Goal: Transaction & Acquisition: Purchase product/service

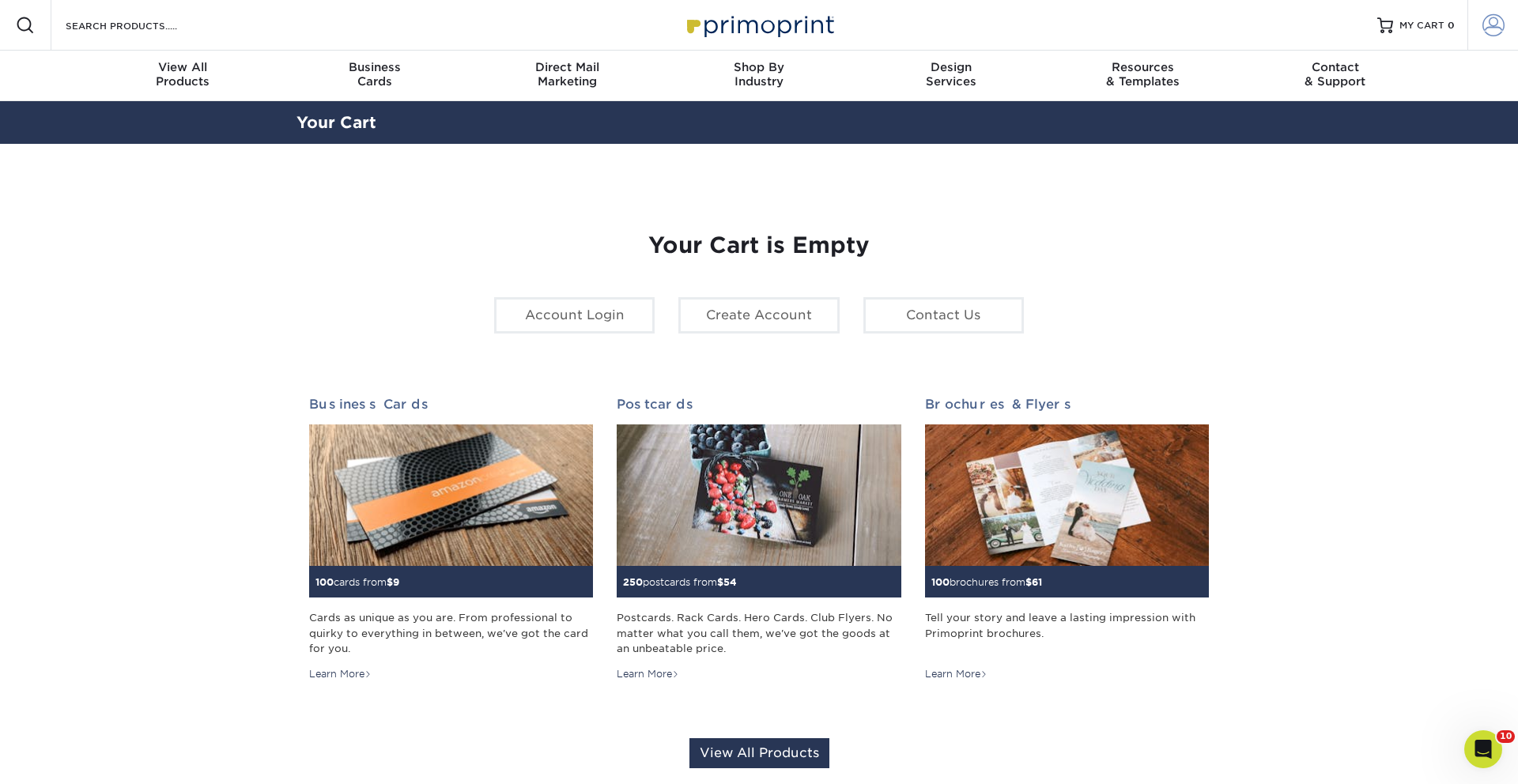
click at [1494, 29] on span at bounding box center [1492, 25] width 22 height 22
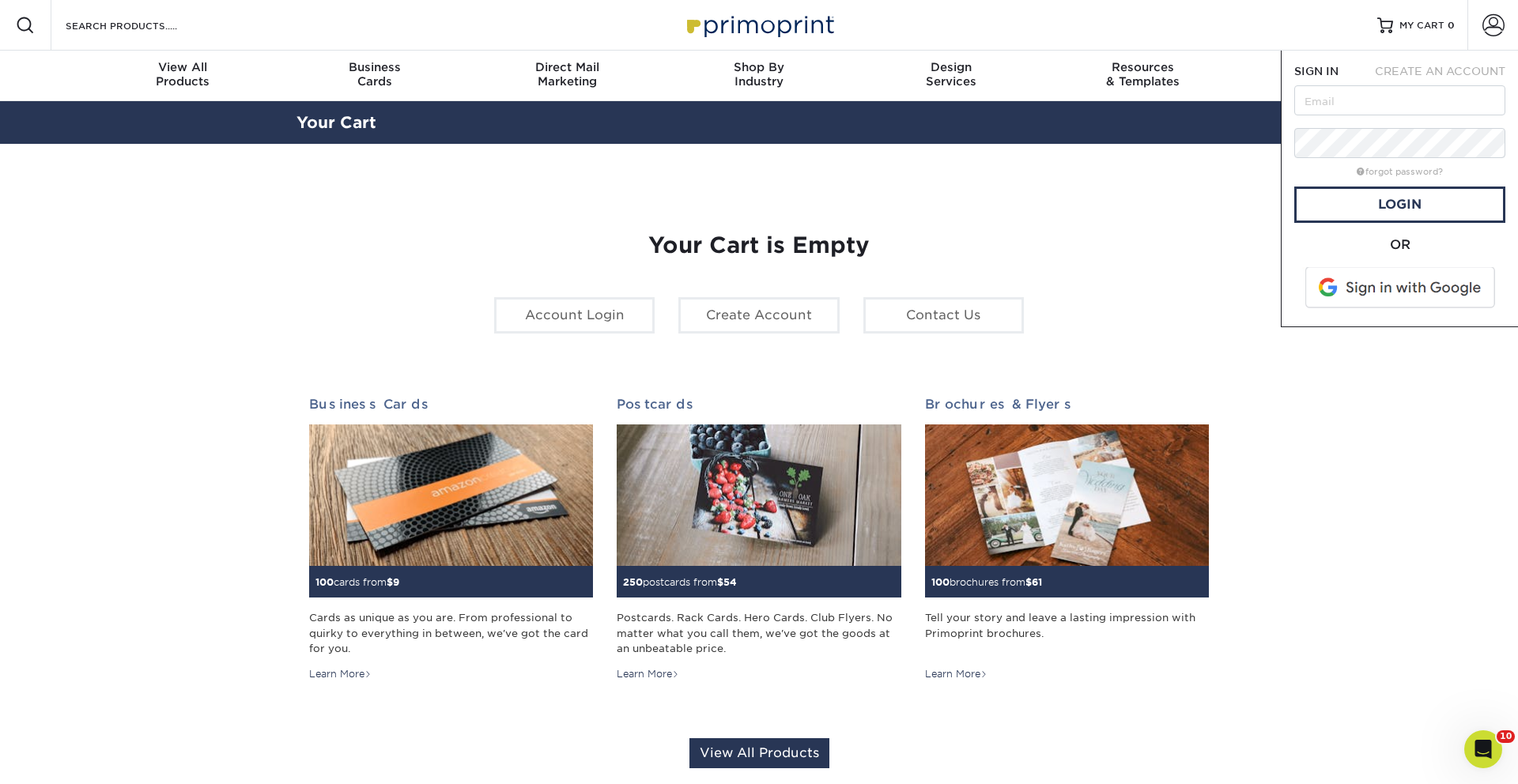
click at [1364, 275] on span at bounding box center [1401, 287] width 201 height 41
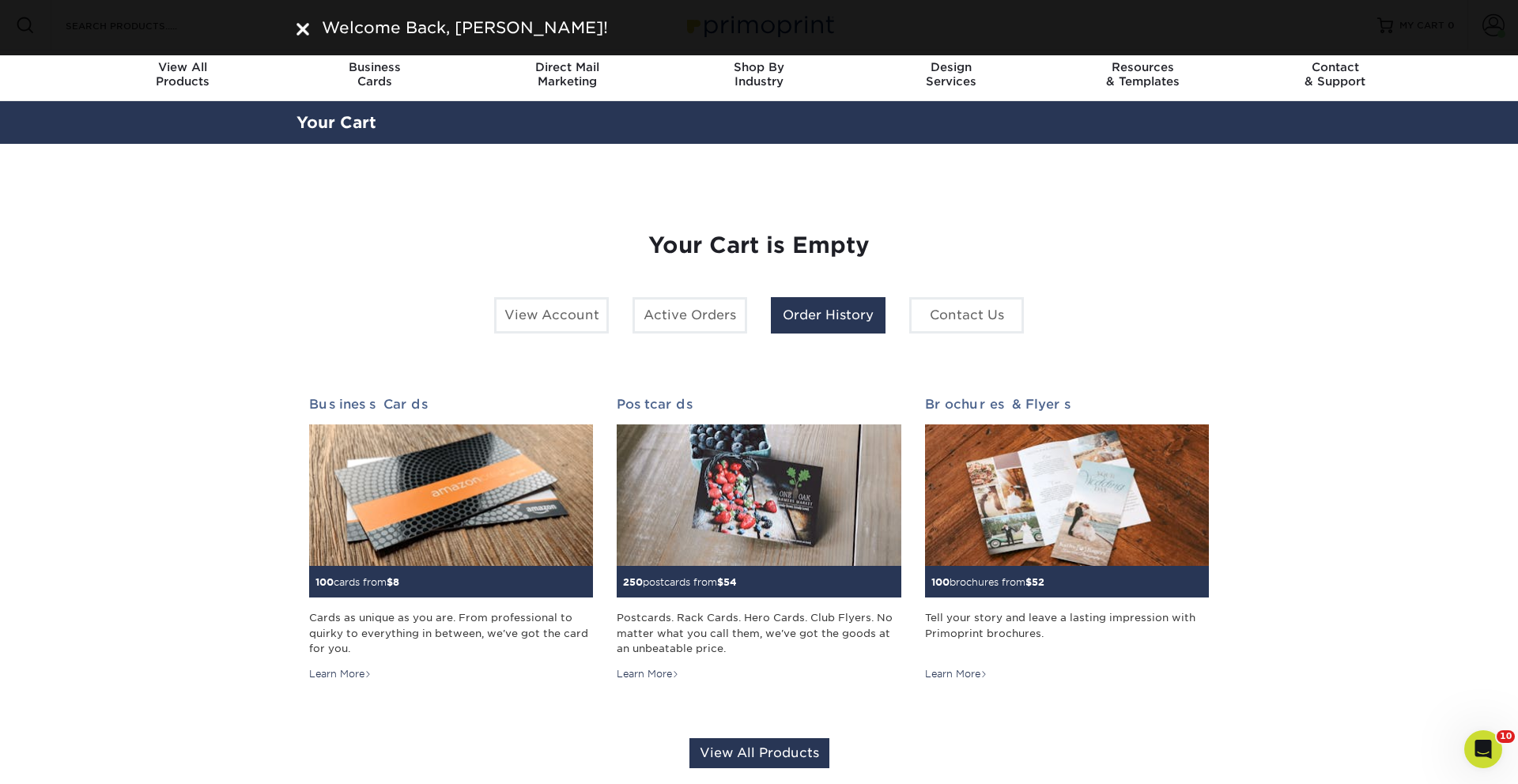
click at [810, 318] on link "Order History" at bounding box center [828, 315] width 114 height 36
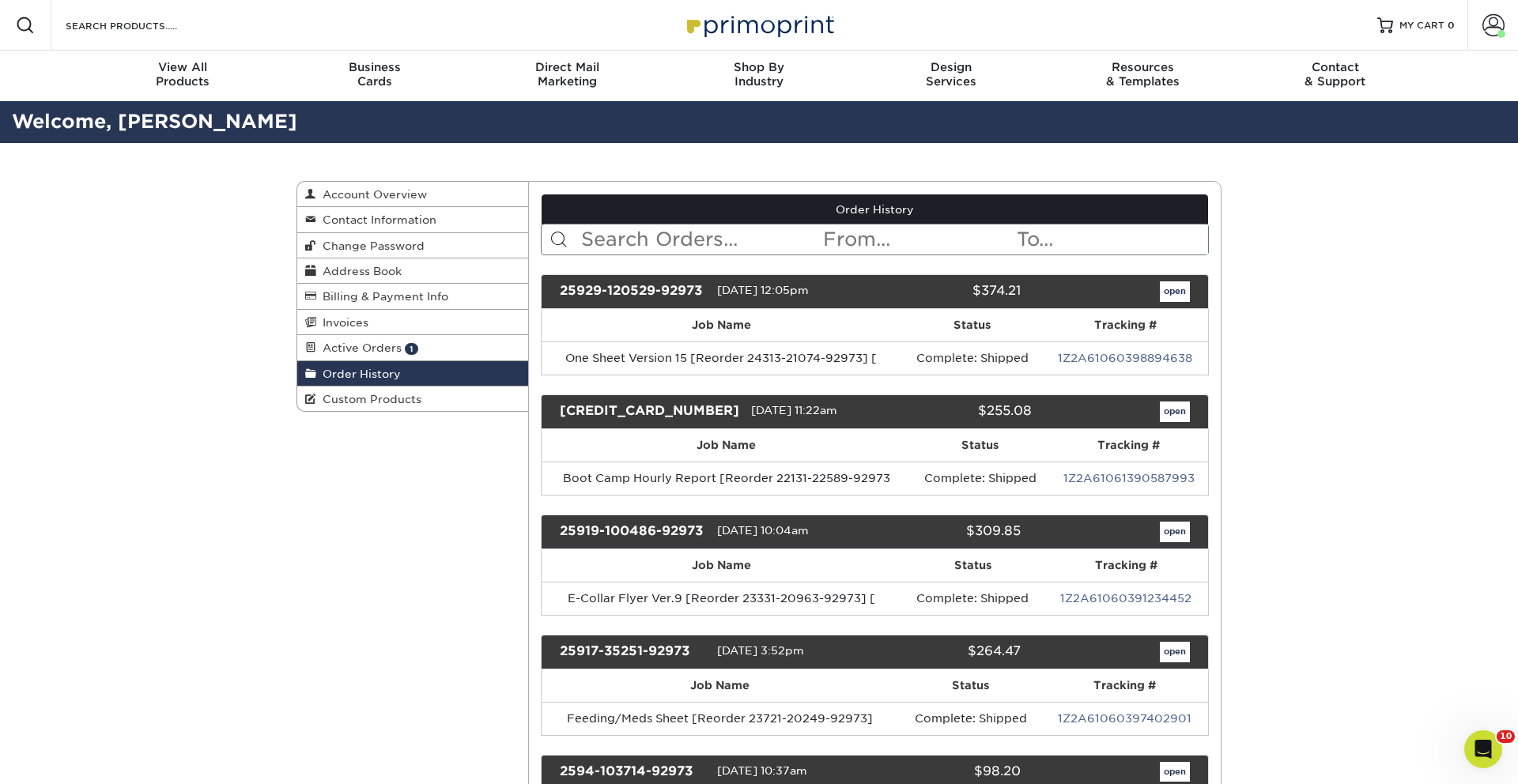
click at [701, 233] on input "text" at bounding box center [701, 239] width 243 height 30
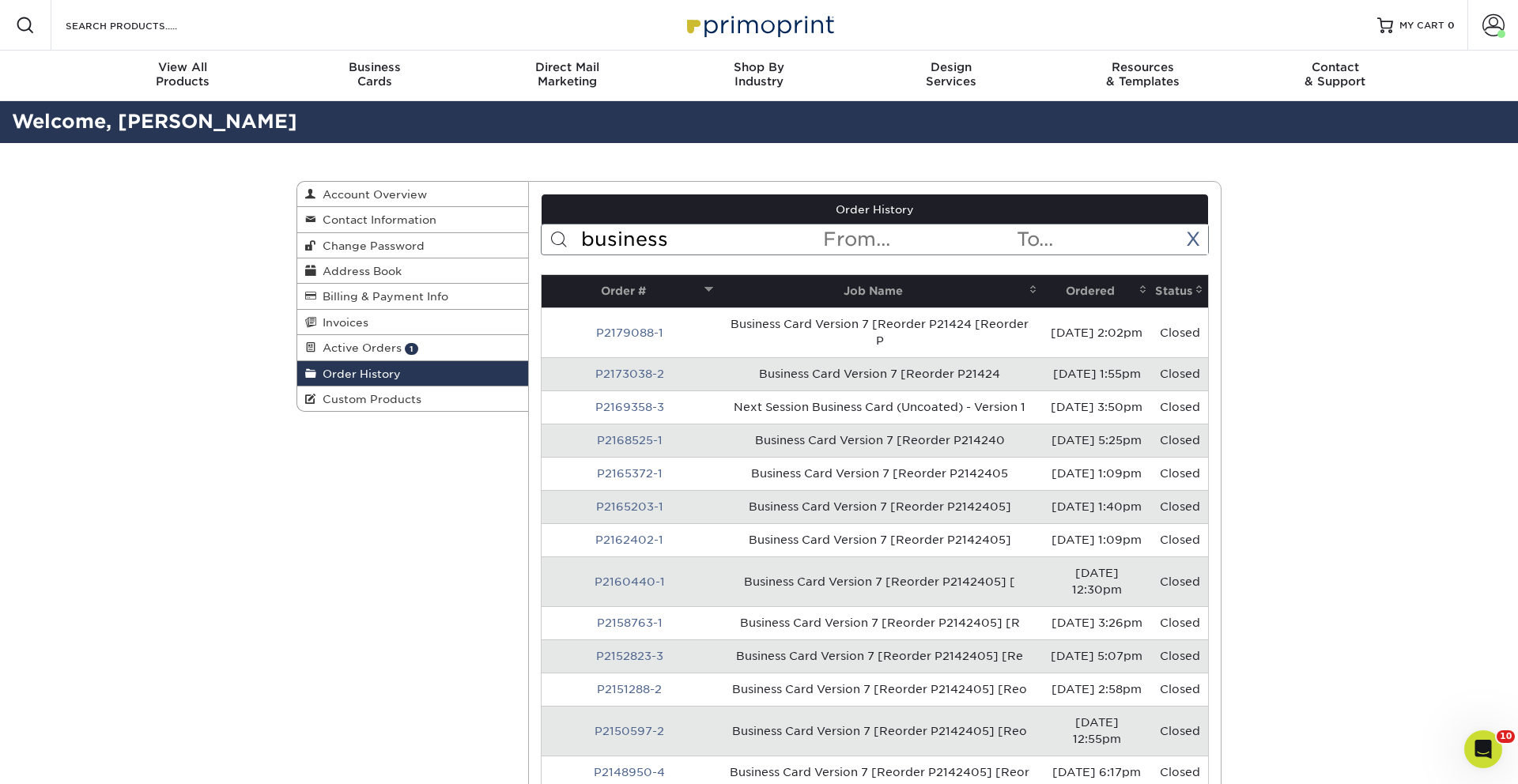
type input "business"
click at [1076, 298] on th "Ordered" at bounding box center [1096, 291] width 110 height 32
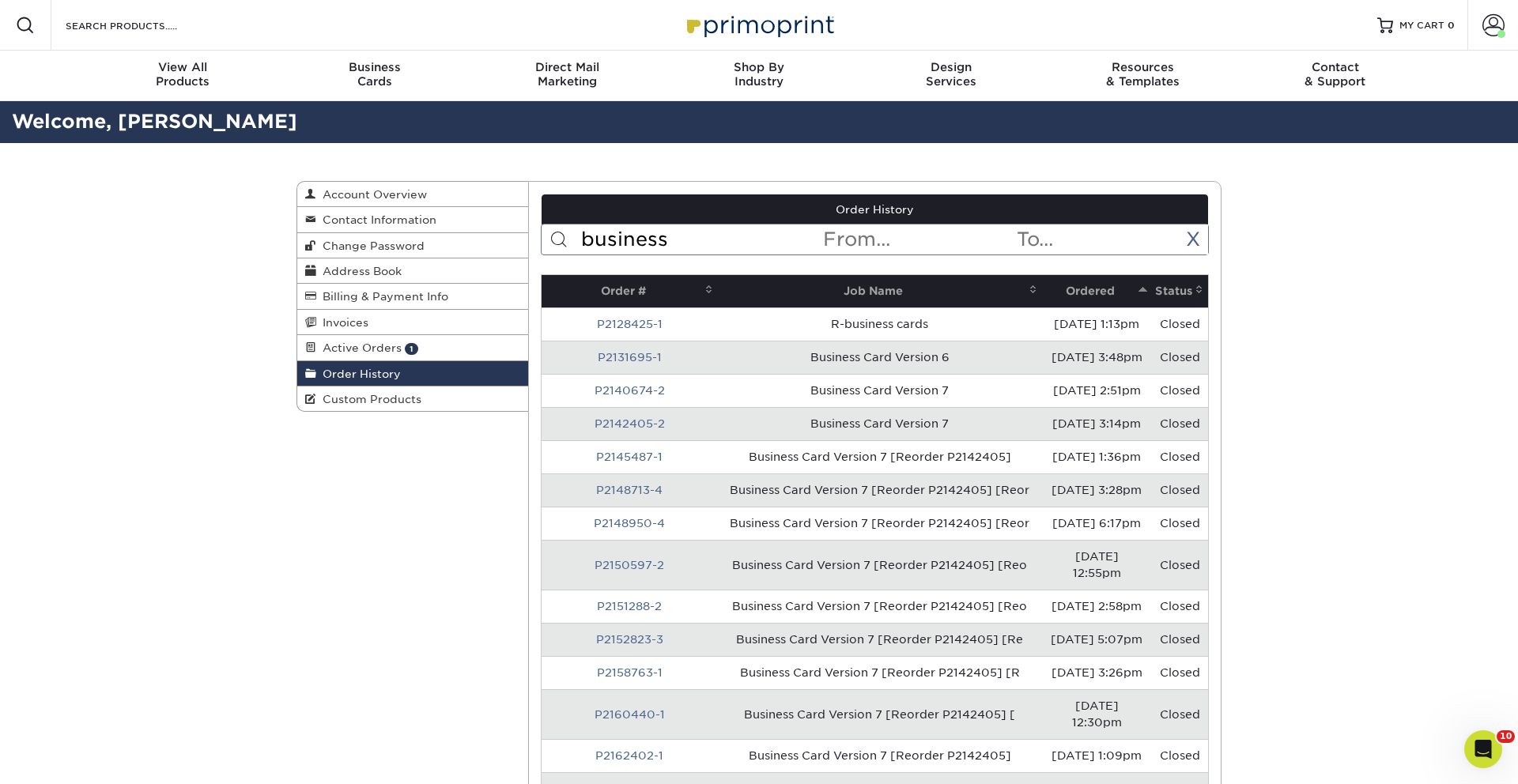
click at [1076, 298] on th "Ordered" at bounding box center [1096, 291] width 110 height 32
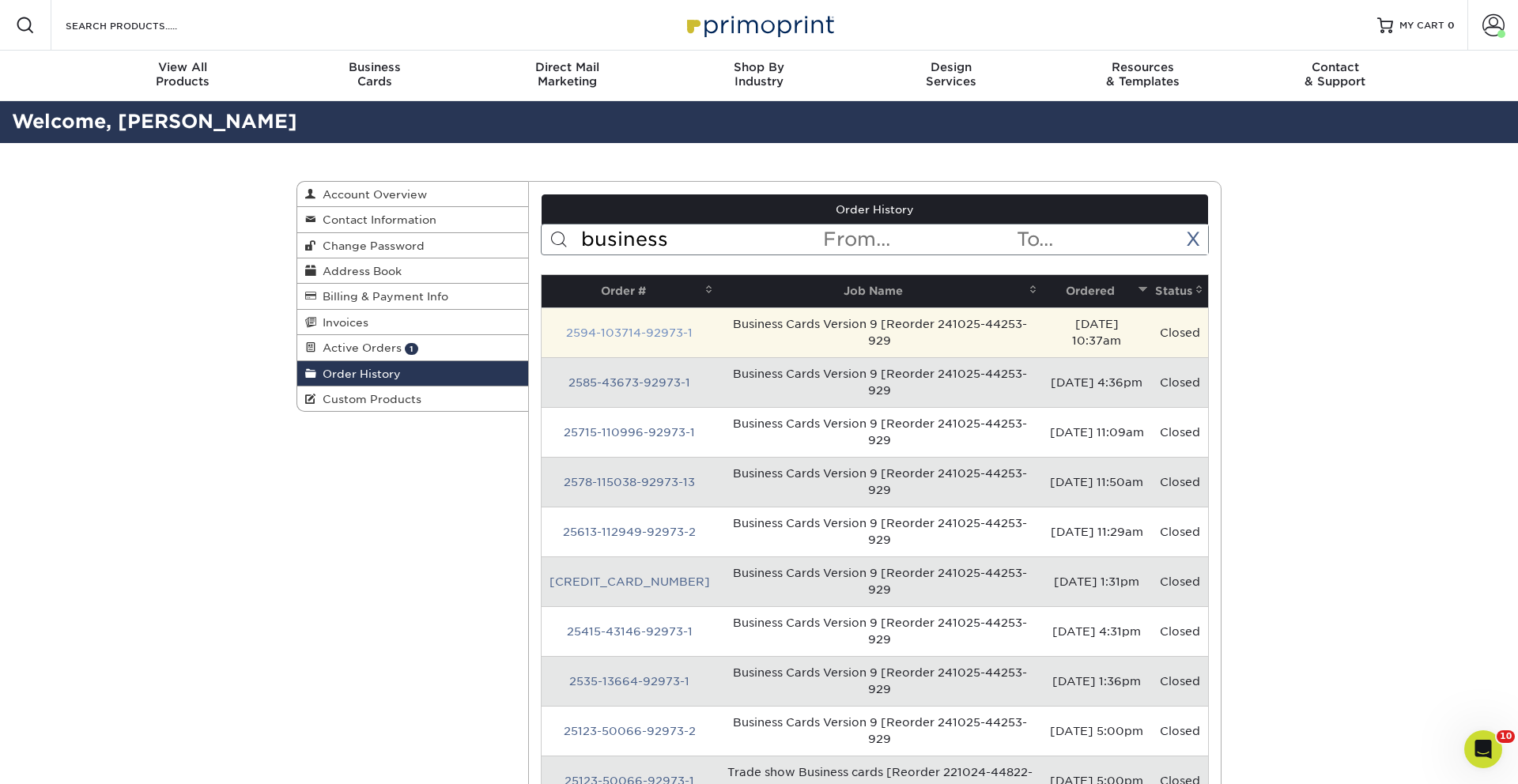
click at [638, 329] on link "2594-103714-92973-1" at bounding box center [629, 332] width 127 height 12
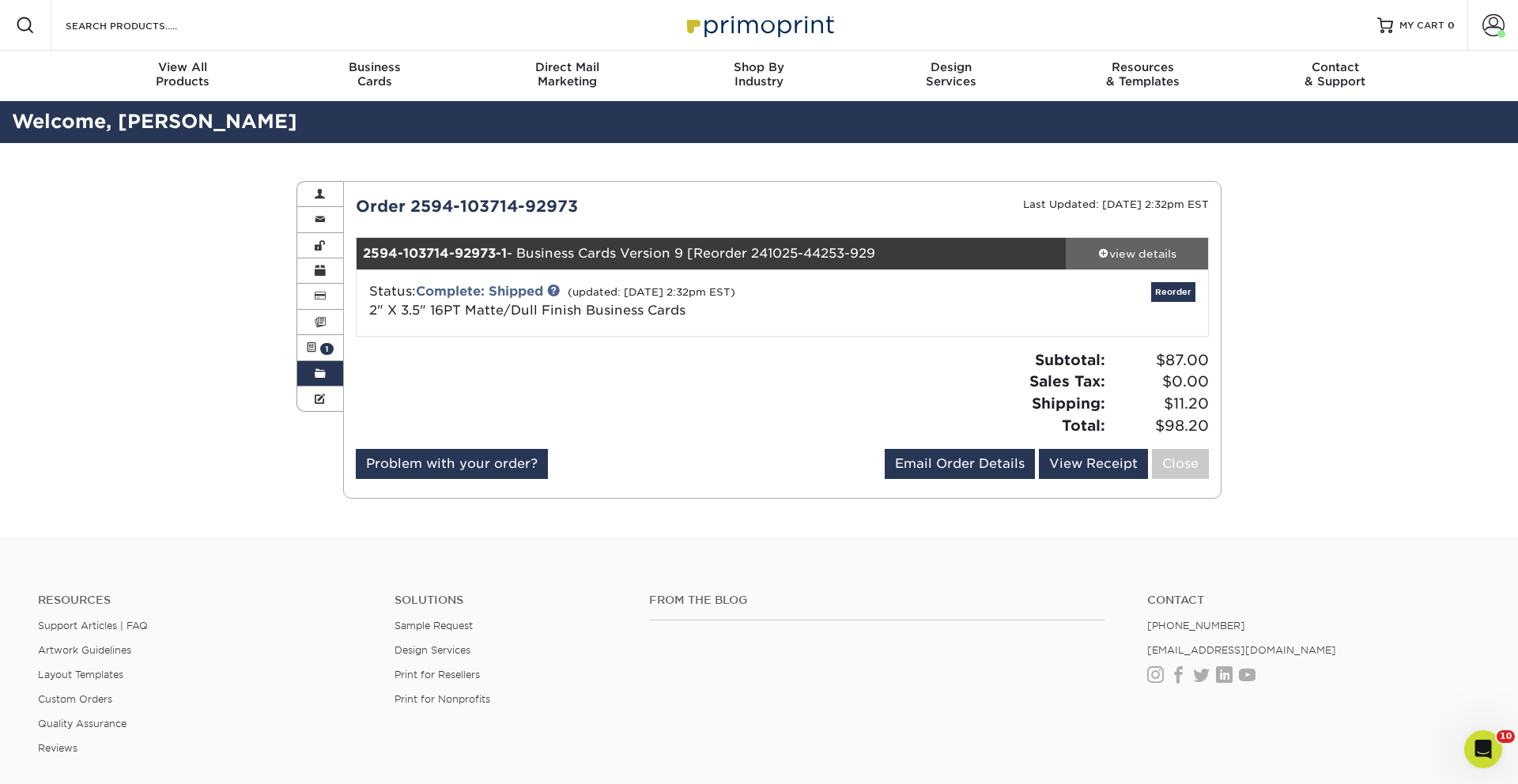
click at [1108, 253] on div "view details" at bounding box center [1137, 253] width 142 height 16
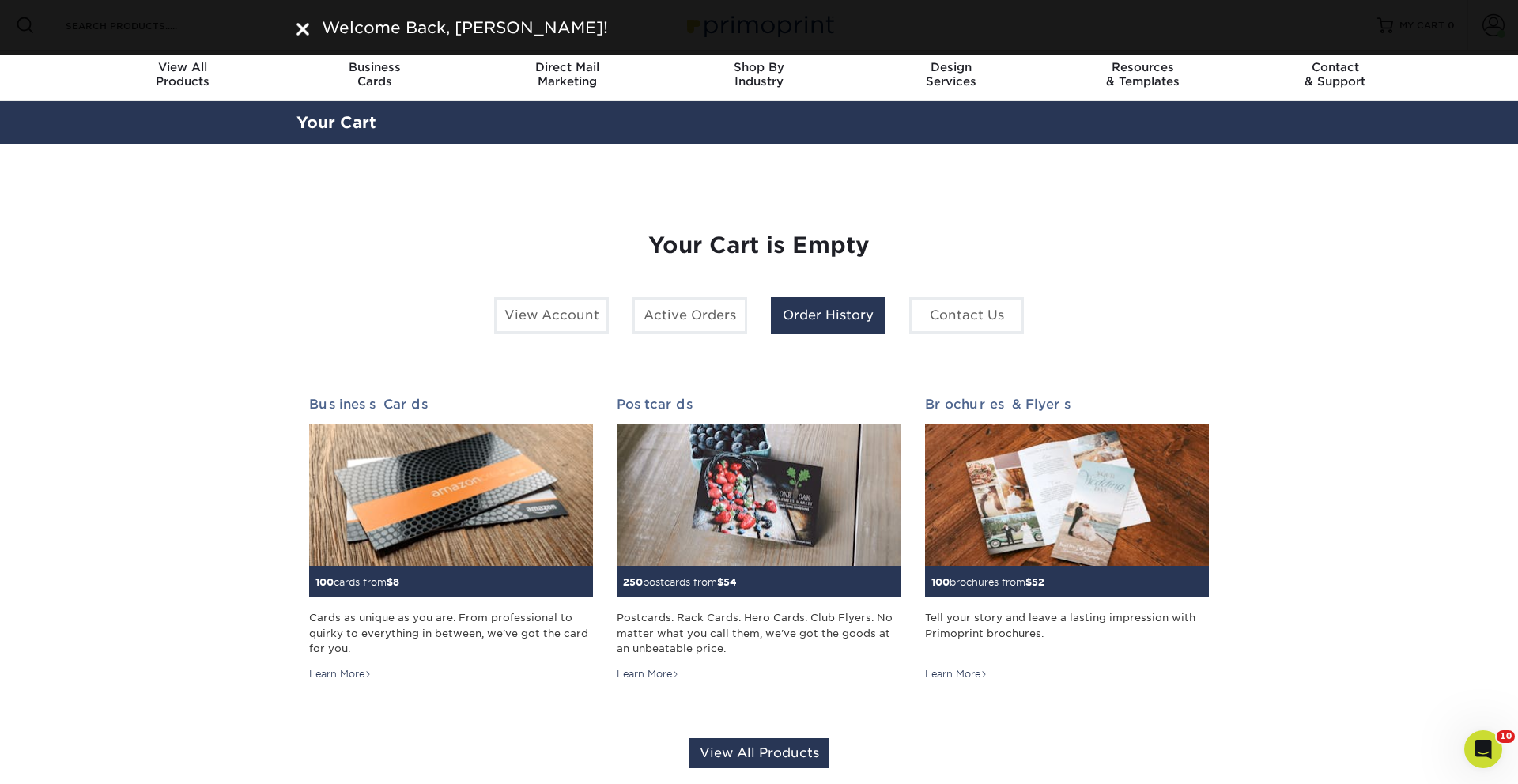
click at [865, 309] on link "Order History" at bounding box center [828, 315] width 114 height 36
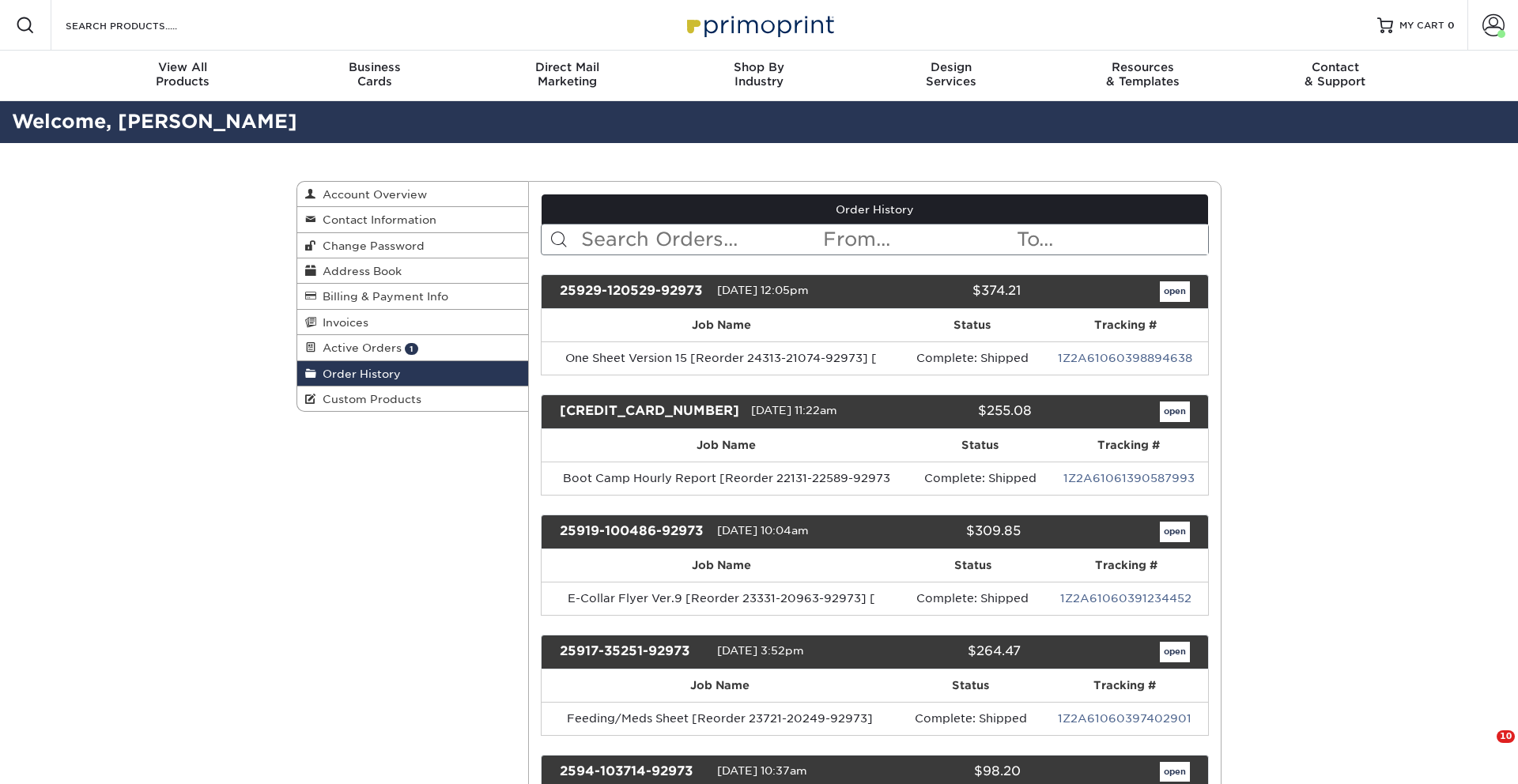
click at [686, 241] on input "text" at bounding box center [701, 239] width 243 height 30
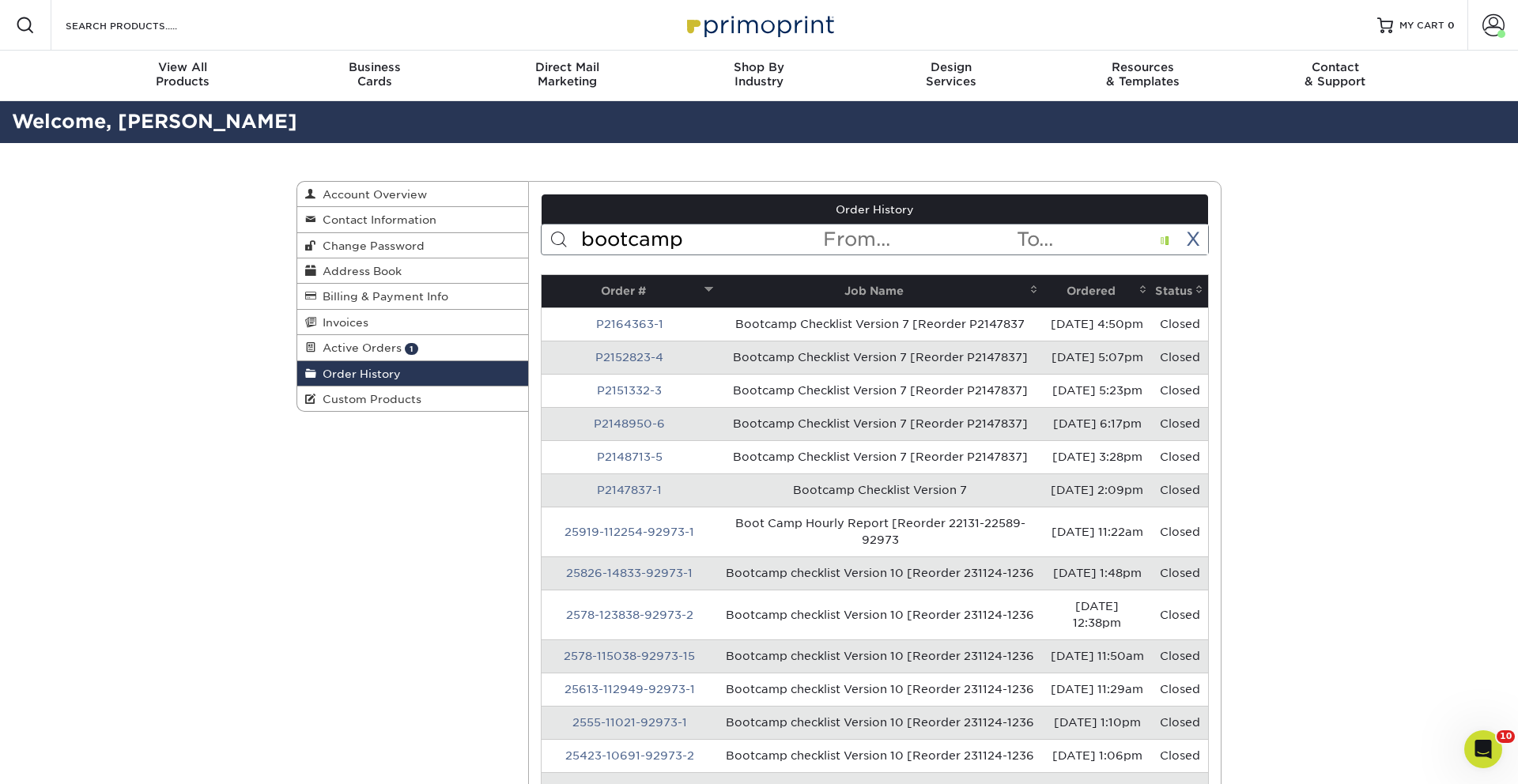
type input "bootcamp"
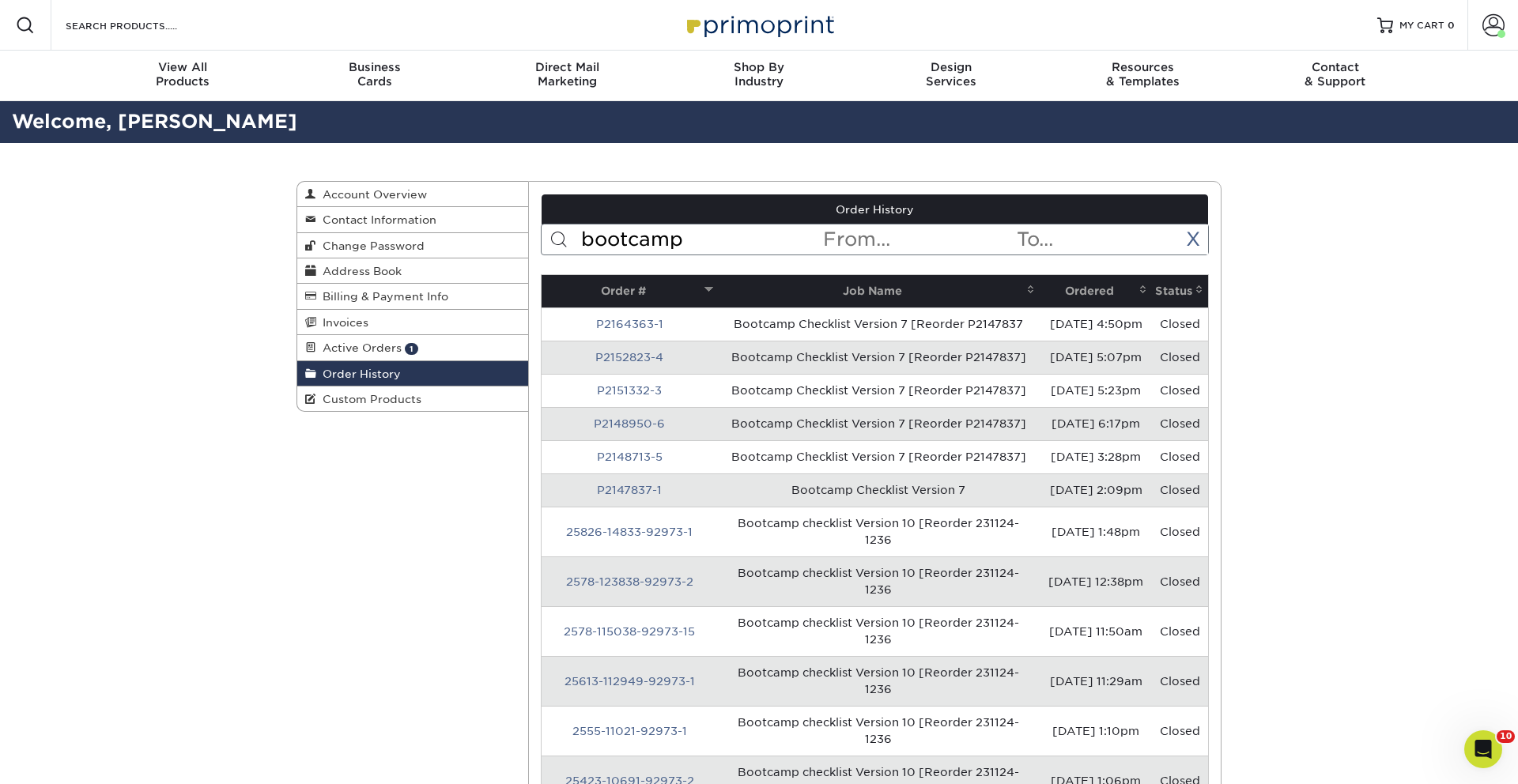
click at [1098, 290] on th "Ordered" at bounding box center [1095, 291] width 113 height 32
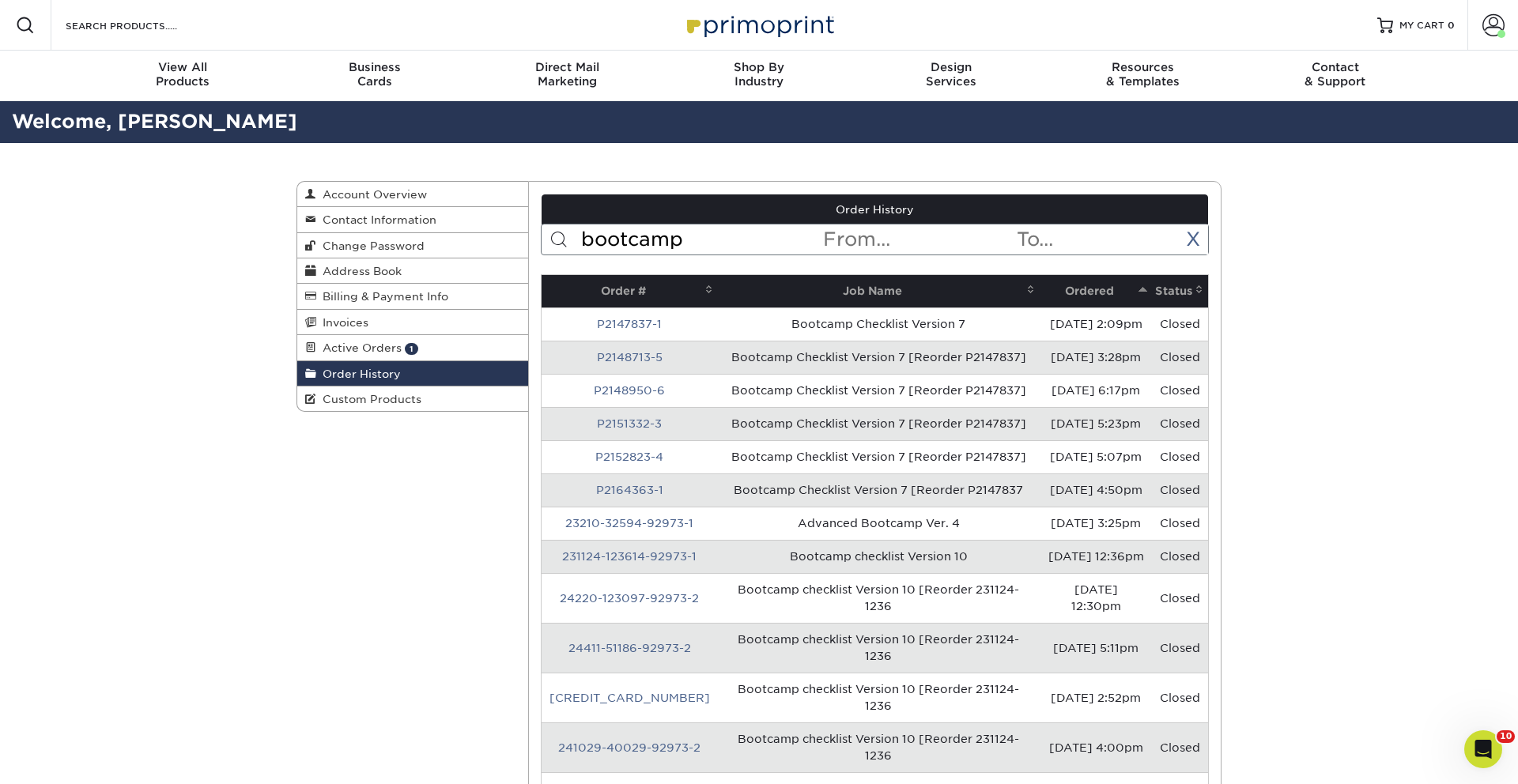
click at [1098, 290] on th "Ordered" at bounding box center [1095, 291] width 113 height 32
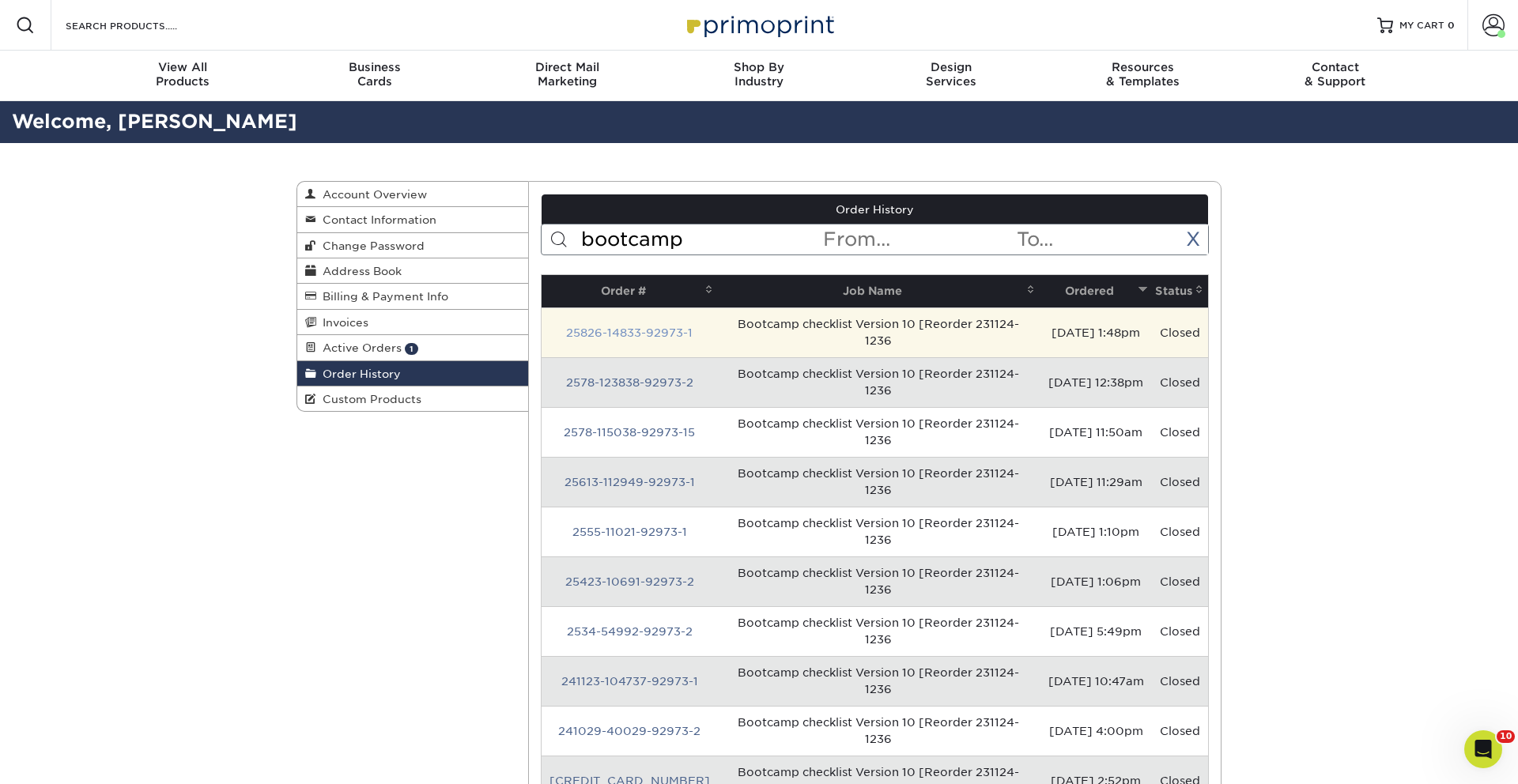
click at [637, 331] on link "25826-14833-92973-1" at bounding box center [629, 332] width 127 height 12
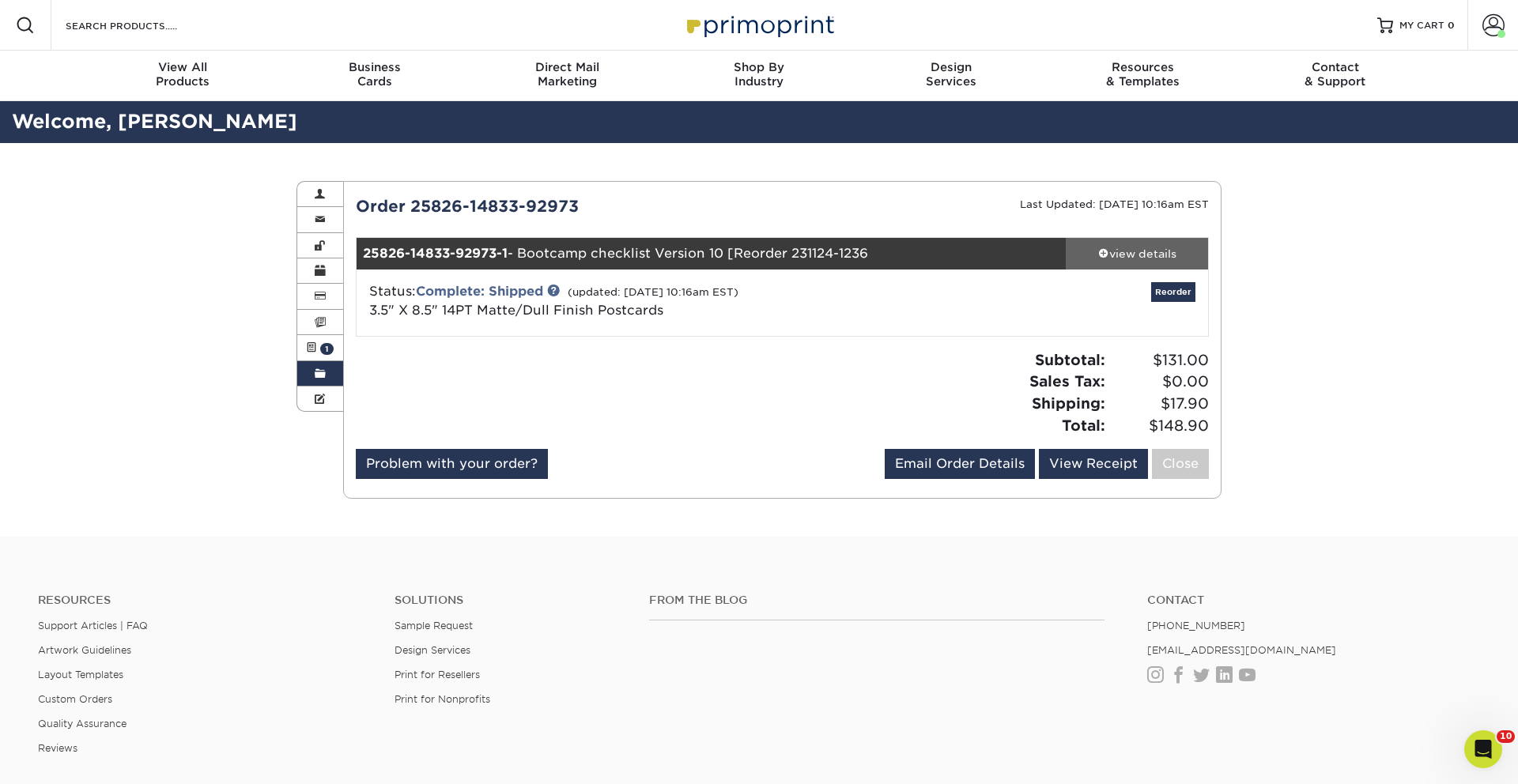
click at [1134, 257] on div "view details" at bounding box center [1137, 253] width 142 height 16
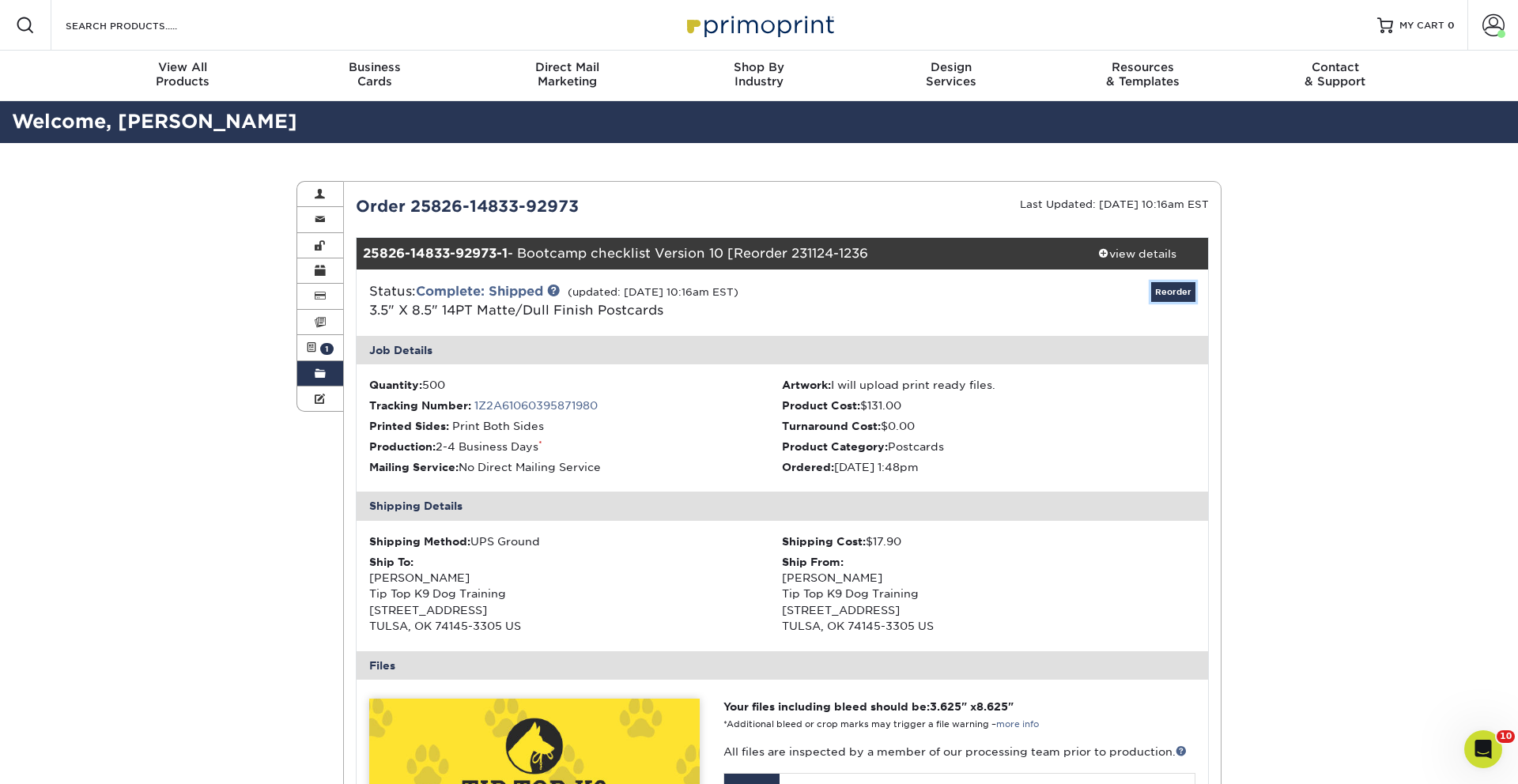
drag, startPoint x: 1170, startPoint y: 291, endPoint x: 1157, endPoint y: 291, distance: 13.0
click at [1170, 291] on link "Reorder" at bounding box center [1173, 291] width 44 height 20
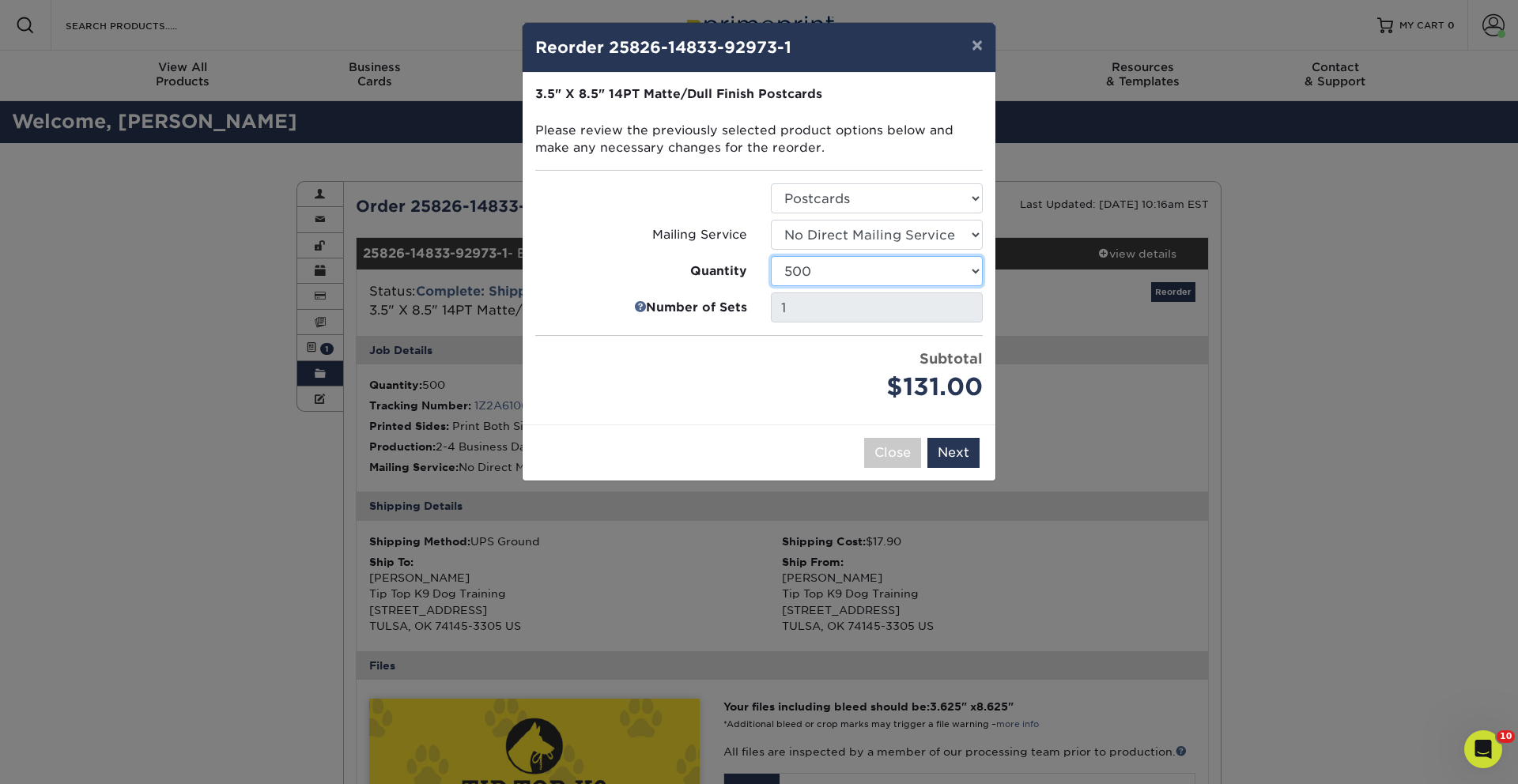
click at [906, 269] on select "100 250 500 1000 2500 5000 10000 15000 20000 25000 30000 35000 40000 45000 5000…" at bounding box center [877, 271] width 212 height 30
select select "6237a36b-b046-4ef6-8fed-6cb9c22a5ece"
click at [771, 256] on select "100 250 500 1000 2500 5000 10000 15000 20000 25000 30000 35000 40000 45000 5000…" at bounding box center [877, 271] width 212 height 30
click at [979, 48] on button "×" at bounding box center [977, 44] width 36 height 44
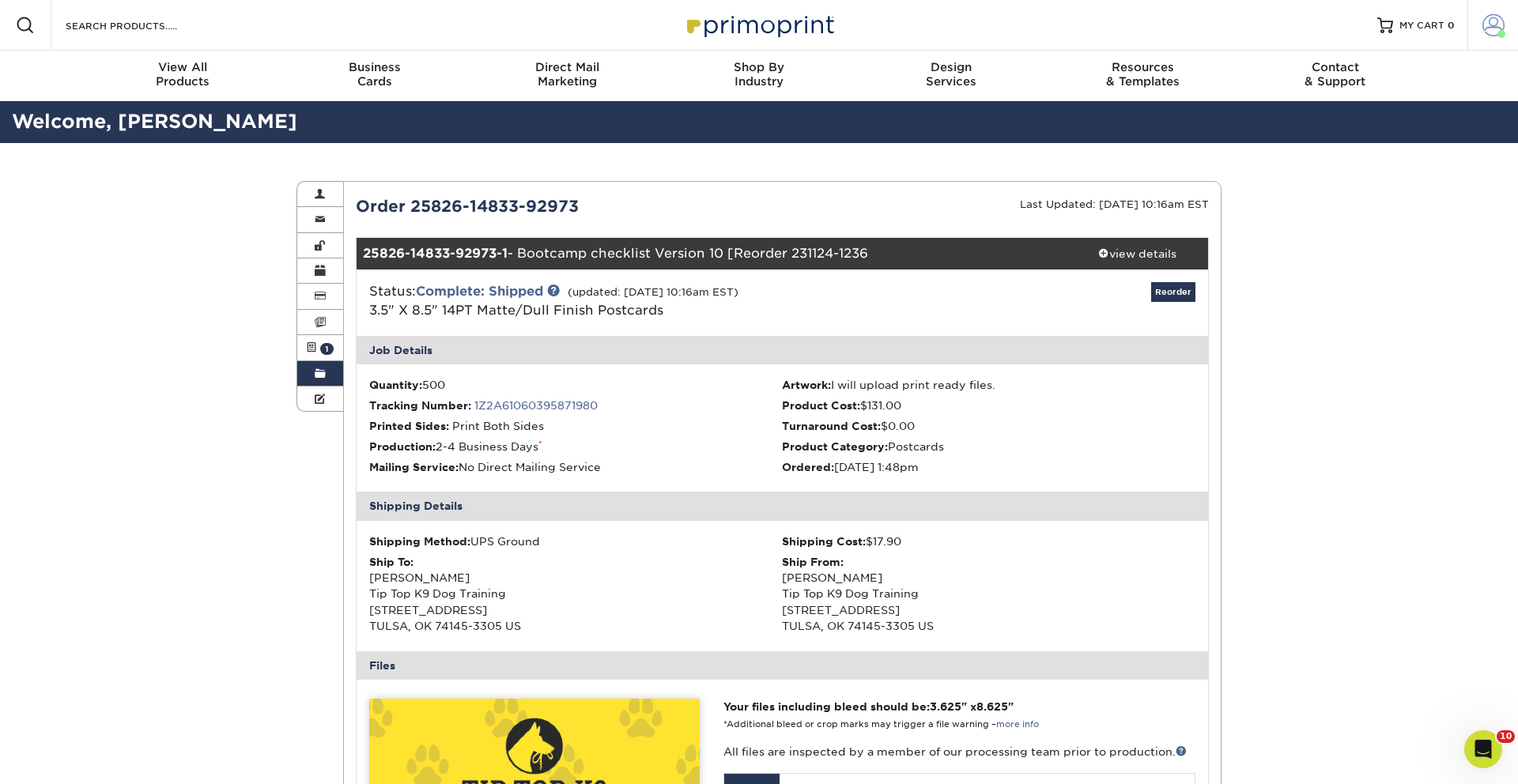
drag, startPoint x: 1484, startPoint y: 26, endPoint x: 1464, endPoint y: 44, distance: 26.9
click at [1484, 26] on span at bounding box center [1492, 25] width 22 height 22
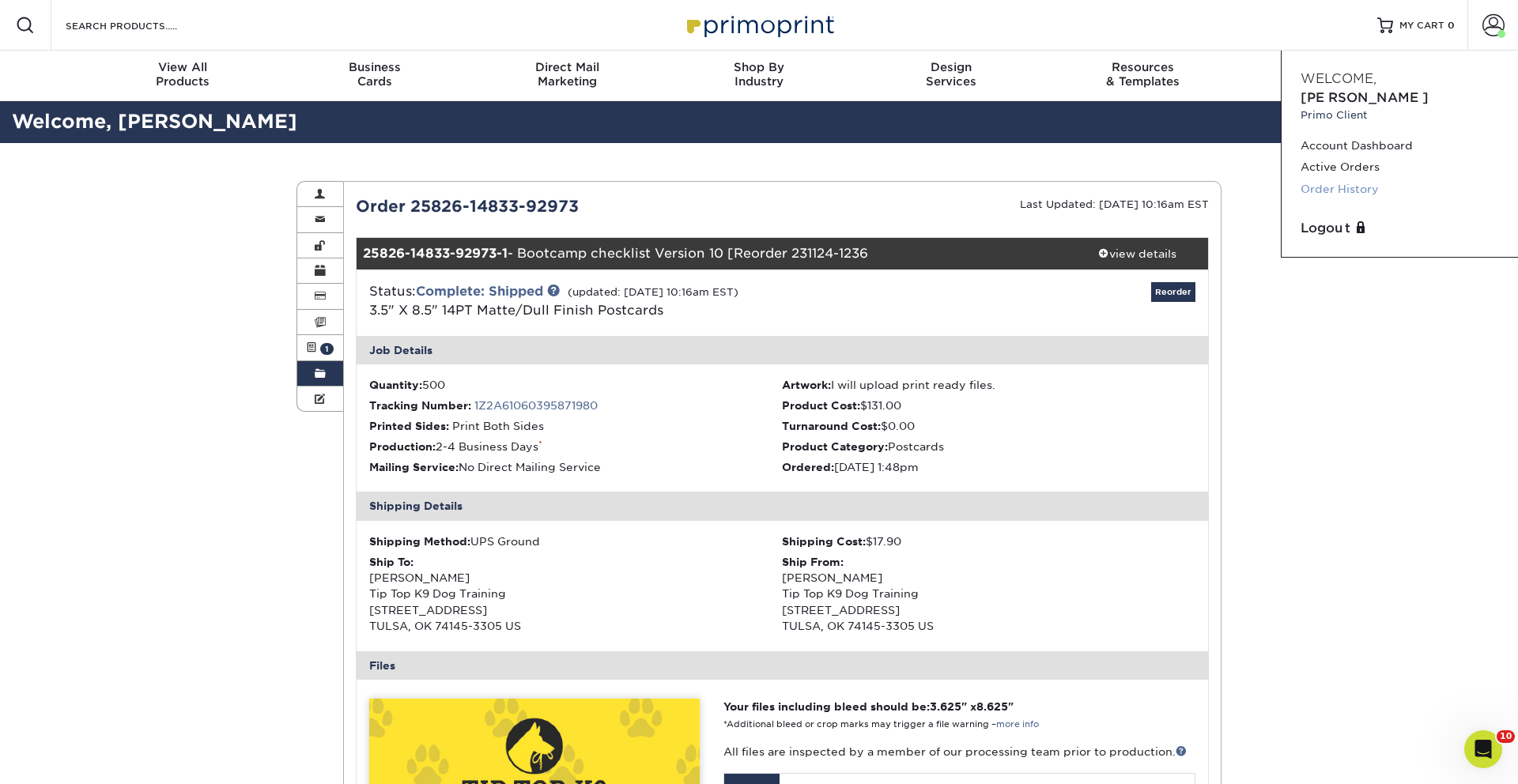
click at [1348, 179] on link "Order History" at bounding box center [1400, 189] width 199 height 22
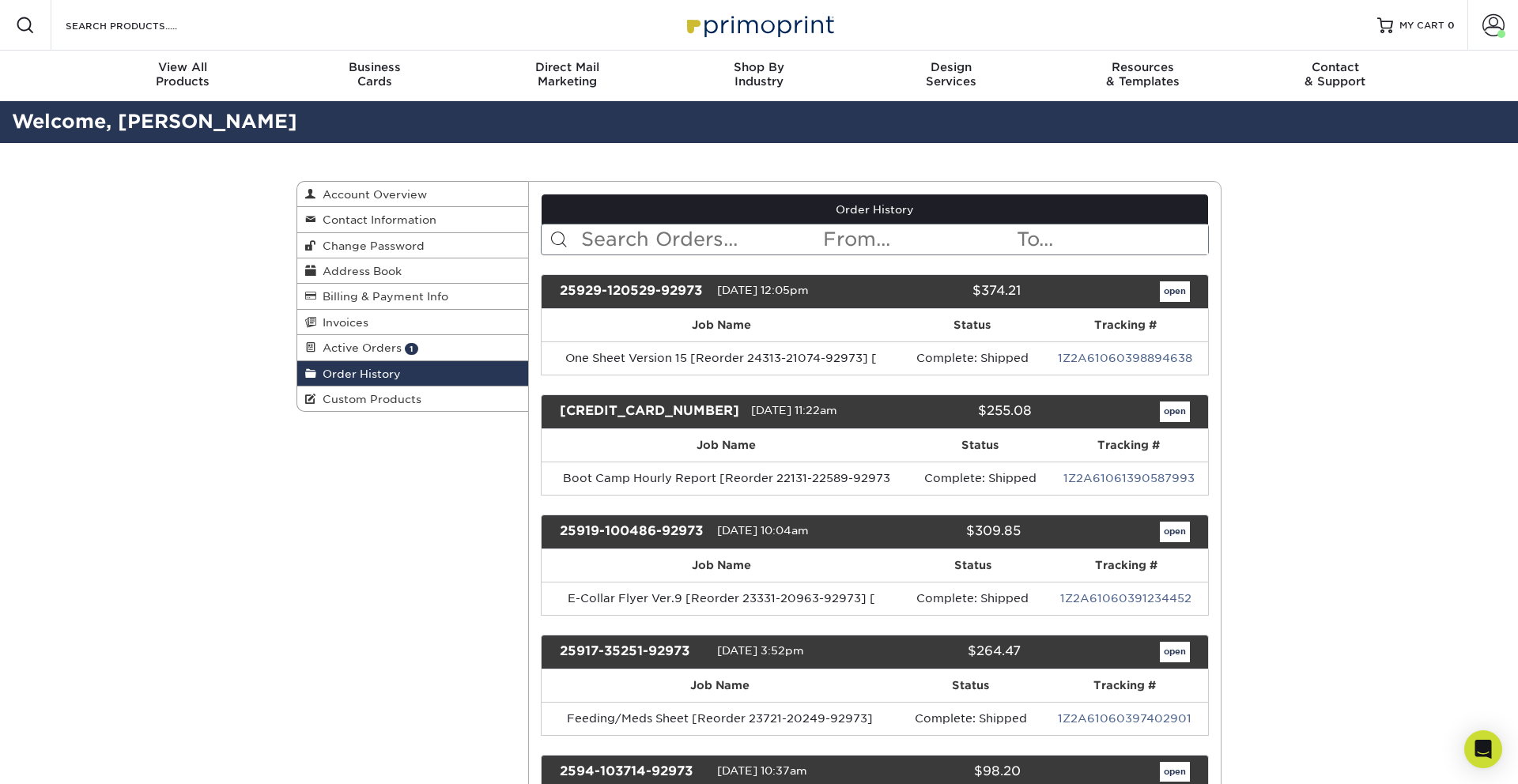
click at [690, 220] on link "Order History" at bounding box center [874, 210] width 667 height 30
click at [710, 235] on input "text" at bounding box center [701, 239] width 243 height 30
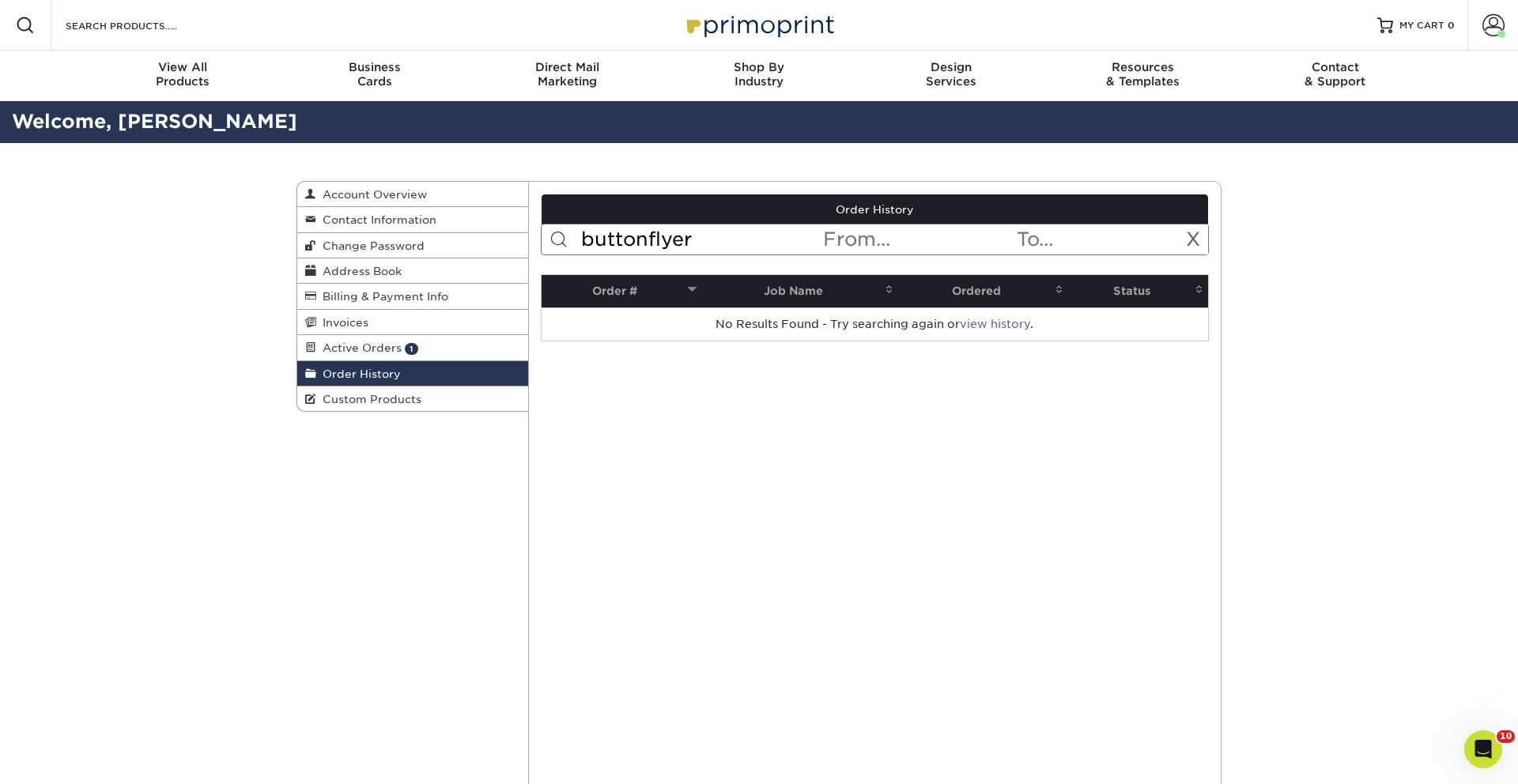
click at [646, 235] on input "buttonflyer" at bounding box center [701, 239] width 243 height 30
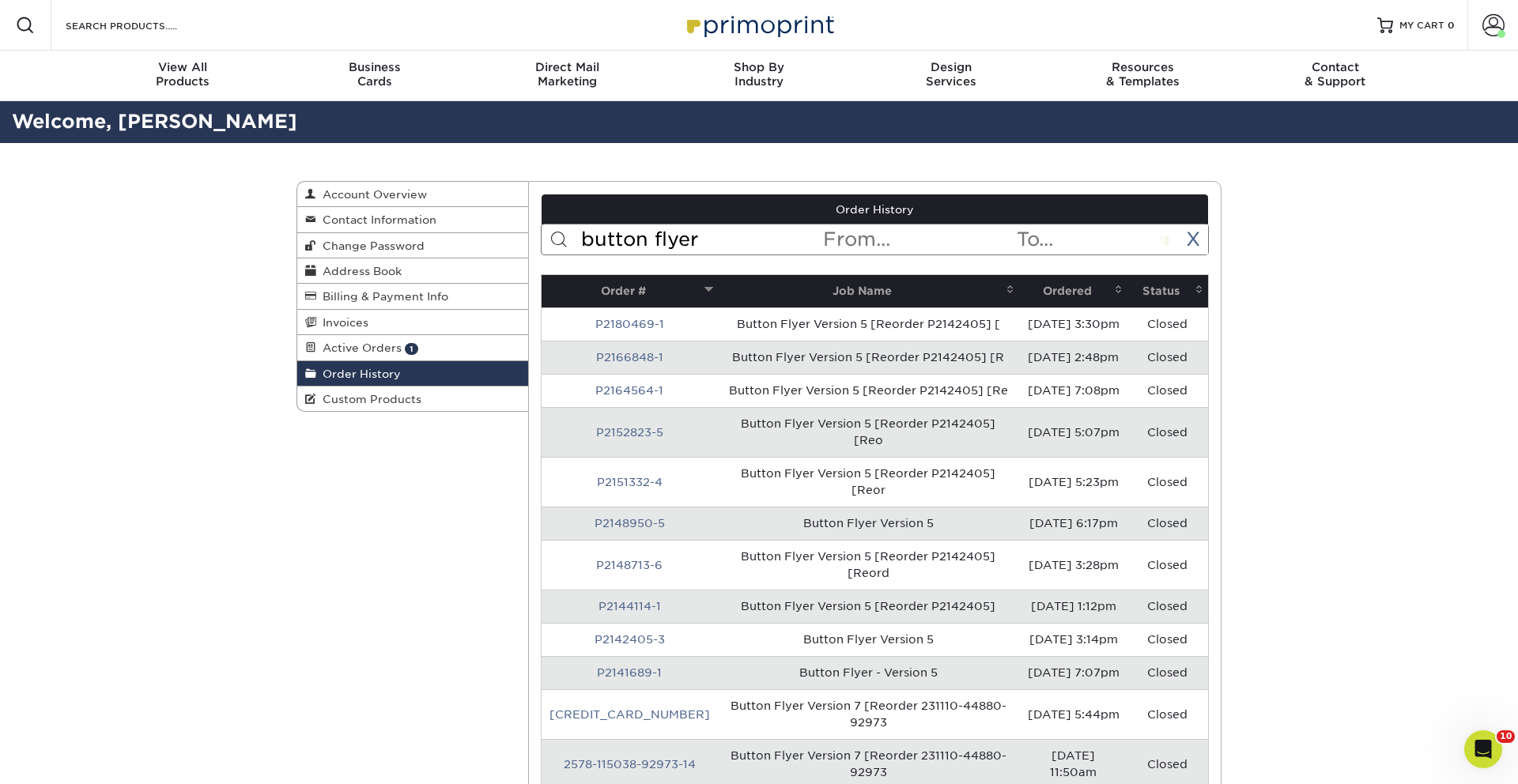
type input "button flyer"
click at [1068, 295] on th "Ordered" at bounding box center [1073, 291] width 108 height 32
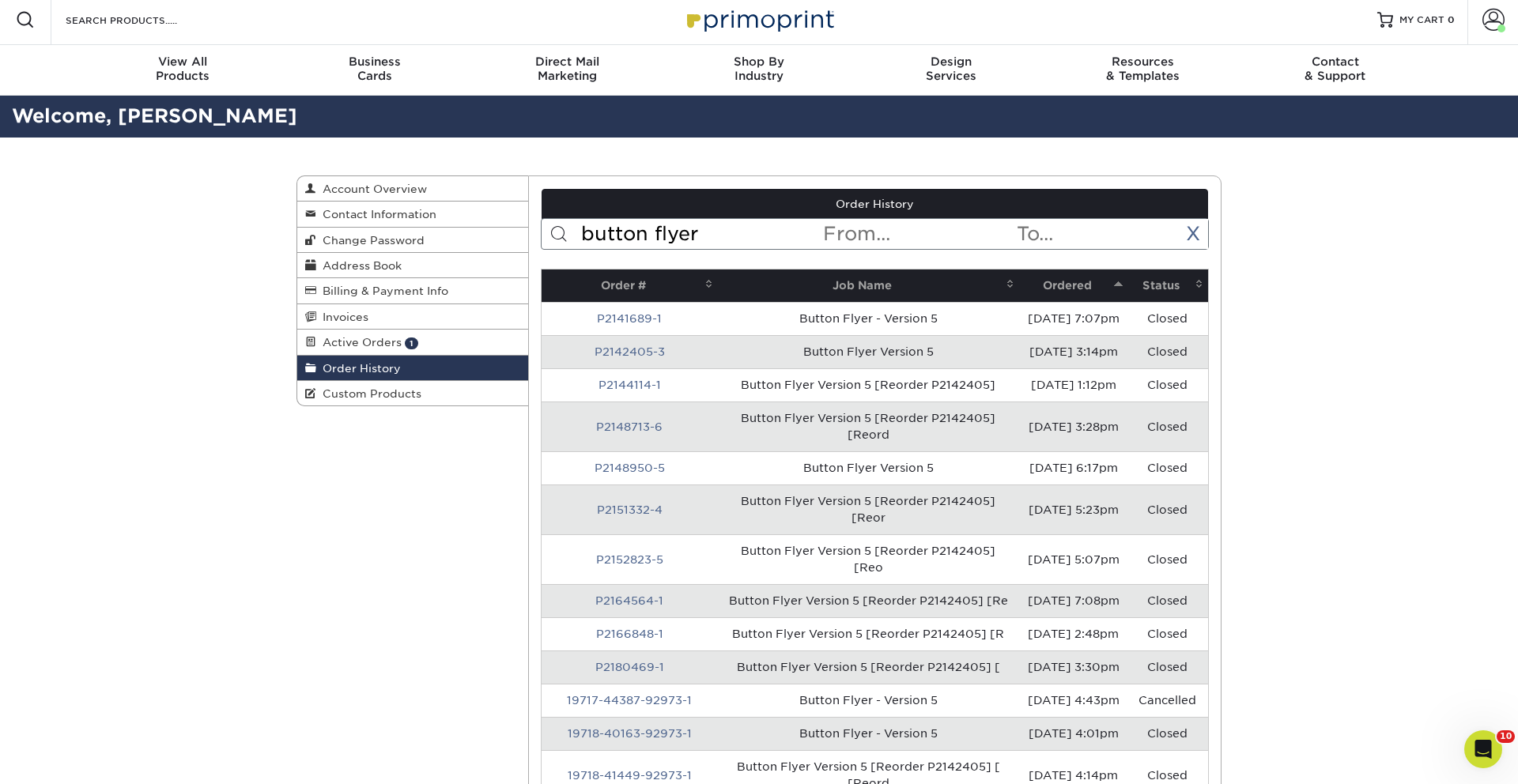
scroll to position [3, 0]
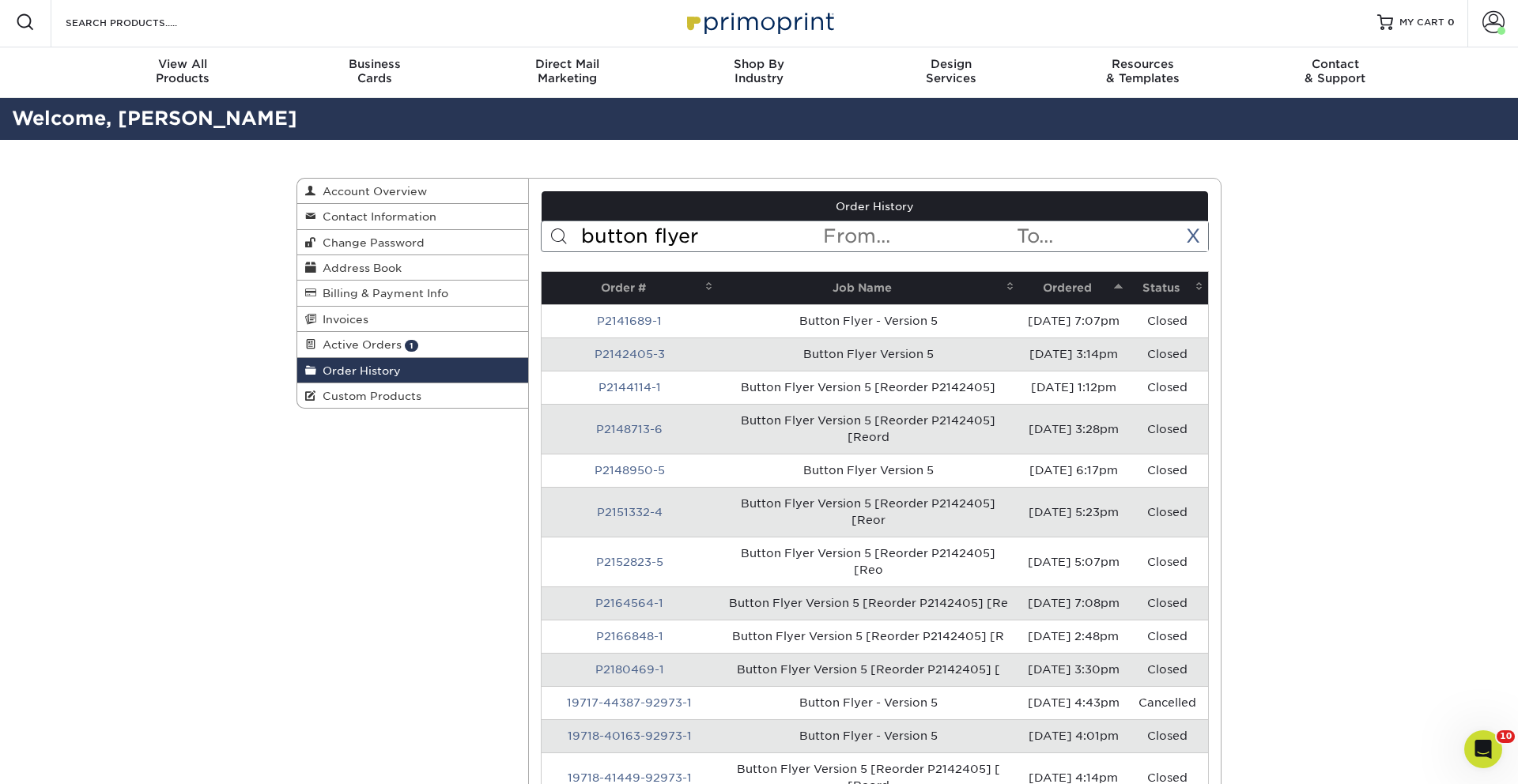
click at [1065, 291] on th "Ordered" at bounding box center [1073, 287] width 108 height 32
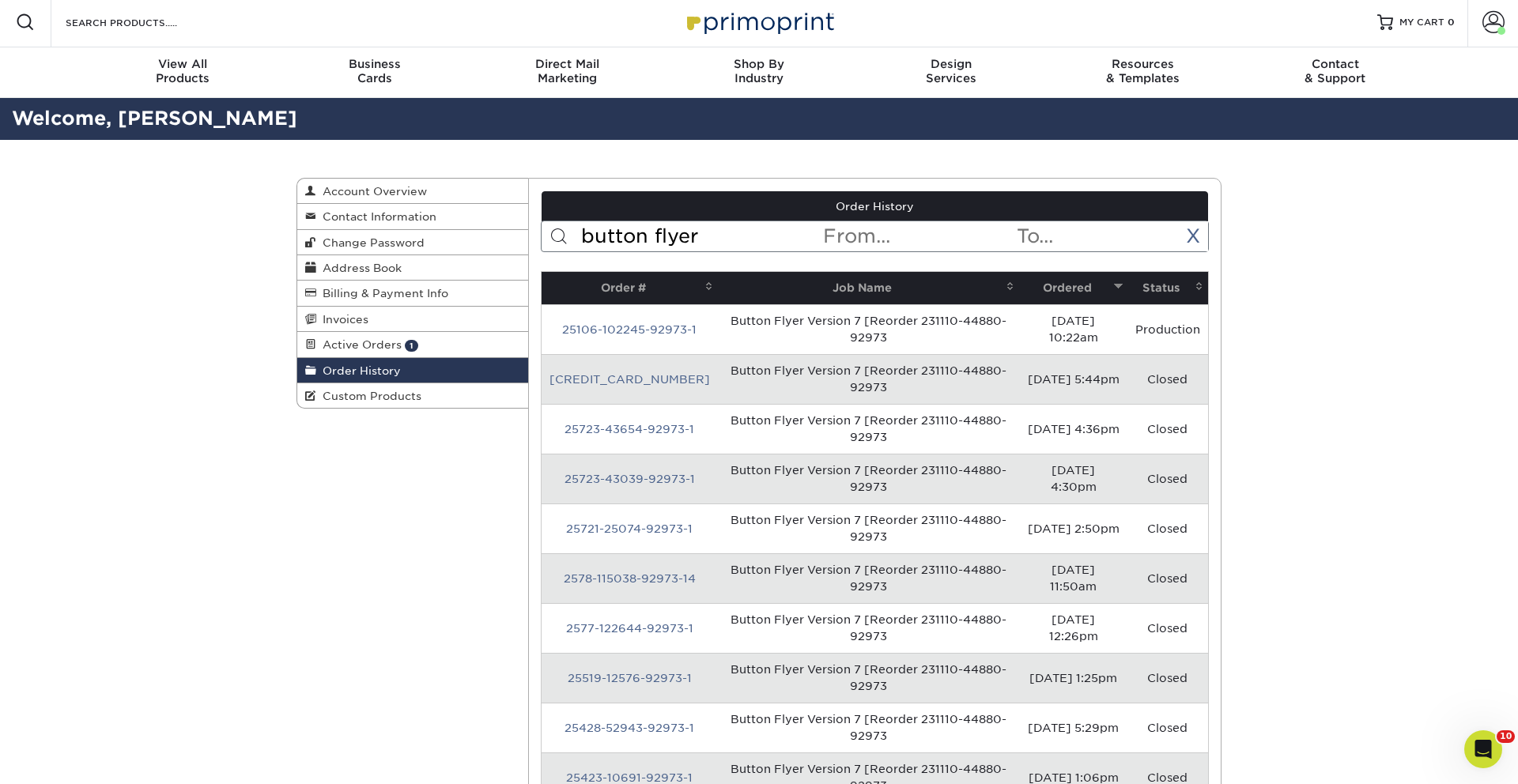
click at [637, 329] on link "25106-102245-92973-1" at bounding box center [629, 329] width 134 height 12
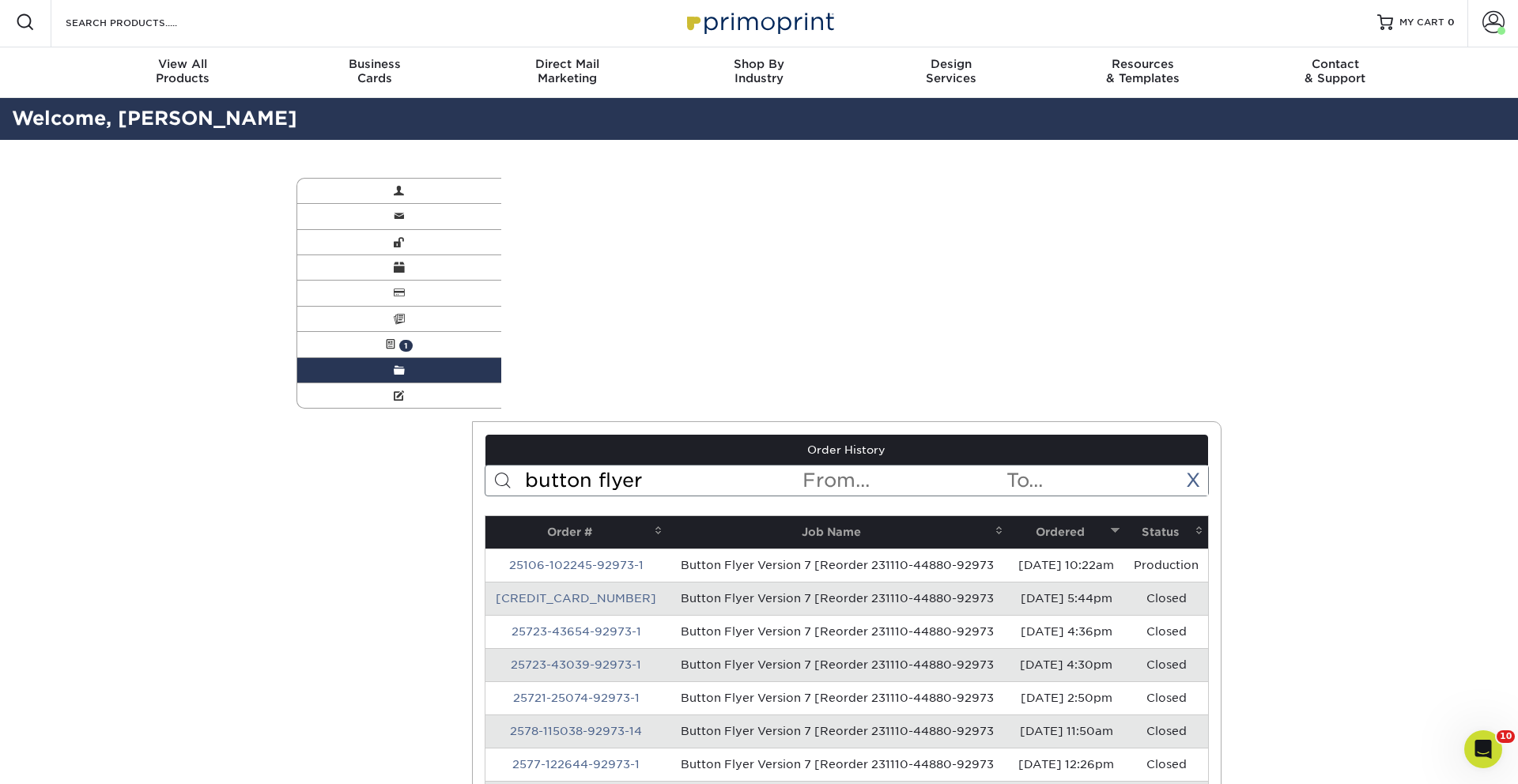
scroll to position [0, 0]
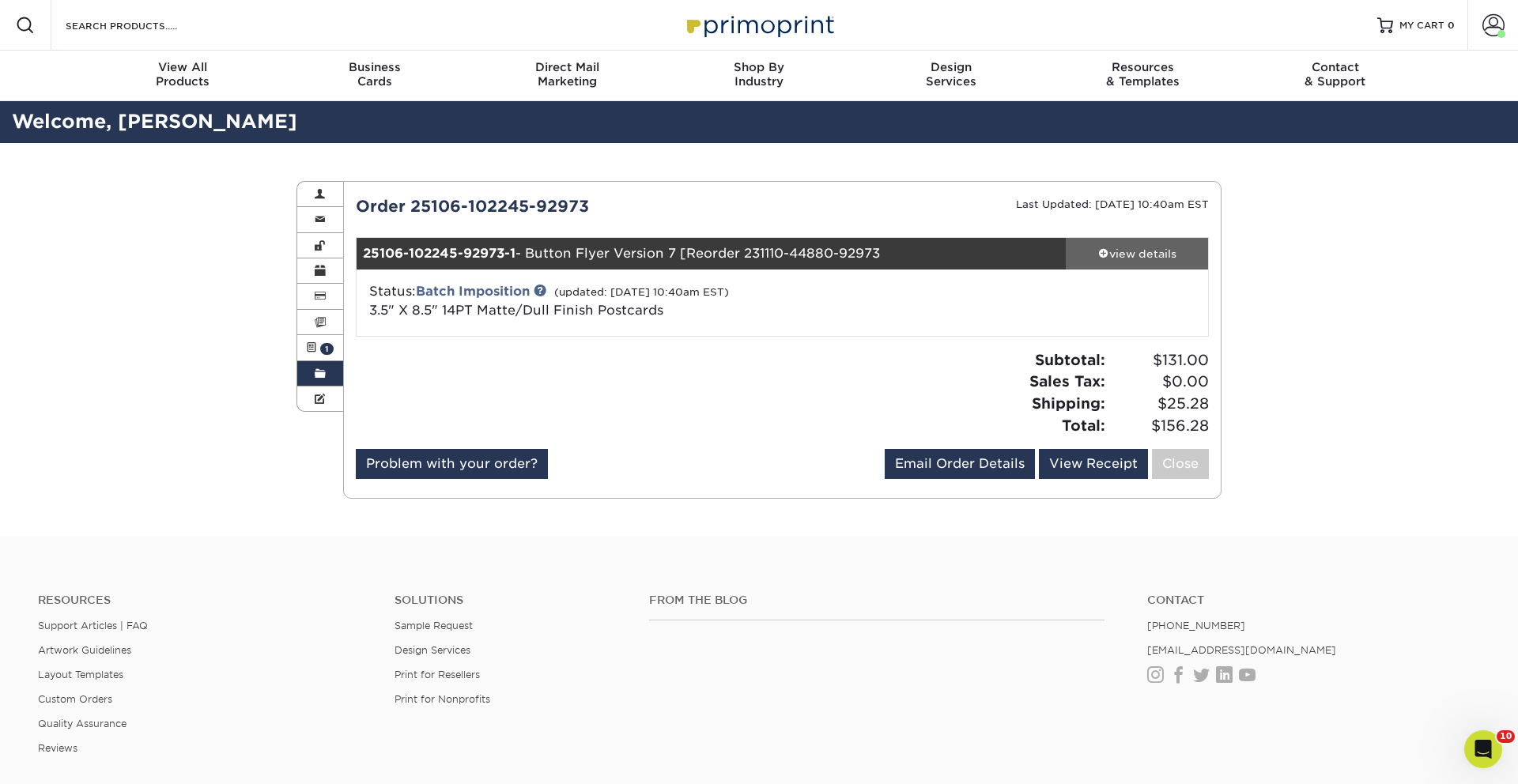
click at [1138, 253] on div "view details" at bounding box center [1137, 253] width 142 height 16
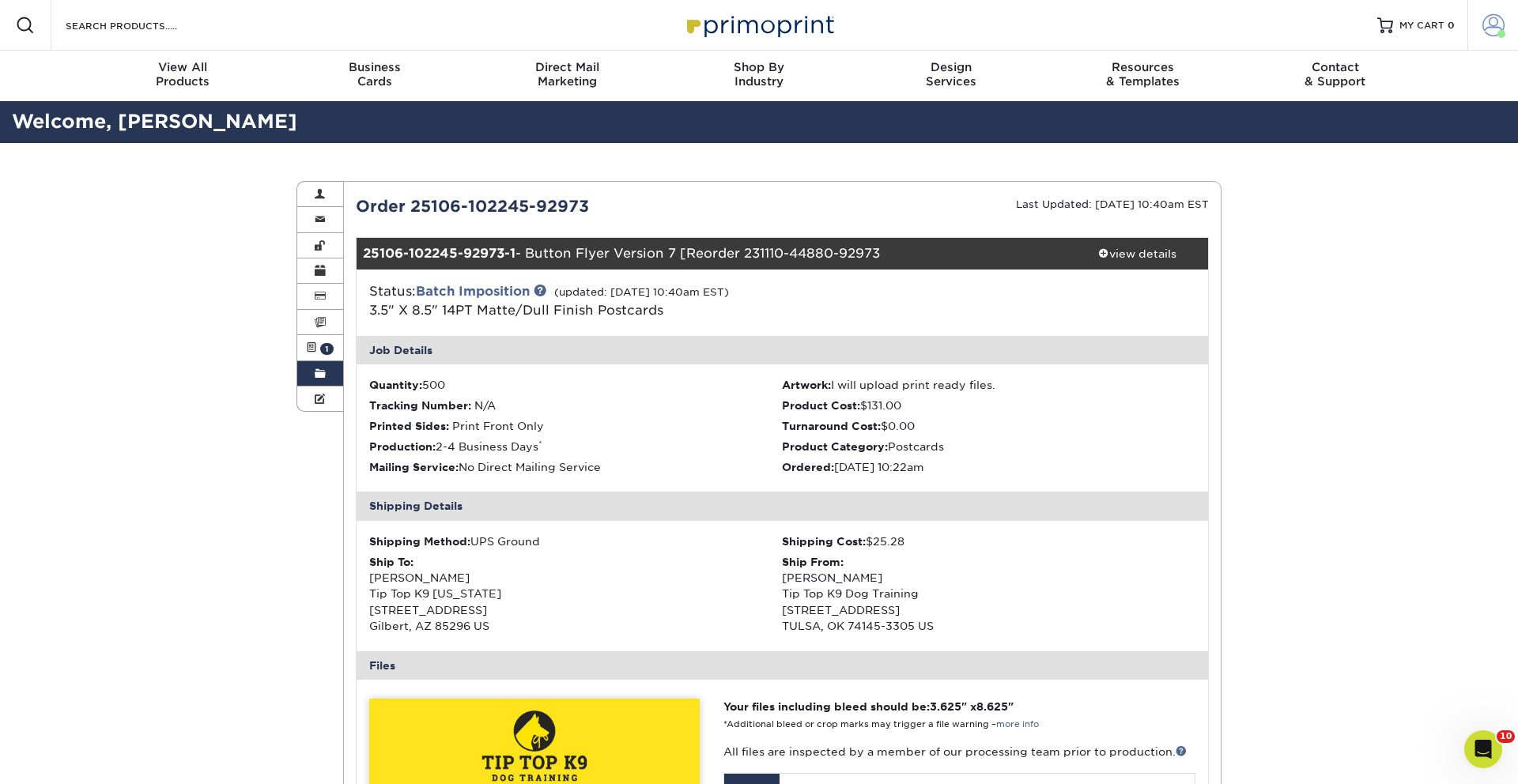
click at [1497, 28] on span at bounding box center [1492, 25] width 22 height 22
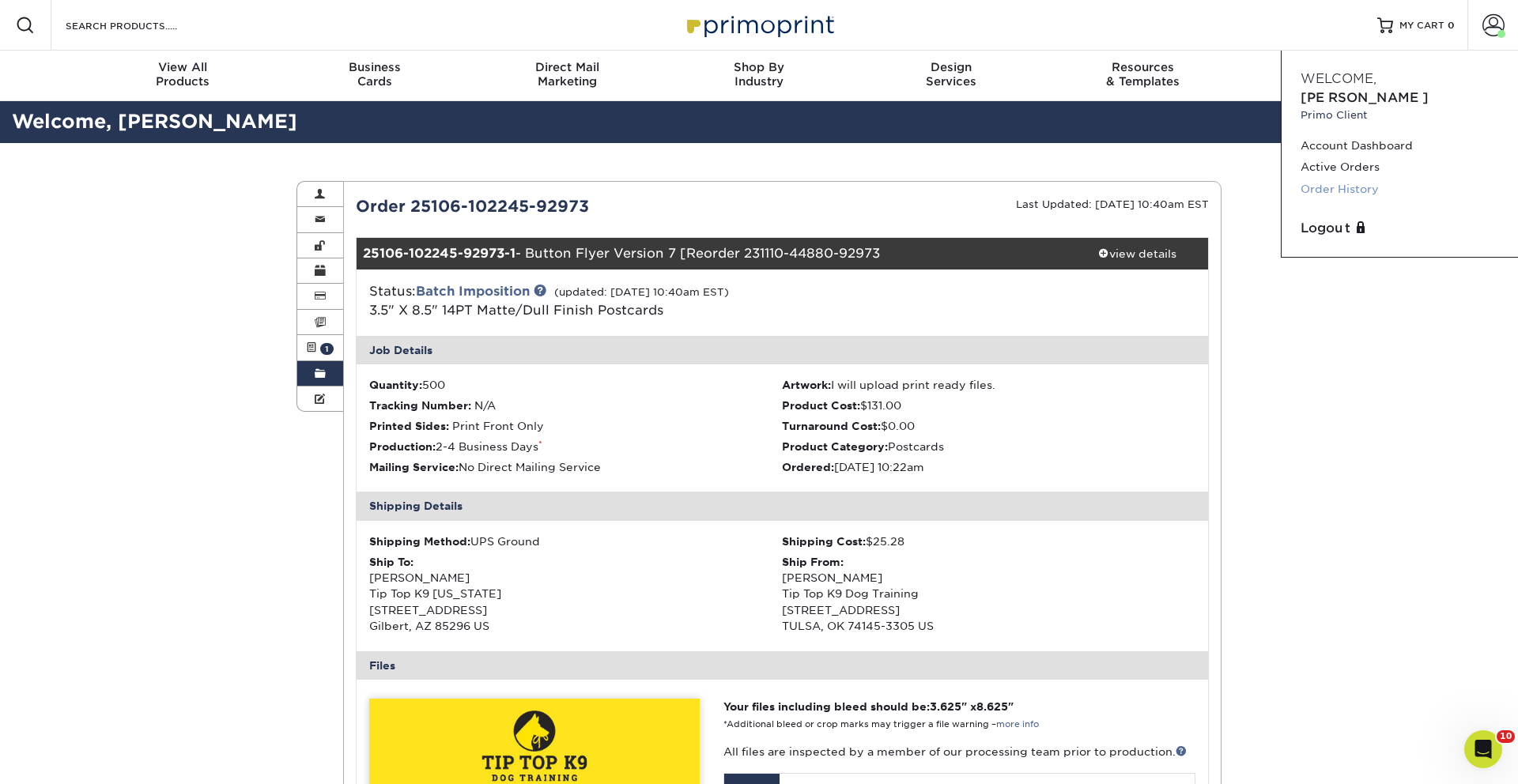
click at [1323, 179] on link "Order History" at bounding box center [1400, 189] width 199 height 22
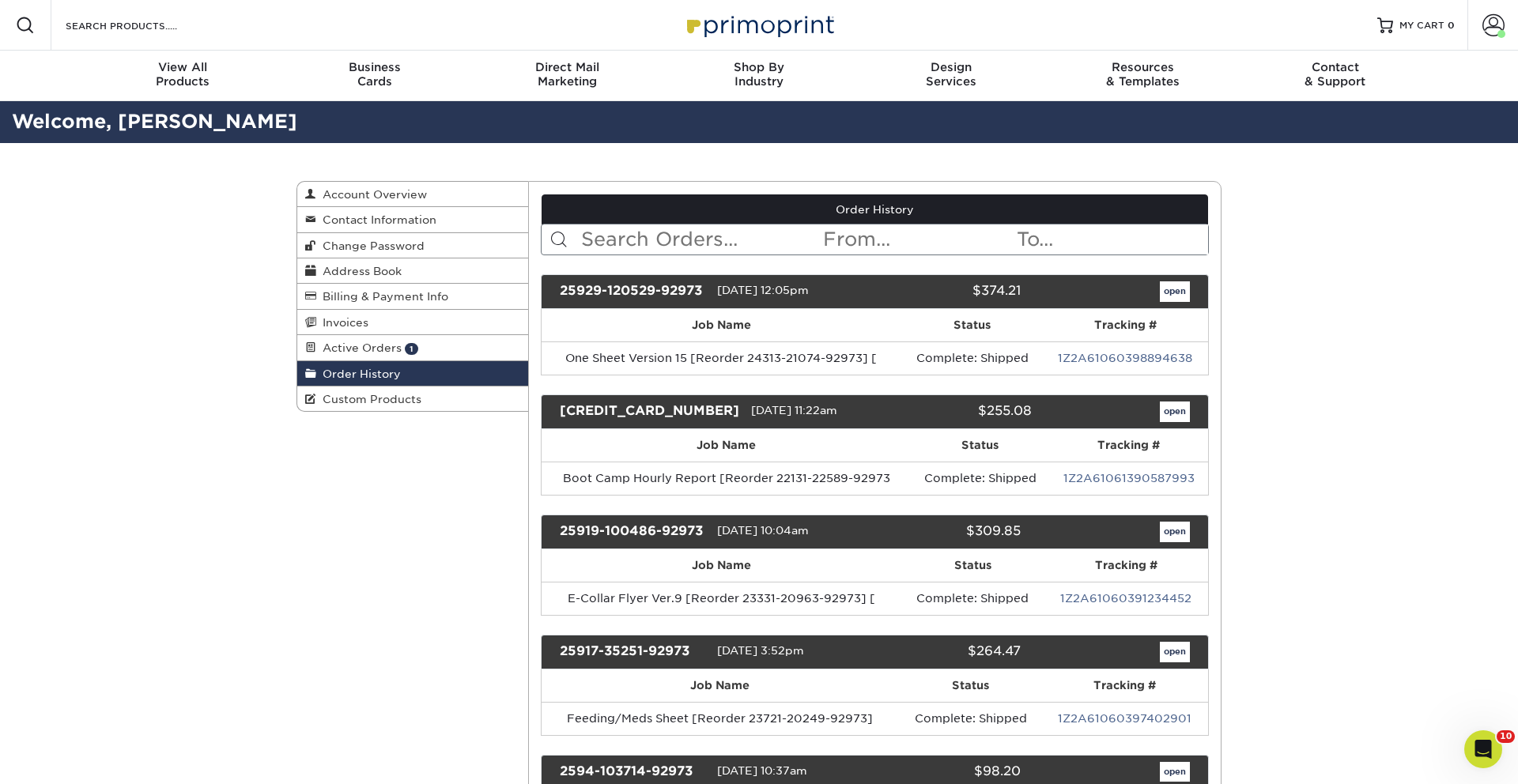
click at [690, 233] on input "text" at bounding box center [701, 239] width 243 height 30
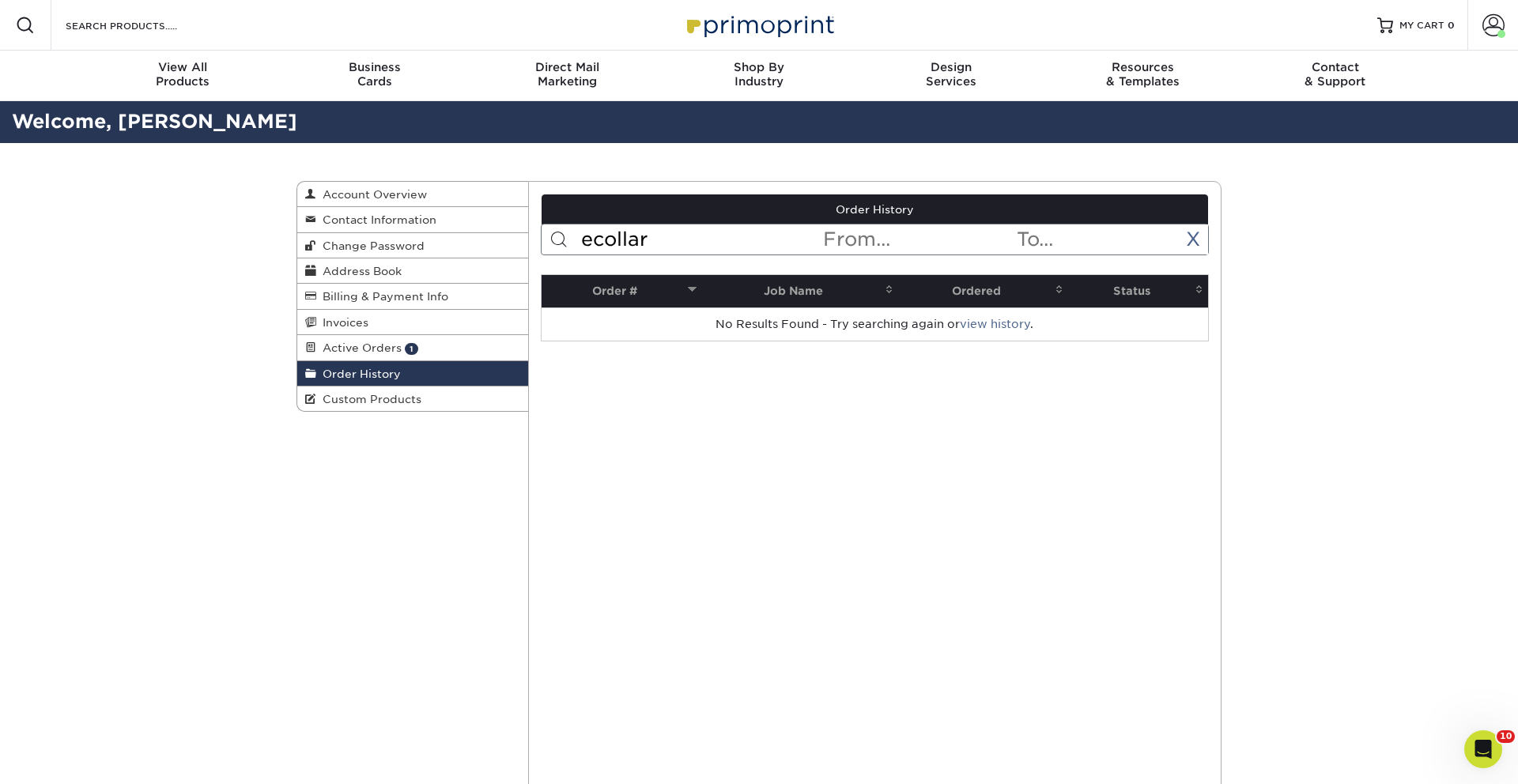
click at [598, 236] on input "ecollar" at bounding box center [701, 239] width 243 height 30
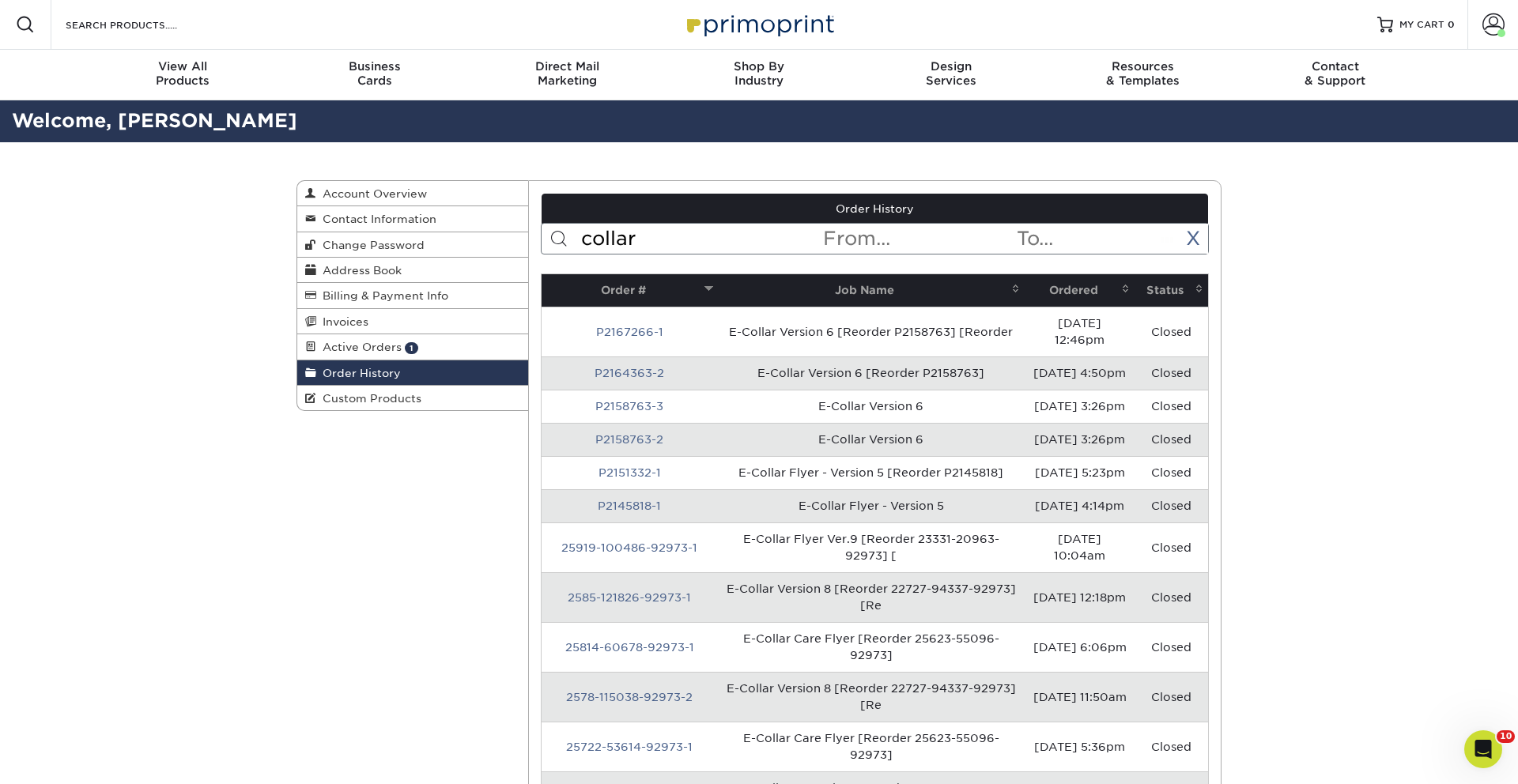
click at [660, 243] on input "collar" at bounding box center [701, 239] width 243 height 30
type input "collar"
click at [1060, 295] on th "Ordered" at bounding box center [1079, 290] width 110 height 32
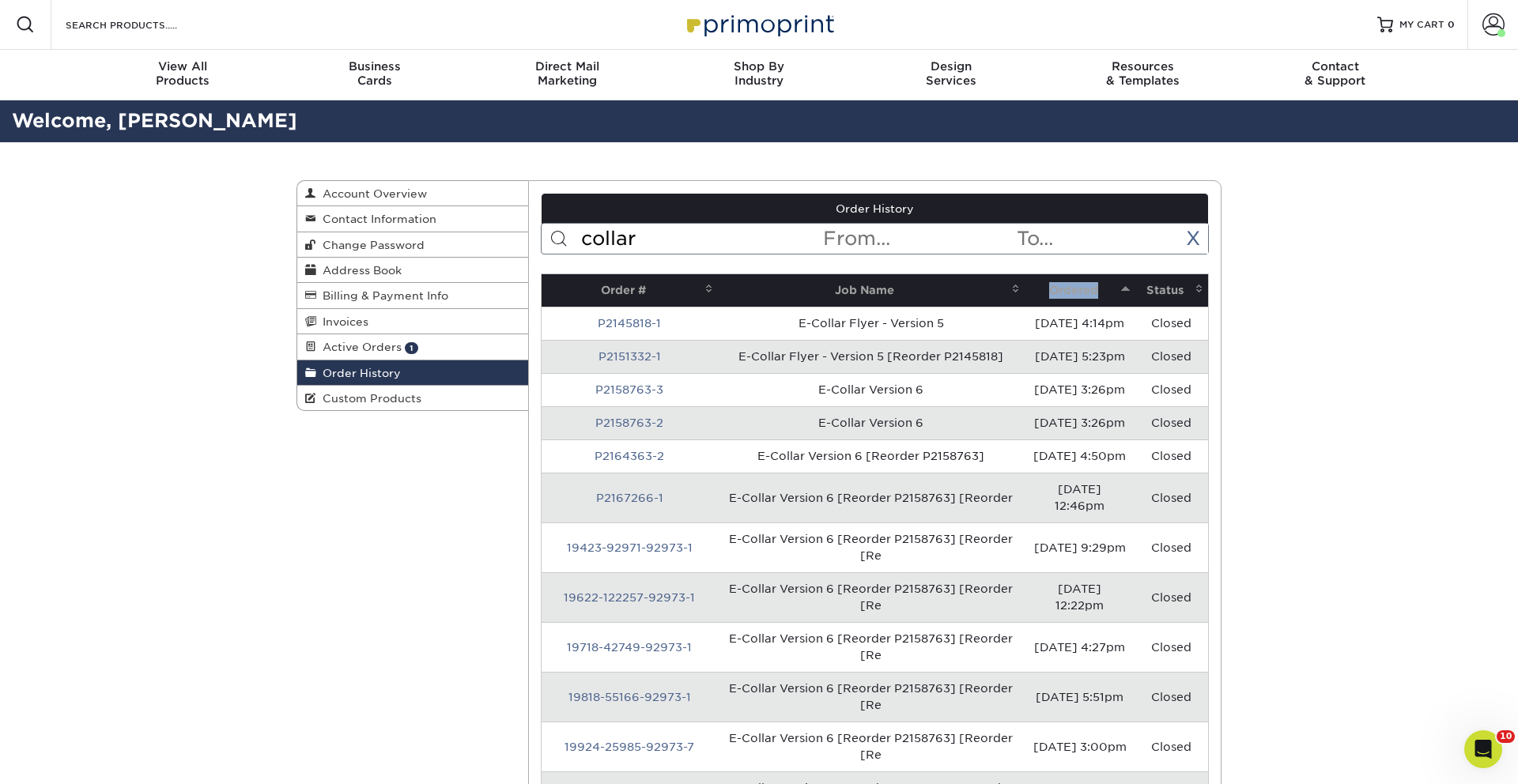
click at [1060, 295] on th "Ordered" at bounding box center [1079, 290] width 110 height 32
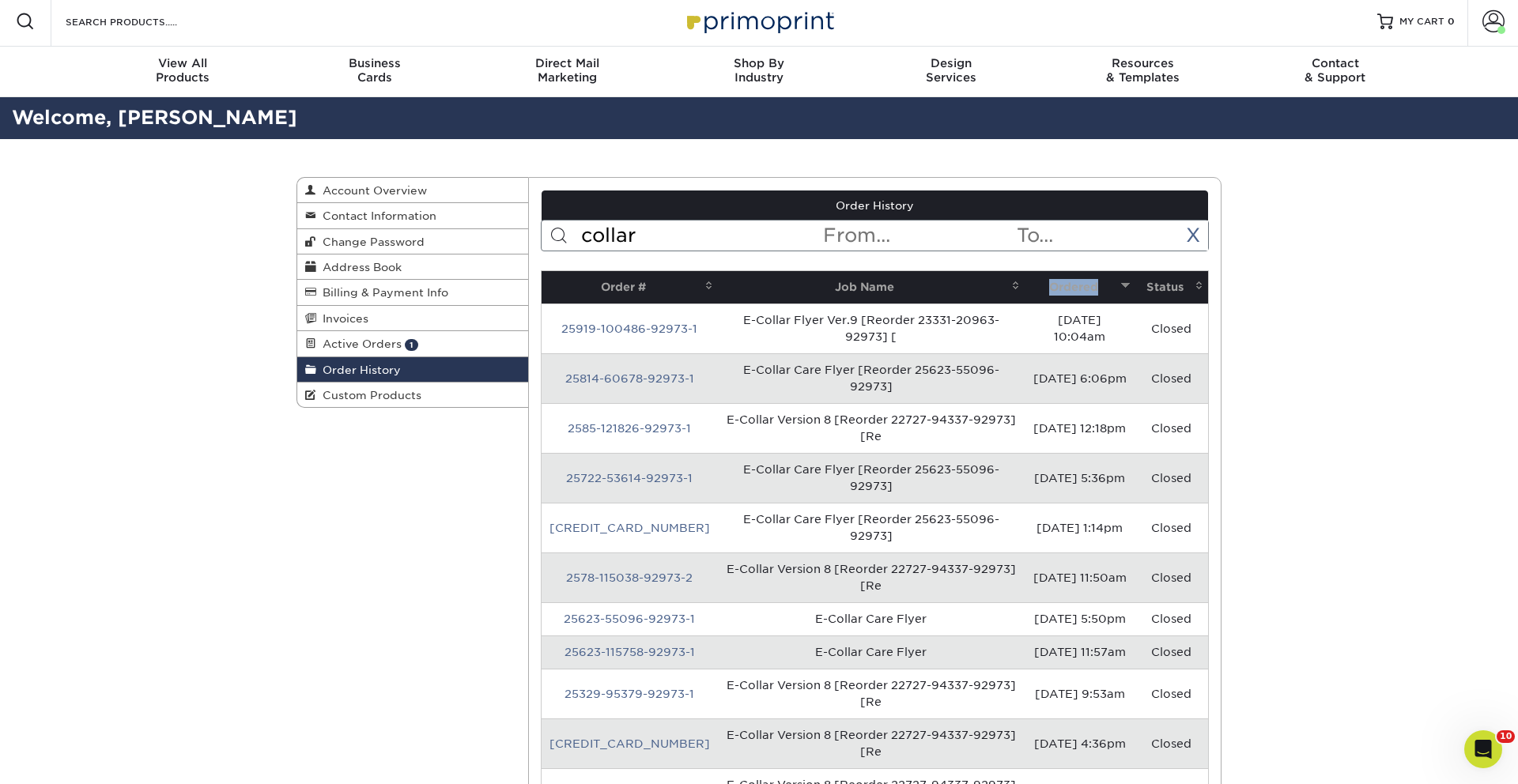
drag, startPoint x: 622, startPoint y: 330, endPoint x: 632, endPoint y: 330, distance: 10.0
click at [622, 330] on link "25919-100486-92973-1" at bounding box center [629, 328] width 136 height 12
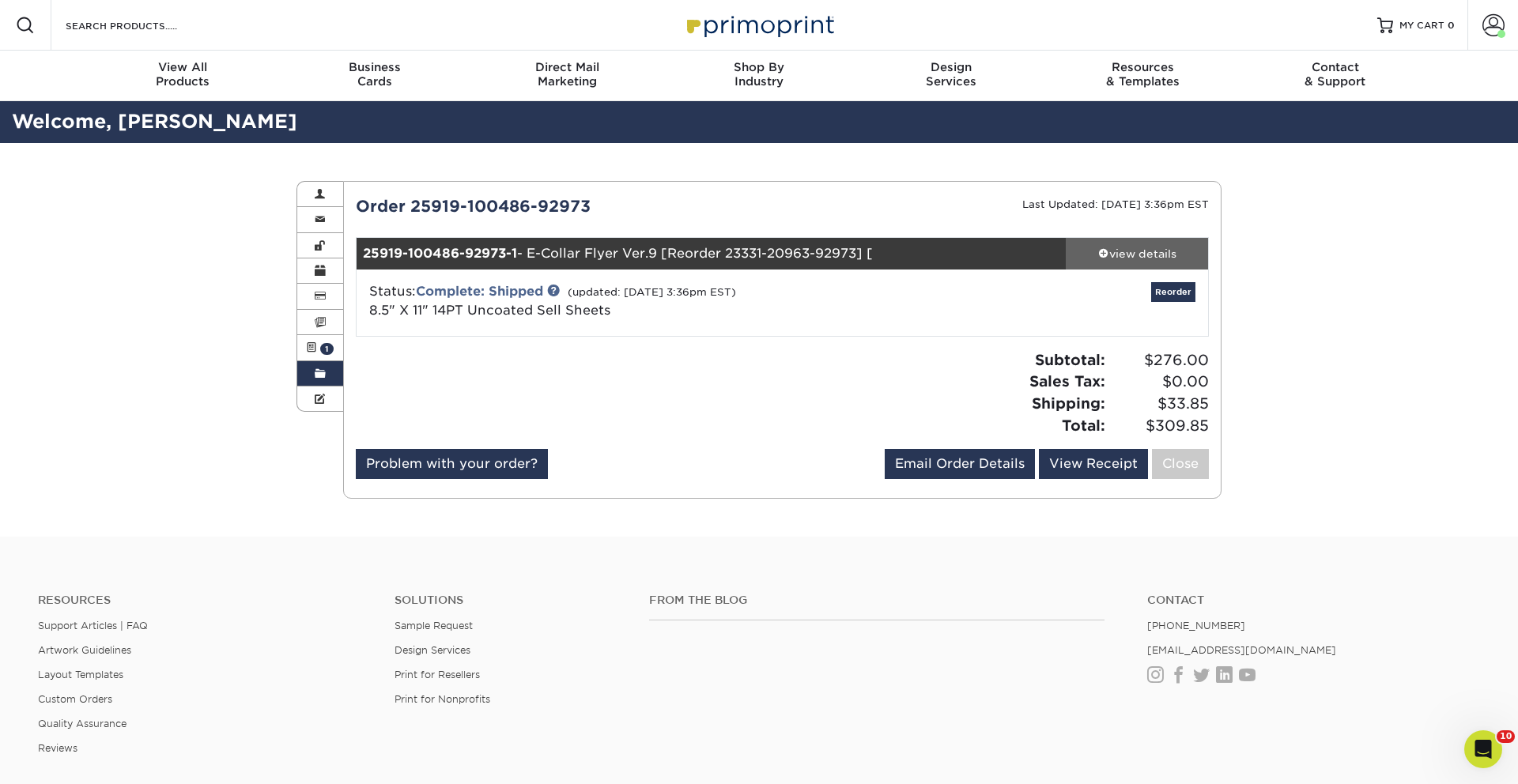
click at [1146, 242] on link "view details" at bounding box center [1137, 253] width 142 height 31
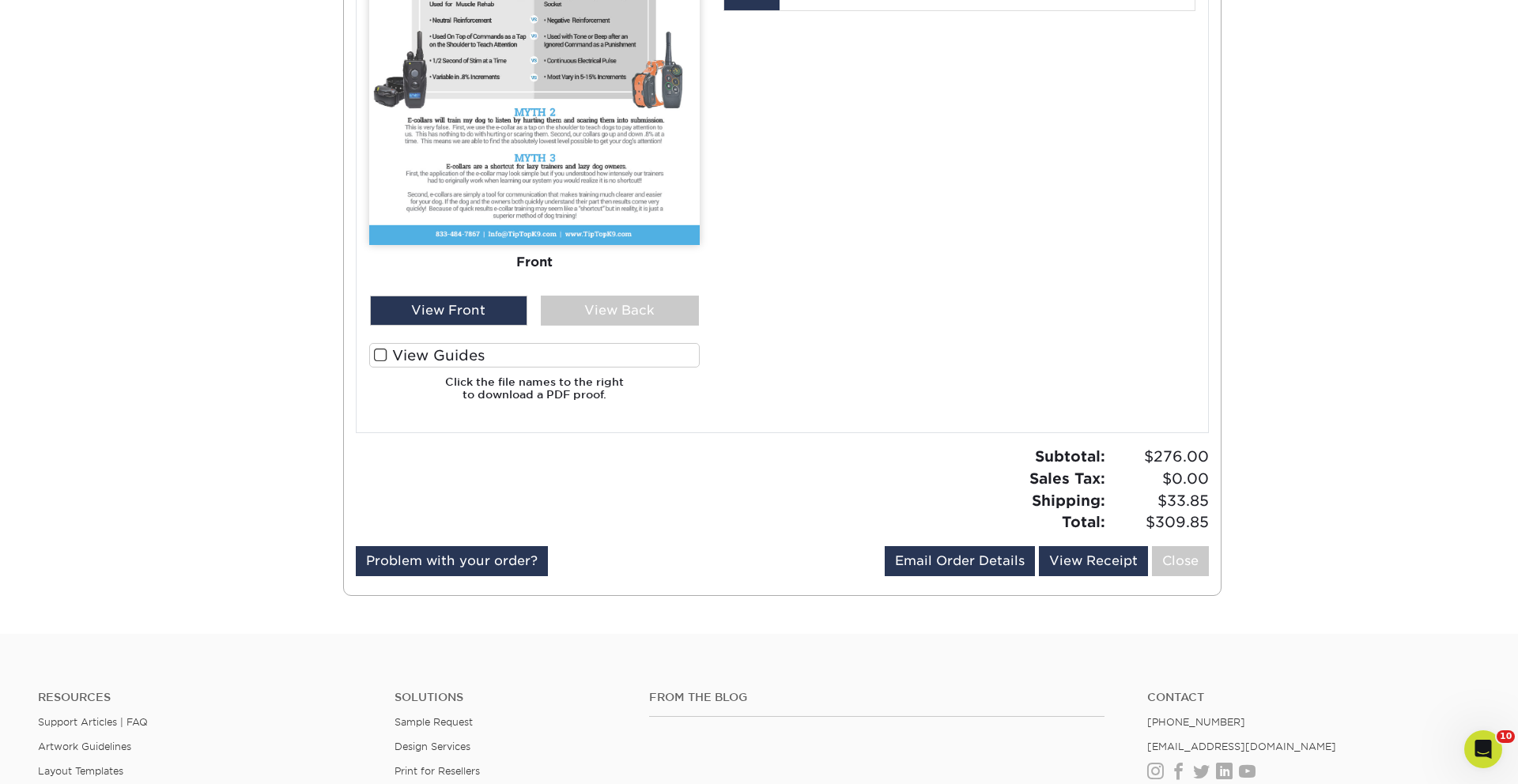
scroll to position [916, 0]
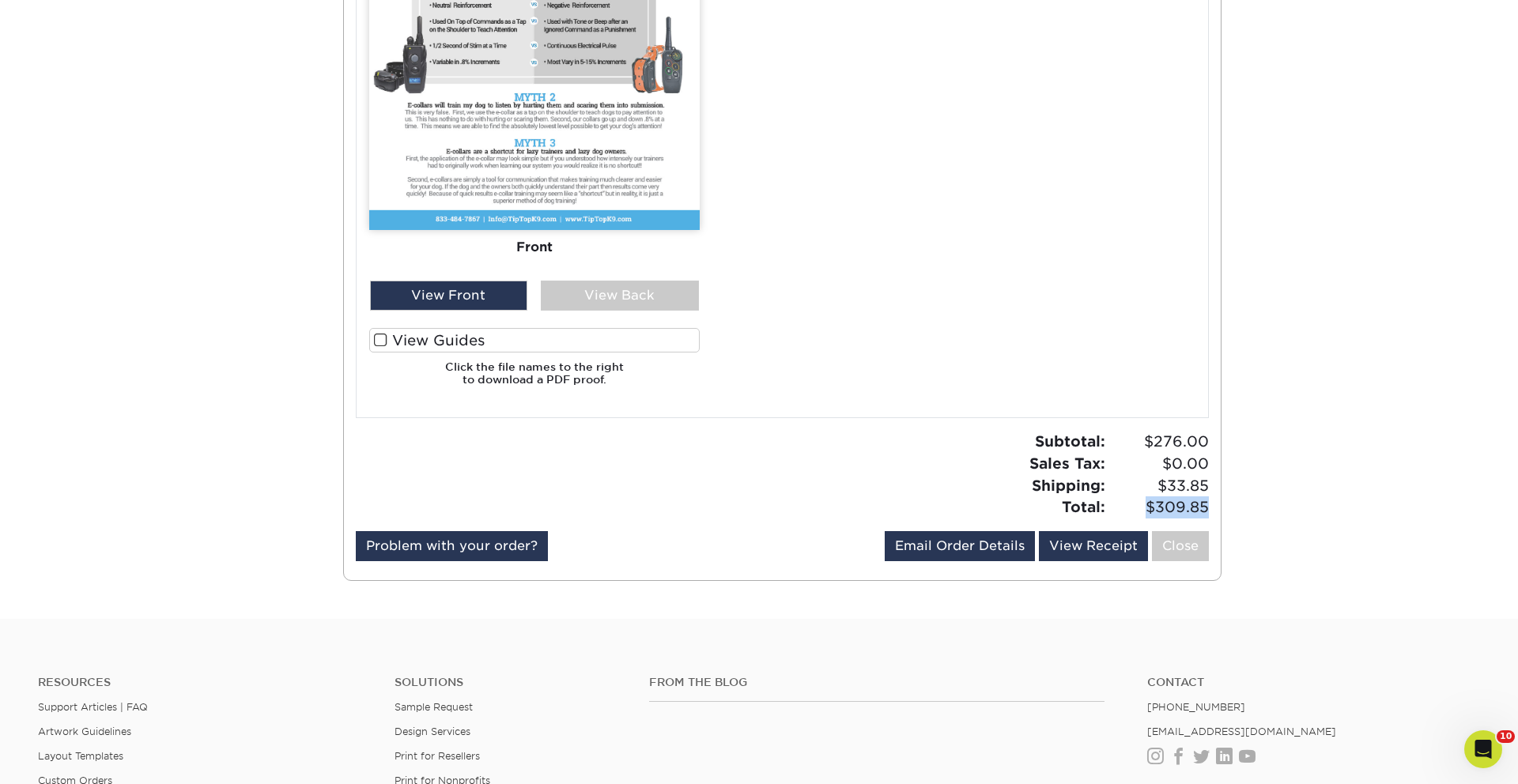
drag, startPoint x: 1143, startPoint y: 506, endPoint x: 1208, endPoint y: 498, distance: 65.5
click at [1207, 498] on span "$309.85" at bounding box center [1159, 507] width 98 height 22
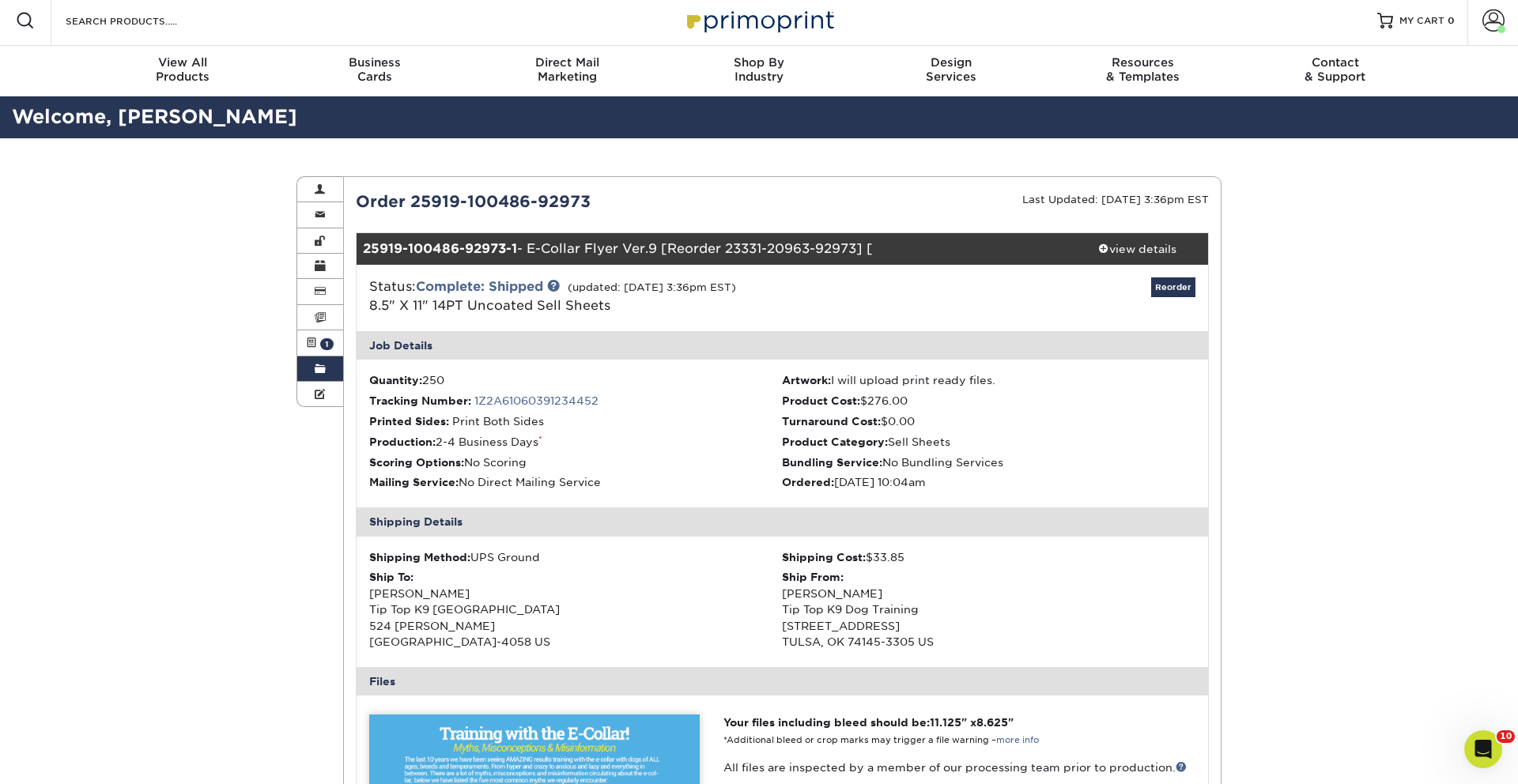
scroll to position [0, 0]
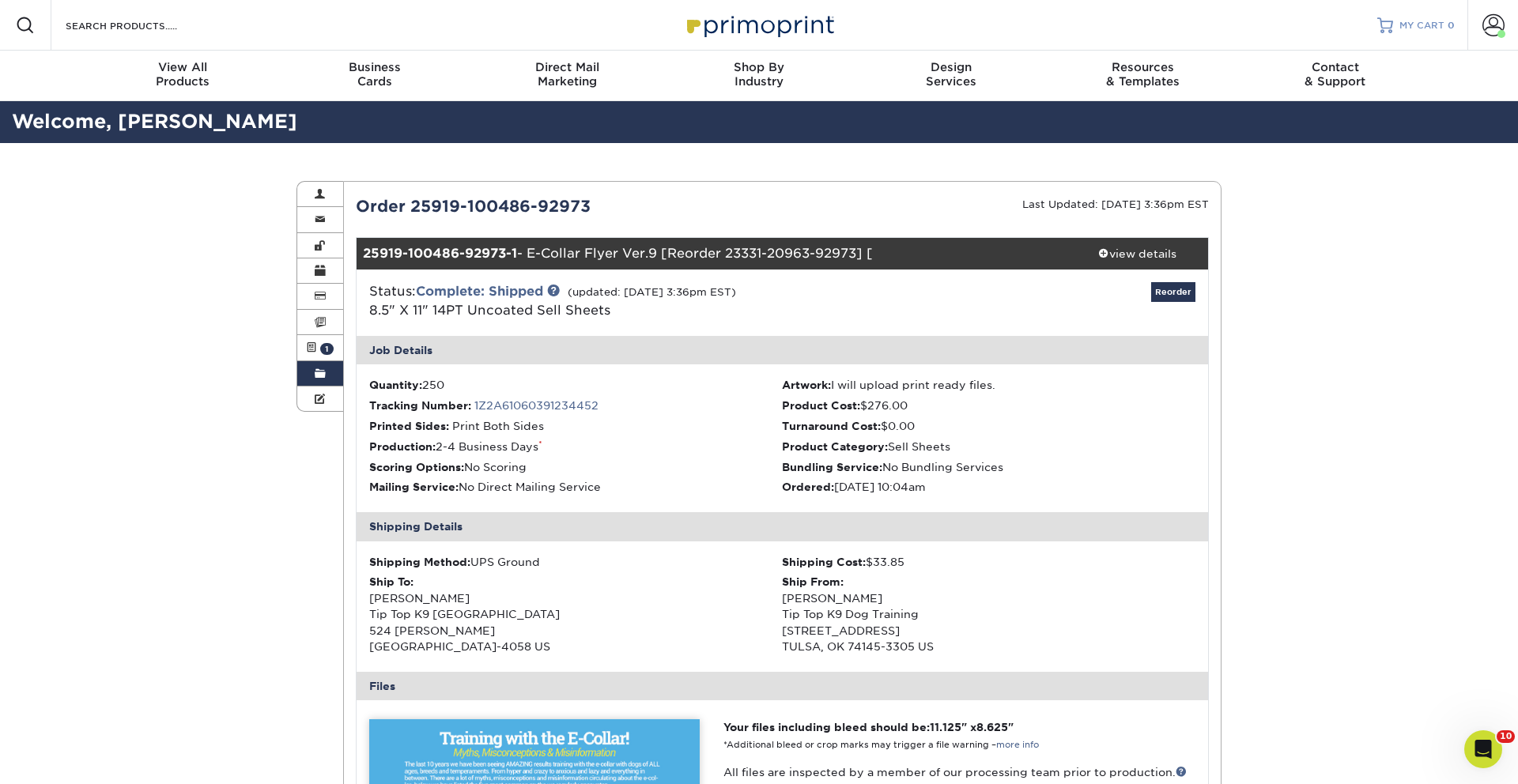
drag, startPoint x: 1488, startPoint y: 26, endPoint x: 1443, endPoint y: 41, distance: 47.4
click at [1488, 26] on span at bounding box center [1492, 25] width 22 height 22
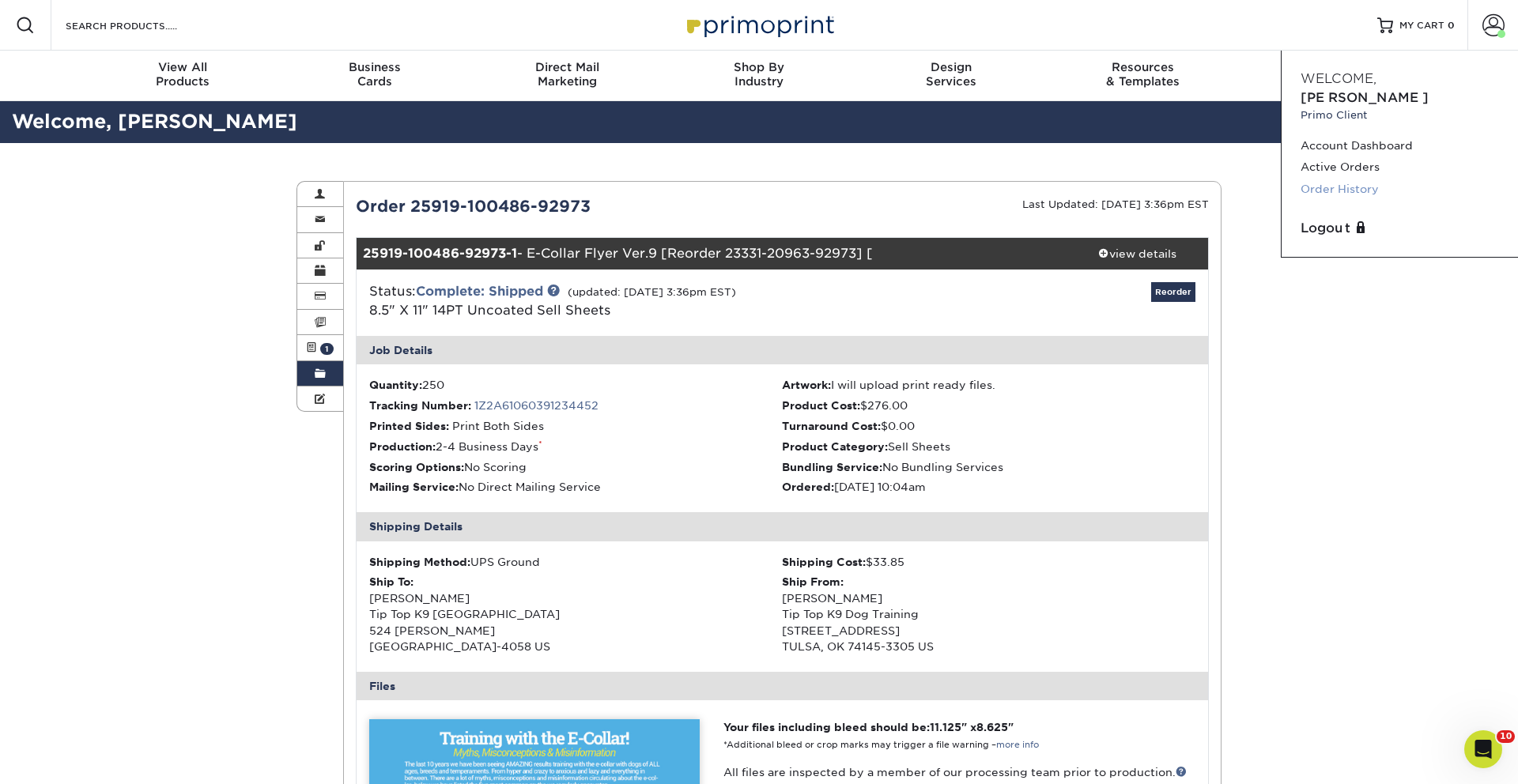
click at [1320, 179] on link "Order History" at bounding box center [1400, 189] width 199 height 22
click at [1323, 179] on link "Order History" at bounding box center [1400, 189] width 199 height 22
click at [1317, 179] on link "Order History" at bounding box center [1400, 189] width 199 height 22
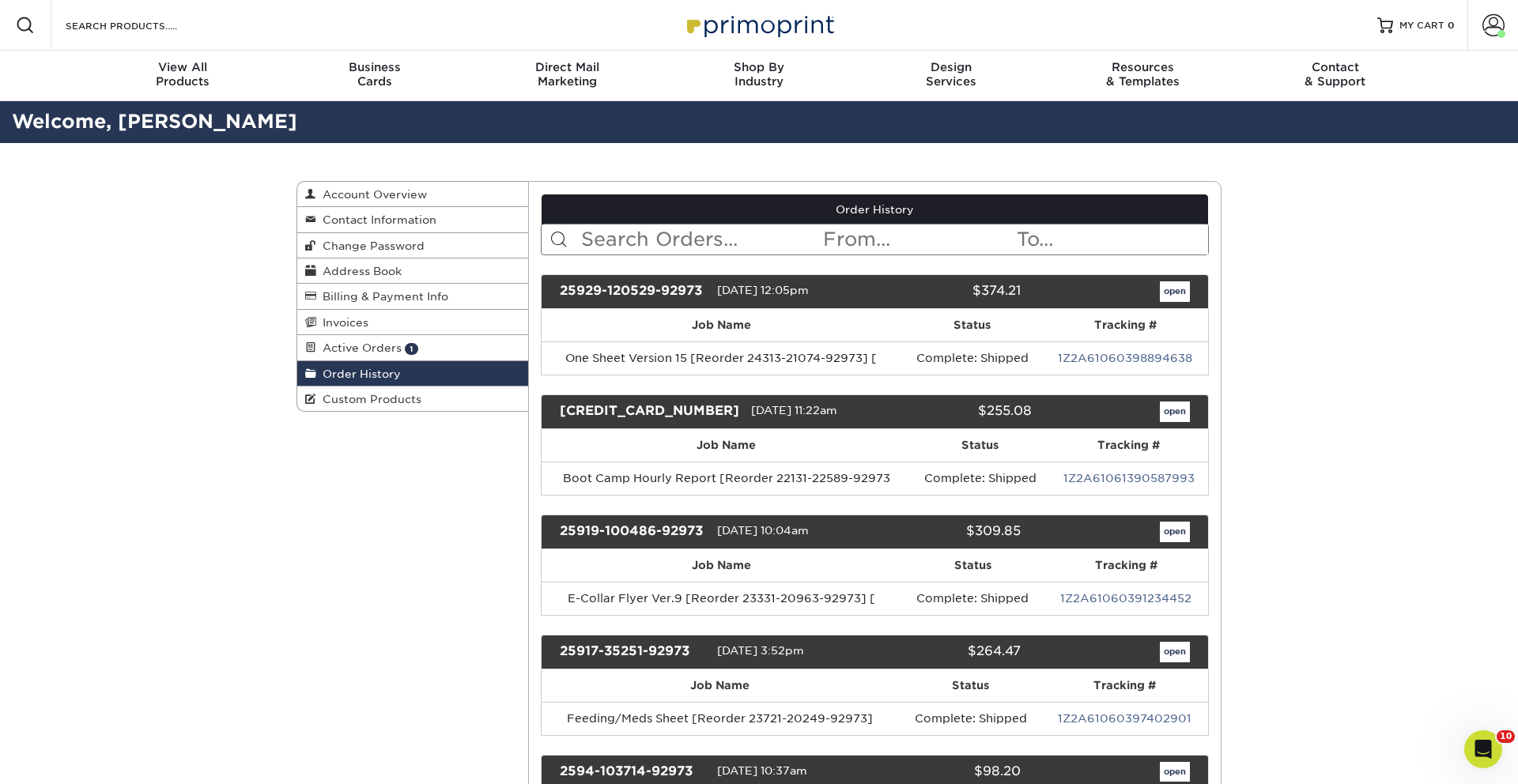
click at [653, 250] on input "text" at bounding box center [701, 239] width 243 height 30
click at [1167, 298] on link "open" at bounding box center [1175, 292] width 30 height 21
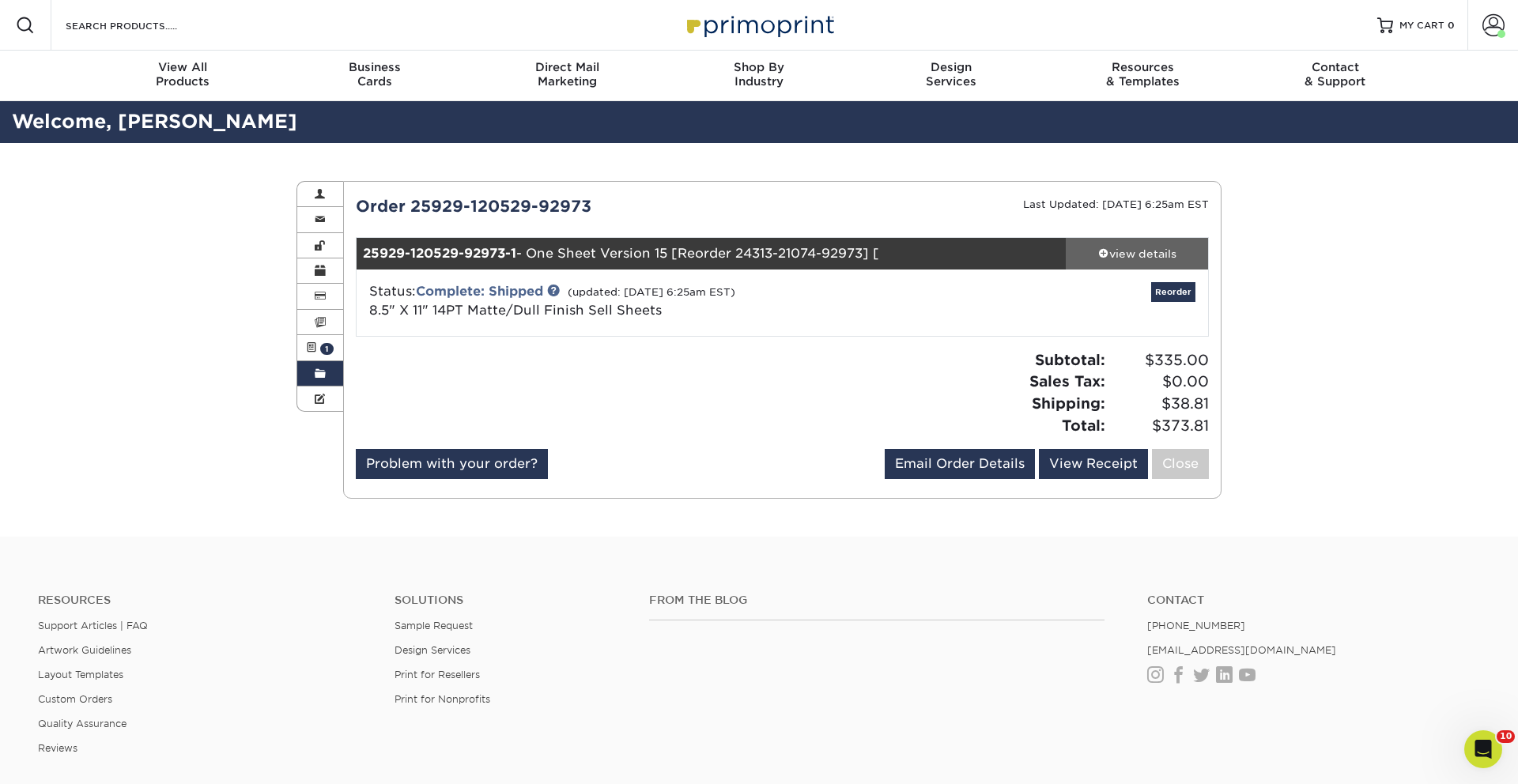
click at [1134, 253] on div "view details" at bounding box center [1137, 253] width 142 height 16
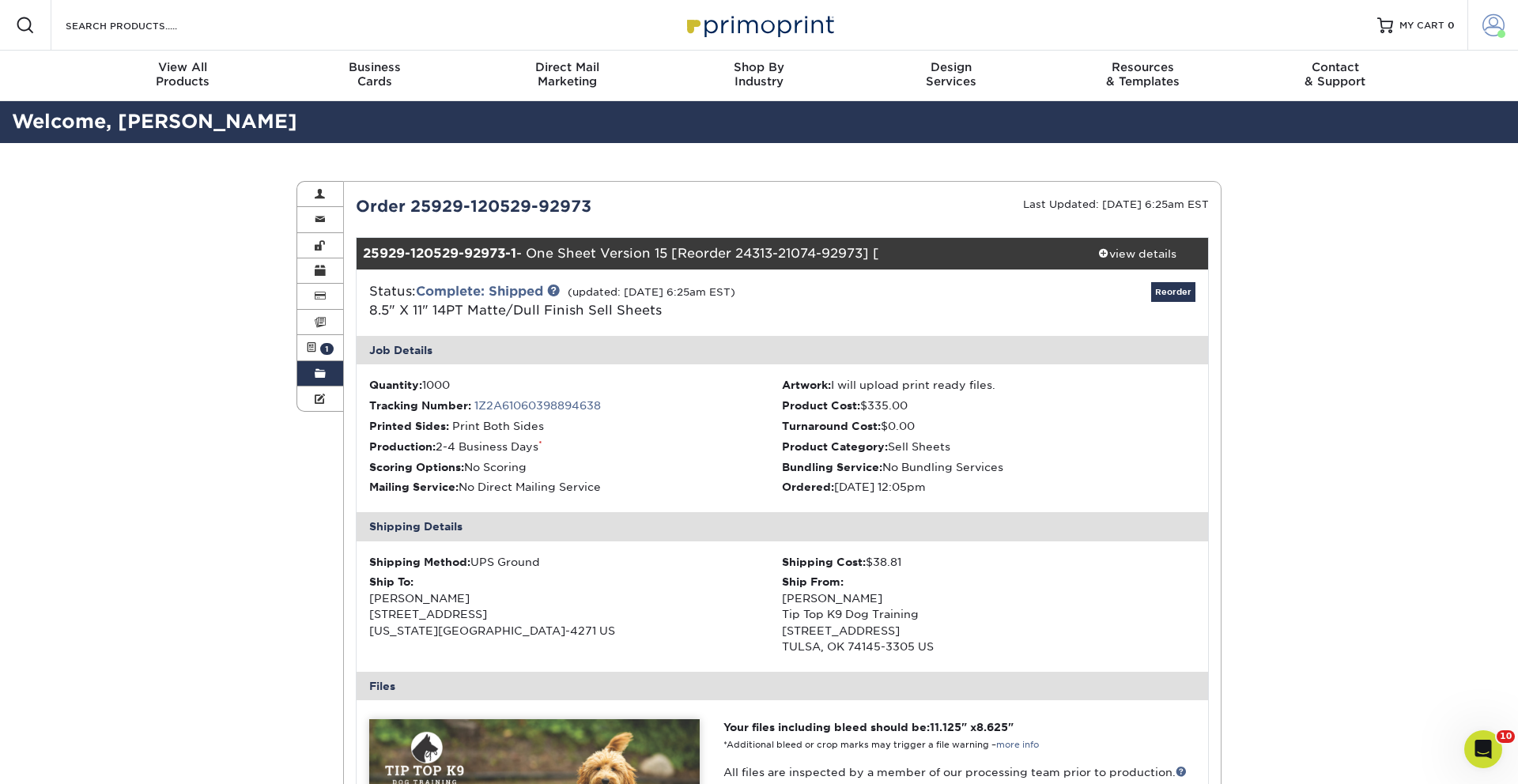
click at [1497, 25] on span at bounding box center [1492, 25] width 22 height 22
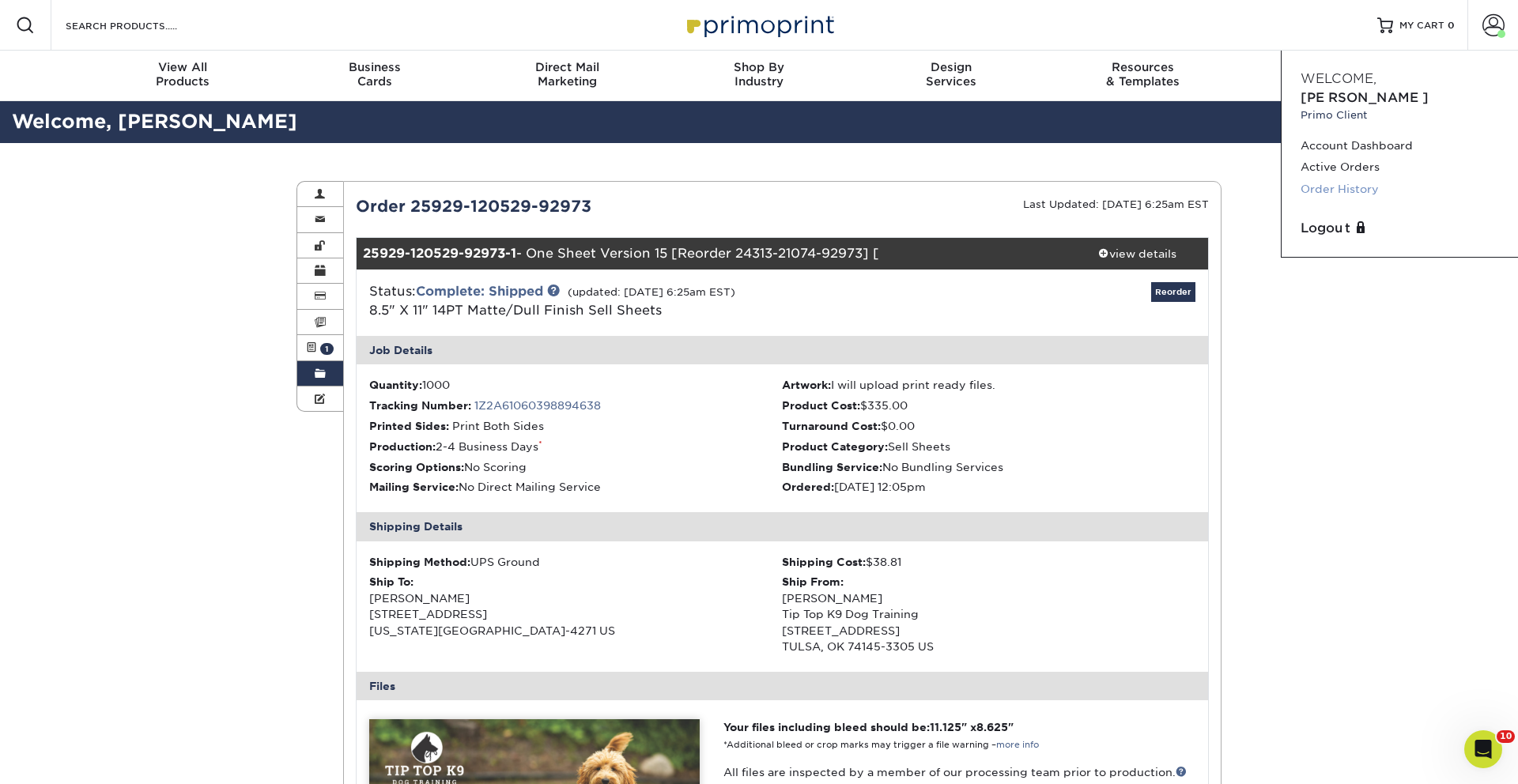
click at [1354, 179] on link "Order History" at bounding box center [1400, 189] width 199 height 22
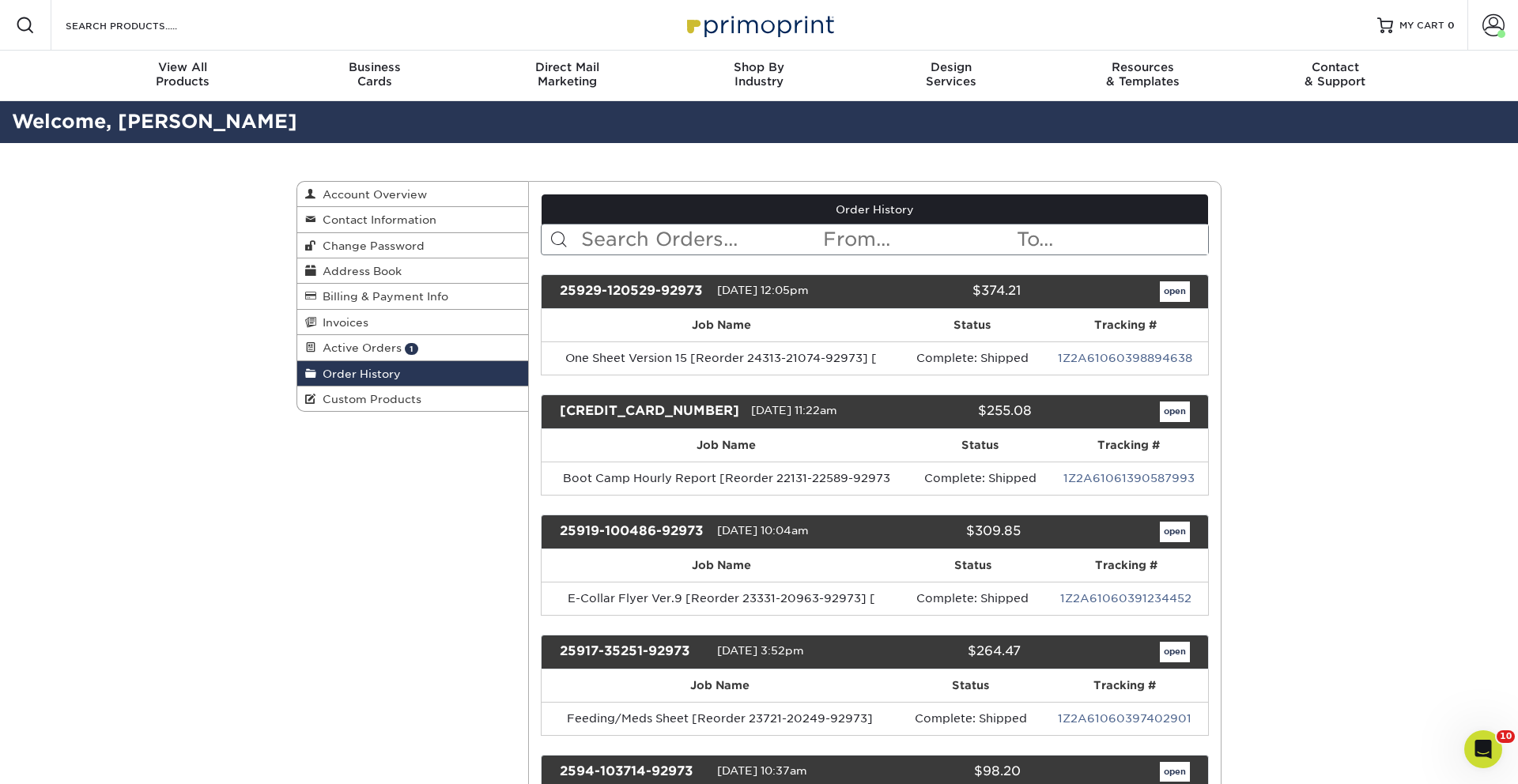
click at [732, 243] on input "text" at bounding box center [701, 239] width 243 height 30
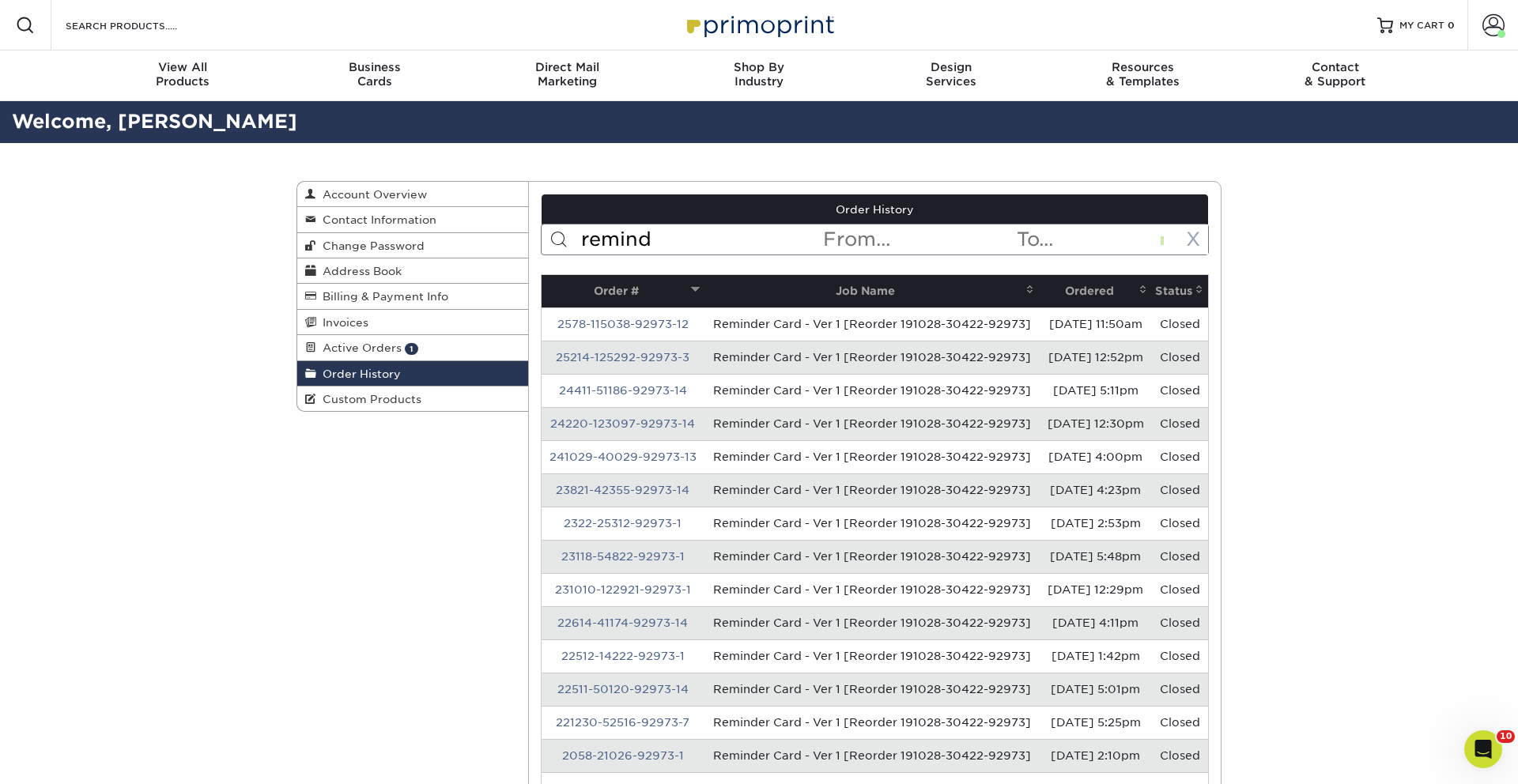
type input "remind"
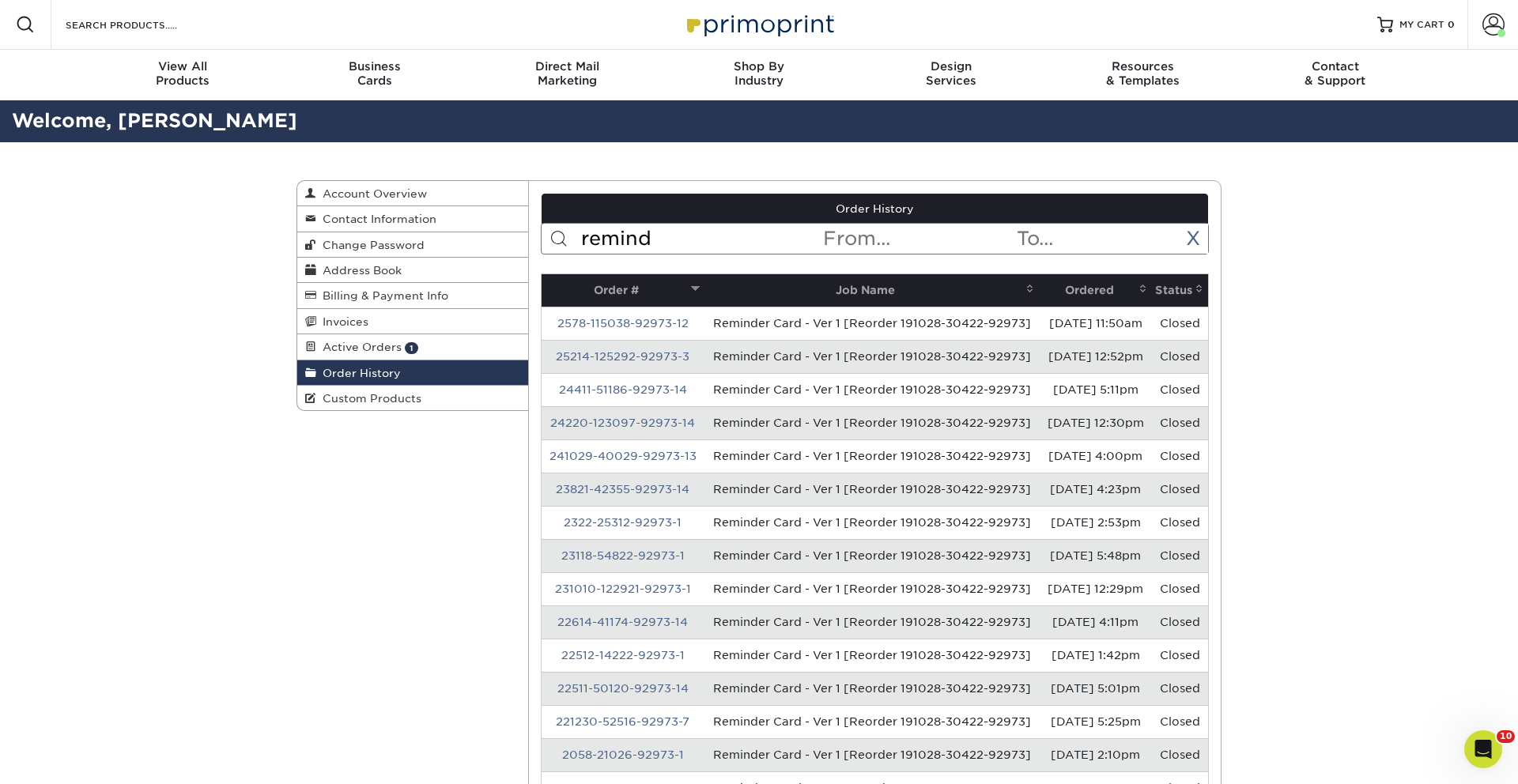
click at [1091, 287] on th "Ordered" at bounding box center [1094, 290] width 113 height 32
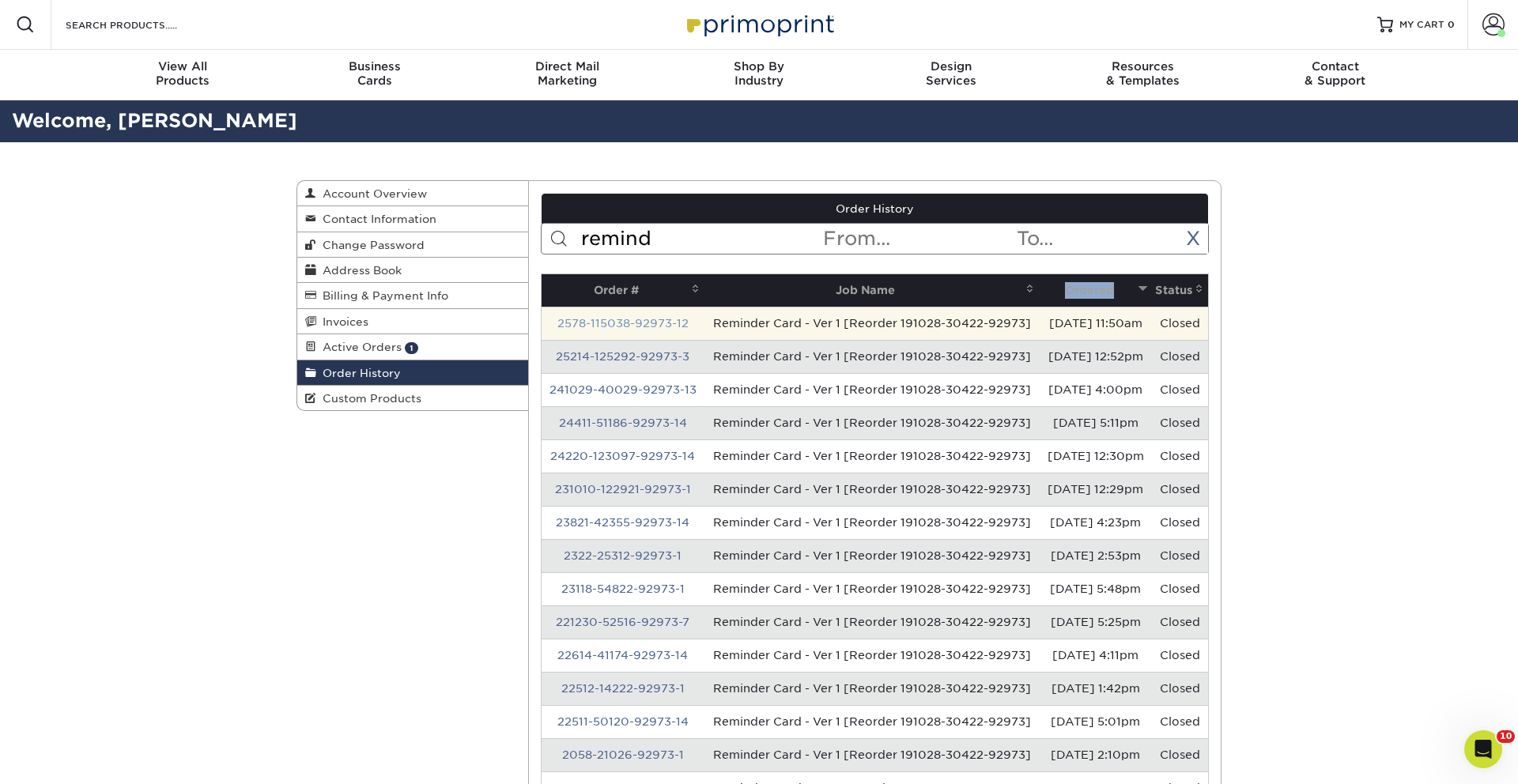
click at [595, 329] on link "2578-115038-92973-12" at bounding box center [622, 322] width 131 height 12
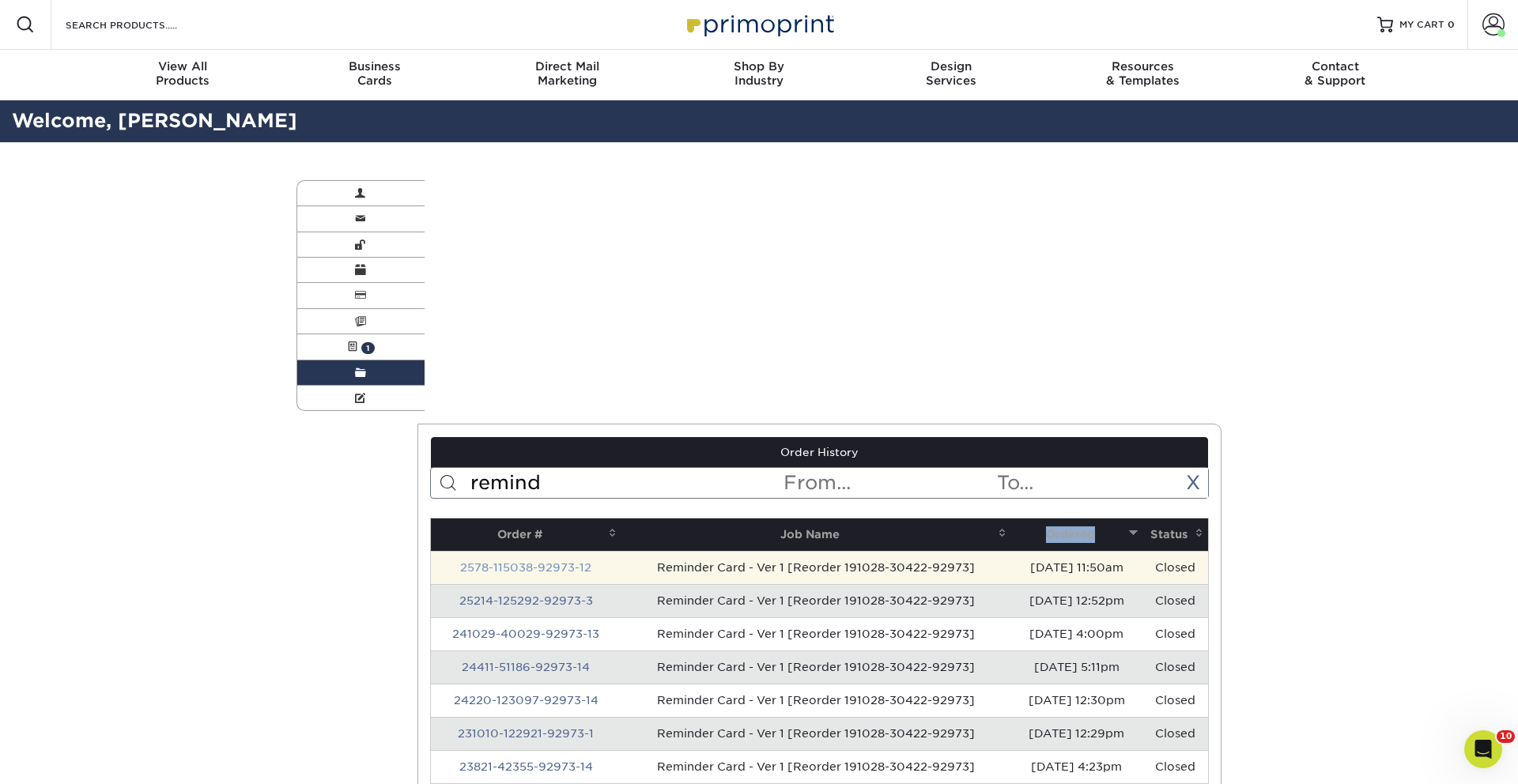
scroll to position [0, 0]
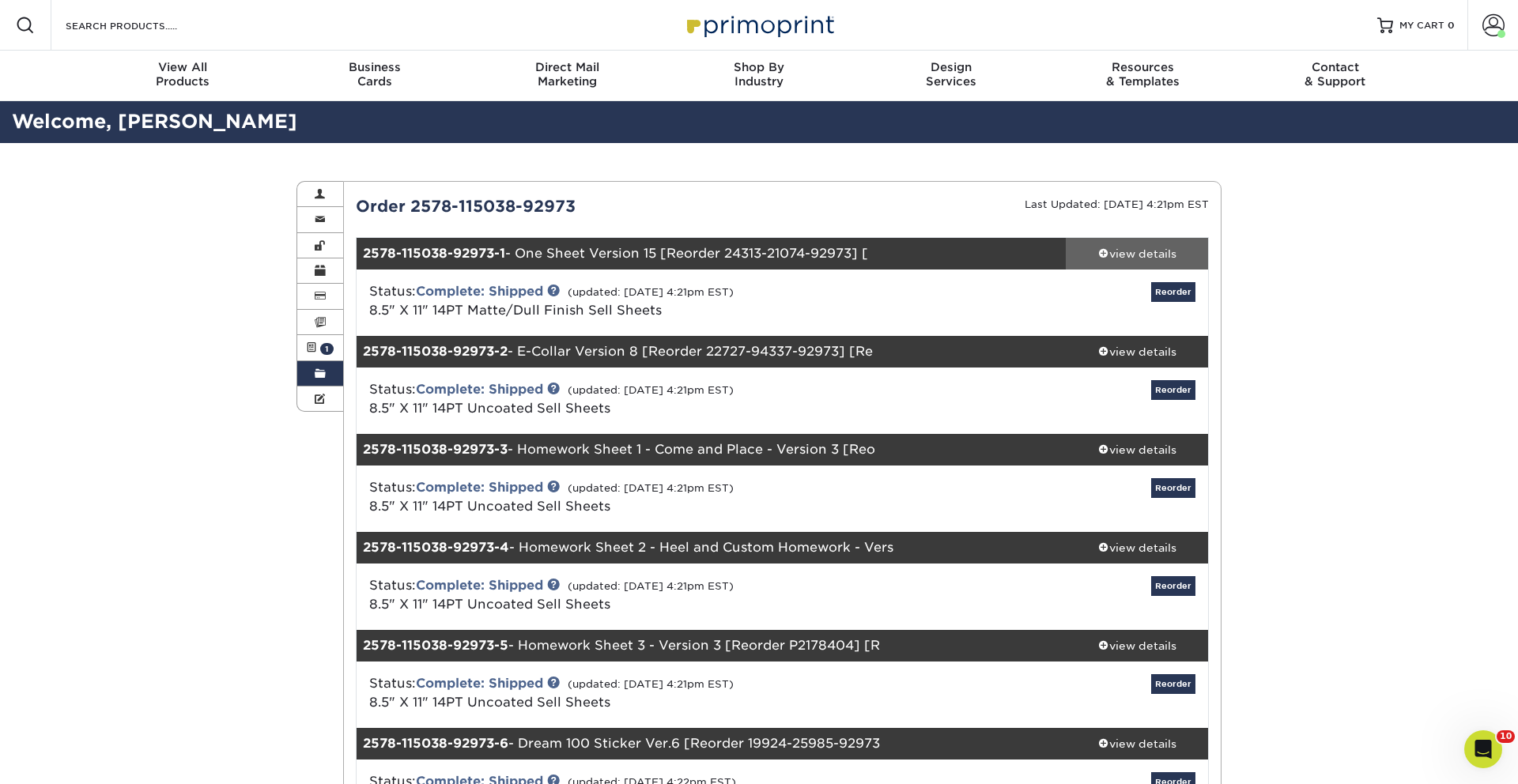
click at [1120, 247] on div "view details" at bounding box center [1137, 253] width 142 height 16
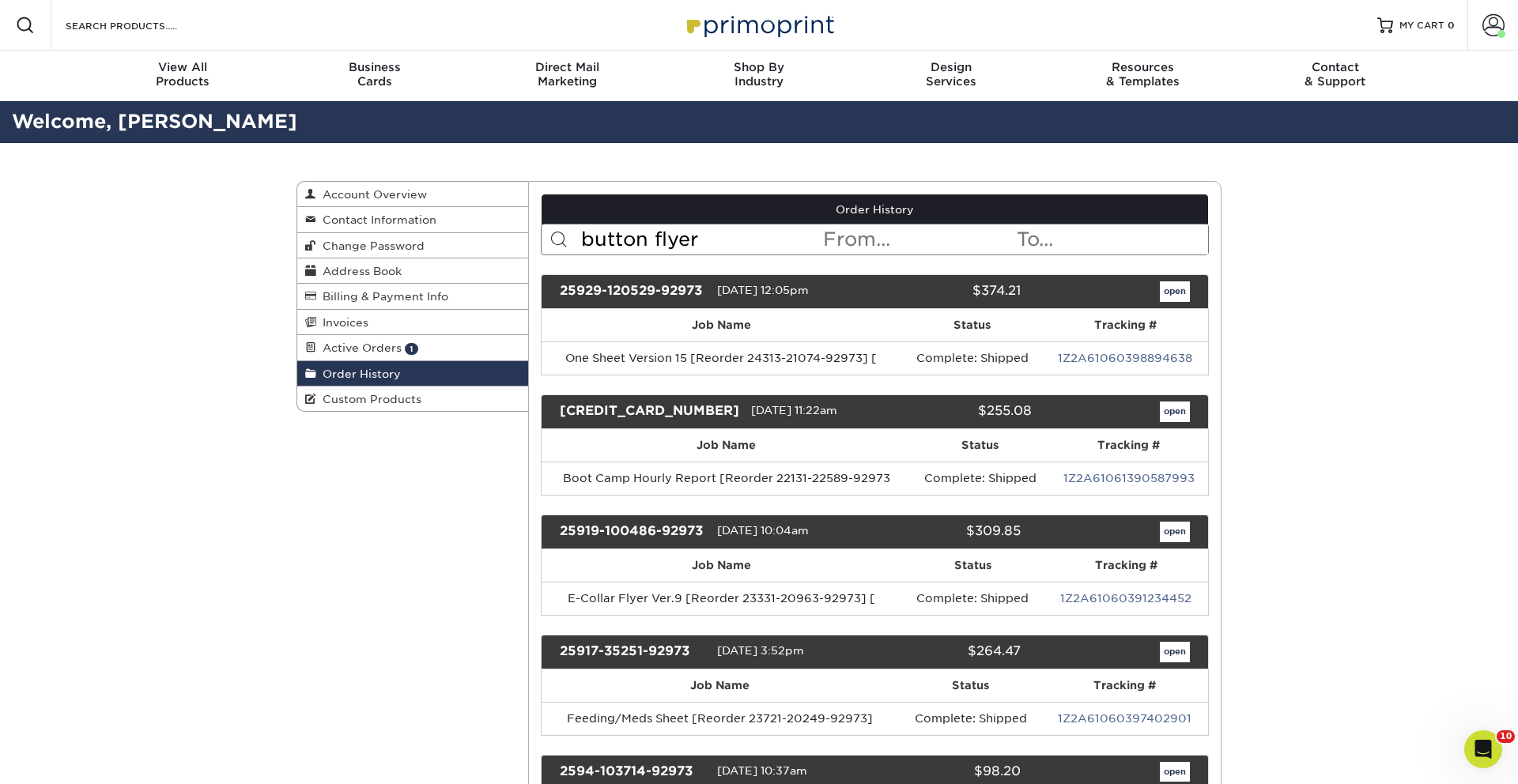
click at [724, 235] on input "button flyer" at bounding box center [701, 239] width 243 height 30
type input "reminder"
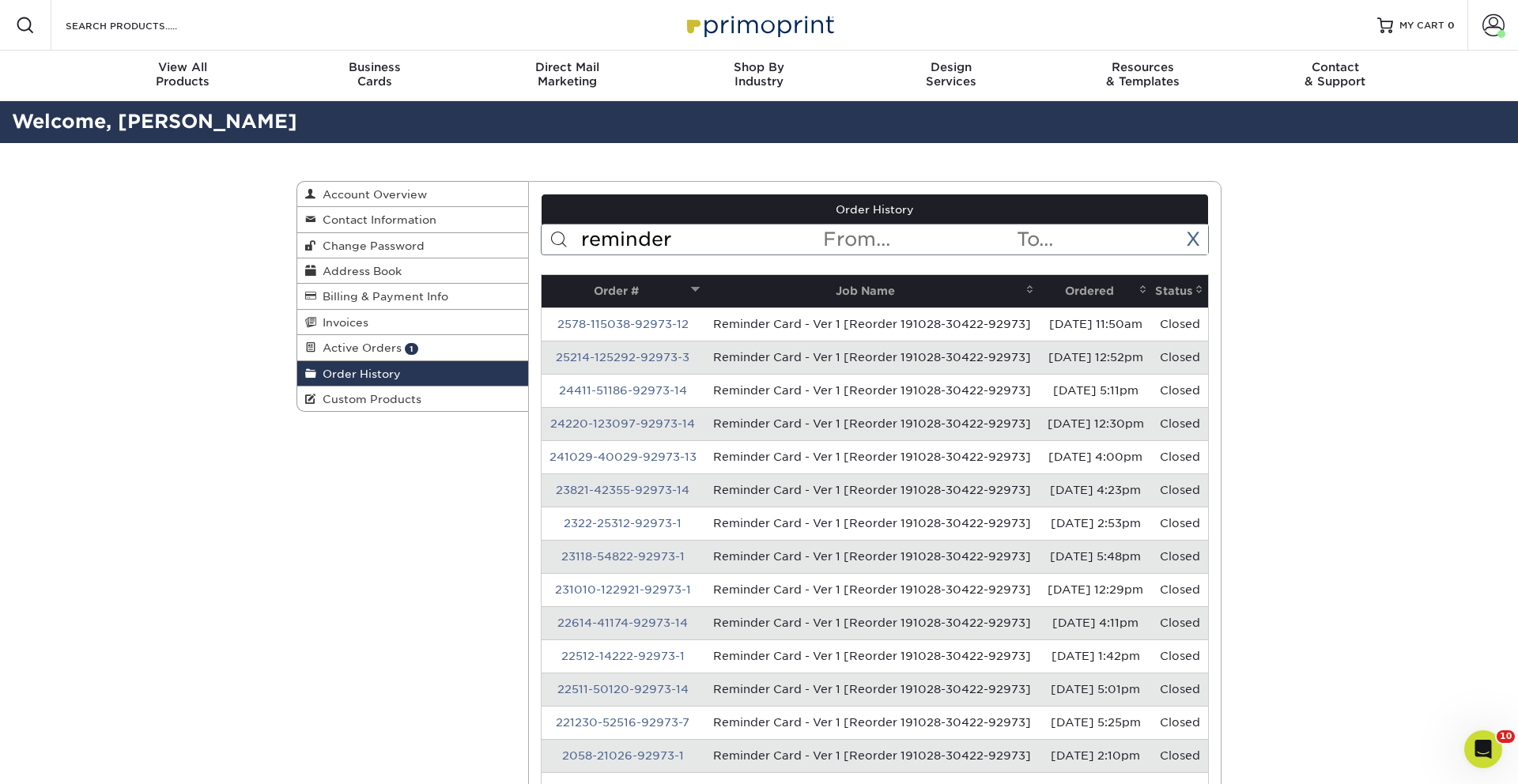
click at [1072, 290] on th "Ordered" at bounding box center [1094, 291] width 113 height 32
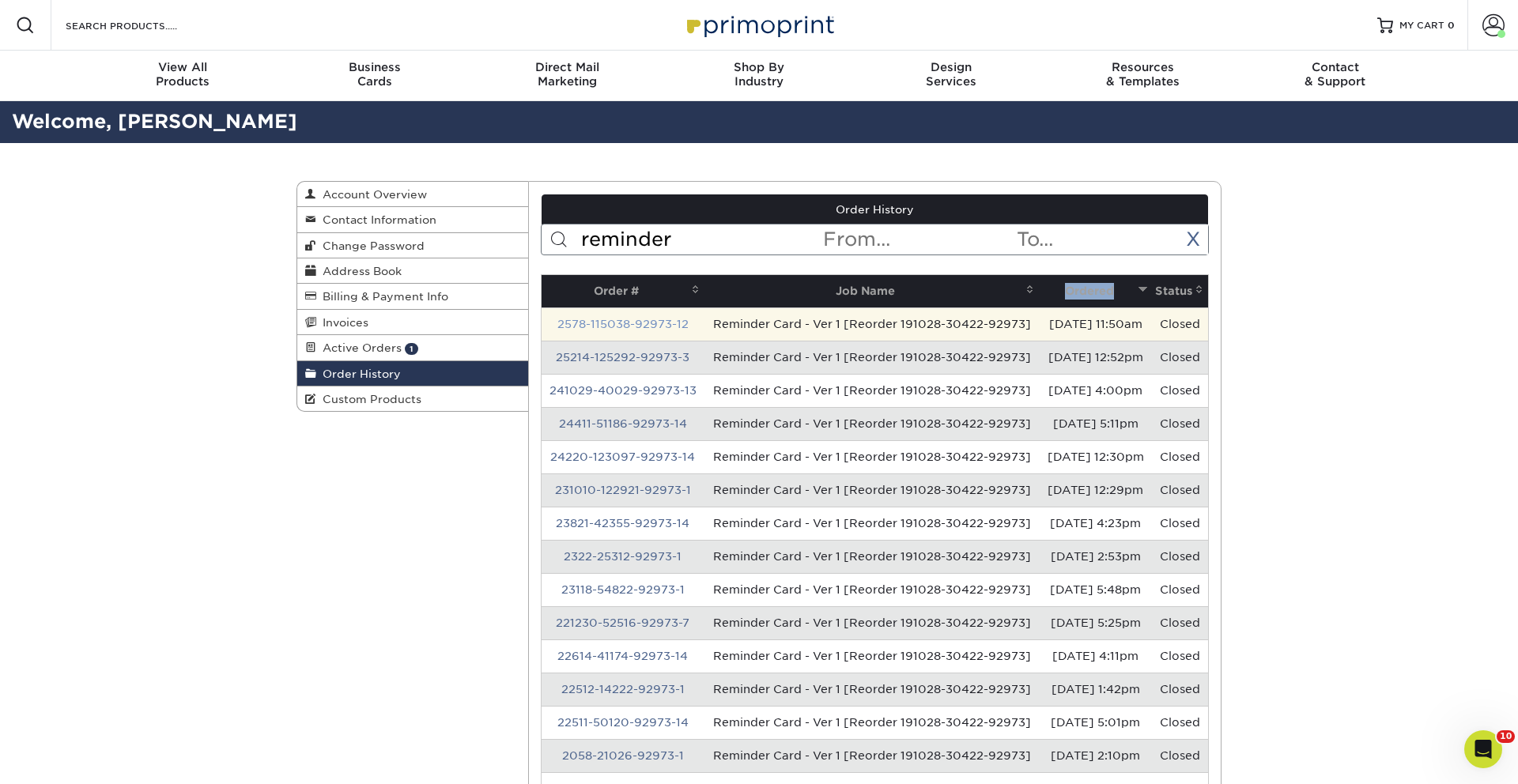
click at [605, 326] on link "2578-115038-92973-12" at bounding box center [622, 323] width 131 height 12
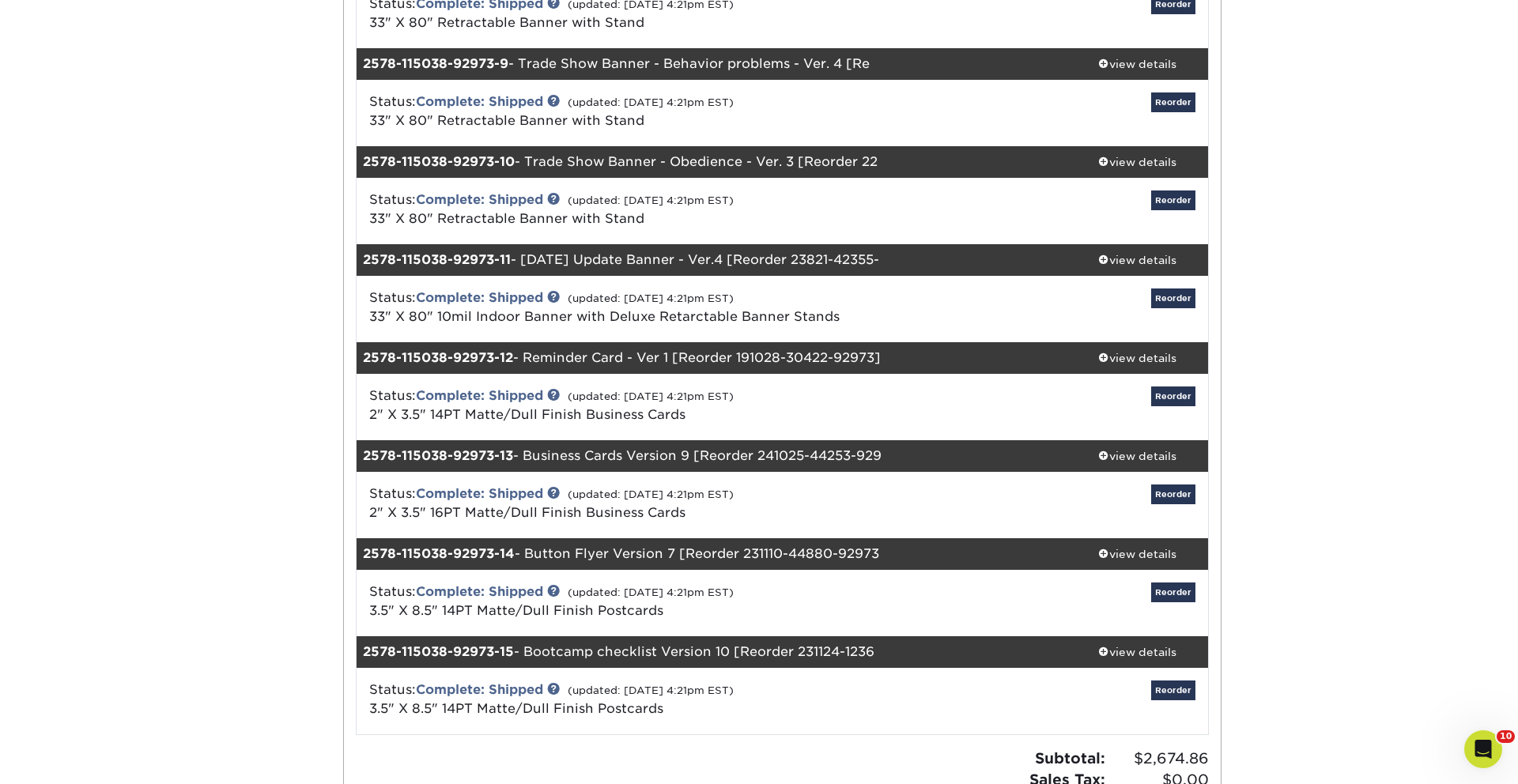
scroll to position [1060, 0]
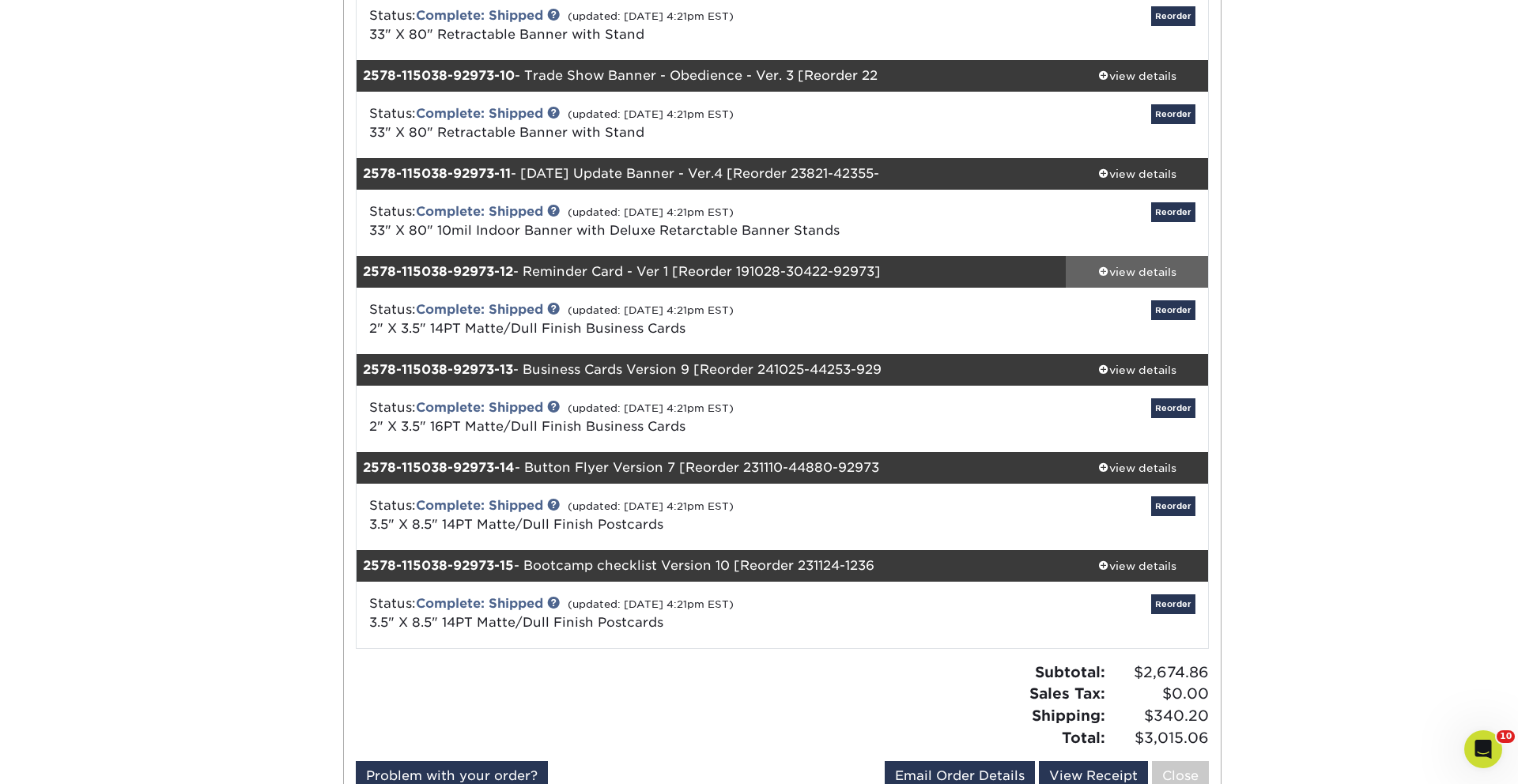
click at [1151, 270] on div "view details" at bounding box center [1137, 271] width 142 height 16
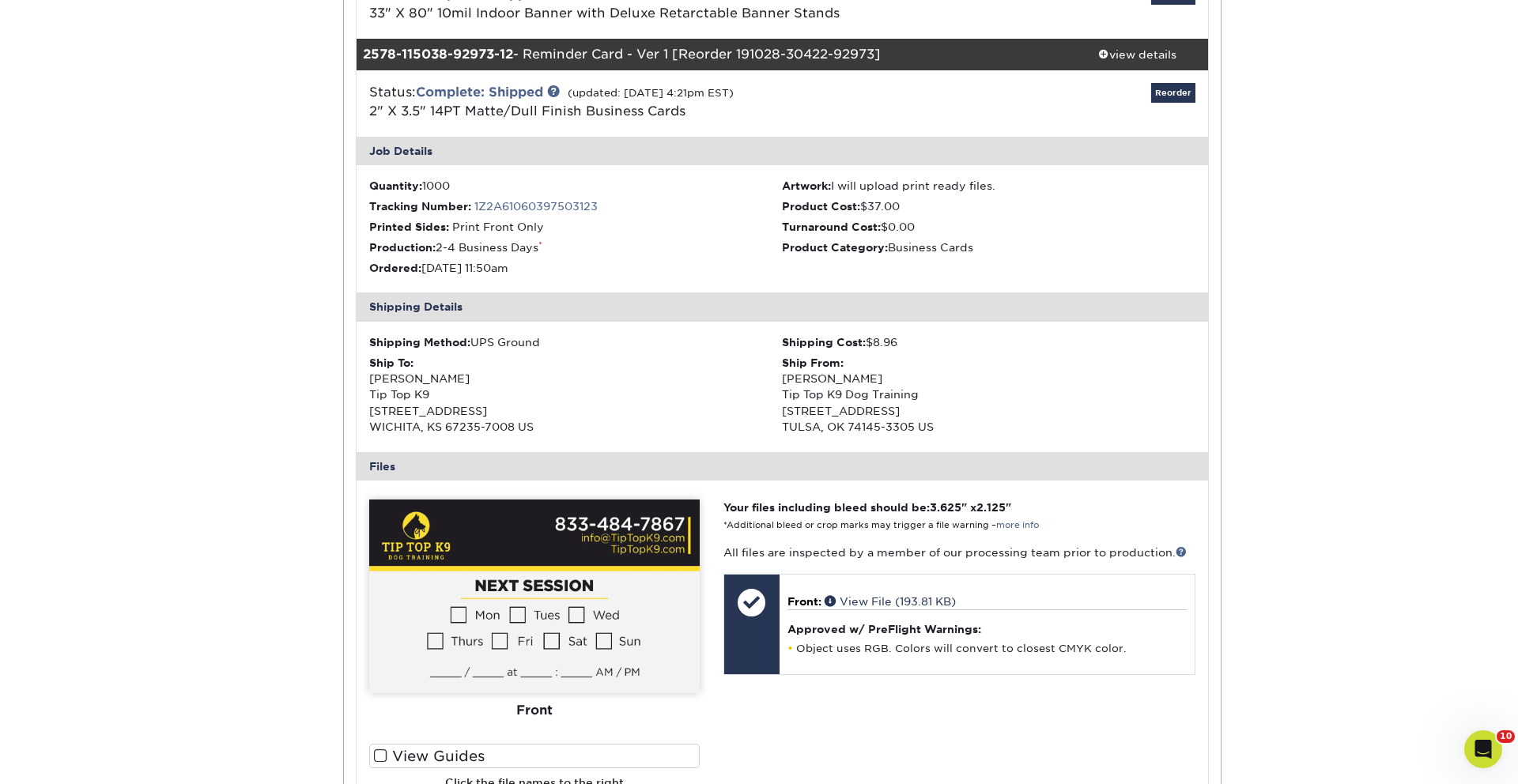
scroll to position [1275, 0]
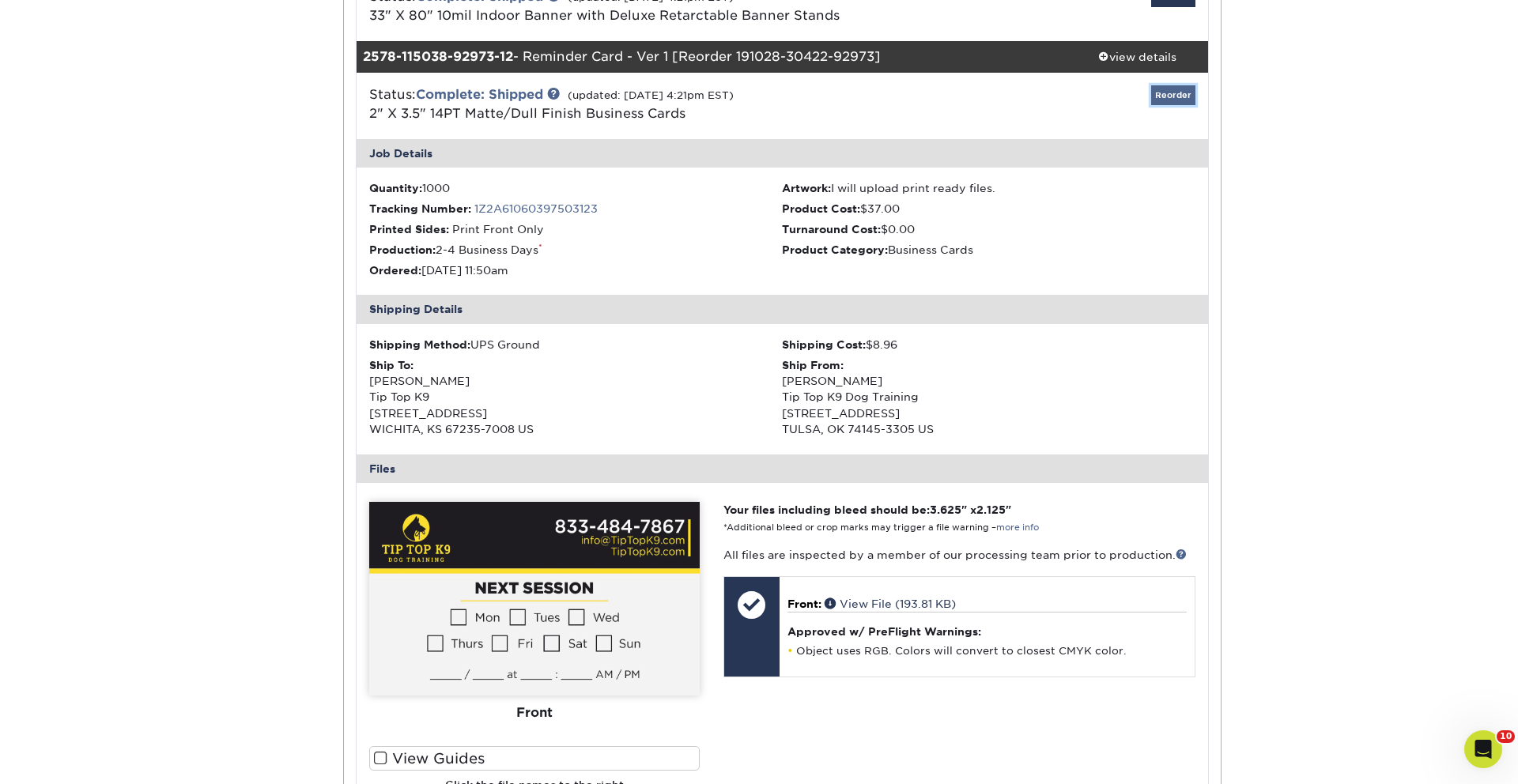
click at [1164, 87] on link "Reorder" at bounding box center [1173, 95] width 44 height 20
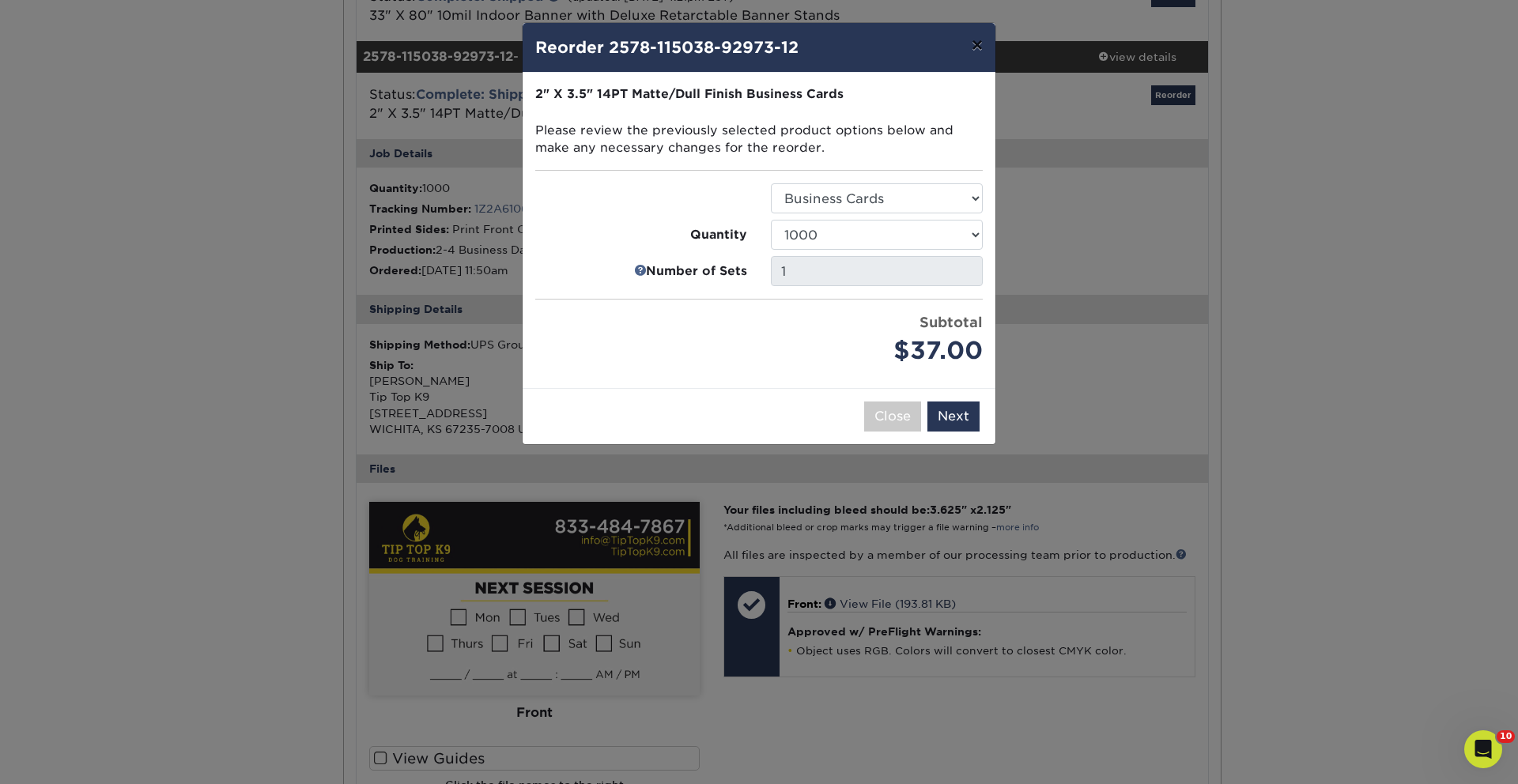
click at [979, 44] on button "×" at bounding box center [977, 44] width 36 height 44
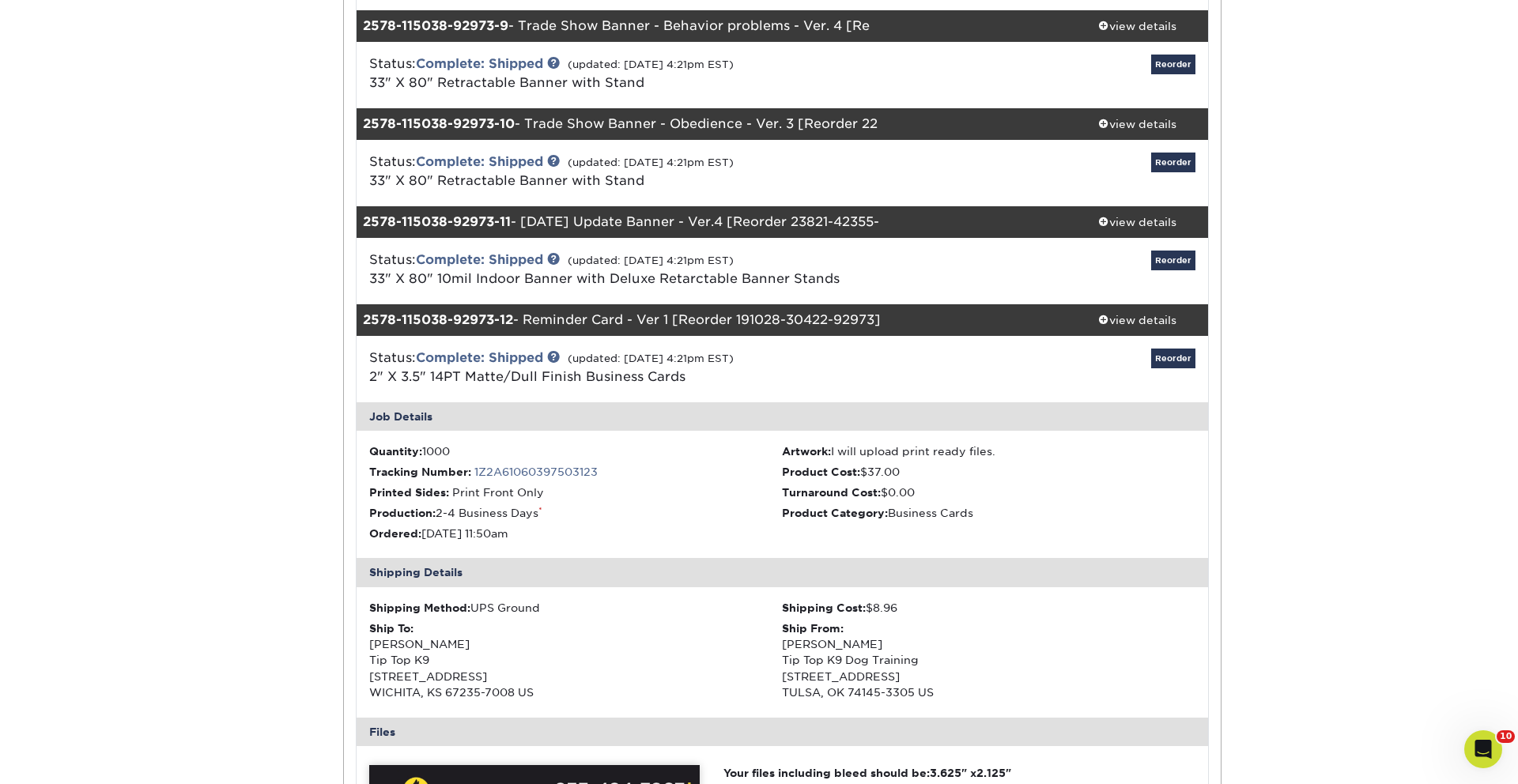
scroll to position [1009, 0]
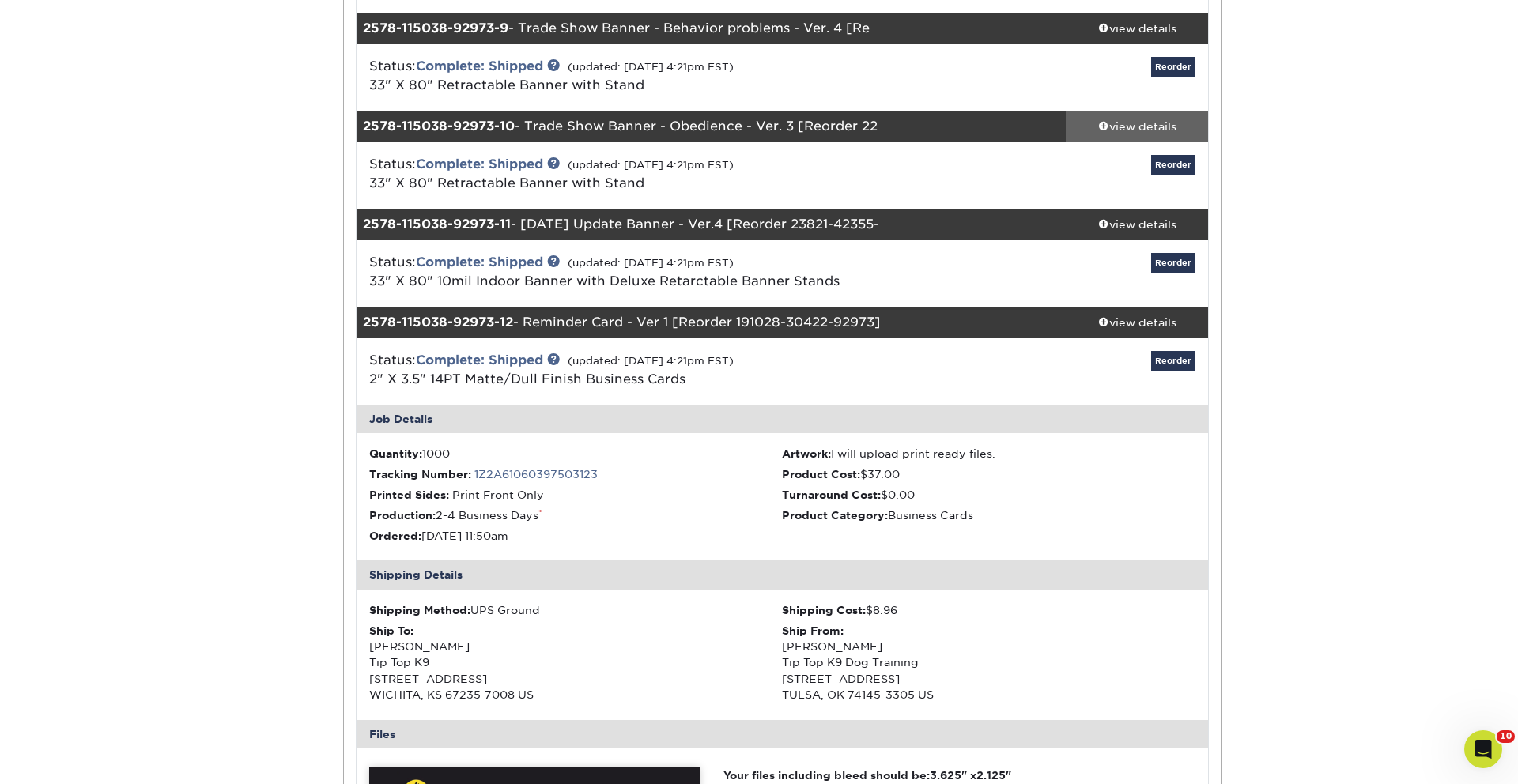
click at [1127, 127] on div "view details" at bounding box center [1137, 126] width 142 height 16
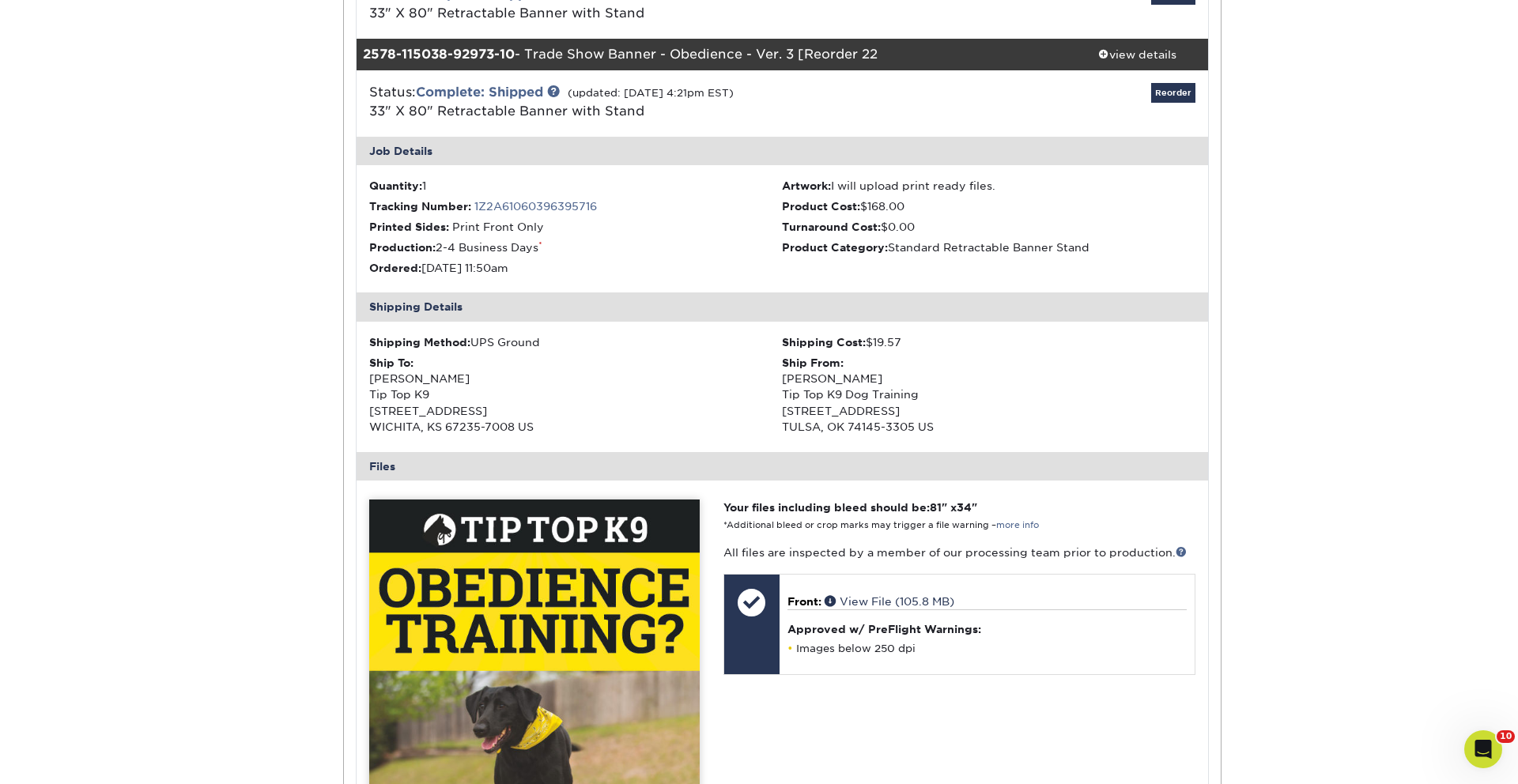
scroll to position [1090, 0]
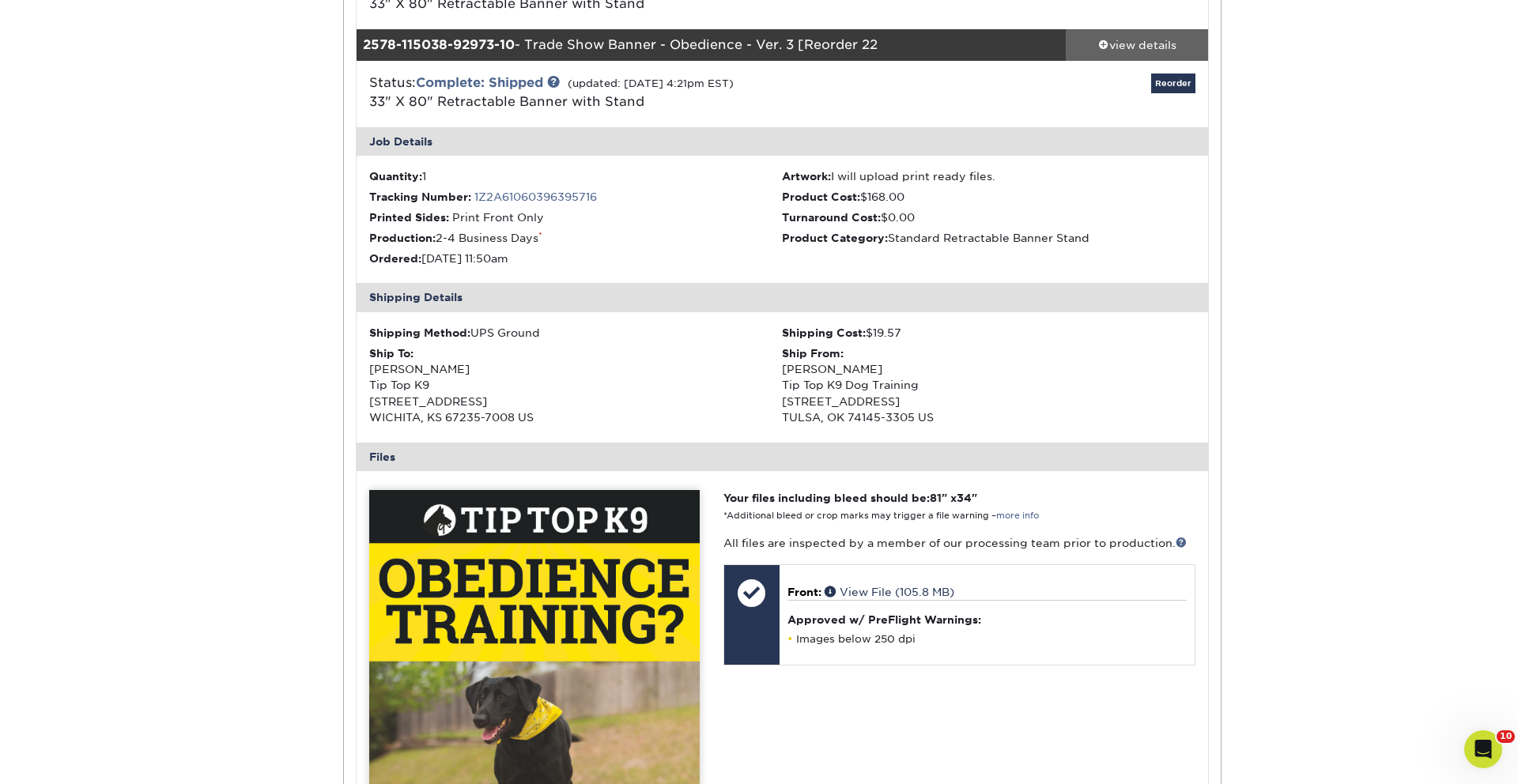
click at [1137, 45] on div "view details" at bounding box center [1137, 44] width 142 height 16
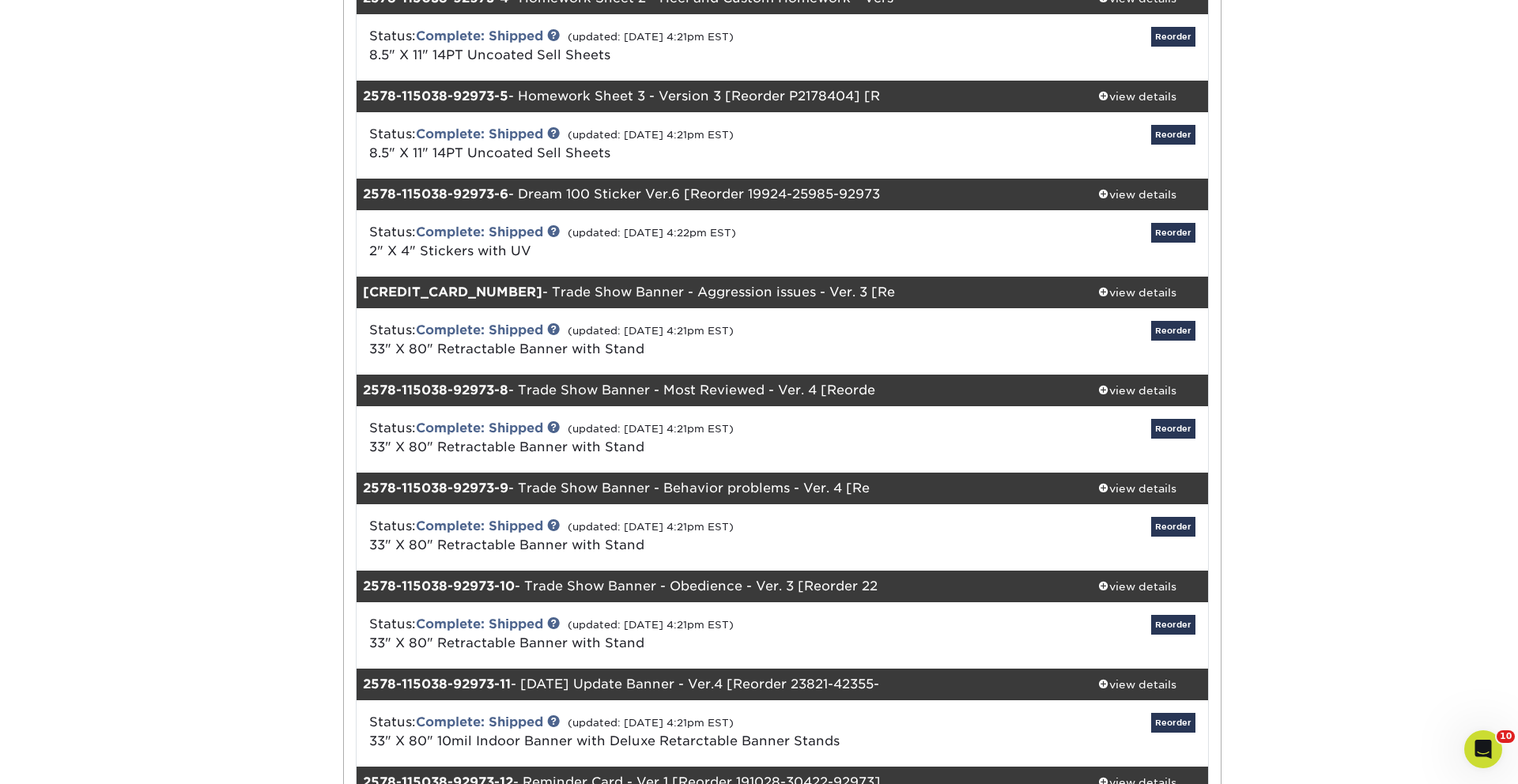
scroll to position [550, 0]
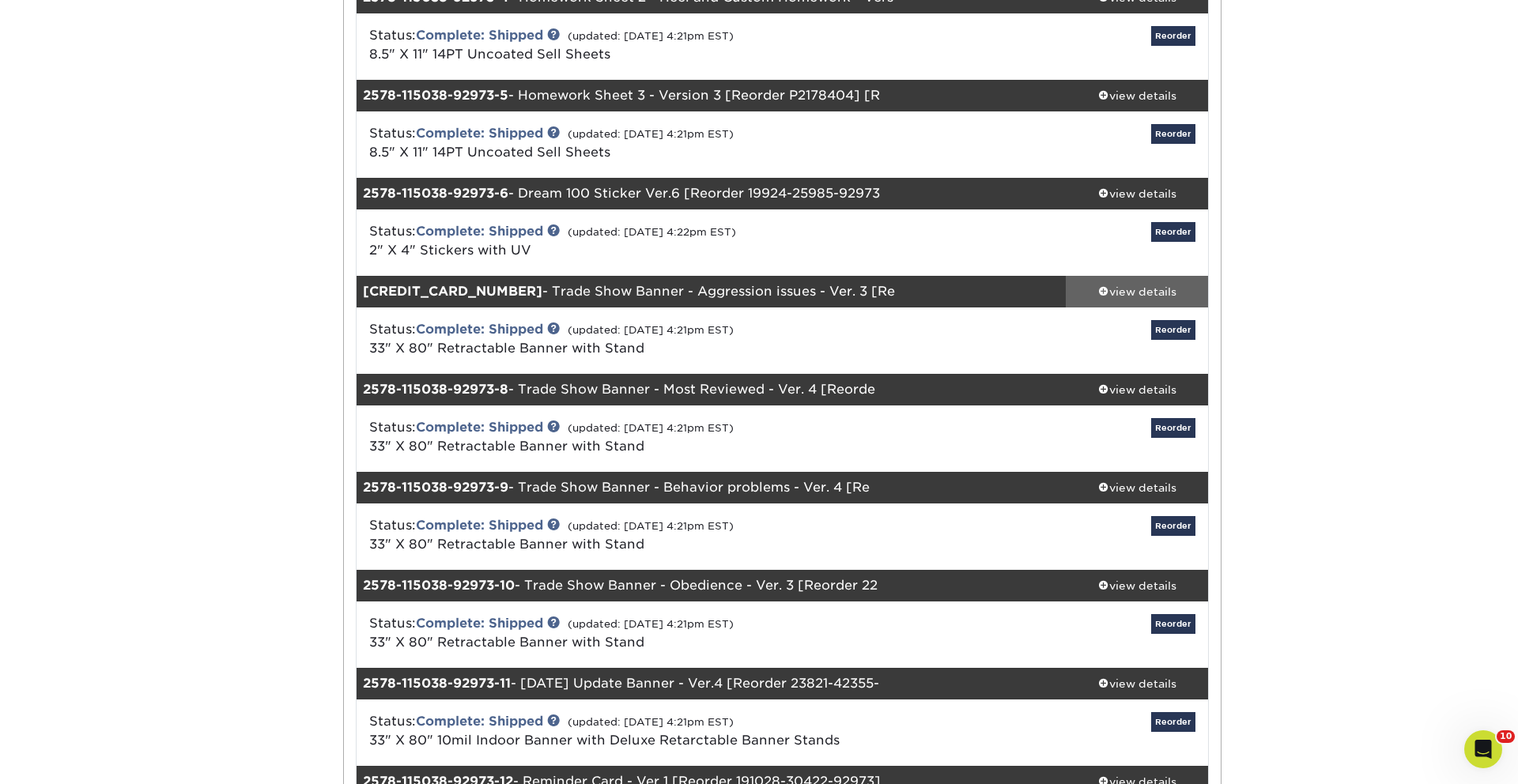
click at [1138, 290] on div "view details" at bounding box center [1137, 291] width 142 height 16
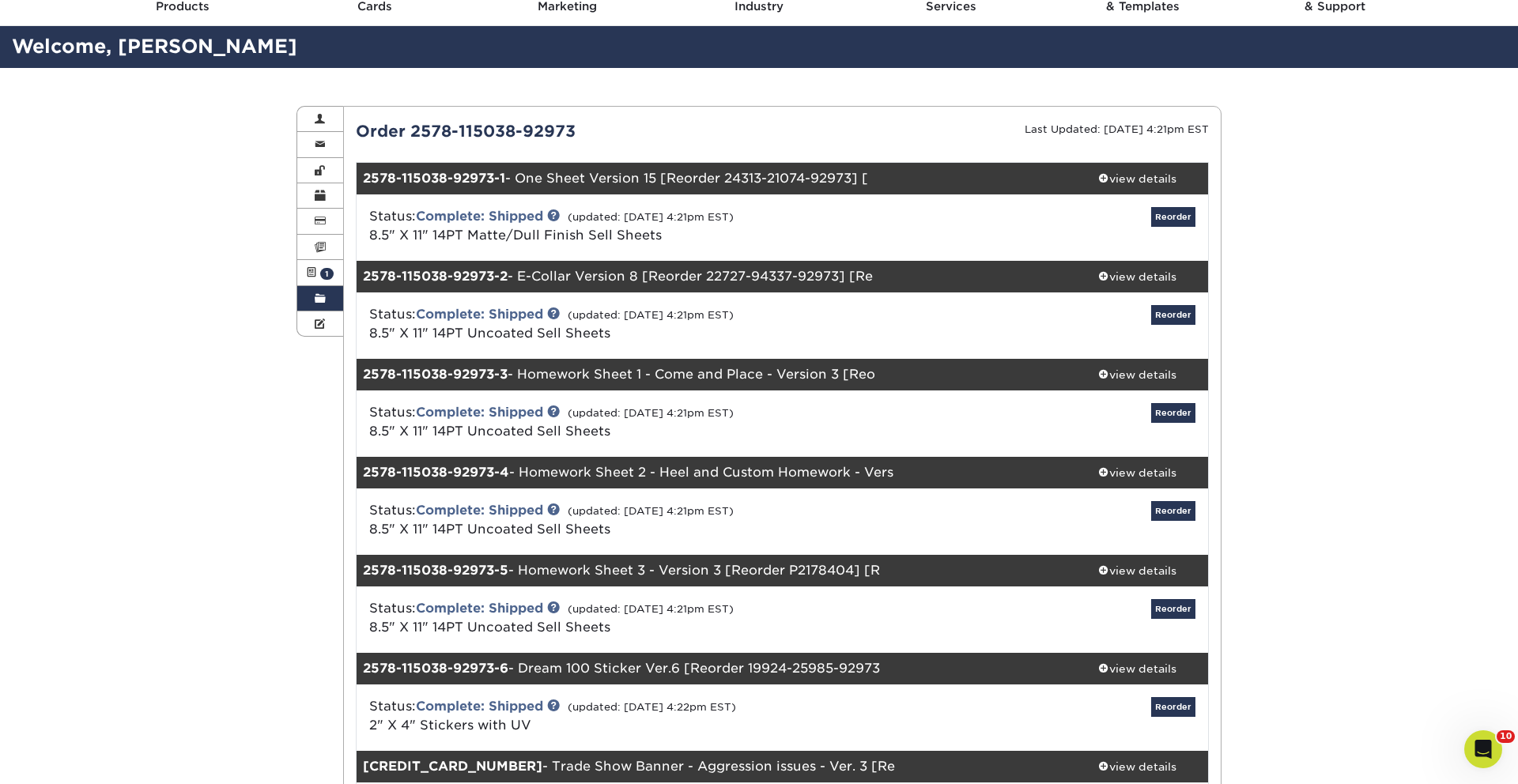
scroll to position [0, 0]
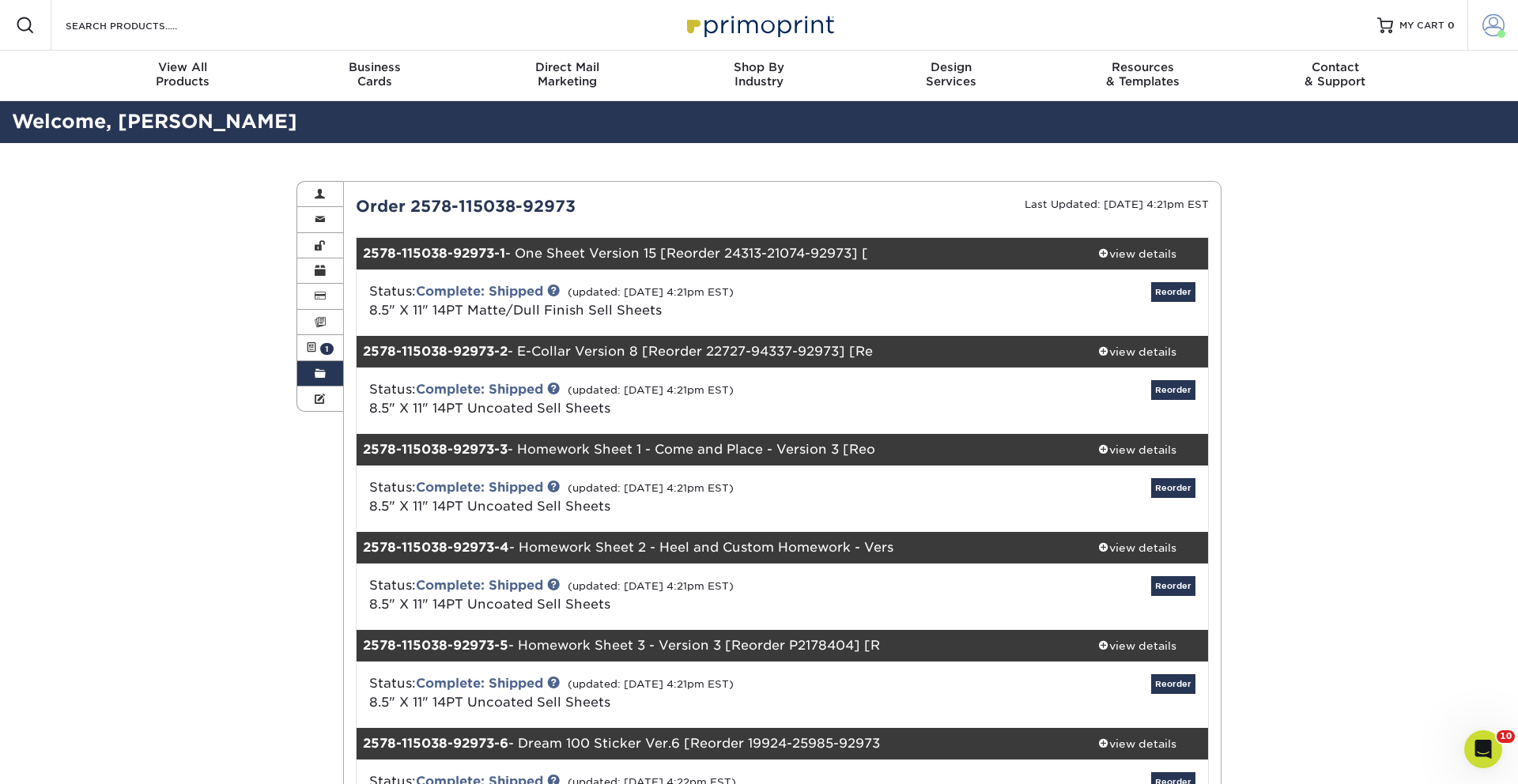
drag, startPoint x: 1488, startPoint y: 21, endPoint x: 1474, endPoint y: 26, distance: 14.9
click at [1488, 21] on span at bounding box center [1492, 25] width 22 height 22
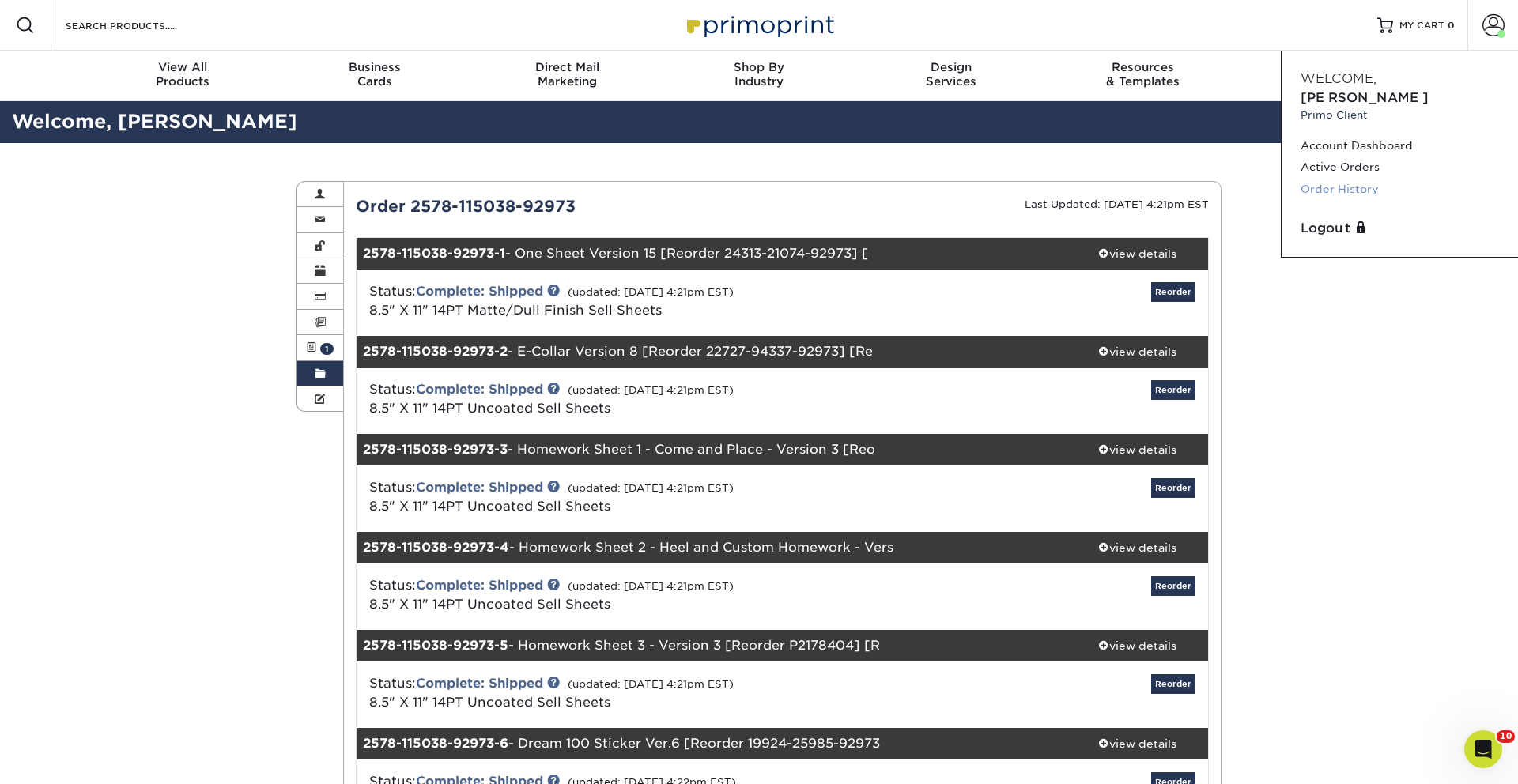
click at [1346, 179] on link "Order History" at bounding box center [1400, 189] width 199 height 22
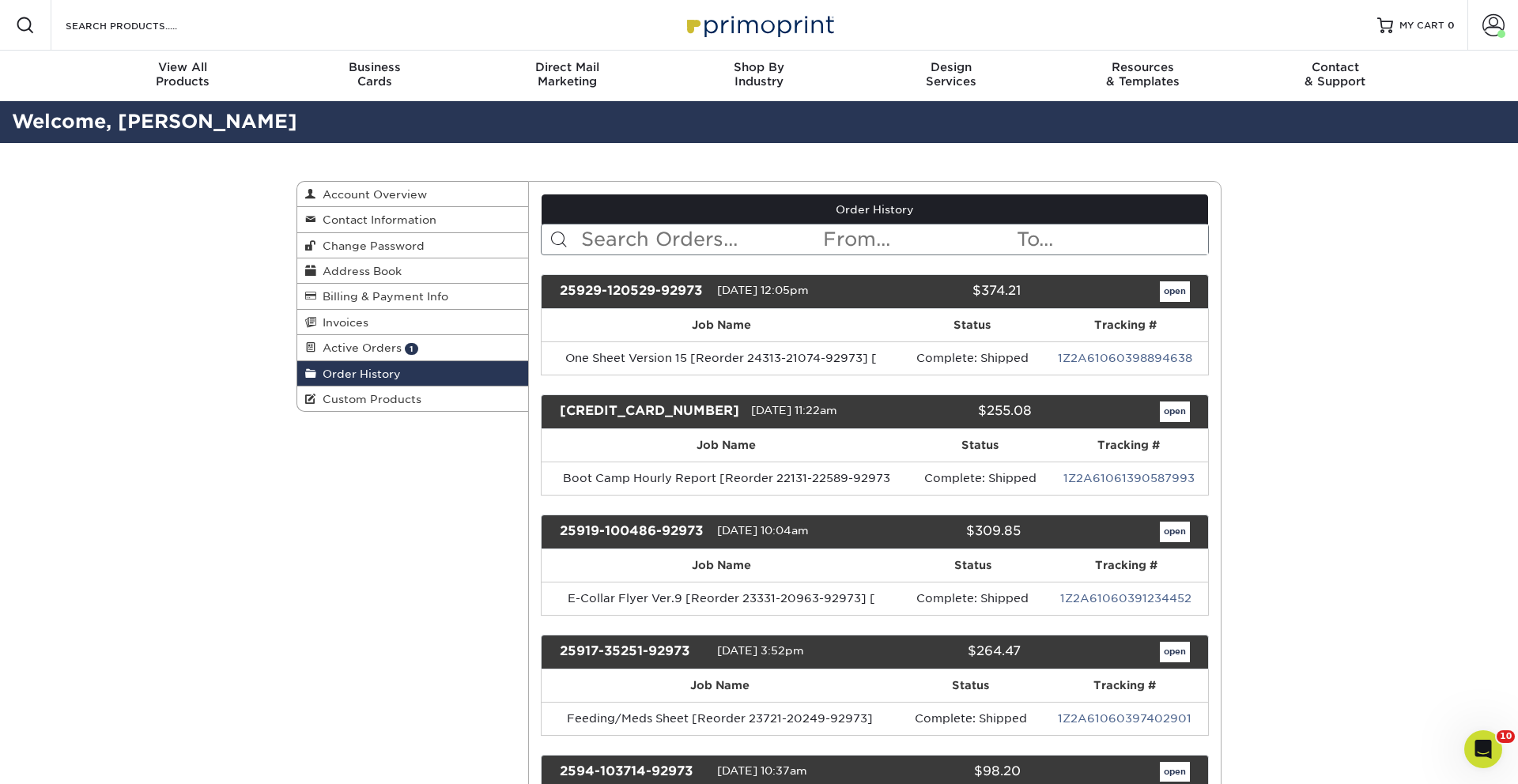
click at [690, 244] on input "text" at bounding box center [701, 239] width 243 height 30
type input "sticker"
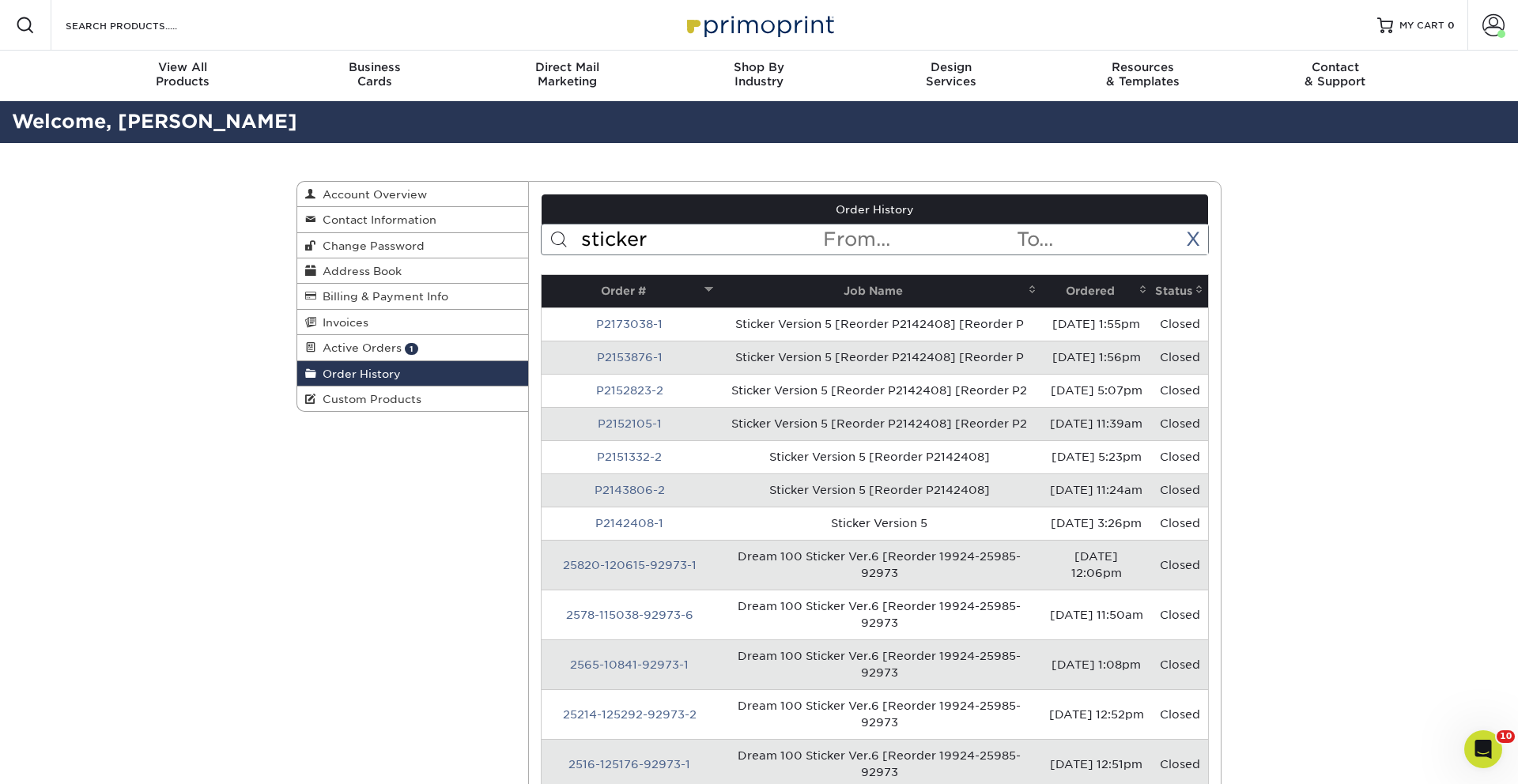
click at [1060, 287] on th "Ordered" at bounding box center [1096, 291] width 111 height 32
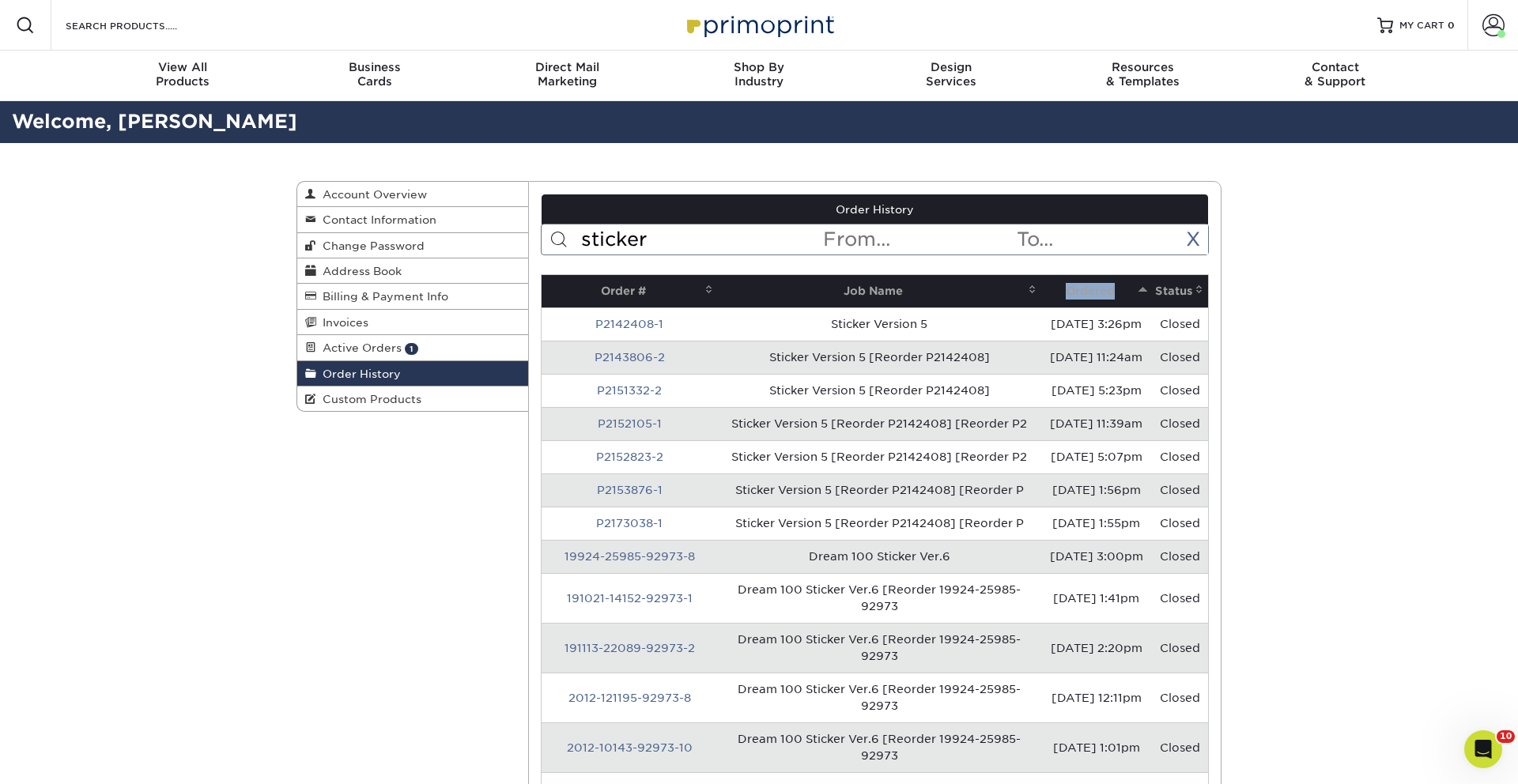
click at [1060, 287] on th "Ordered" at bounding box center [1096, 291] width 111 height 32
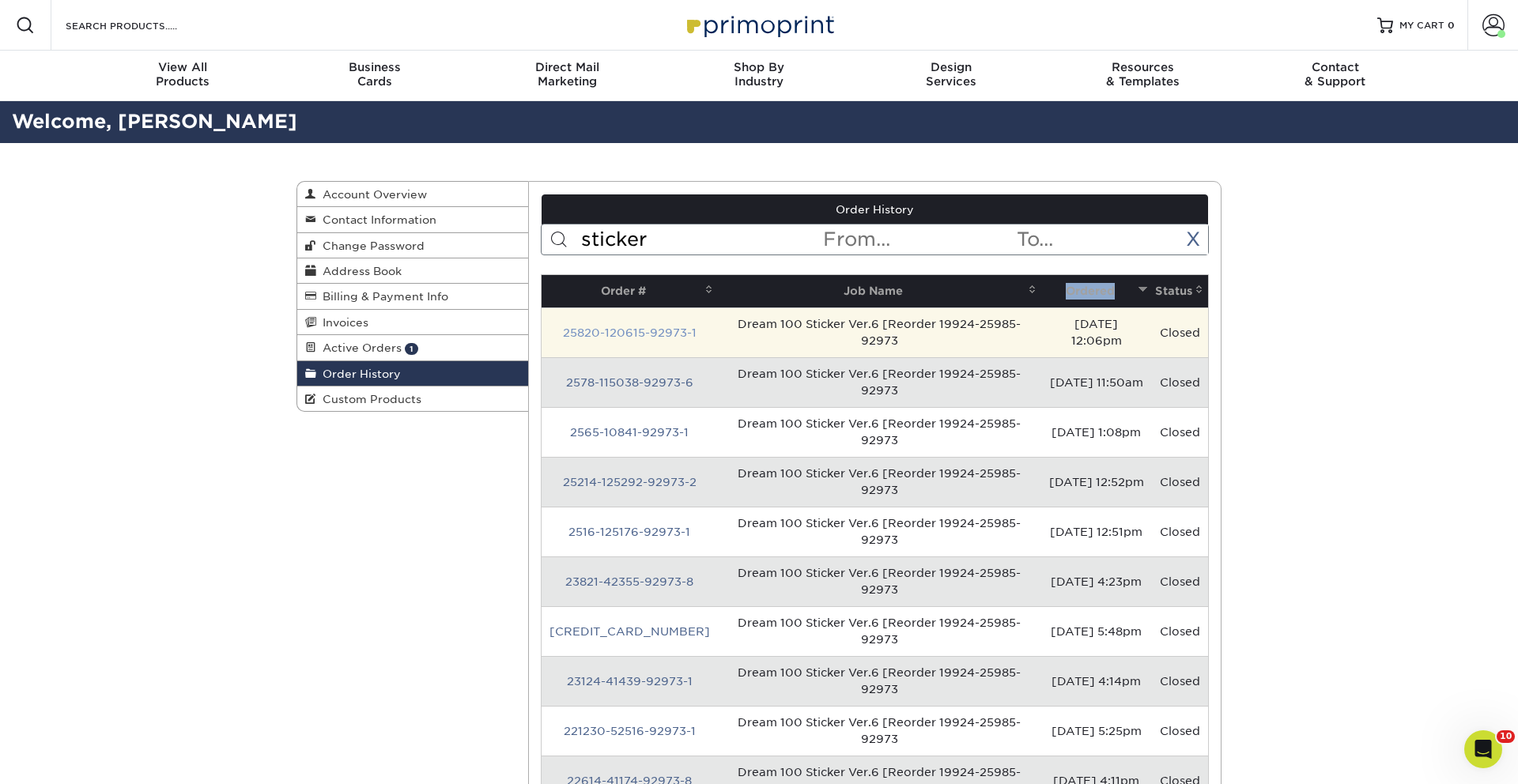
click at [606, 329] on link "25820-120615-92973-1" at bounding box center [629, 332] width 133 height 12
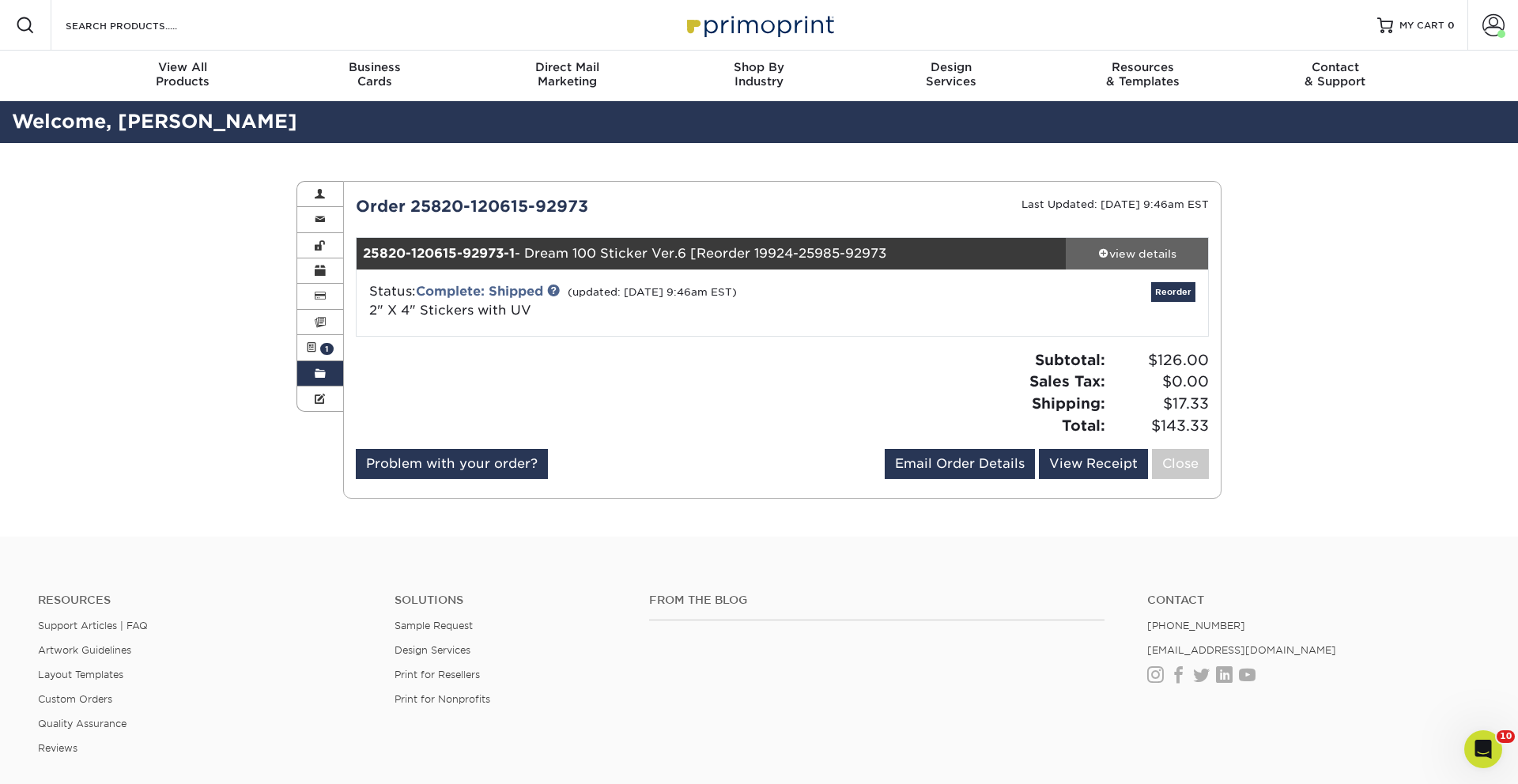
click at [1133, 257] on div "view details" at bounding box center [1137, 253] width 142 height 16
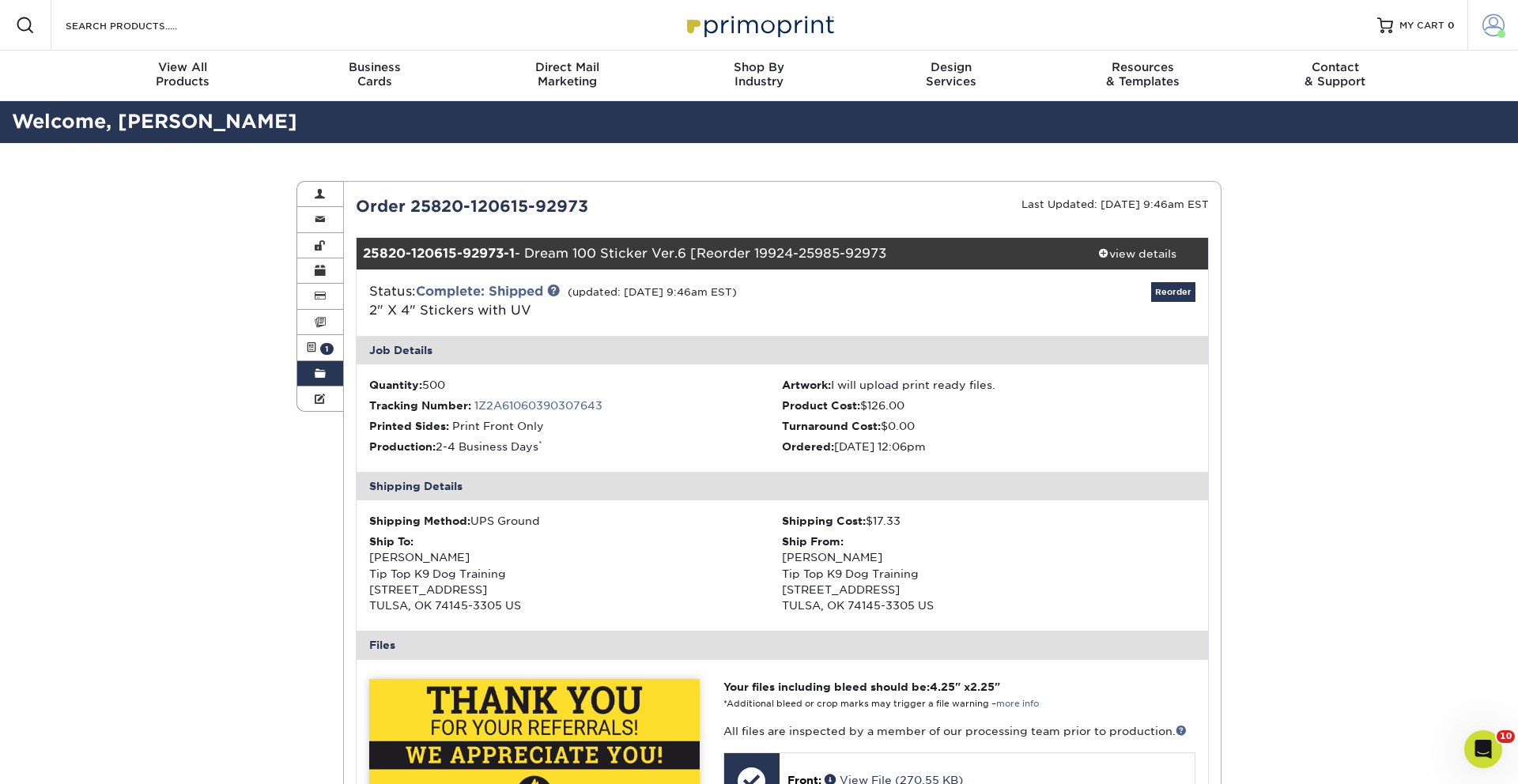
click at [1495, 28] on span at bounding box center [1492, 25] width 22 height 22
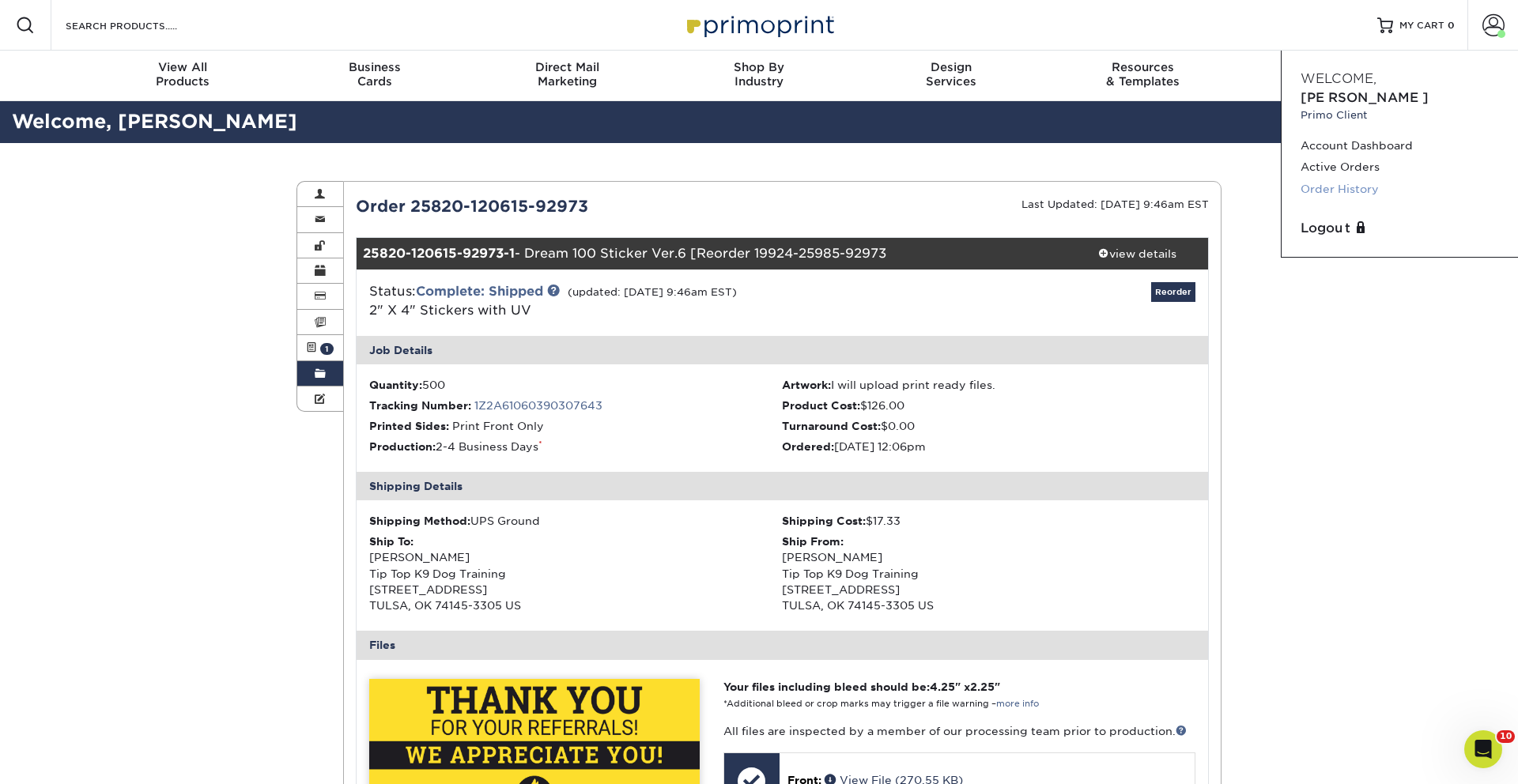
click at [1347, 179] on link "Order History" at bounding box center [1400, 189] width 199 height 22
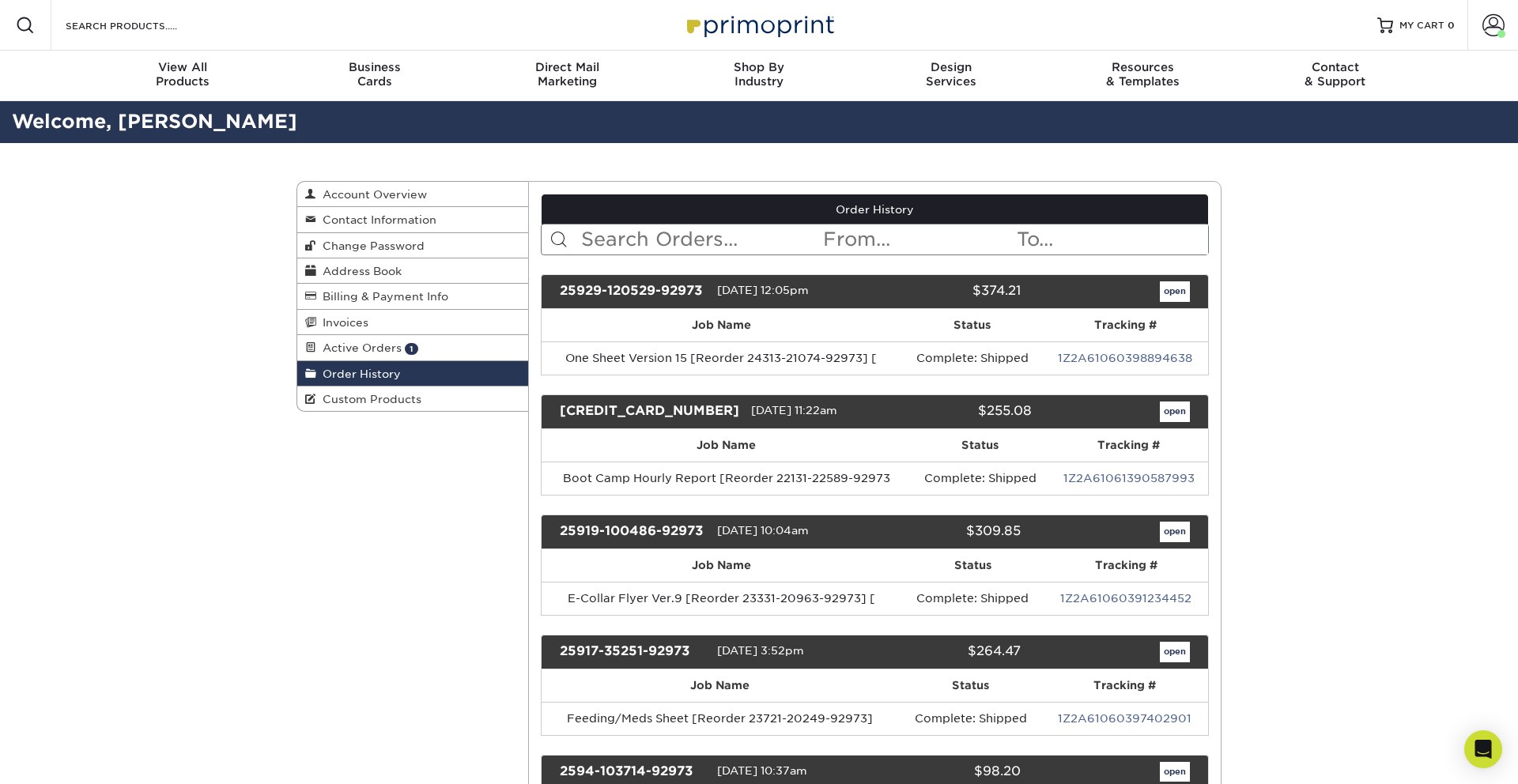
click at [654, 234] on input "text" at bounding box center [701, 239] width 243 height 30
type input "homework"
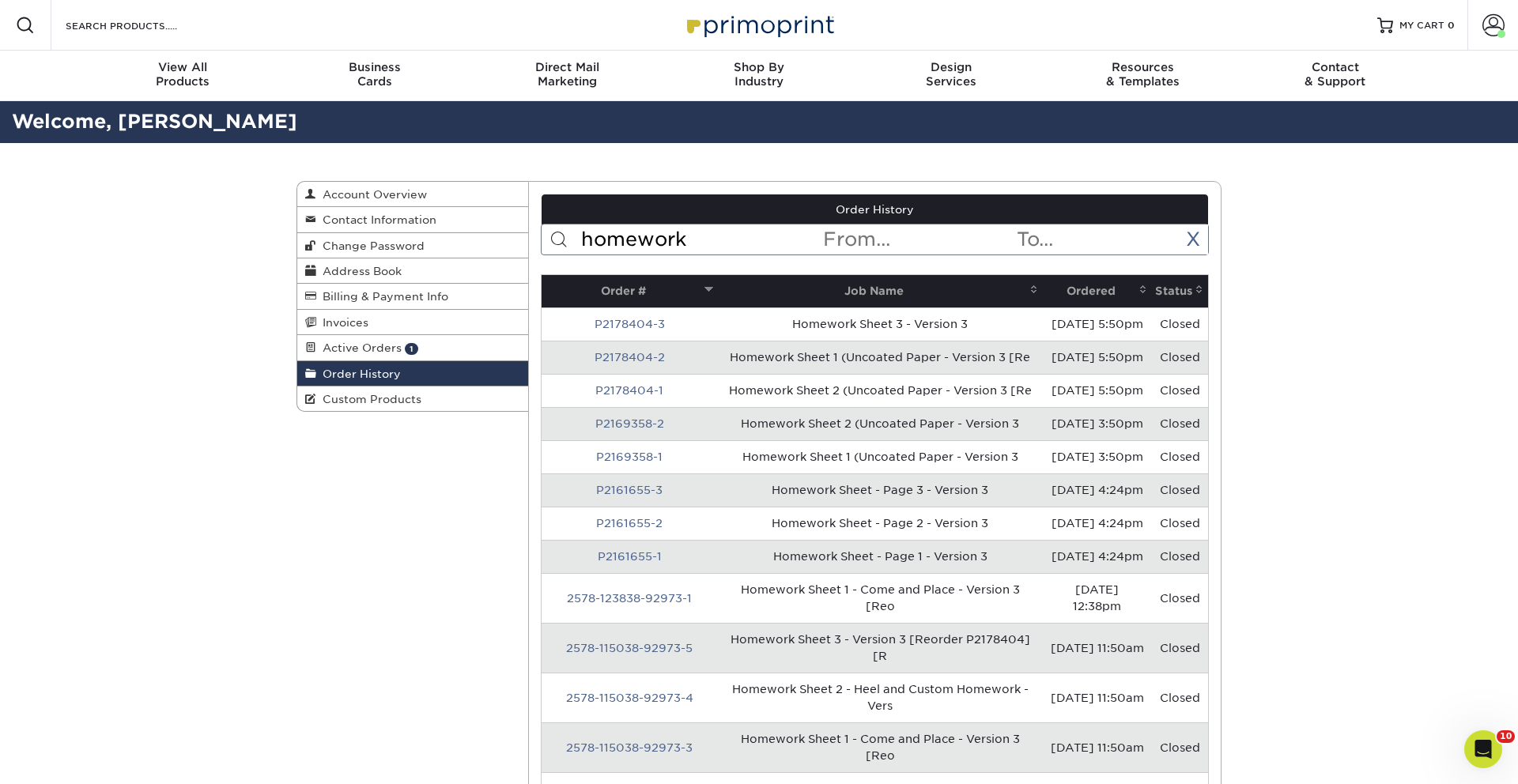
click at [1073, 295] on th "Ordered" at bounding box center [1096, 291] width 109 height 32
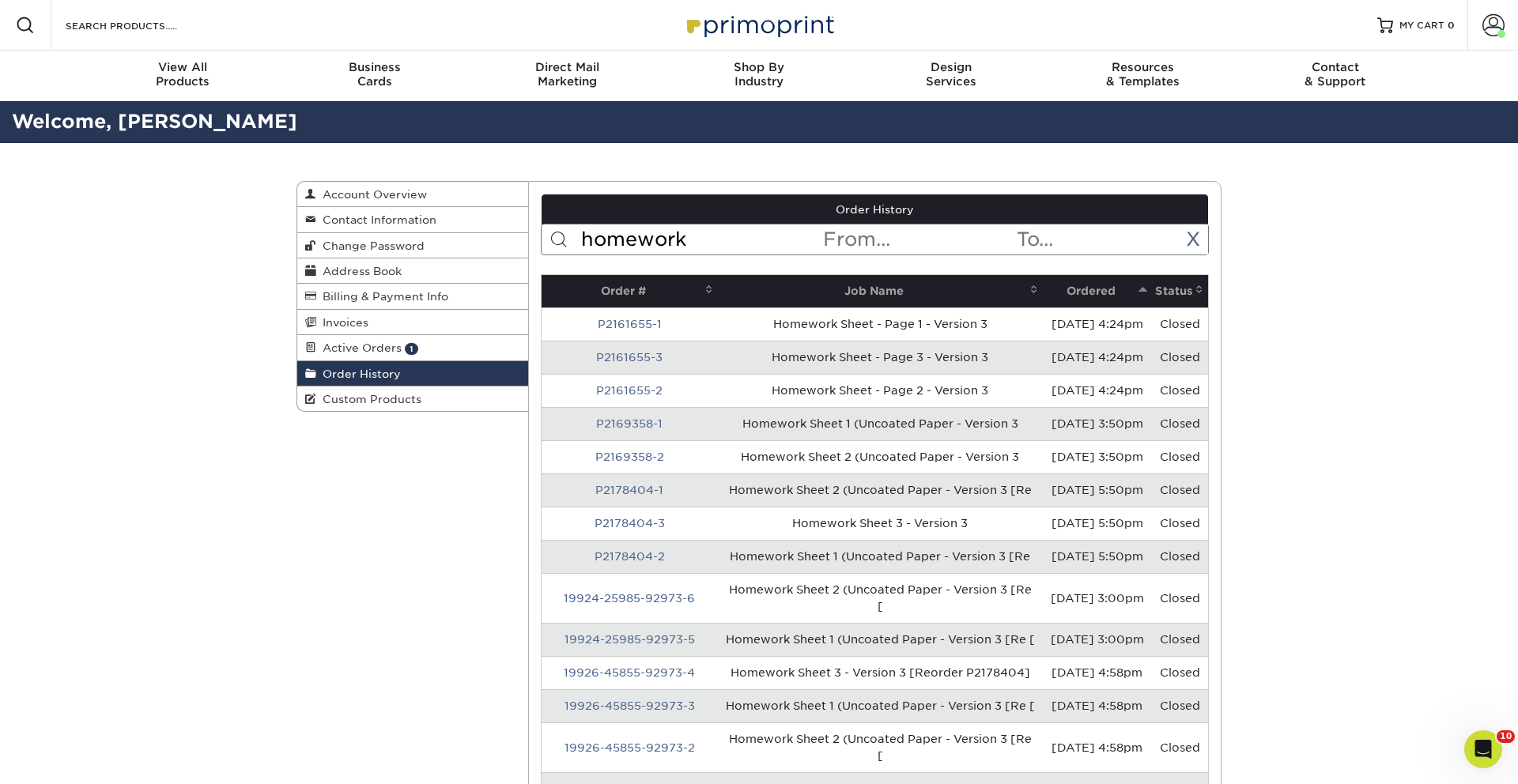
click at [1076, 291] on th "Ordered" at bounding box center [1096, 291] width 109 height 32
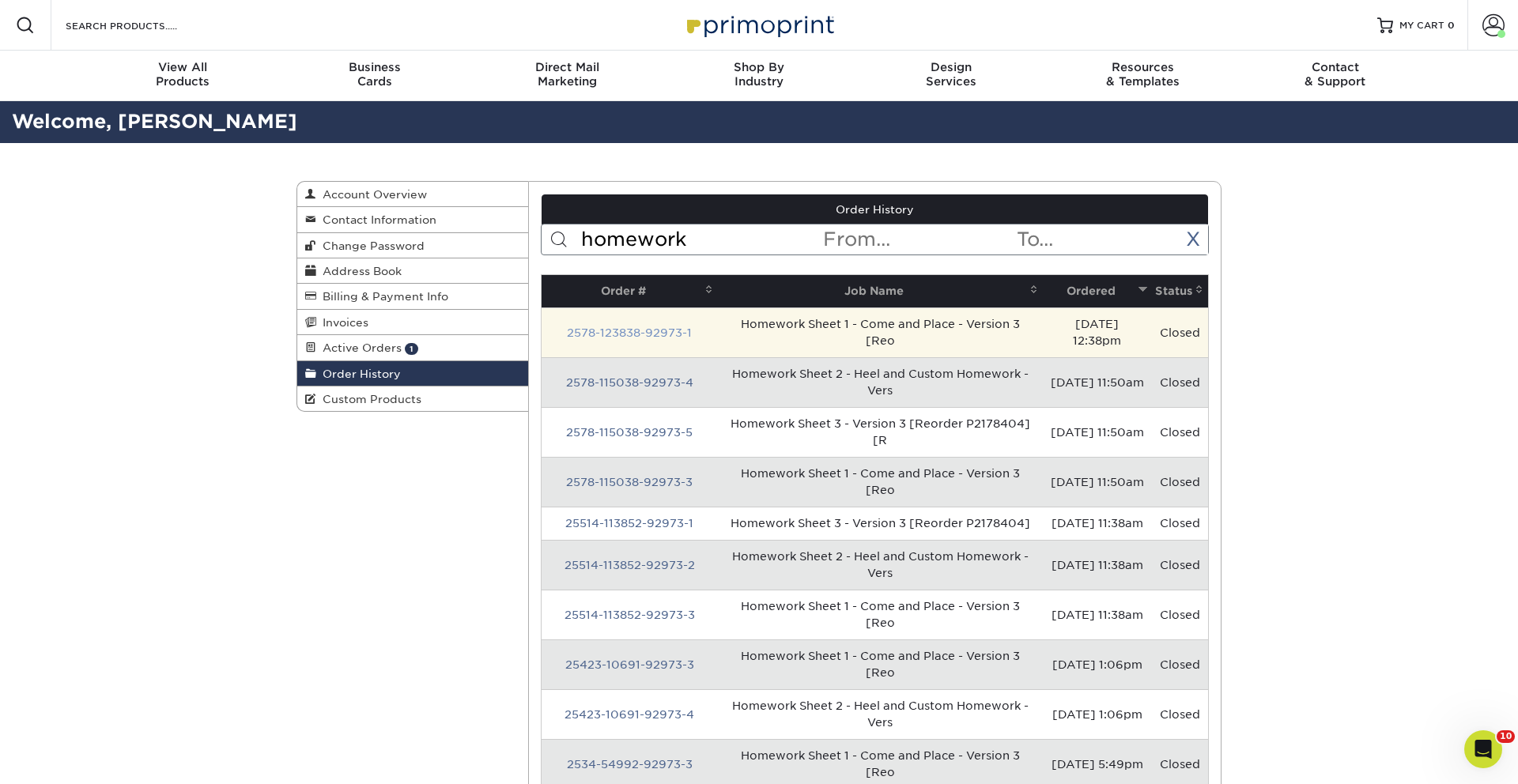
click at [627, 331] on link "2578-123838-92973-1" at bounding box center [629, 332] width 125 height 12
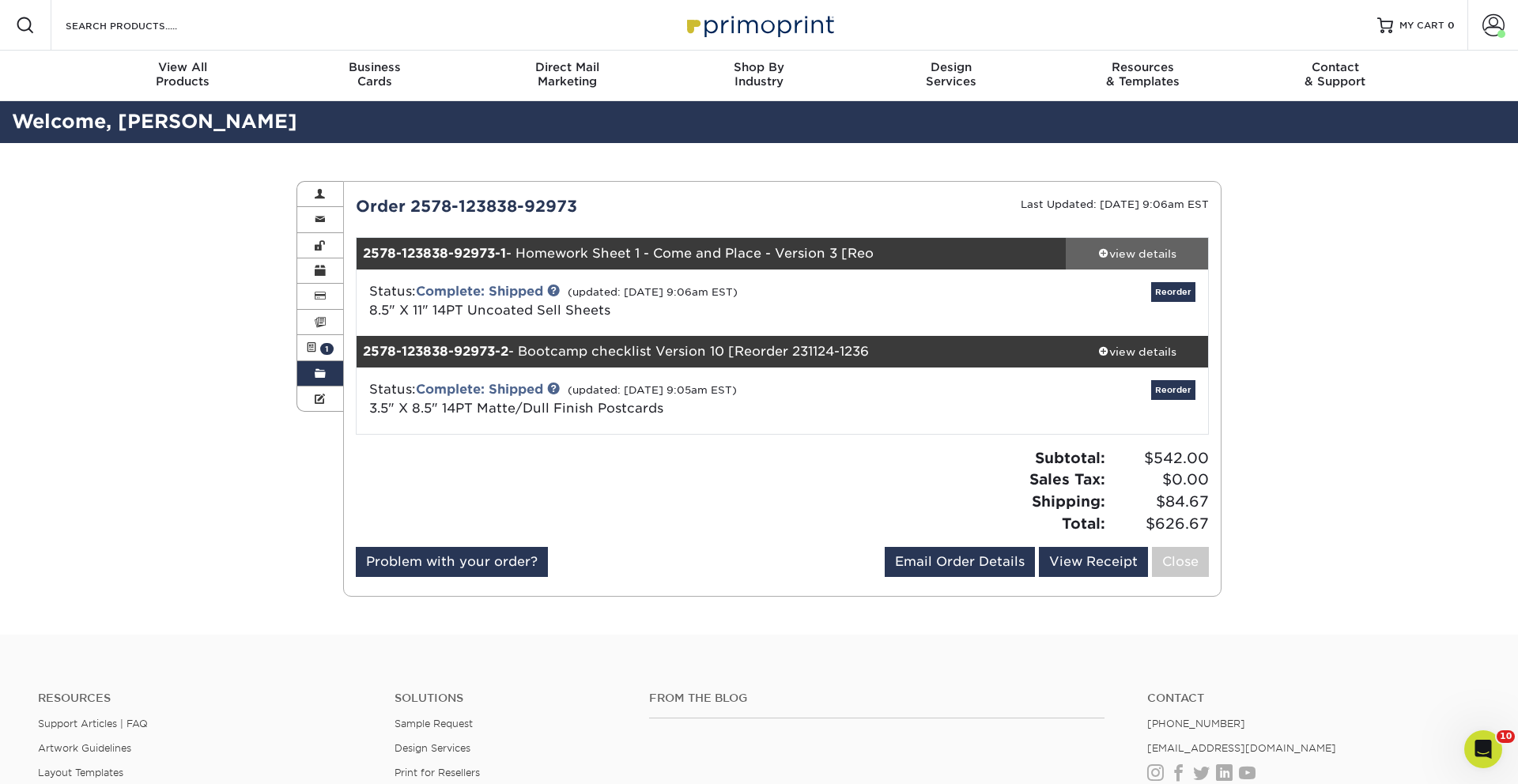
click at [1143, 258] on div "view details" at bounding box center [1137, 253] width 142 height 16
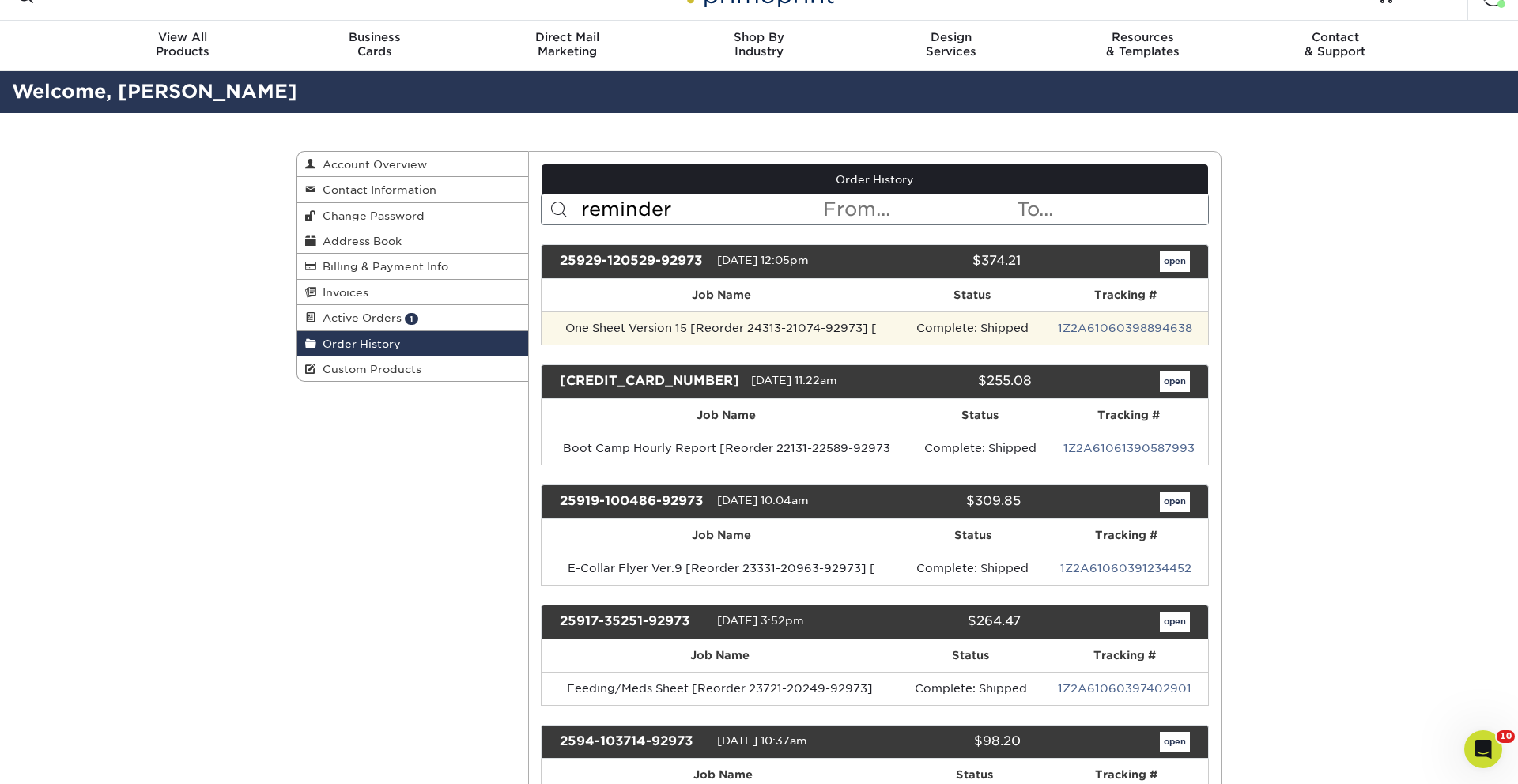
scroll to position [31, 0]
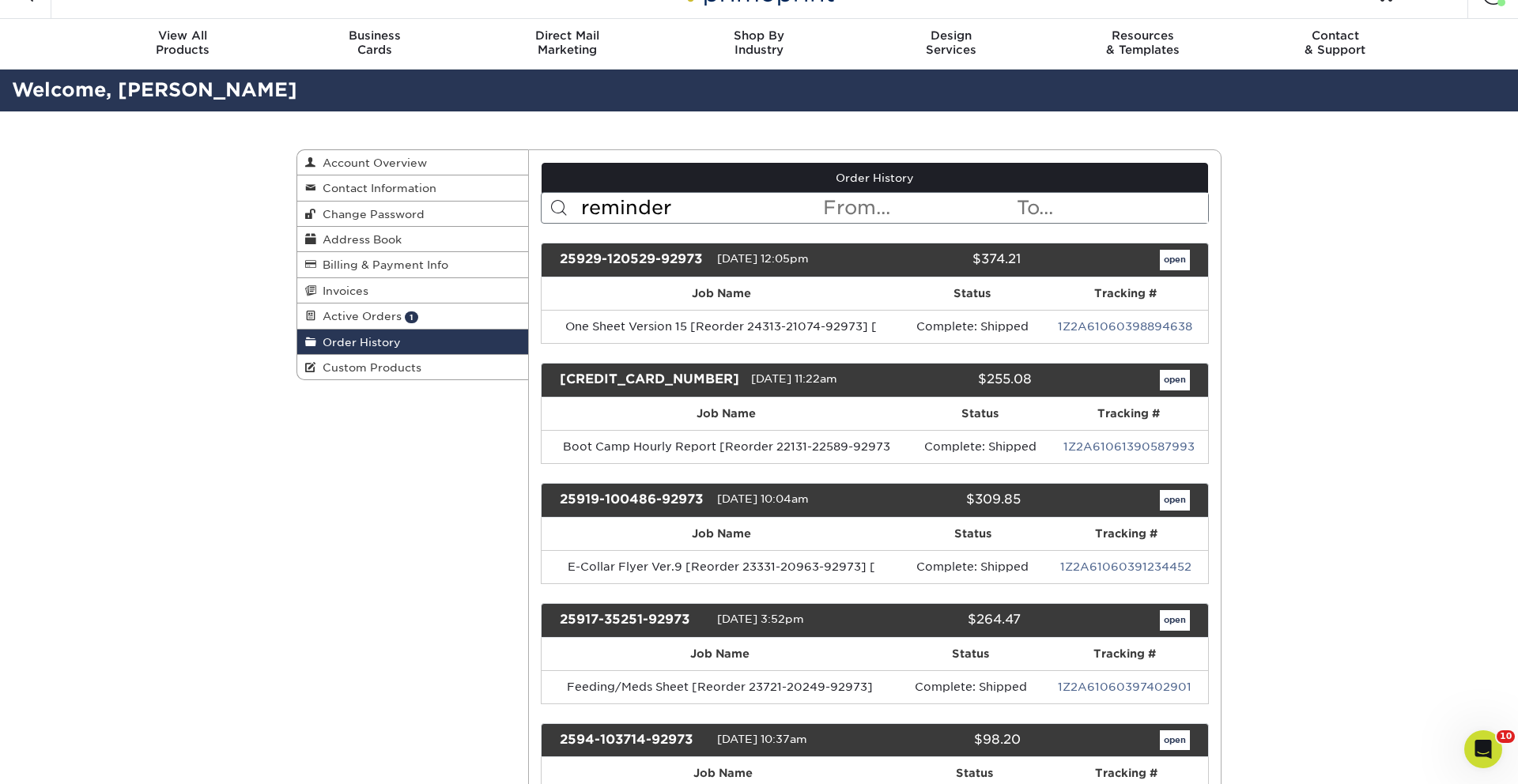
click at [625, 203] on input "reminder" at bounding box center [701, 208] width 243 height 30
click at [652, 204] on input "reminder" at bounding box center [701, 208] width 243 height 30
type input "homework"
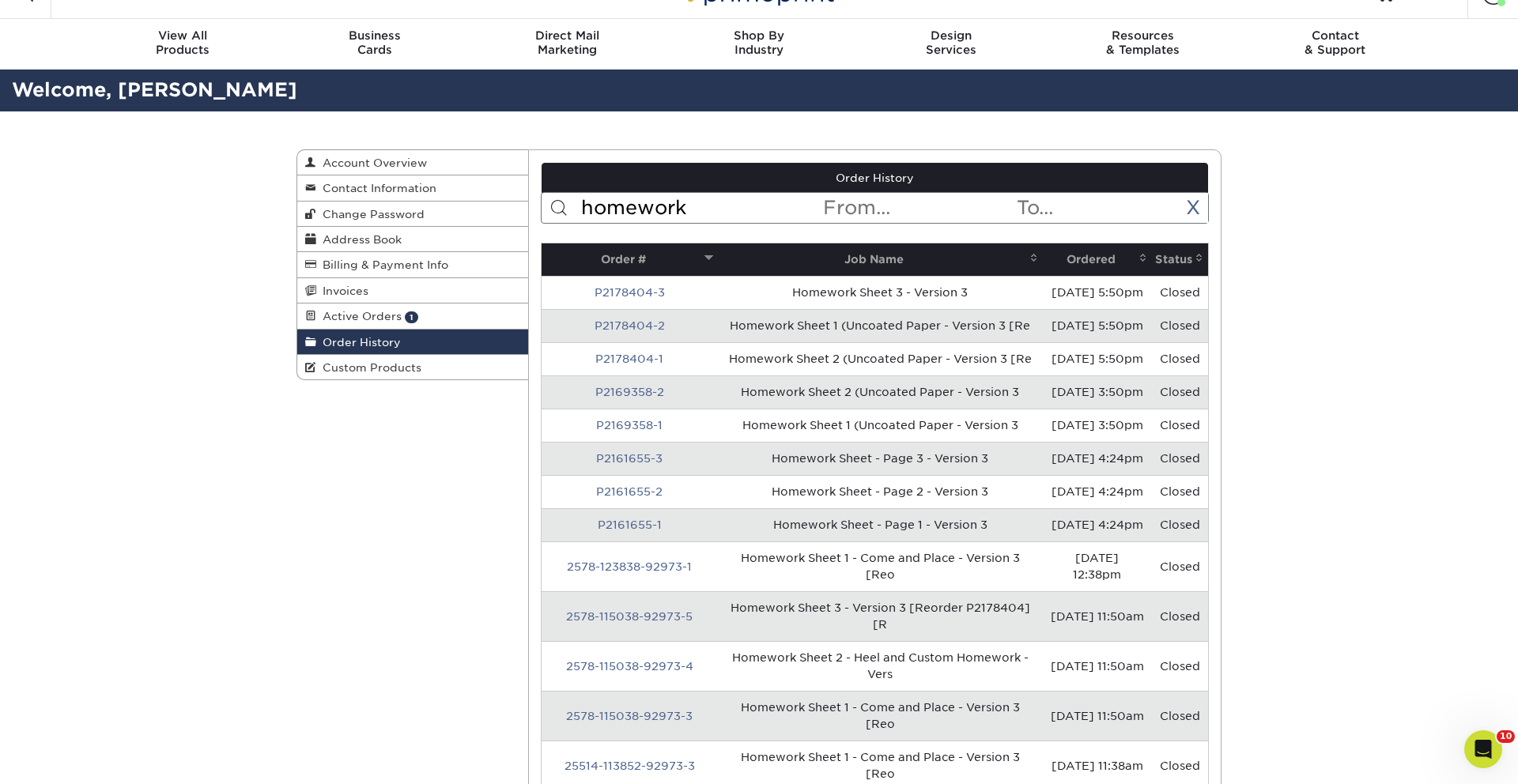
click at [1066, 265] on th "Ordered" at bounding box center [1096, 259] width 109 height 32
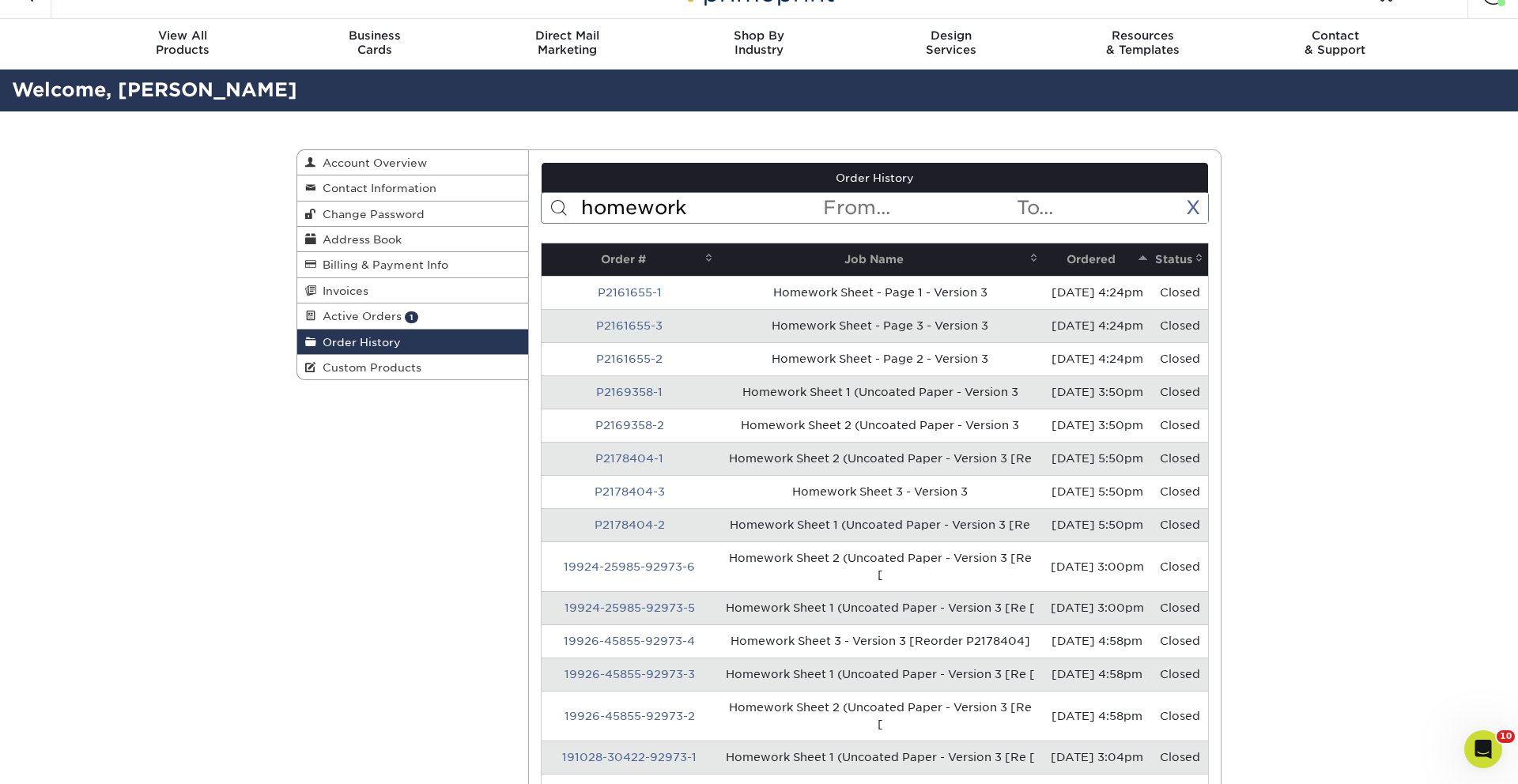
scroll to position [31, 0]
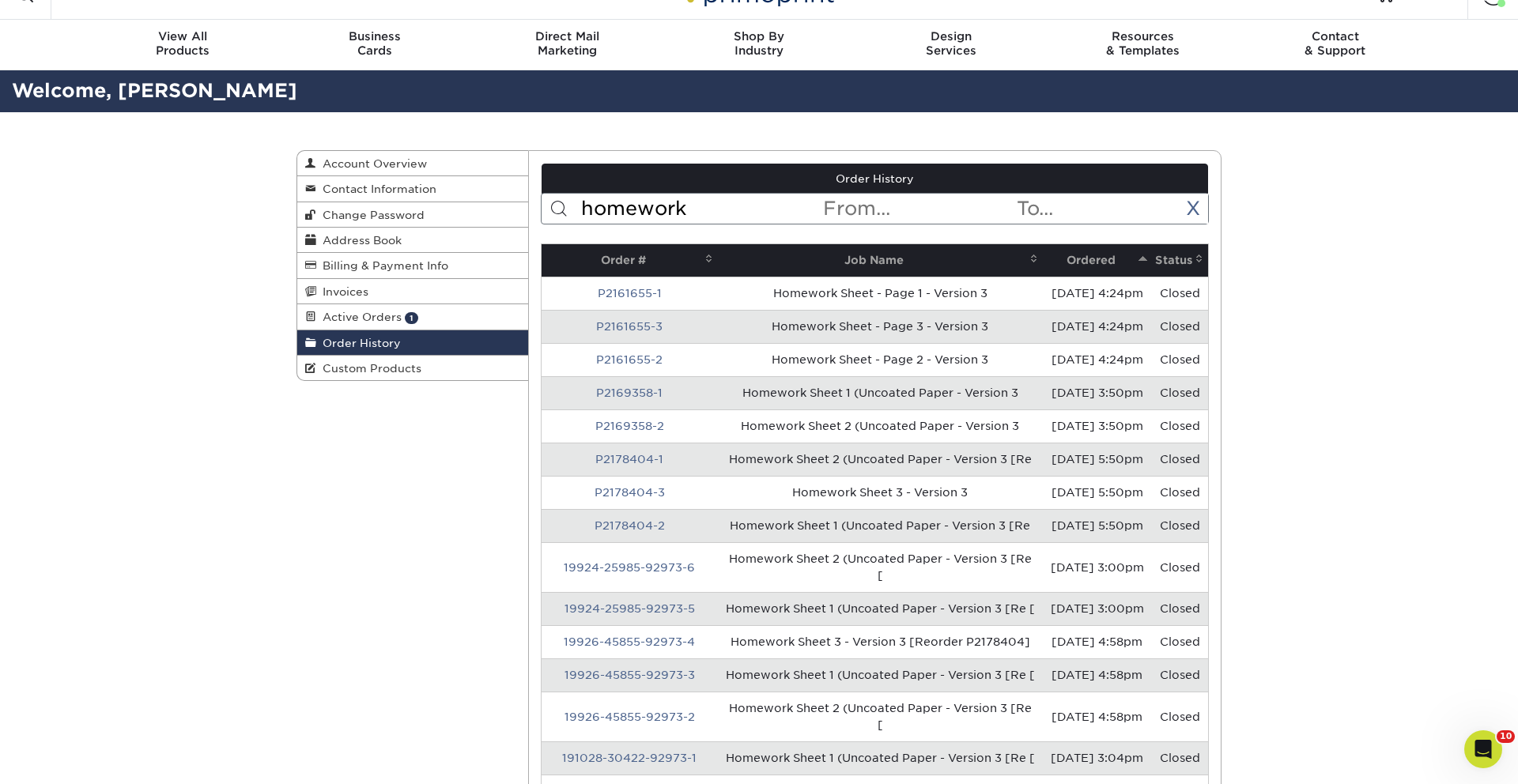
click at [1067, 265] on th "Ordered" at bounding box center [1096, 260] width 109 height 32
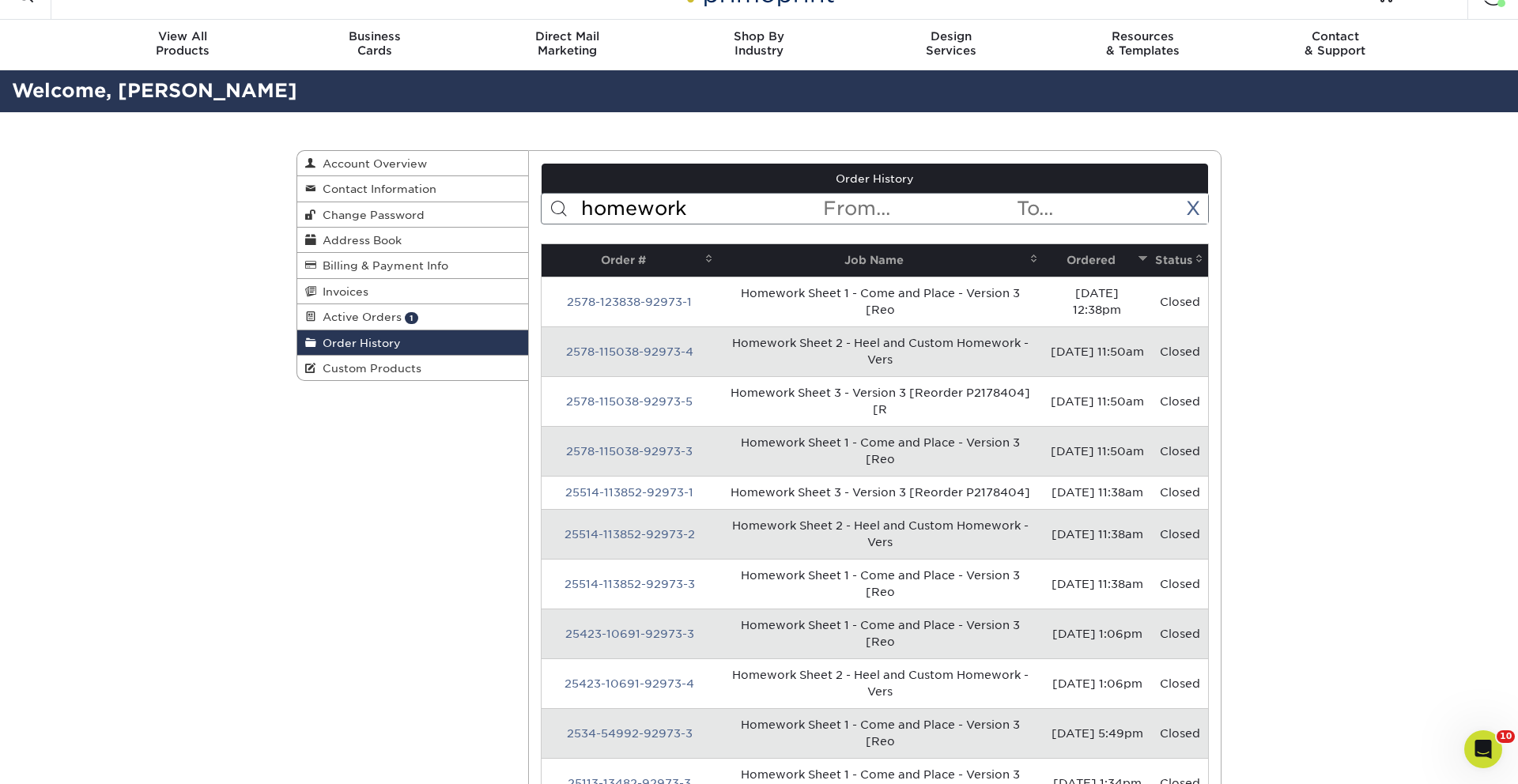
click at [623, 401] on link "2578-115038-92973-5" at bounding box center [629, 401] width 127 height 12
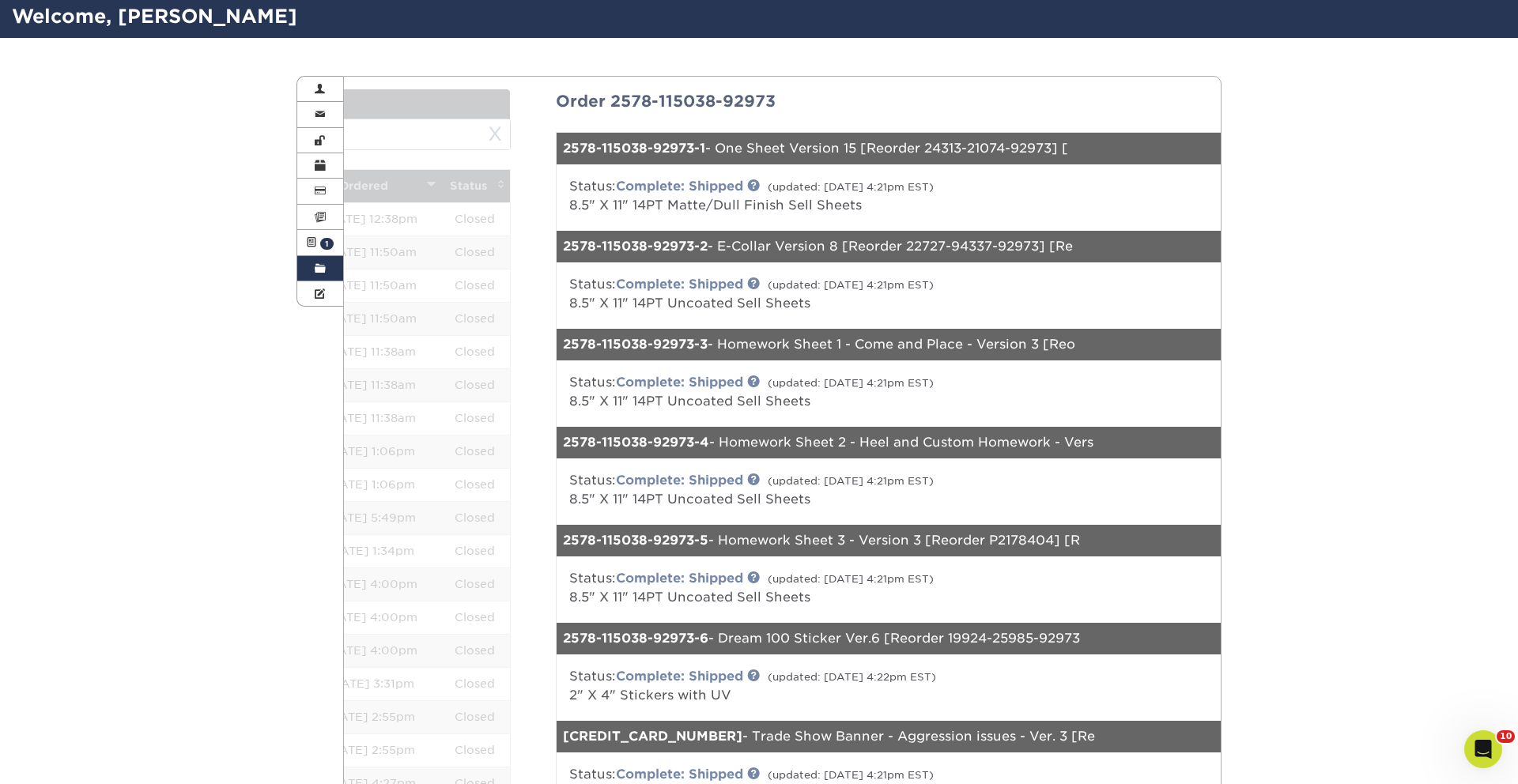
scroll to position [137, 0]
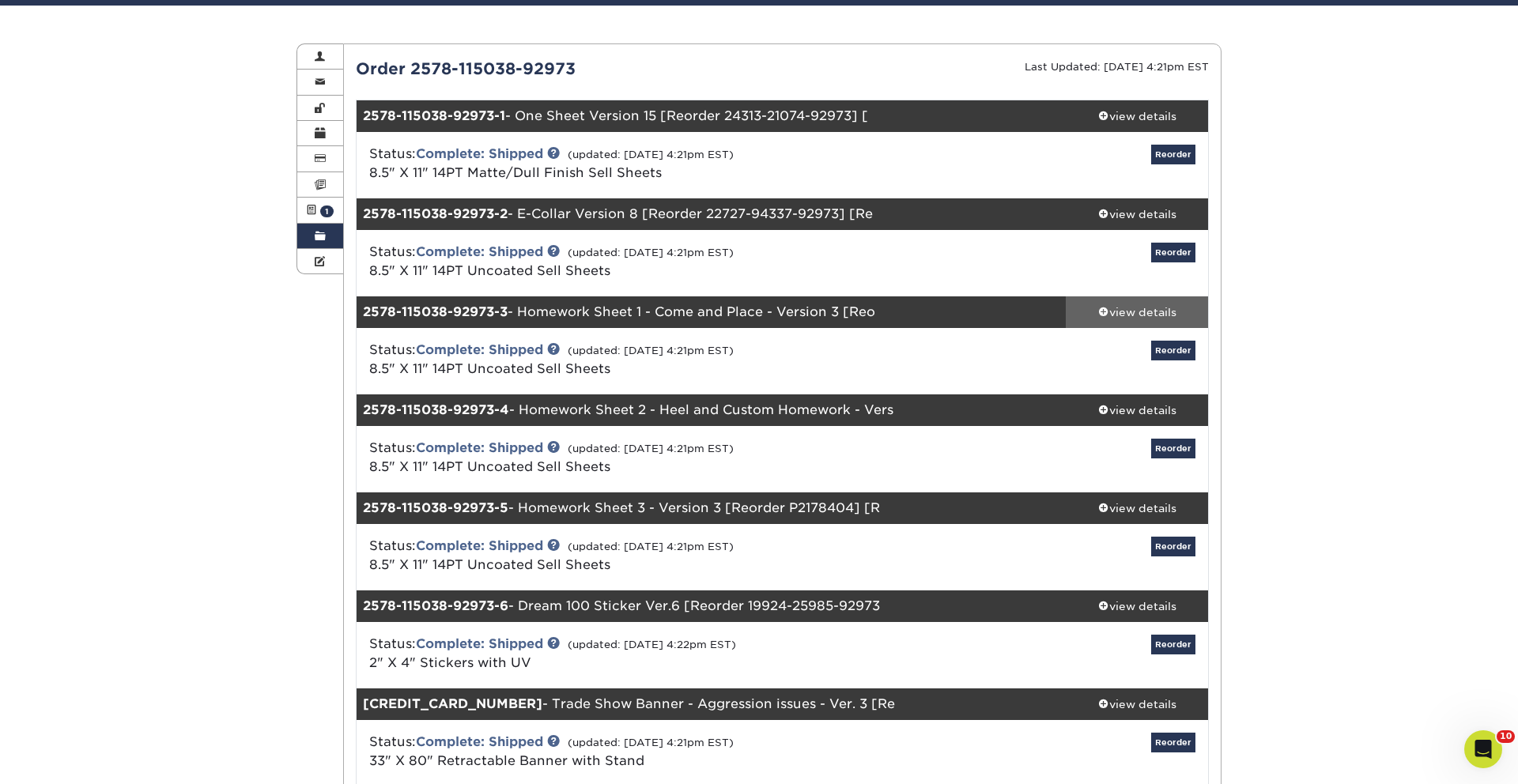
click at [1161, 312] on div "view details" at bounding box center [1137, 312] width 142 height 16
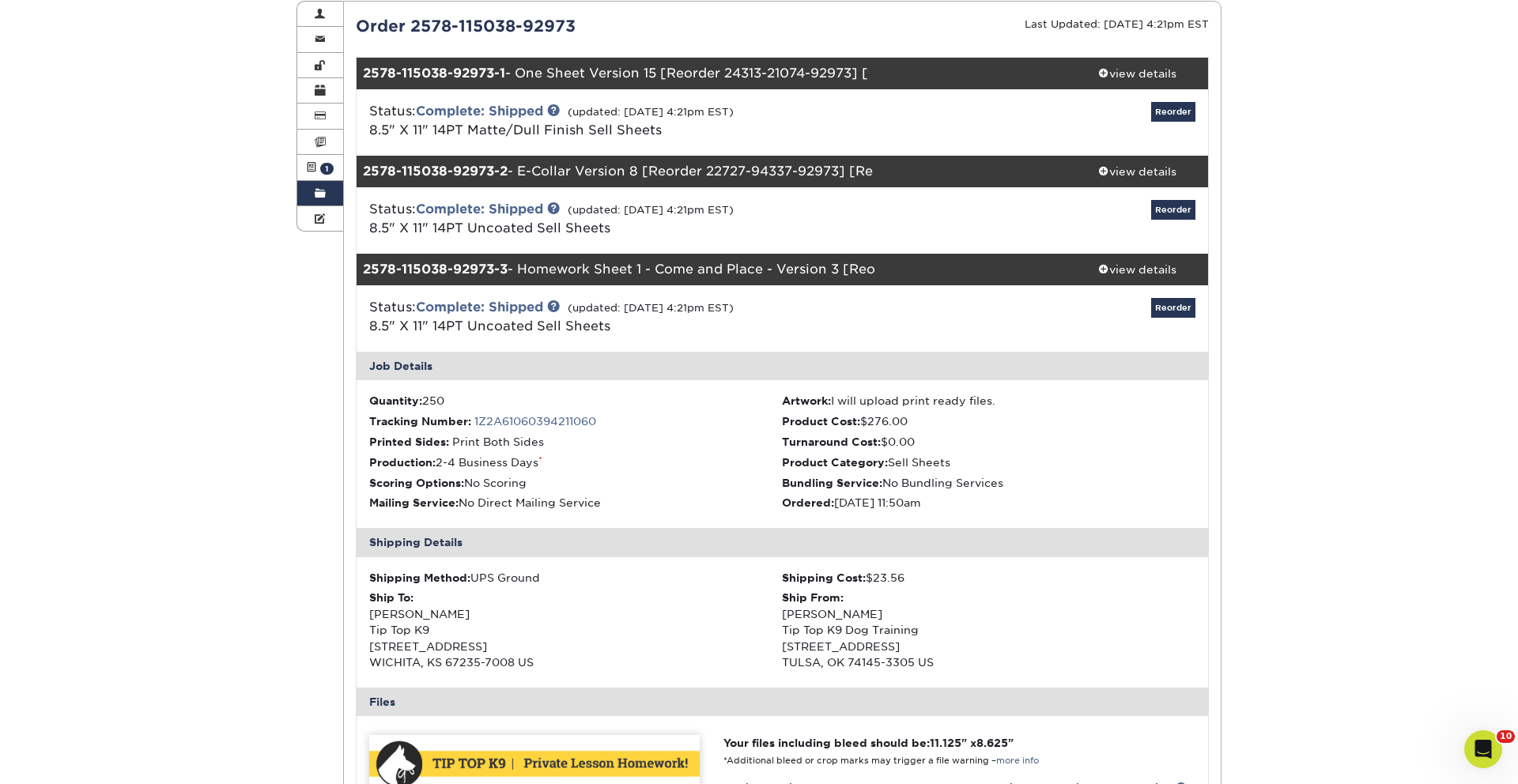
scroll to position [186, 0]
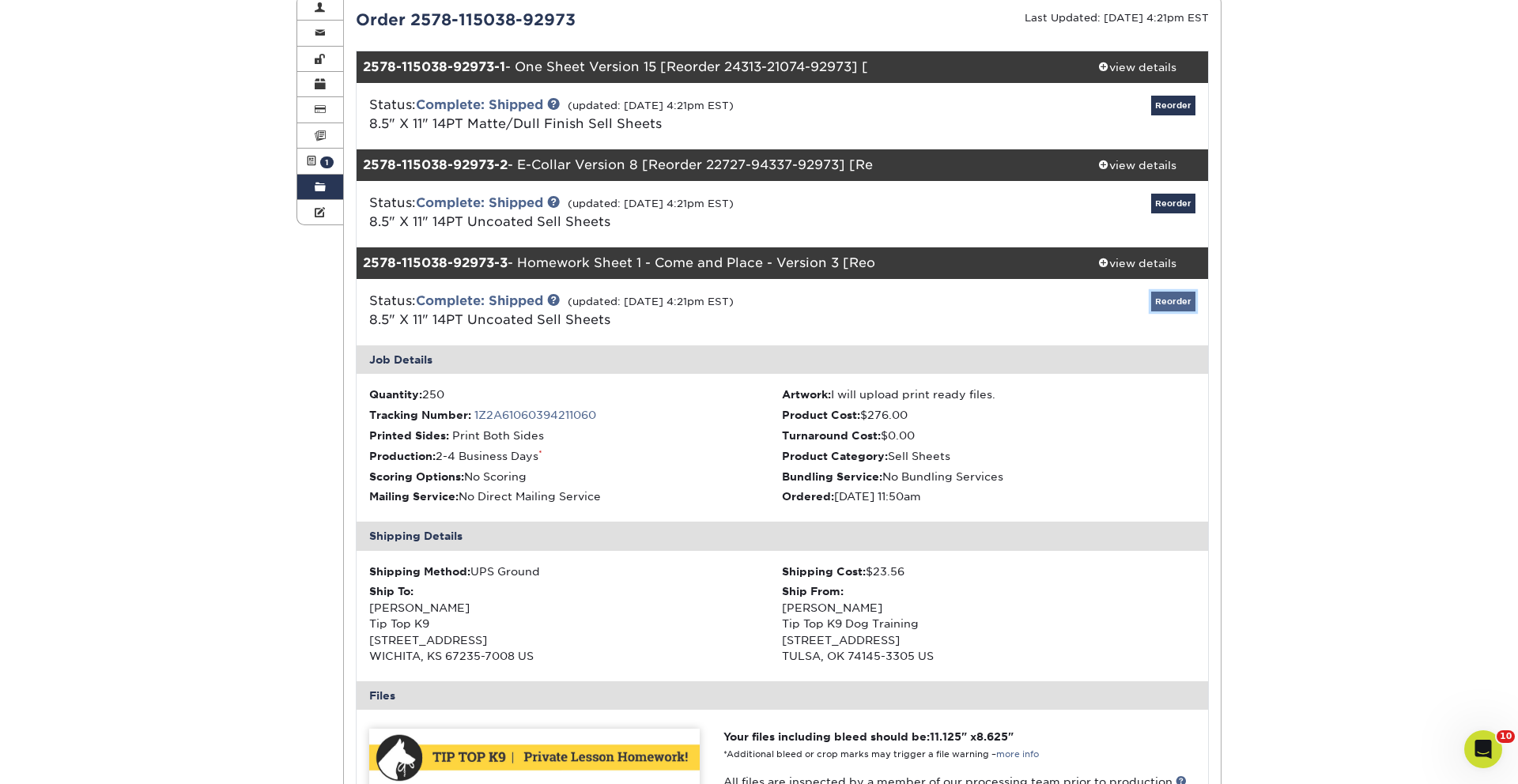
click at [1179, 304] on link "Reorder" at bounding box center [1173, 301] width 44 height 20
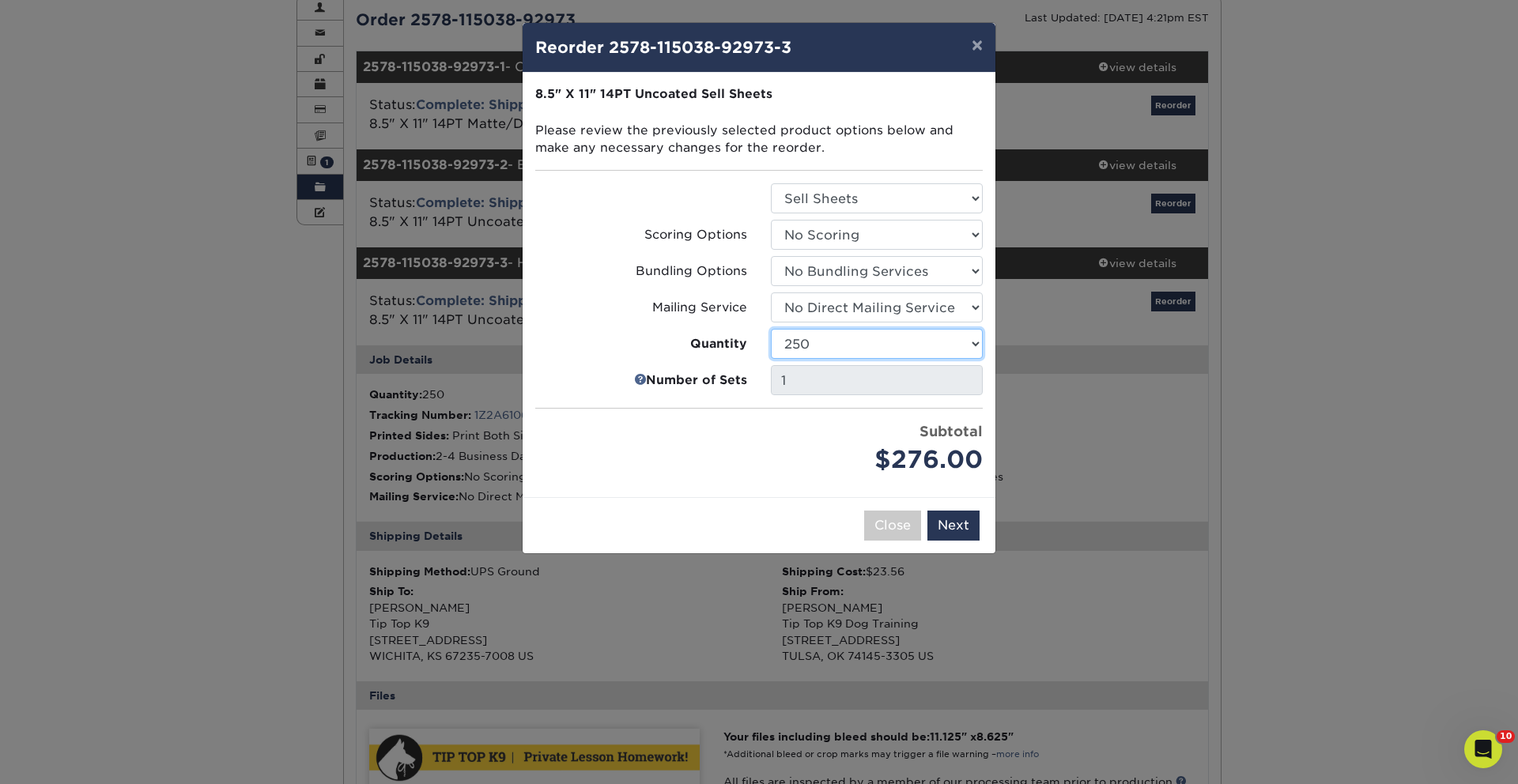
click at [915, 349] on select "100 250 500 750 1000 1500 2000 2500 3000 4000 5000 10000 15000 20000 25000" at bounding box center [877, 344] width 212 height 30
select select "8a3a0fd1-38ae-49a0-8736-3fedadc3dc93"
click at [771, 329] on select "100 250 500 750 1000 1500 2000 2500 3000 4000 5000 10000 15000 20000 25000" at bounding box center [877, 344] width 212 height 30
drag, startPoint x: 966, startPoint y: 516, endPoint x: 946, endPoint y: 497, distance: 27.6
click at [966, 516] on button "Next" at bounding box center [952, 526] width 52 height 30
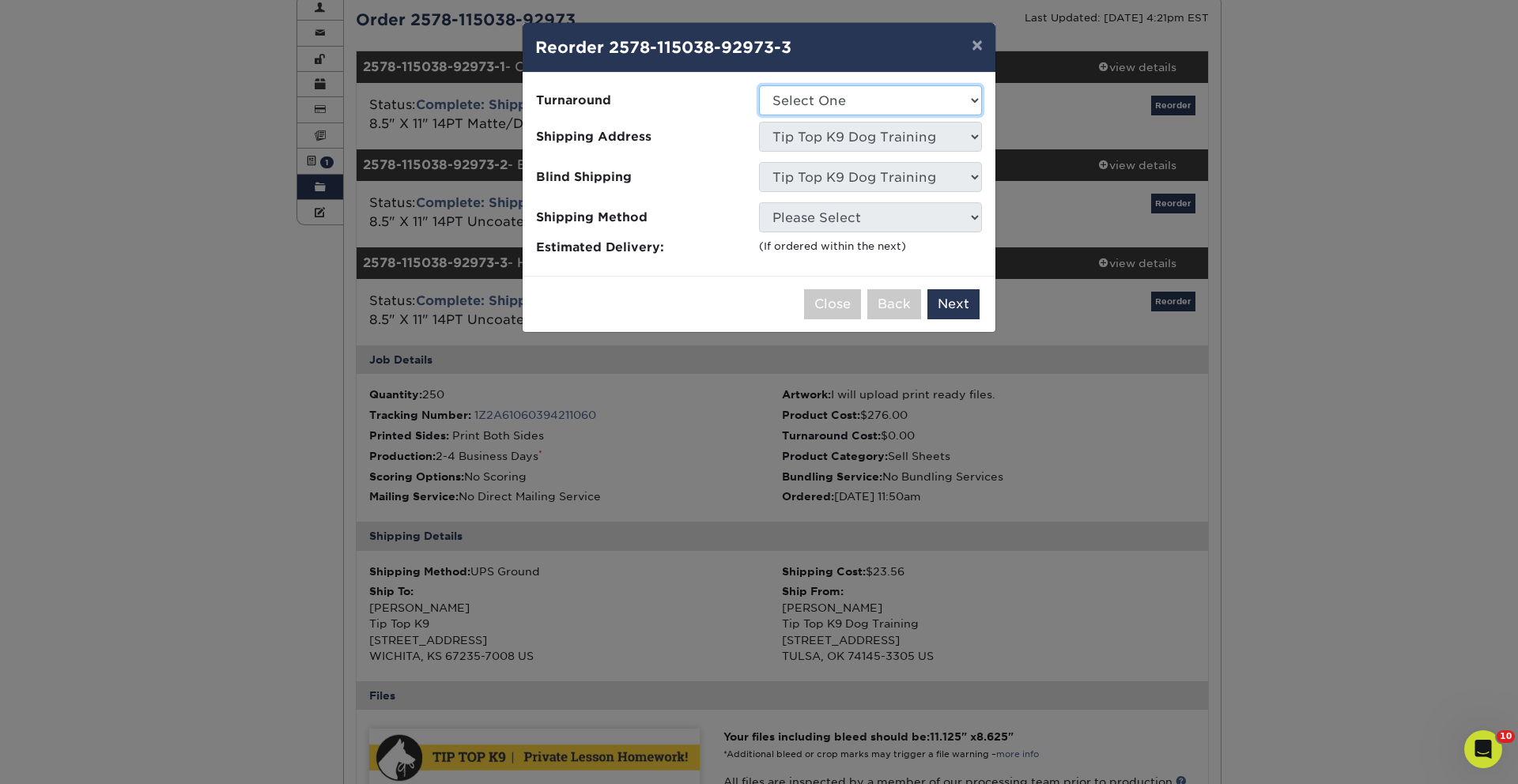
click at [872, 112] on select "Select One 2-4 Business Days 2 Day Next Business Day" at bounding box center [870, 100] width 223 height 30
select select "ae5ad4ac-9ddc-4667-8f44-b7bb1a848de5"
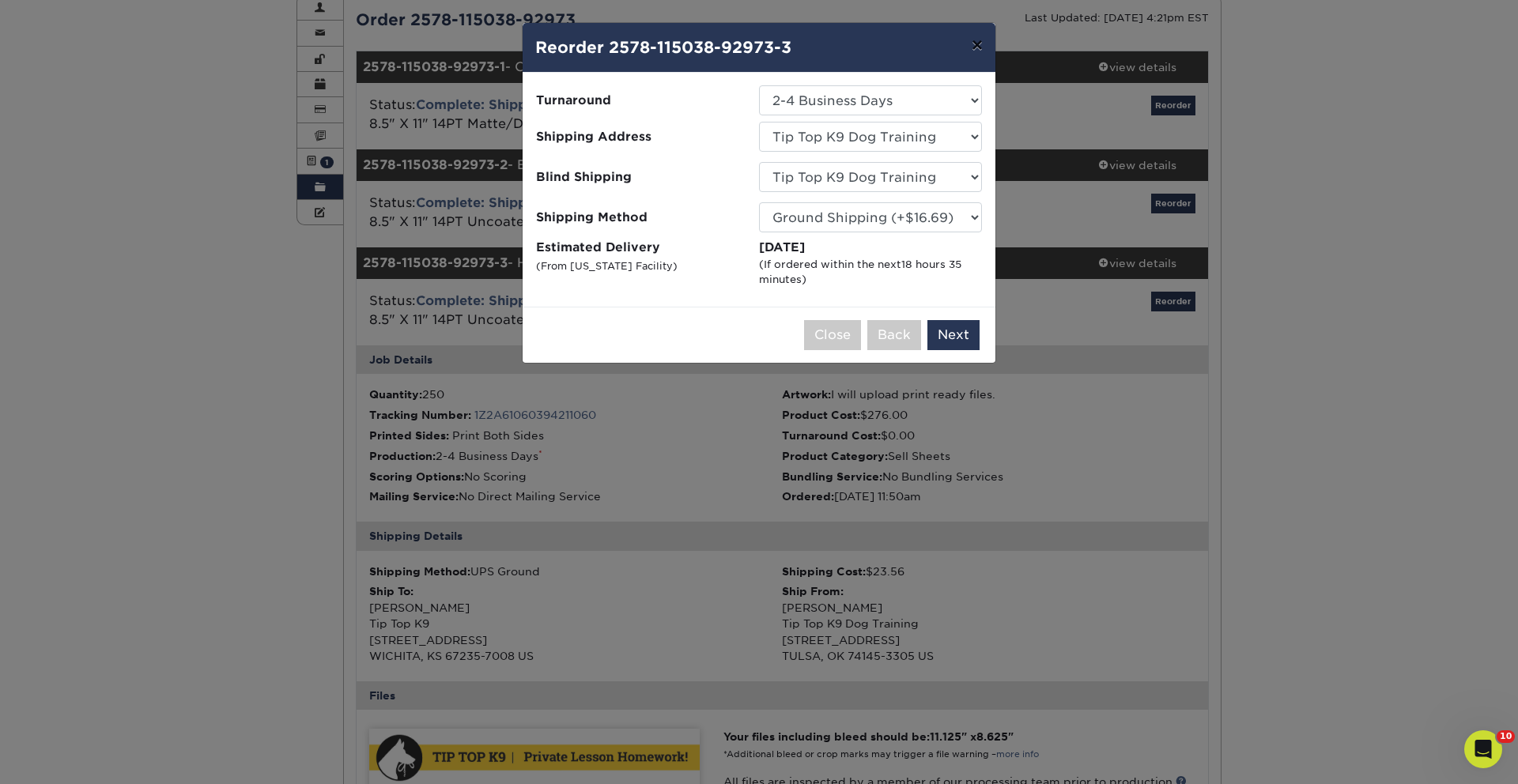
click at [992, 45] on button "×" at bounding box center [977, 44] width 36 height 44
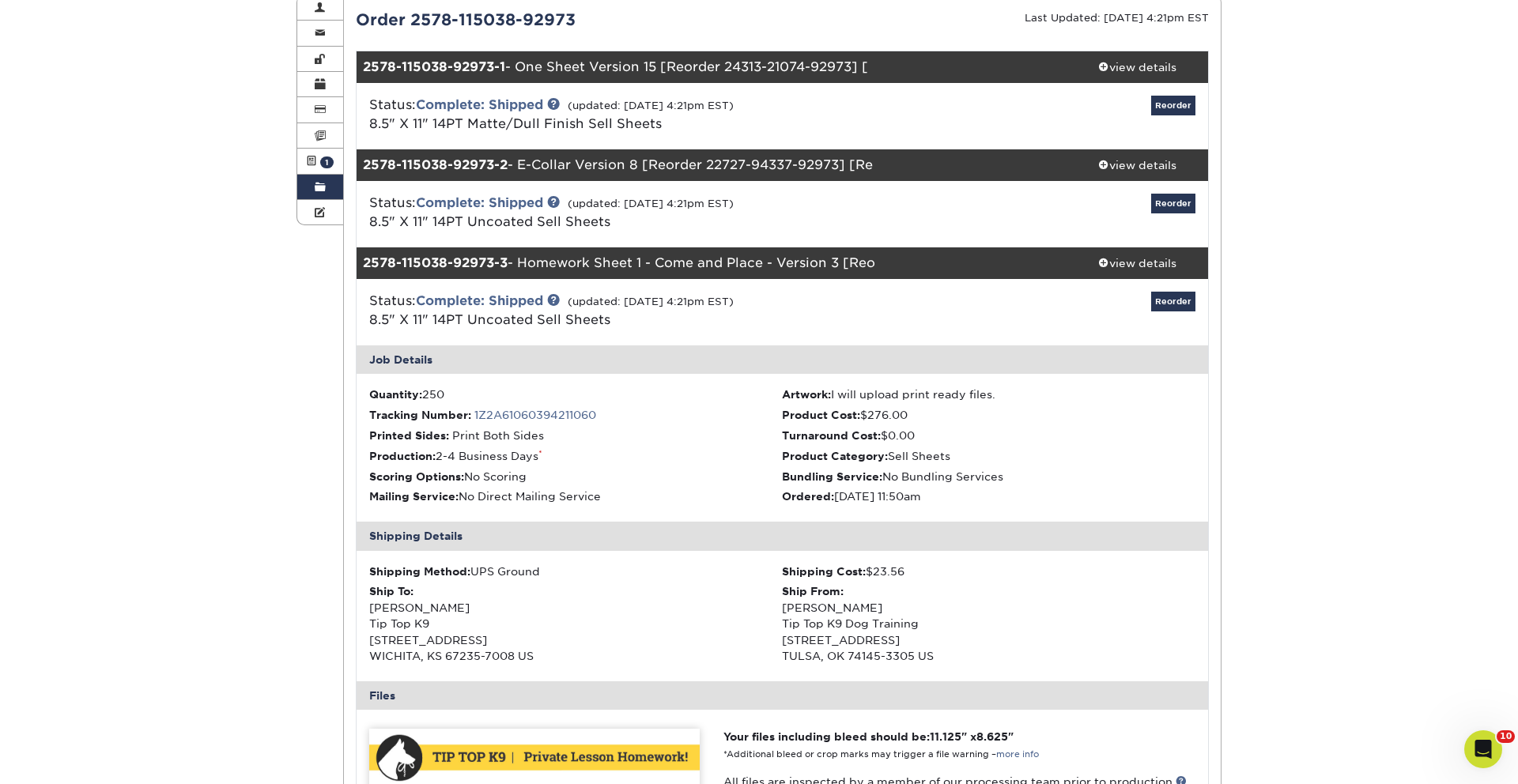
scroll to position [0, 0]
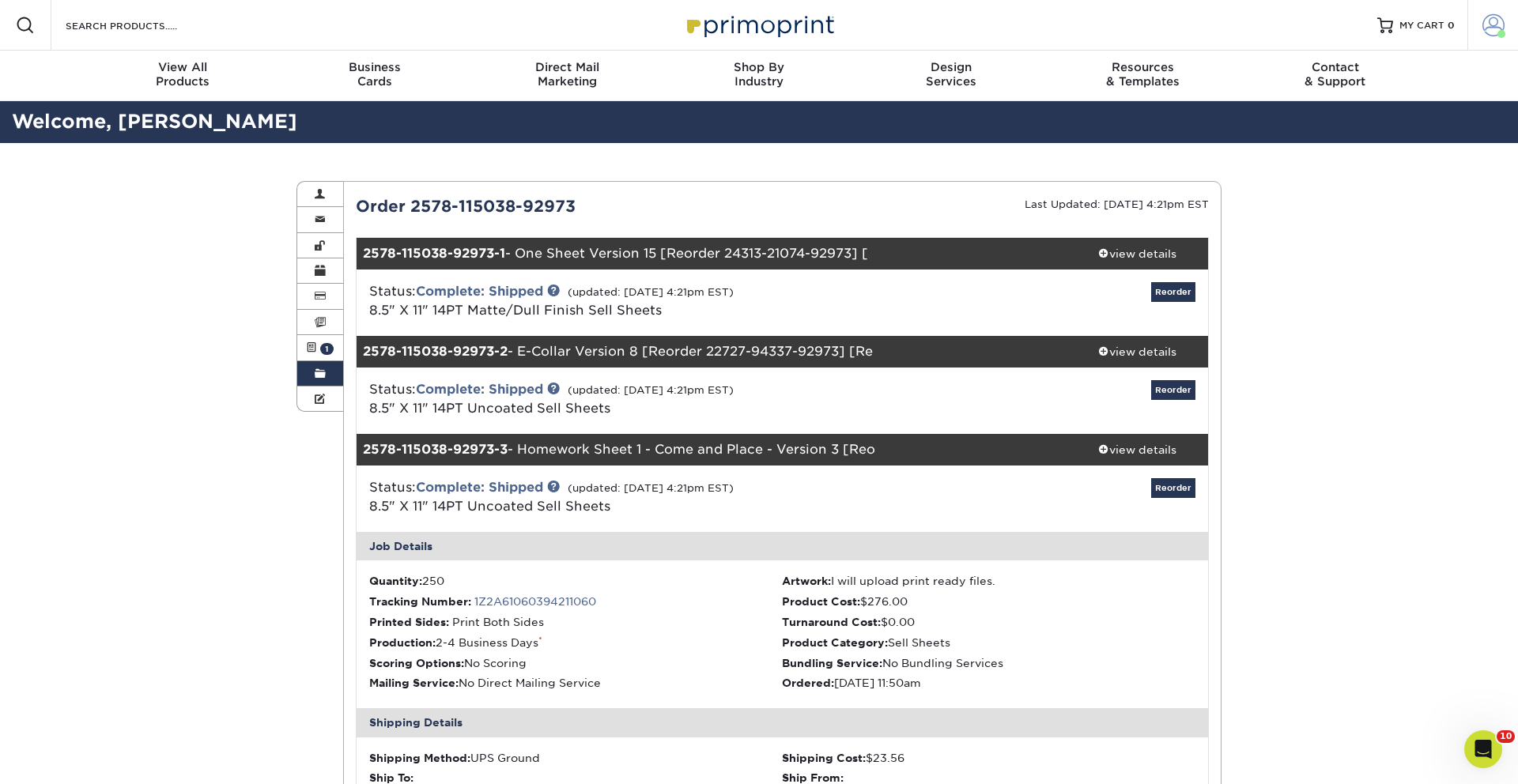
click at [1498, 21] on span at bounding box center [1492, 25] width 22 height 22
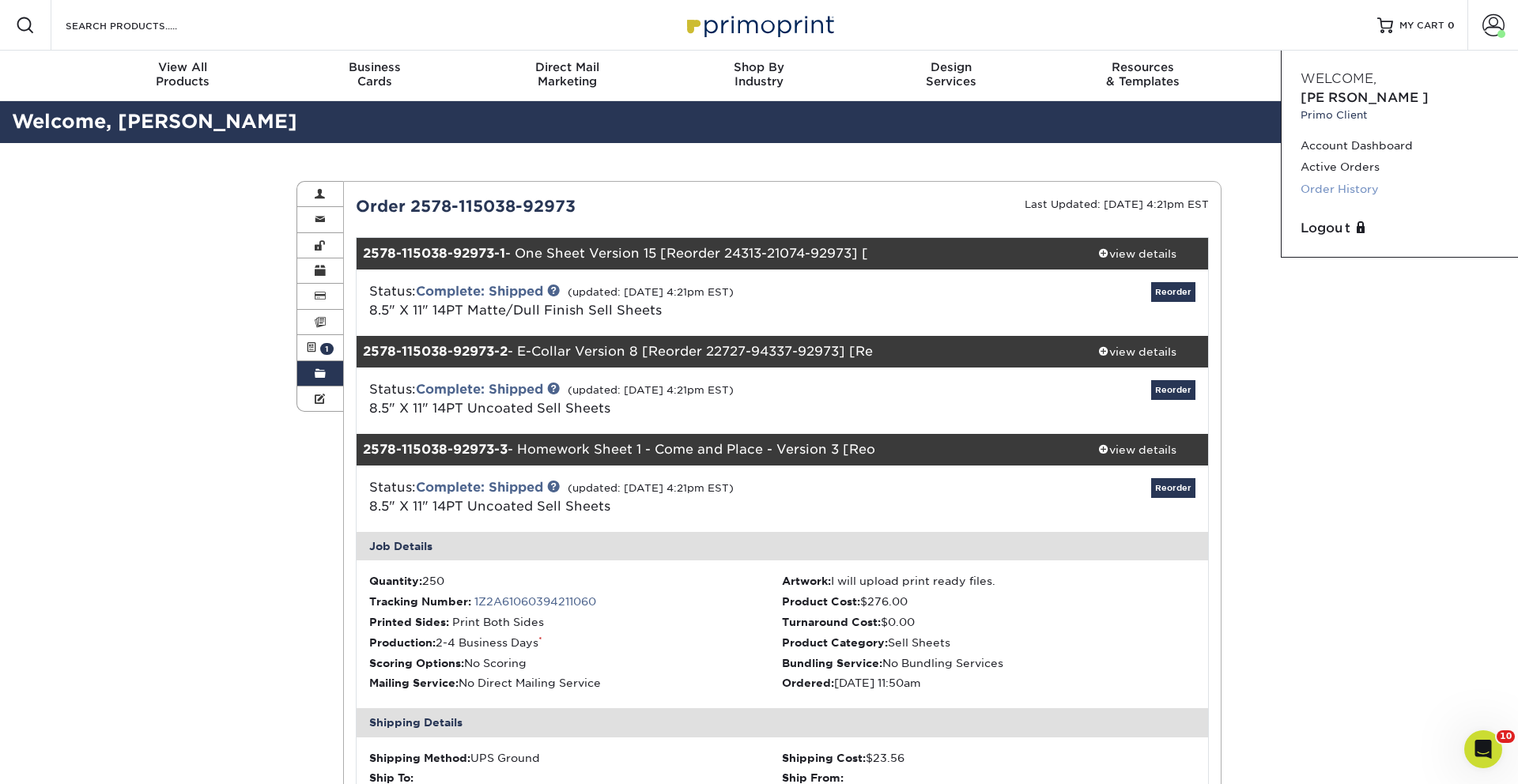
click at [1348, 179] on link "Order History" at bounding box center [1400, 189] width 199 height 22
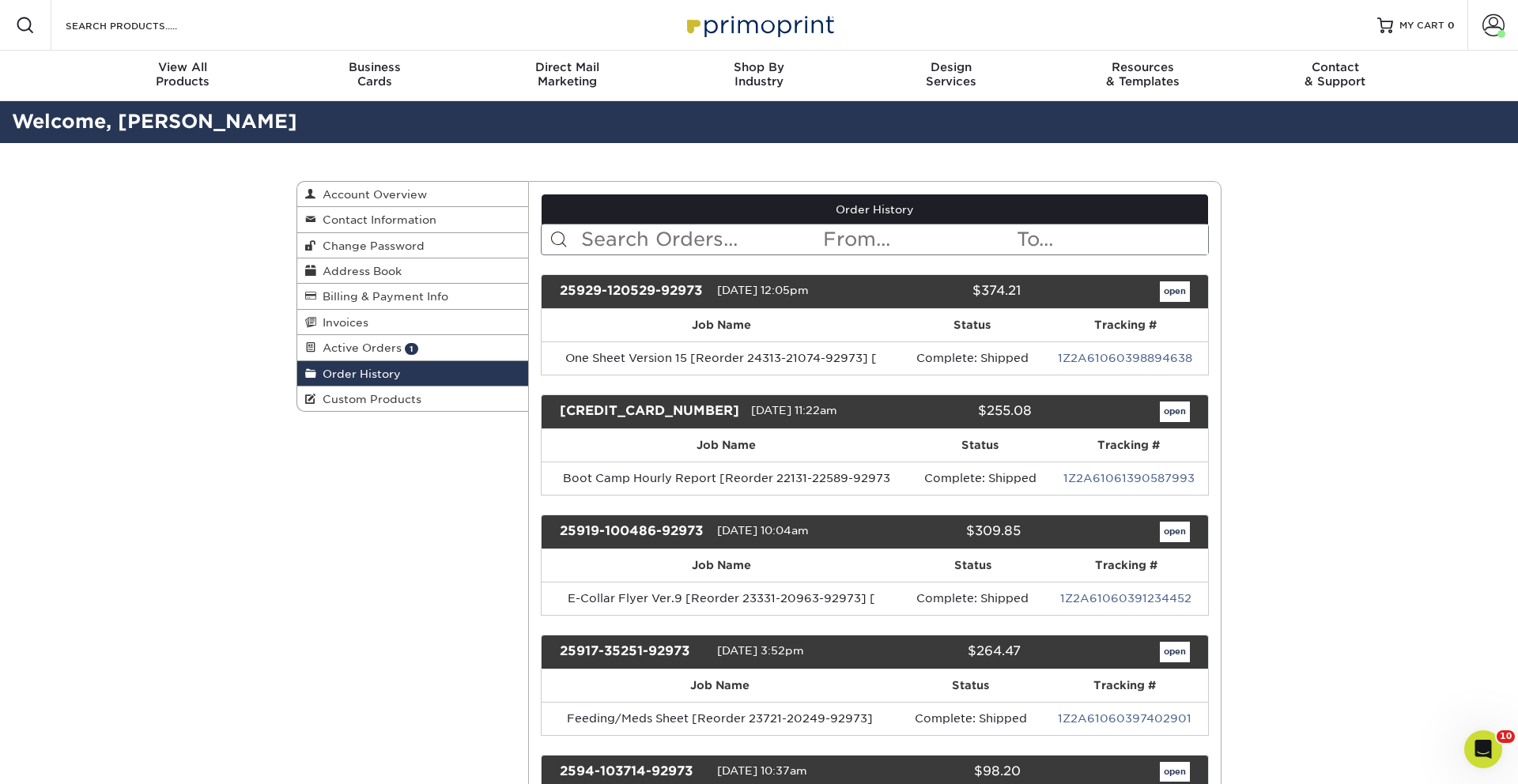
drag, startPoint x: 692, startPoint y: 242, endPoint x: 707, endPoint y: 218, distance: 28.3
click at [692, 242] on input "text" at bounding box center [701, 239] width 243 height 30
click at [621, 240] on input "text" at bounding box center [701, 239] width 243 height 30
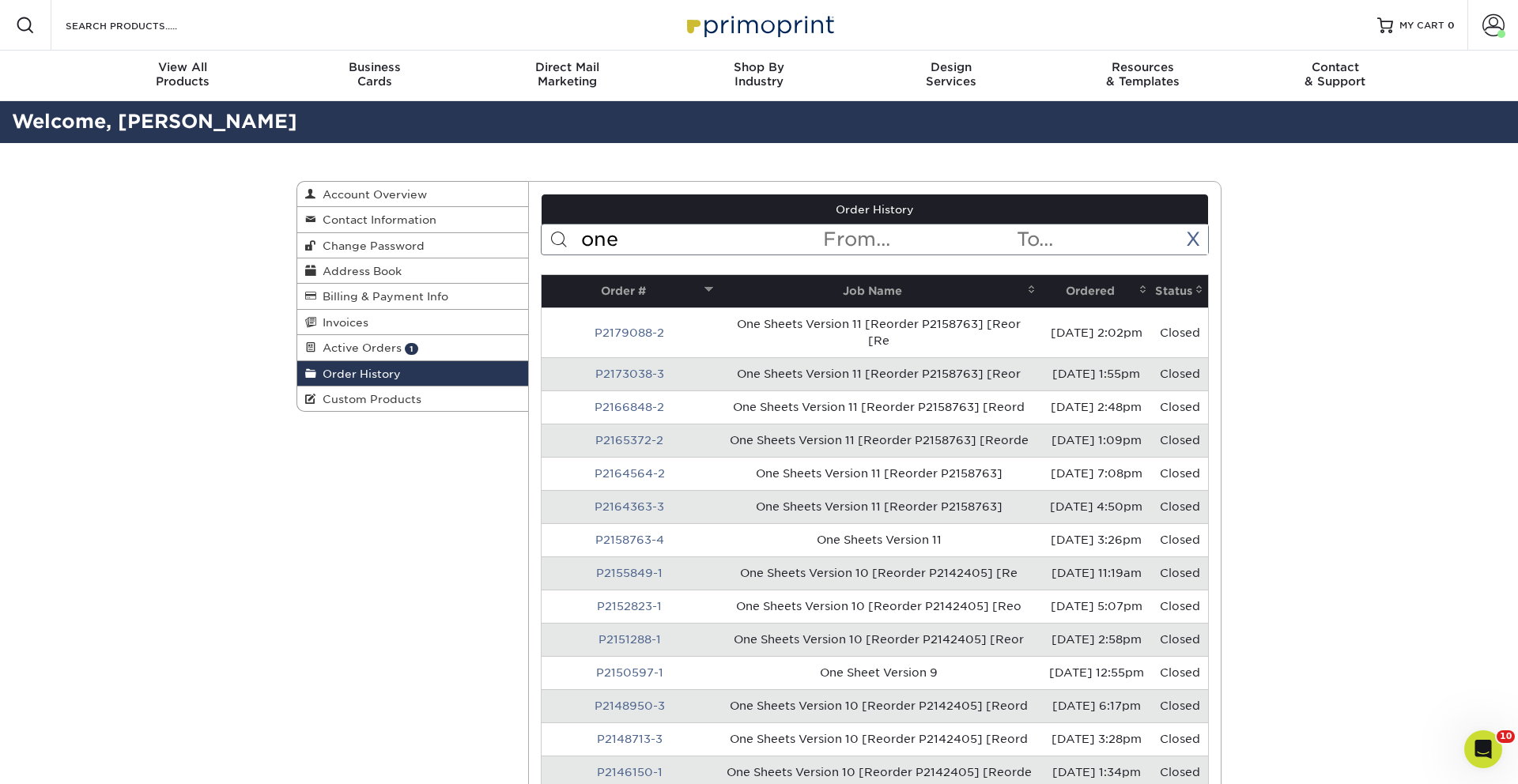
type input "one"
click at [1073, 287] on th "Ordered" at bounding box center [1096, 291] width 112 height 32
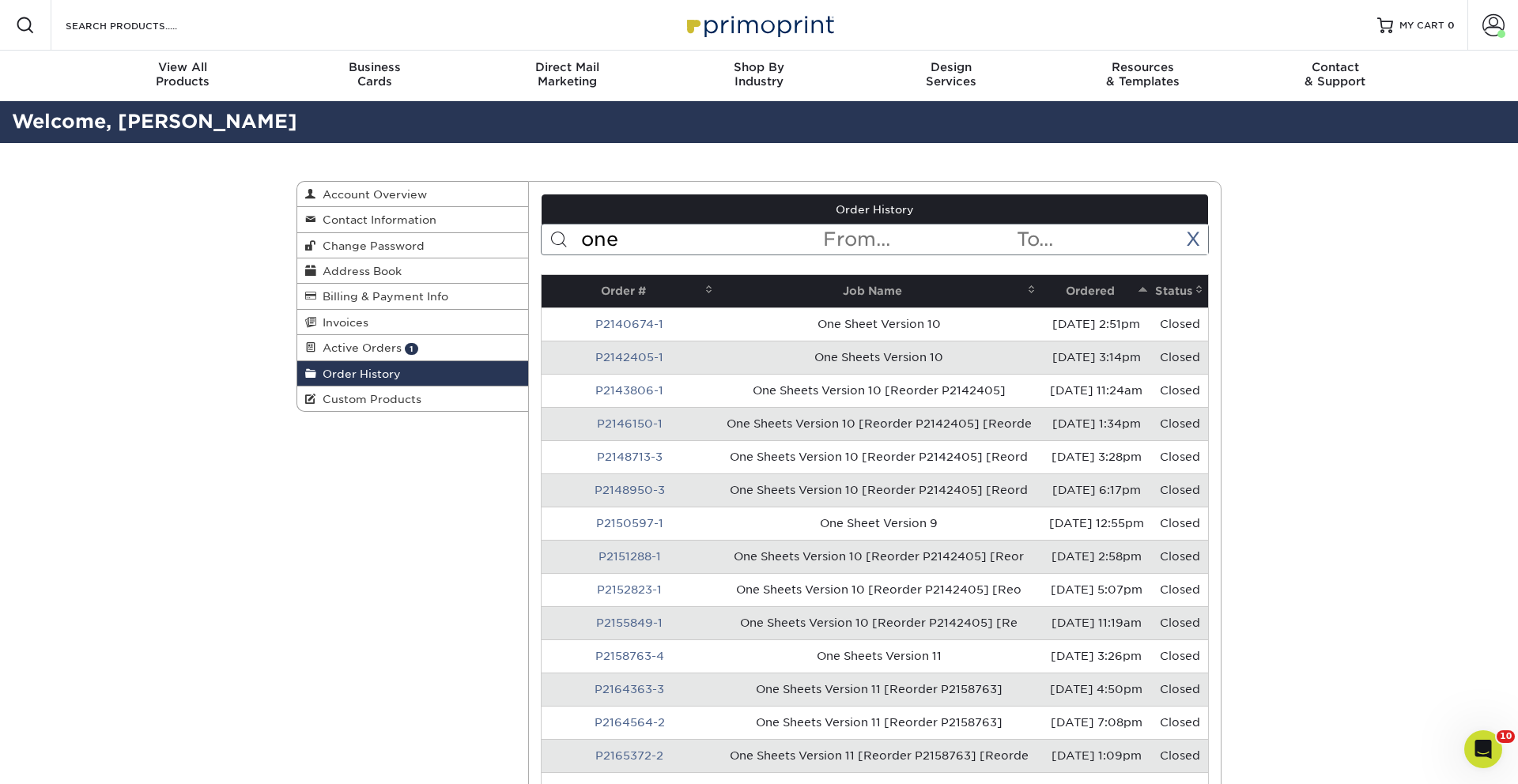
click at [1073, 287] on th "Ordered" at bounding box center [1096, 291] width 112 height 32
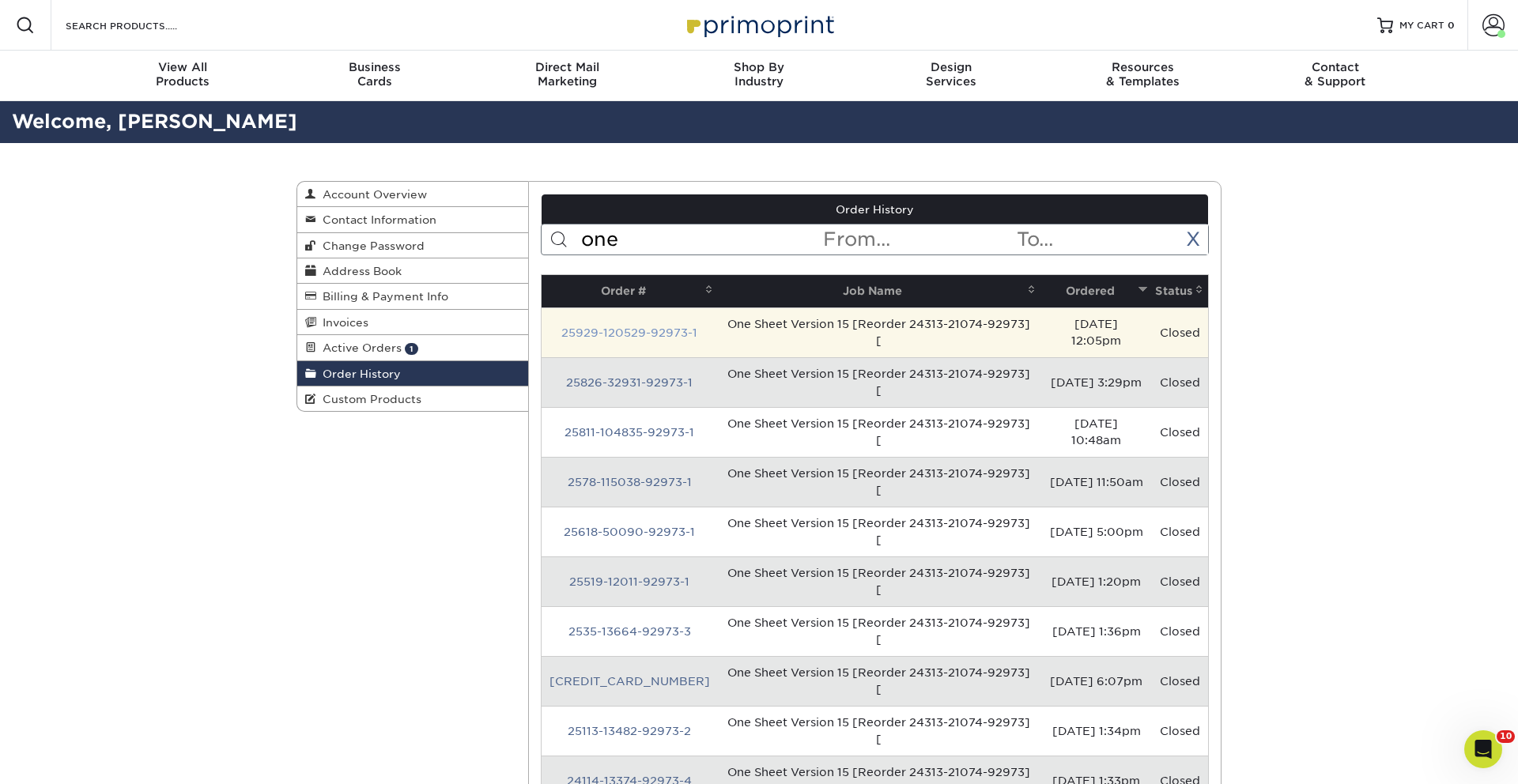
click at [608, 336] on link "25929-120529-92973-1" at bounding box center [629, 332] width 136 height 12
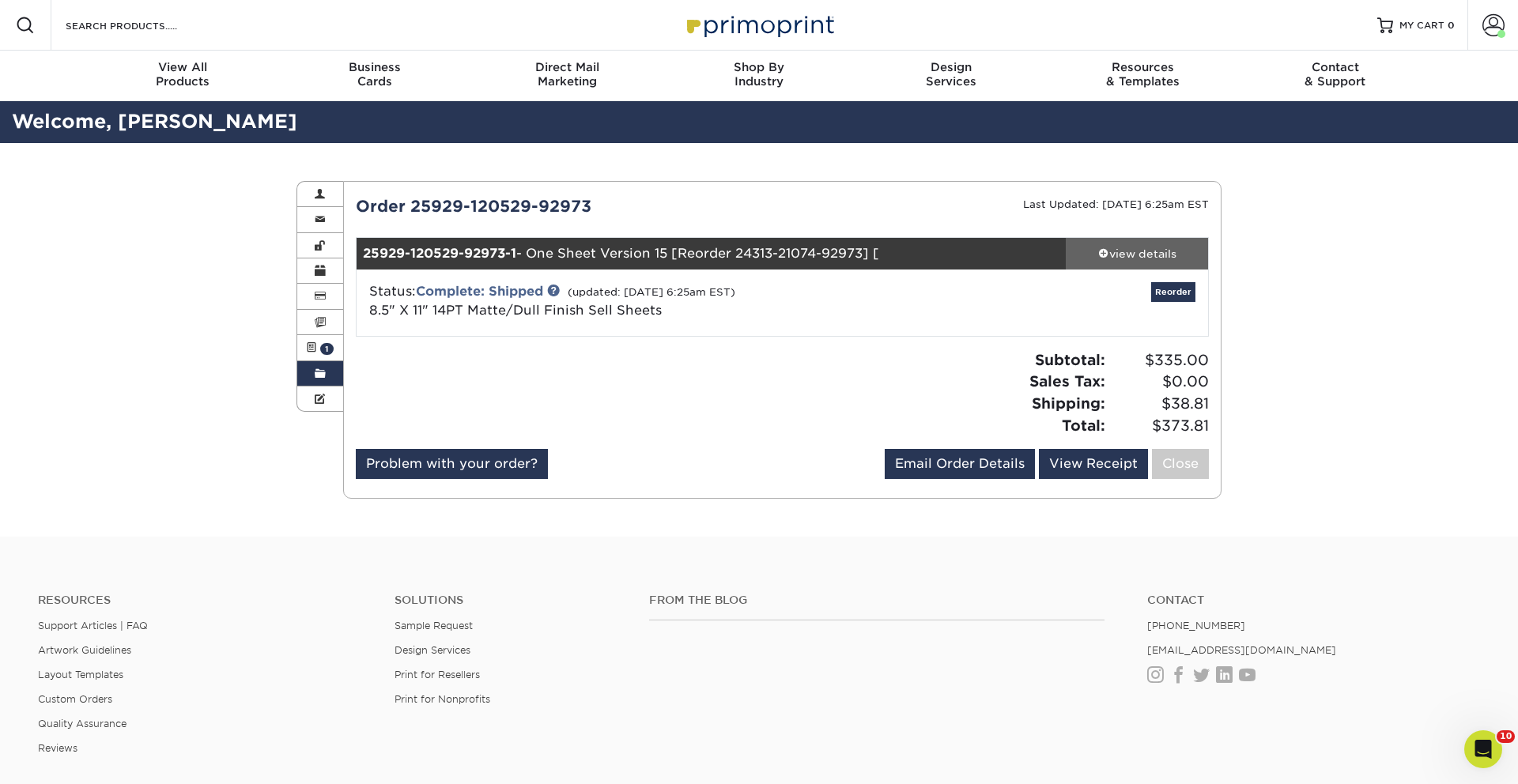
click at [1156, 250] on div "view details" at bounding box center [1137, 253] width 142 height 16
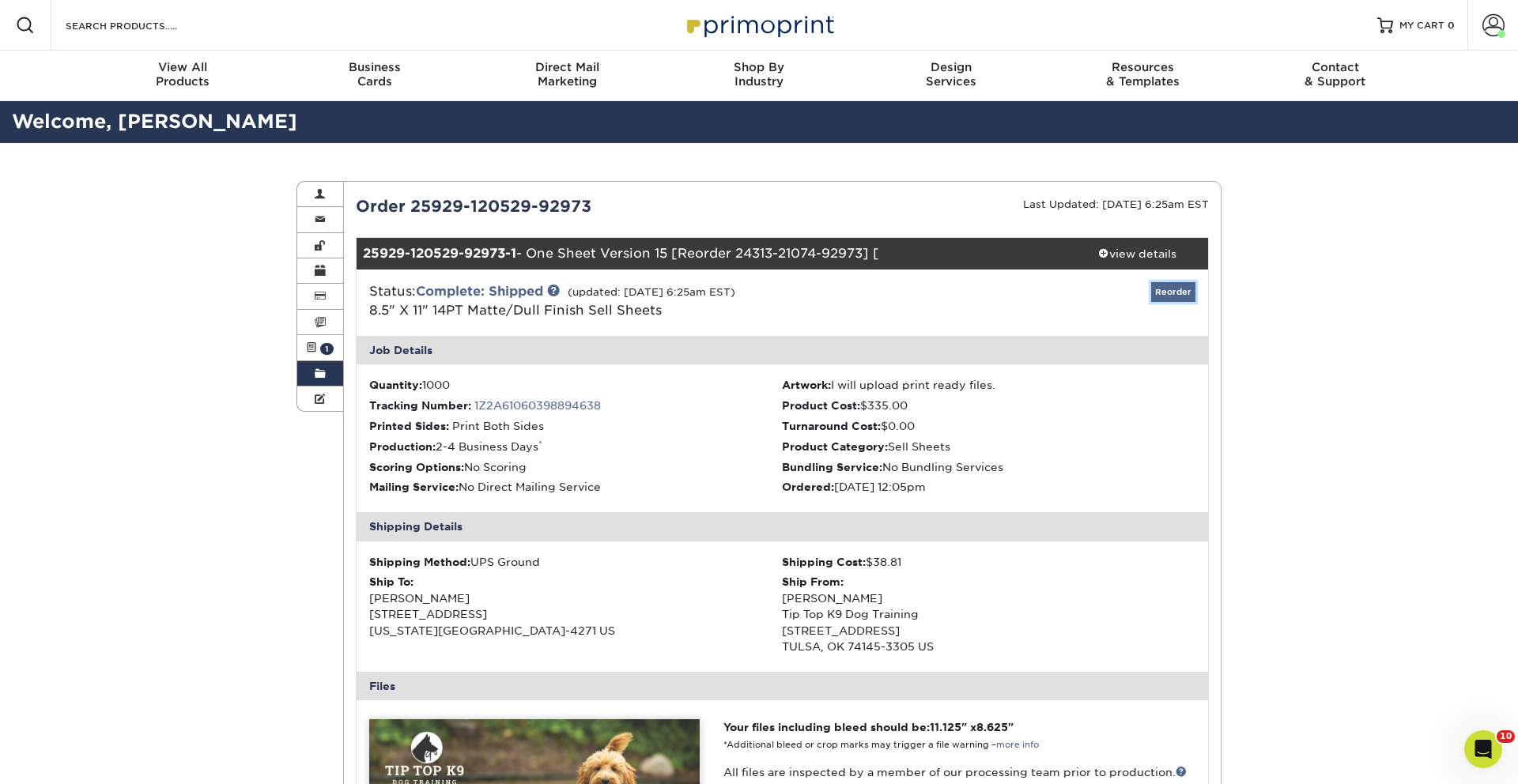
click at [1171, 285] on link "Reorder" at bounding box center [1173, 291] width 44 height 20
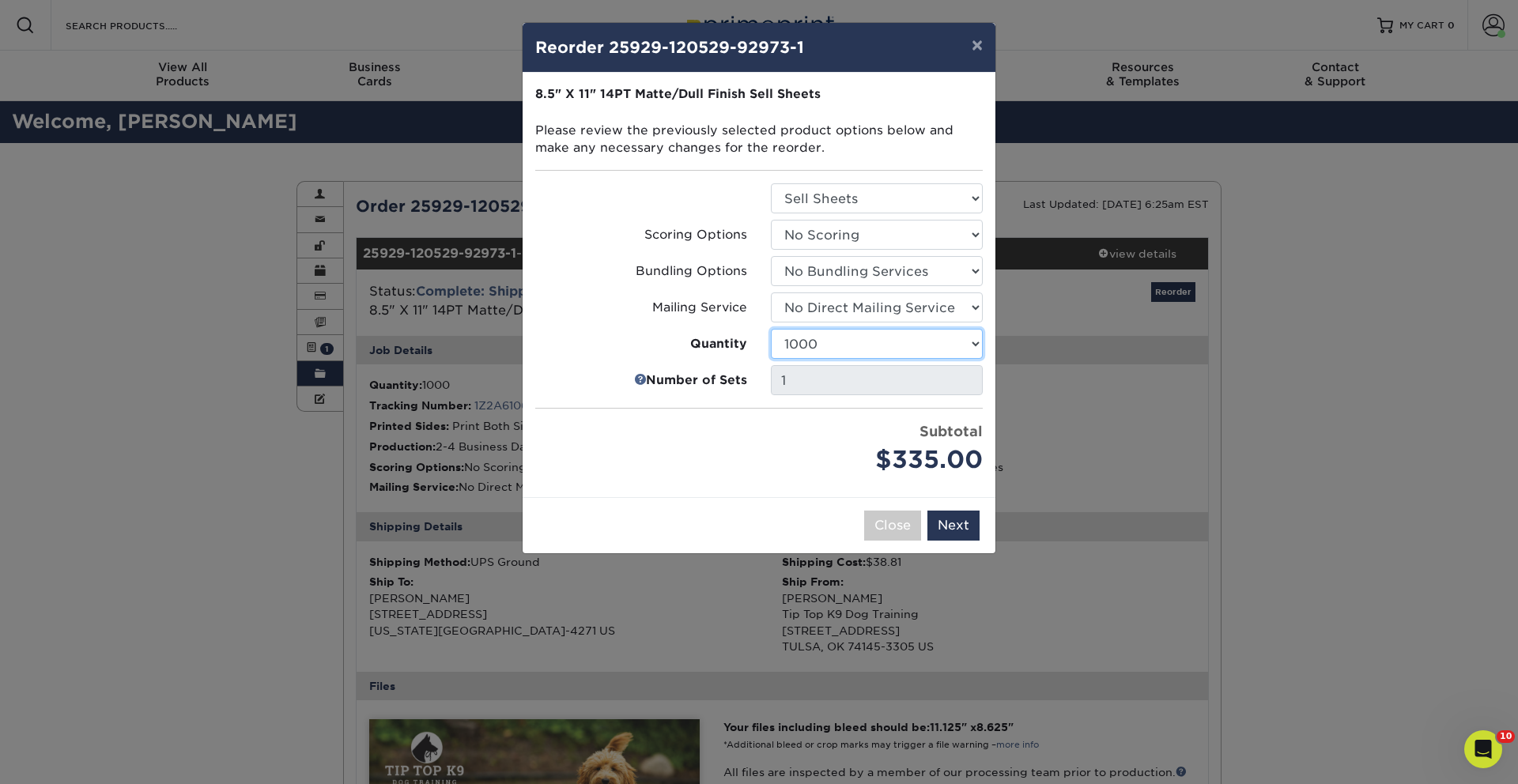
click at [881, 350] on select "100 250 500 1000 2500 5000 7500 10000 15000 20000 25000 30000 35000 40000 45000…" at bounding box center [877, 344] width 212 height 30
click at [771, 329] on select "100 250 500 1000 2500 5000 7500 10000 15000 20000 25000 30000 35000 40000 45000…" at bounding box center [877, 344] width 212 height 30
click at [868, 343] on select "100 250 500 1000 2500 5000 7500 10000 15000 20000 25000 30000 35000 40000 45000…" at bounding box center [877, 344] width 212 height 30
select select "6237a36b-b046-4ef6-8fed-6cb9c22a5ece"
click at [771, 329] on select "100 250 500 1000 2500 5000 7500 10000 15000 20000 25000 30000 35000 40000 45000…" at bounding box center [877, 344] width 212 height 30
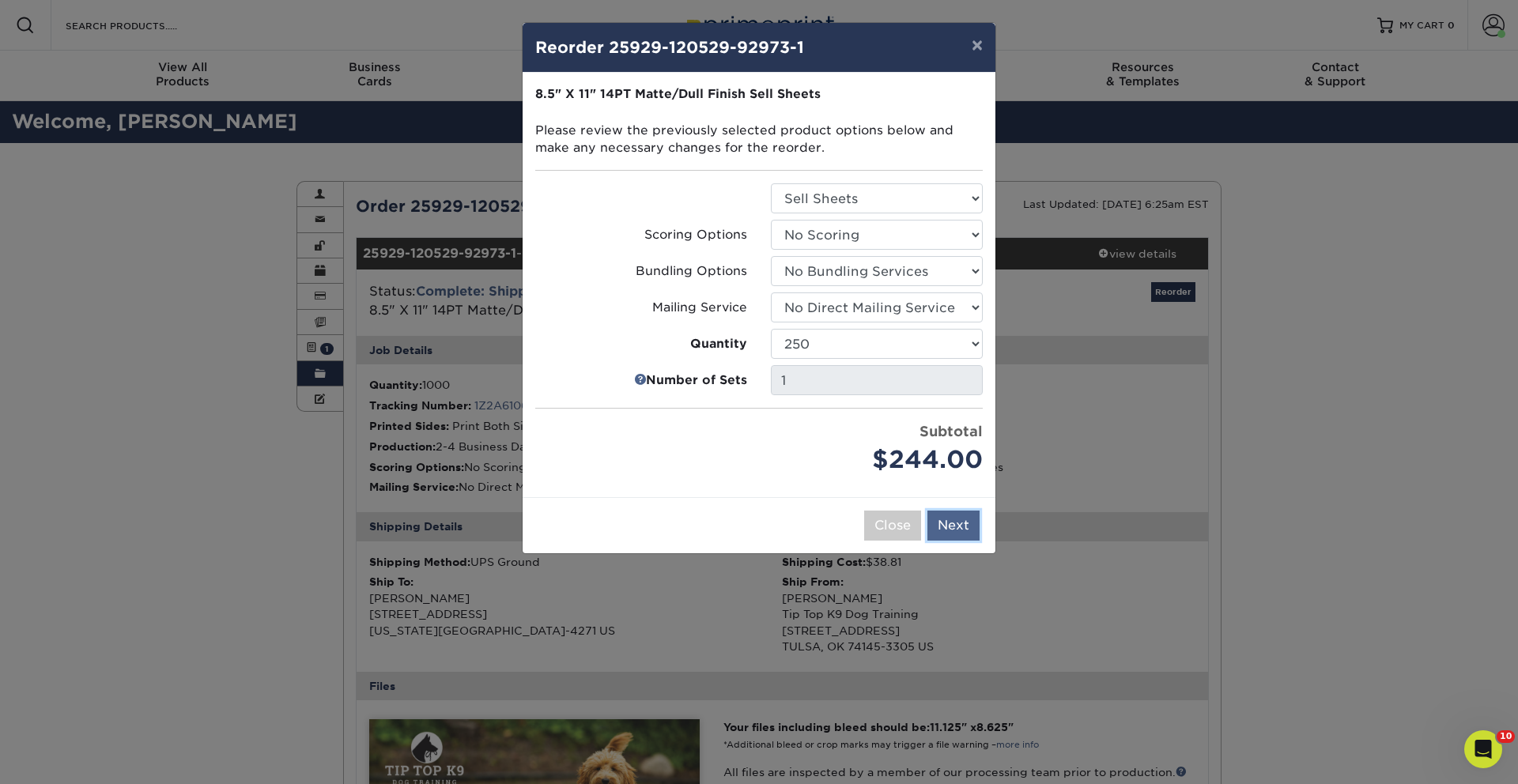
click at [950, 526] on button "Next" at bounding box center [952, 526] width 52 height 30
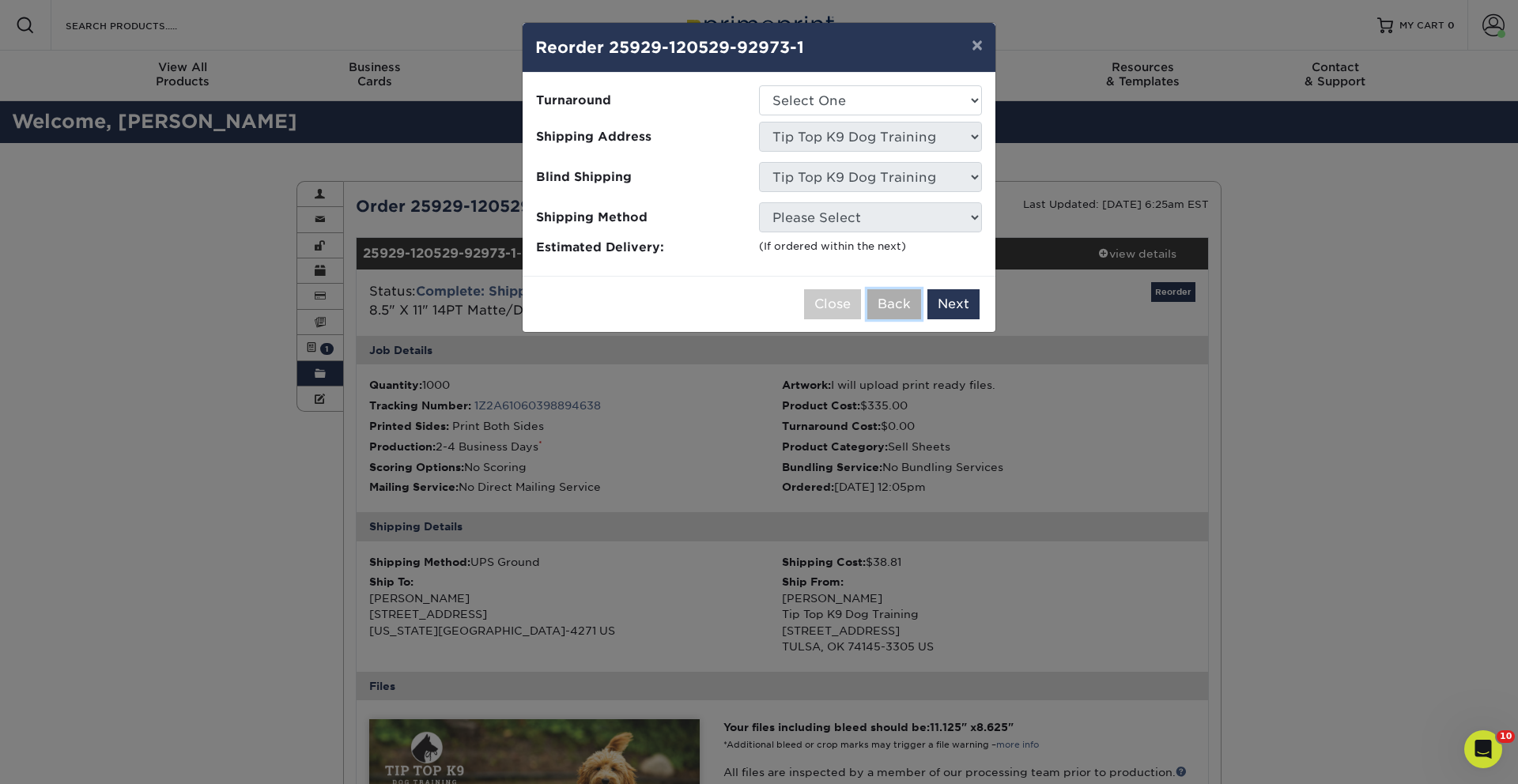
click at [905, 302] on button "Back" at bounding box center [894, 305] width 54 height 30
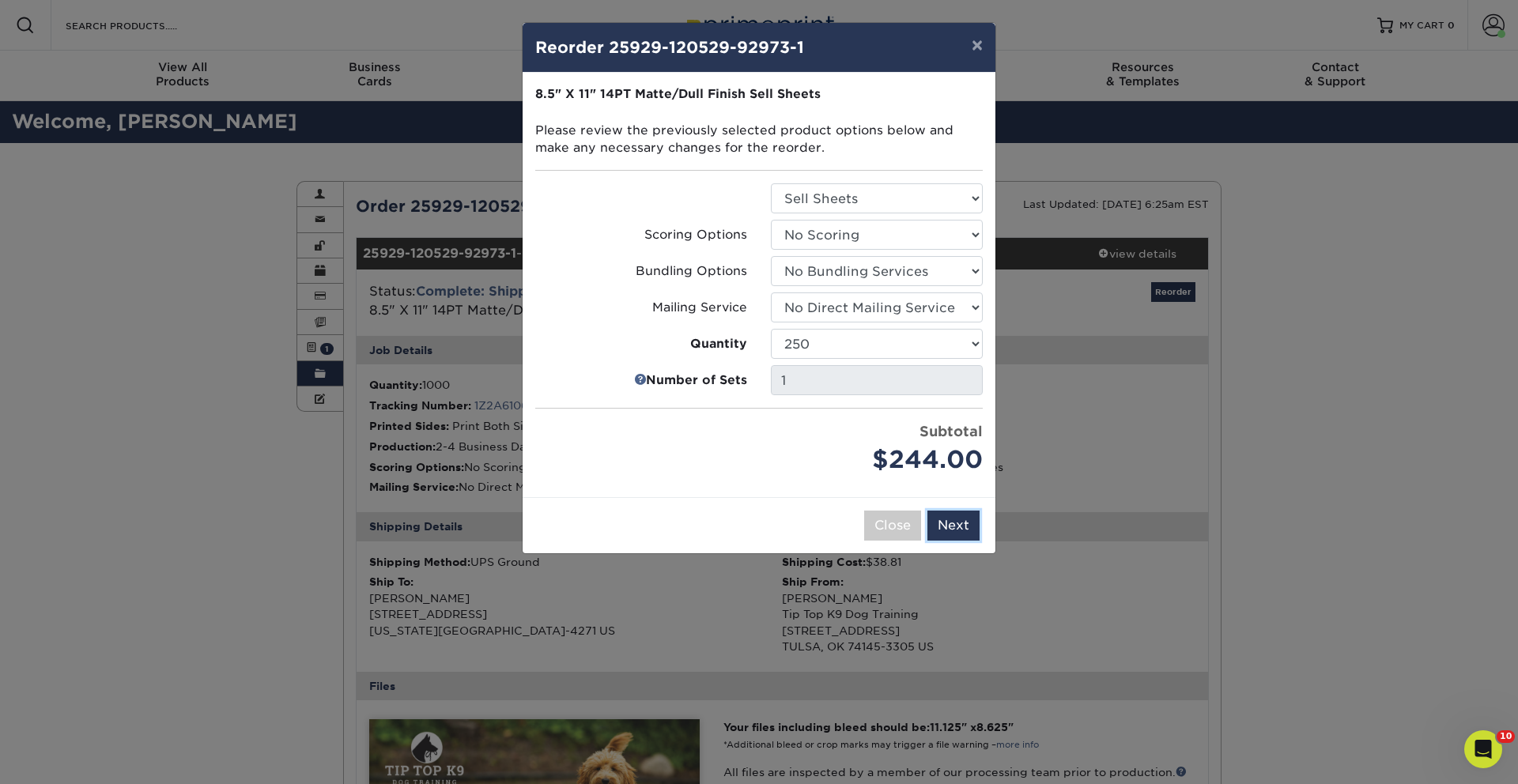
drag, startPoint x: 966, startPoint y: 530, endPoint x: 991, endPoint y: 431, distance: 102.1
click at [965, 530] on button "Next" at bounding box center [952, 526] width 52 height 30
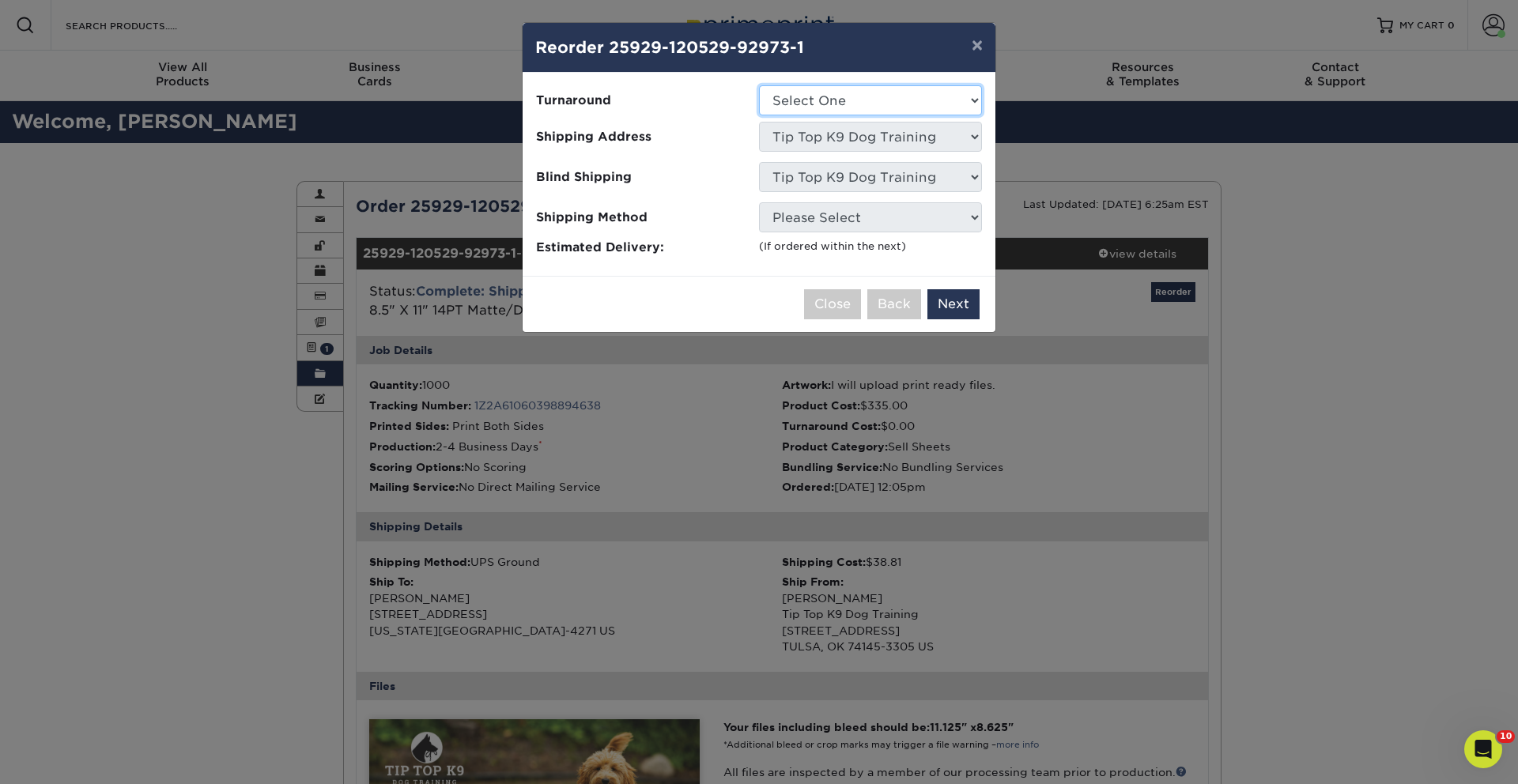
click at [859, 98] on select "Select One 2-4 Business Days 2 Day Next Business Day" at bounding box center [870, 100] width 223 height 30
select select "cf8030c7-5edb-4088-afa4-6bae8e1d742c"
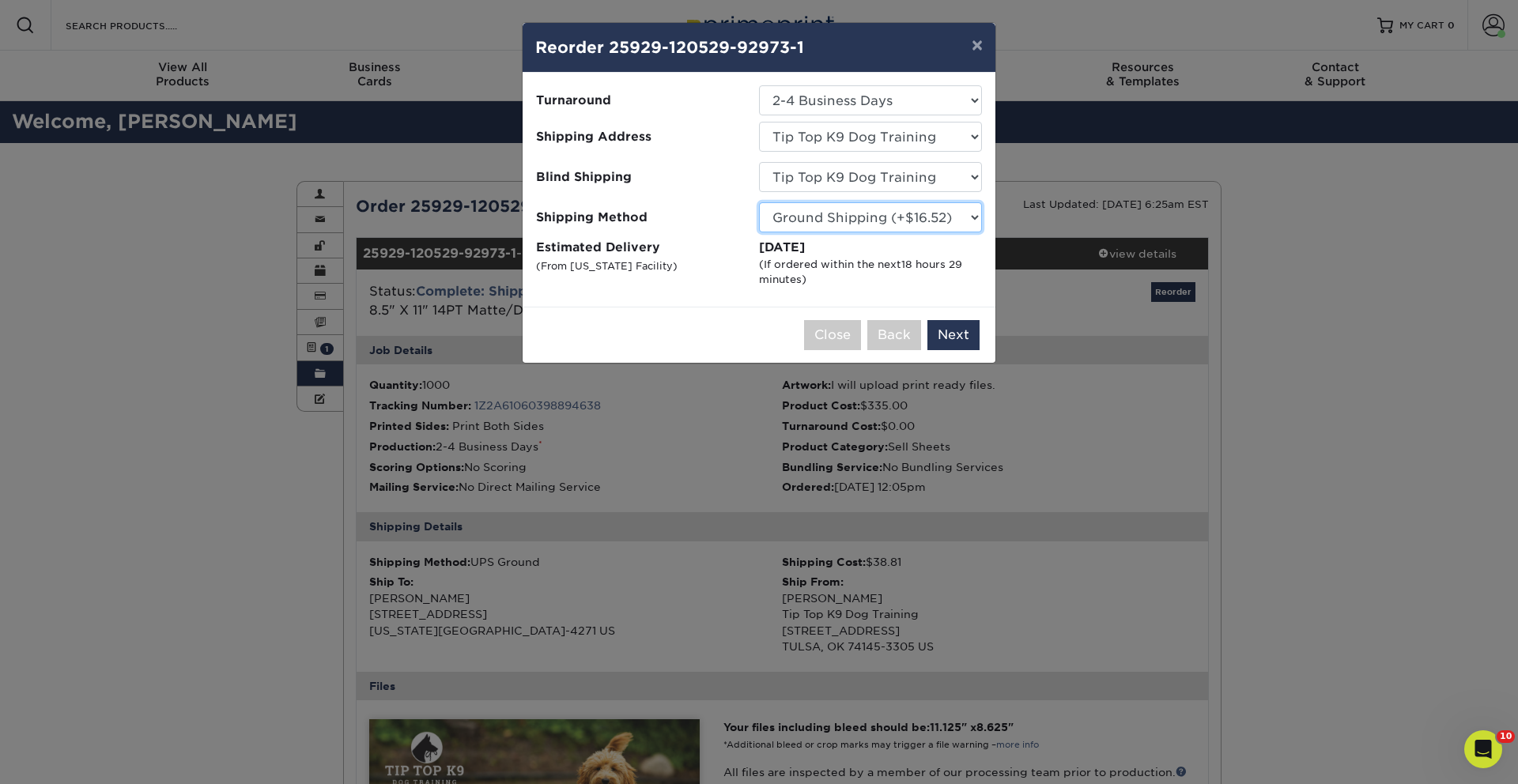
click at [940, 223] on select "Please Select Ground Shipping (+$16.52) 3 Day Shipping Service (+$23.95) 2 Day …" at bounding box center [870, 218] width 223 height 30
click at [977, 48] on button "×" at bounding box center [977, 44] width 36 height 44
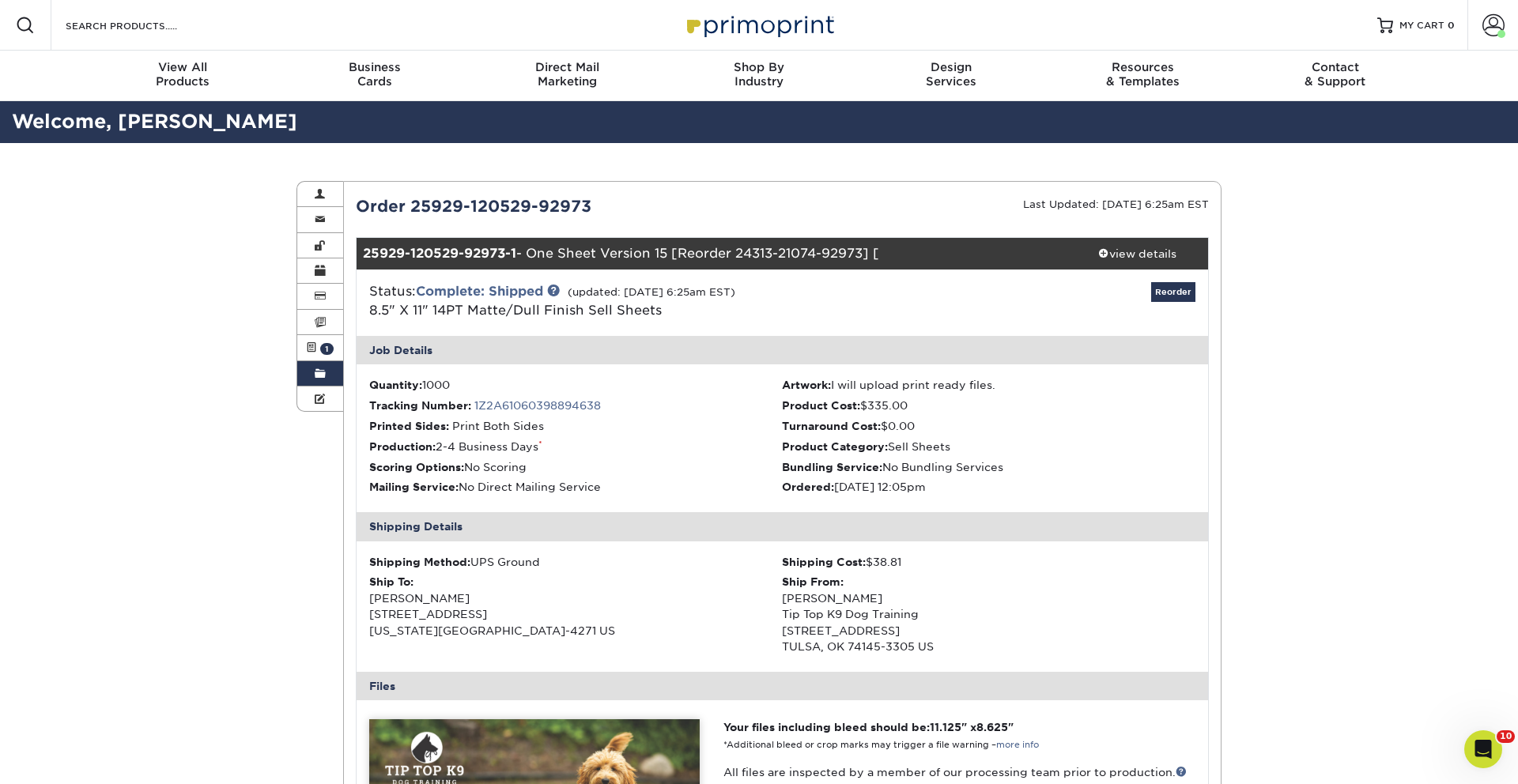
click at [977, 48] on div "Resources Menu Search Products Account Welcome, Ryan Primo Client Account Dashb…" at bounding box center [759, 25] width 1518 height 50
click at [1124, 251] on div "view details" at bounding box center [1137, 253] width 142 height 16
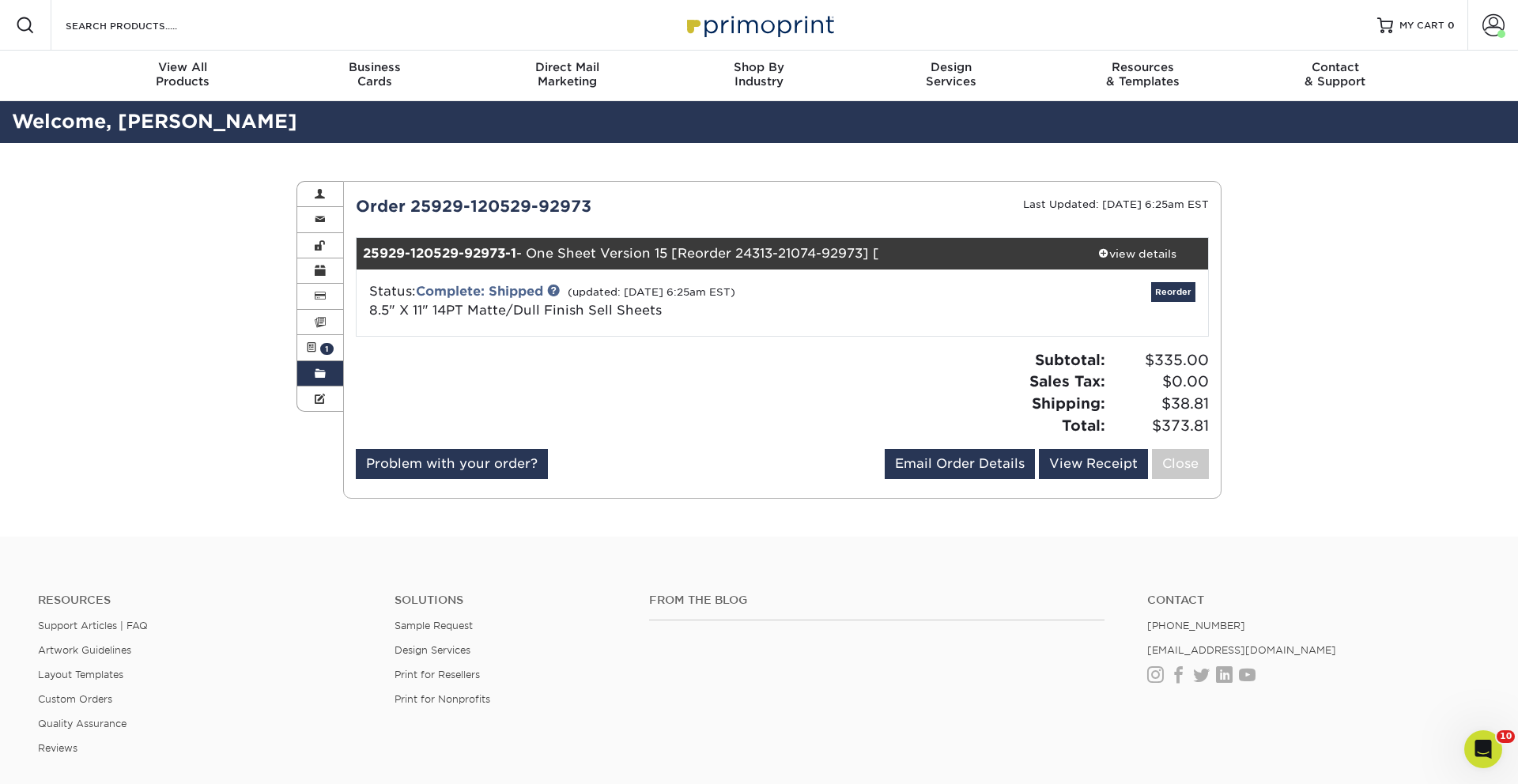
click at [315, 368] on span at bounding box center [321, 374] width 11 height 12
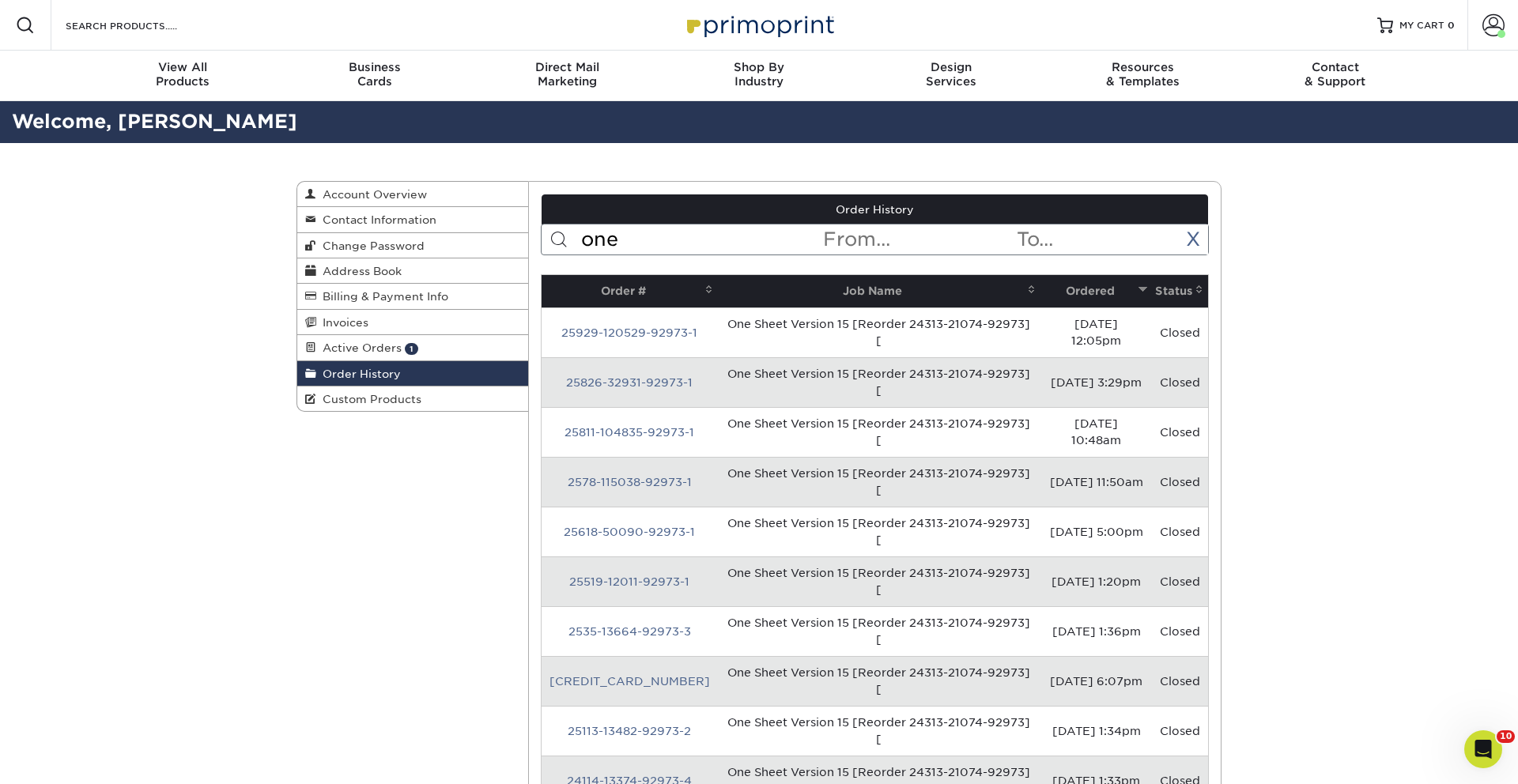
click at [632, 241] on input "one" at bounding box center [701, 239] width 243 height 30
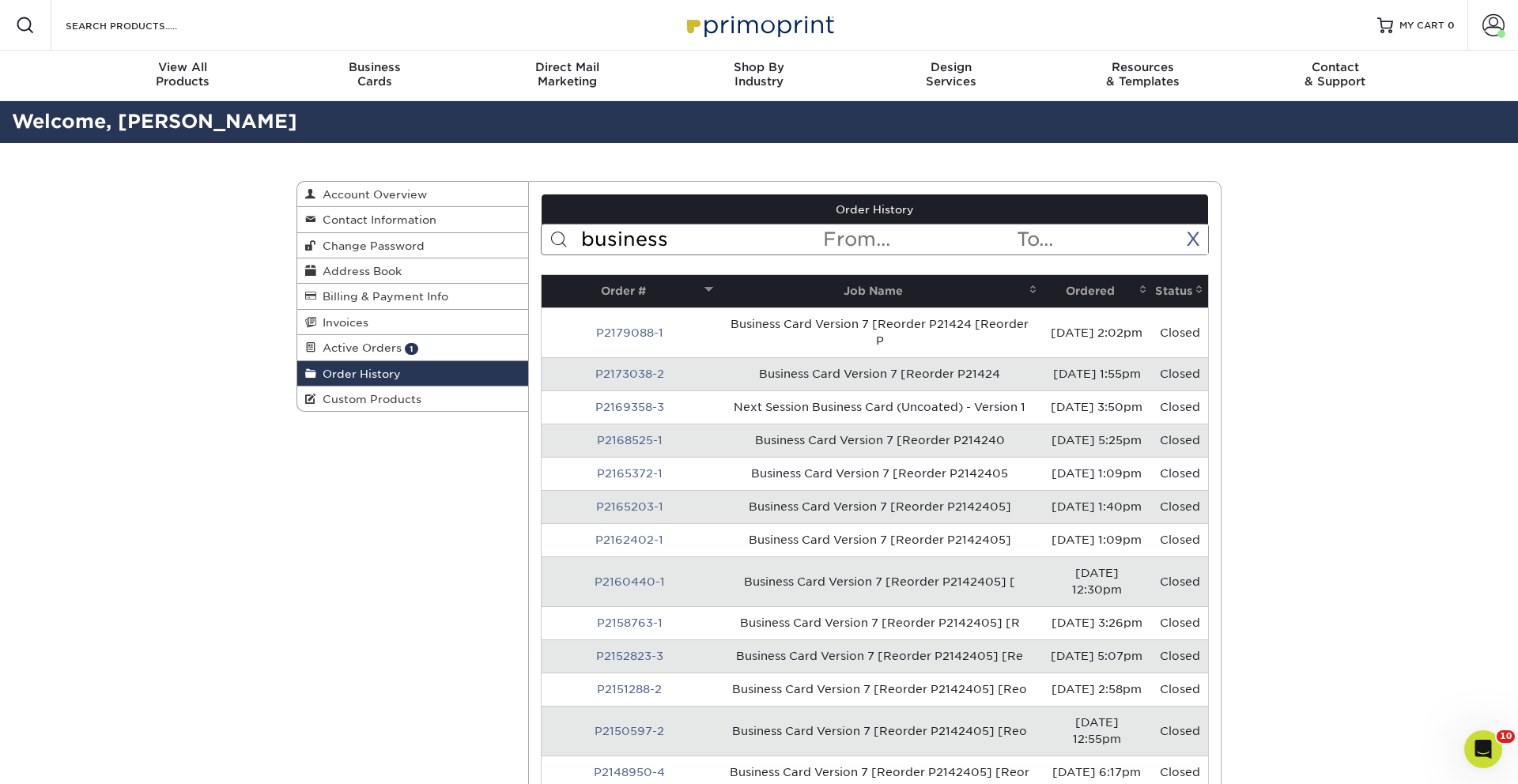
type input "business"
click at [1108, 289] on th "Ordered" at bounding box center [1096, 291] width 110 height 32
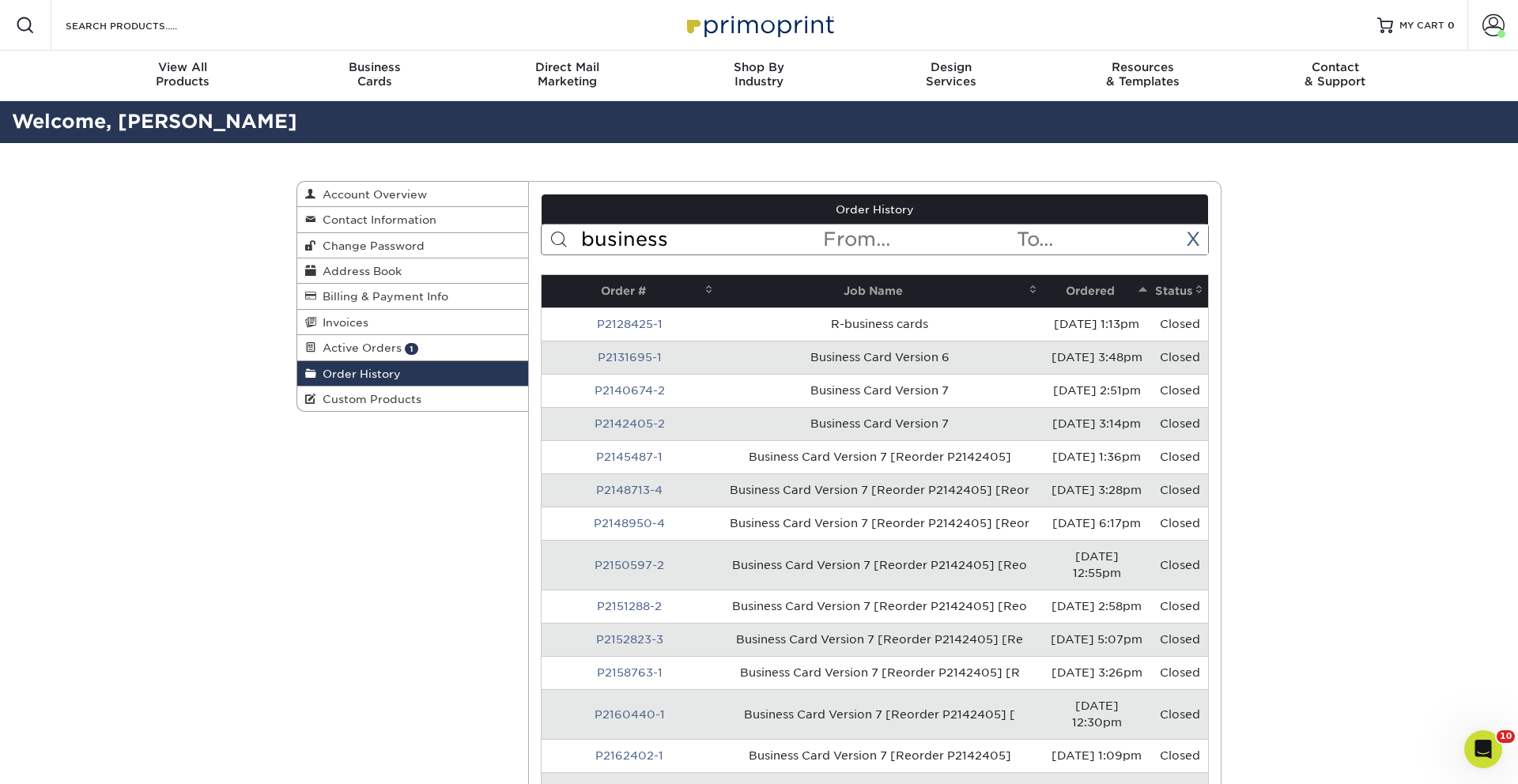
click at [1106, 289] on th "Ordered" at bounding box center [1096, 291] width 110 height 32
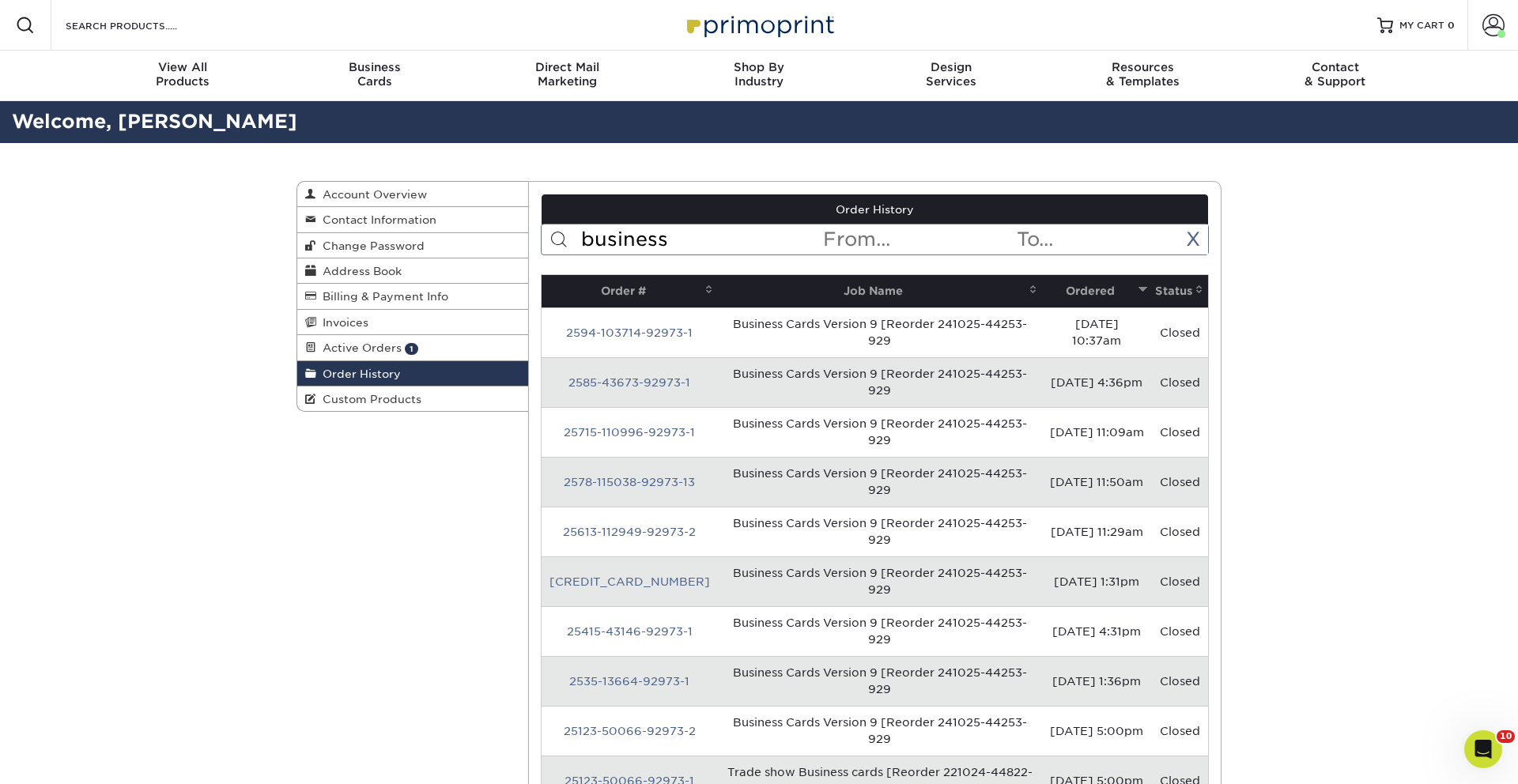
click at [1096, 287] on th "Ordered" at bounding box center [1096, 291] width 110 height 32
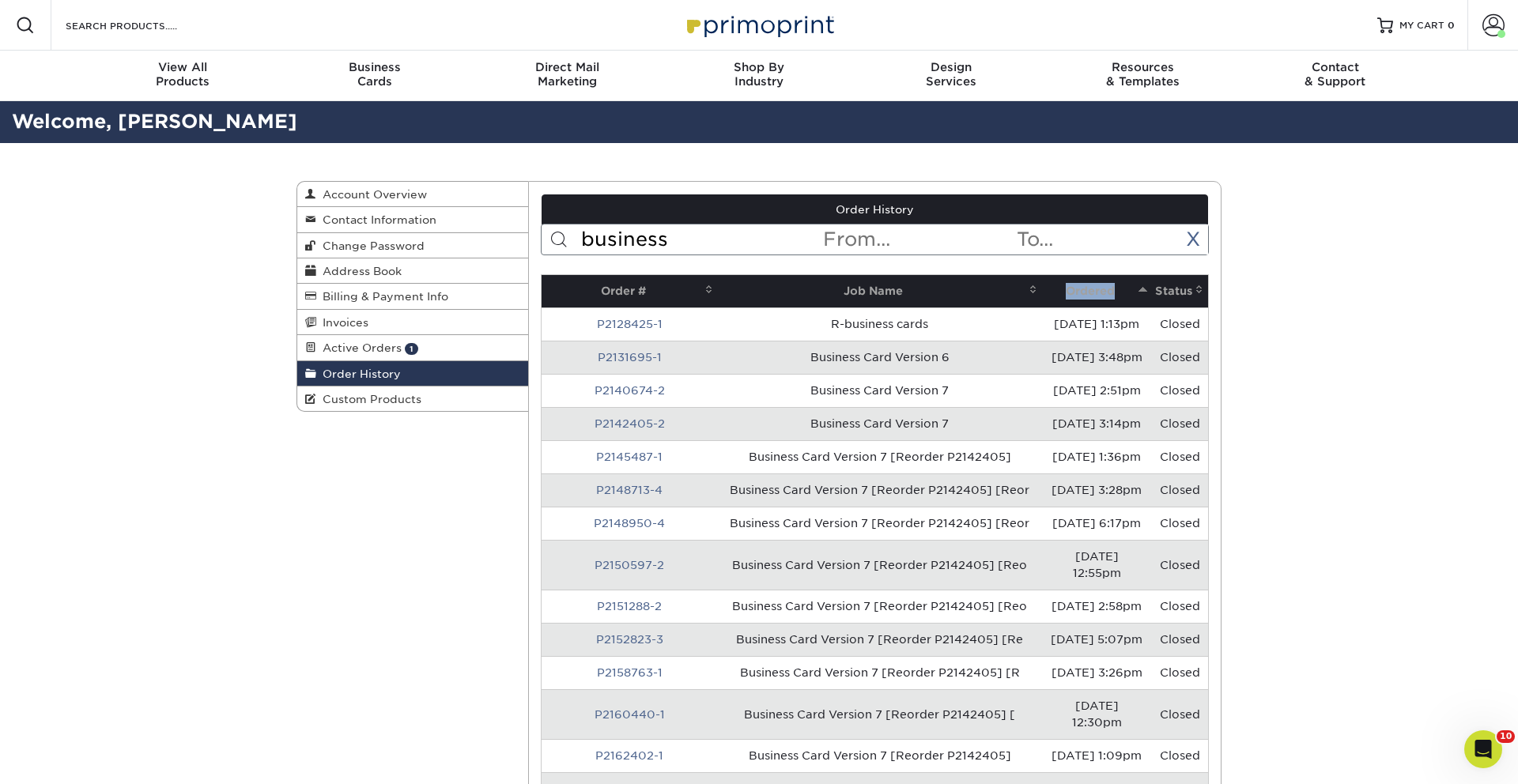
click at [1096, 287] on th "Ordered" at bounding box center [1096, 291] width 110 height 32
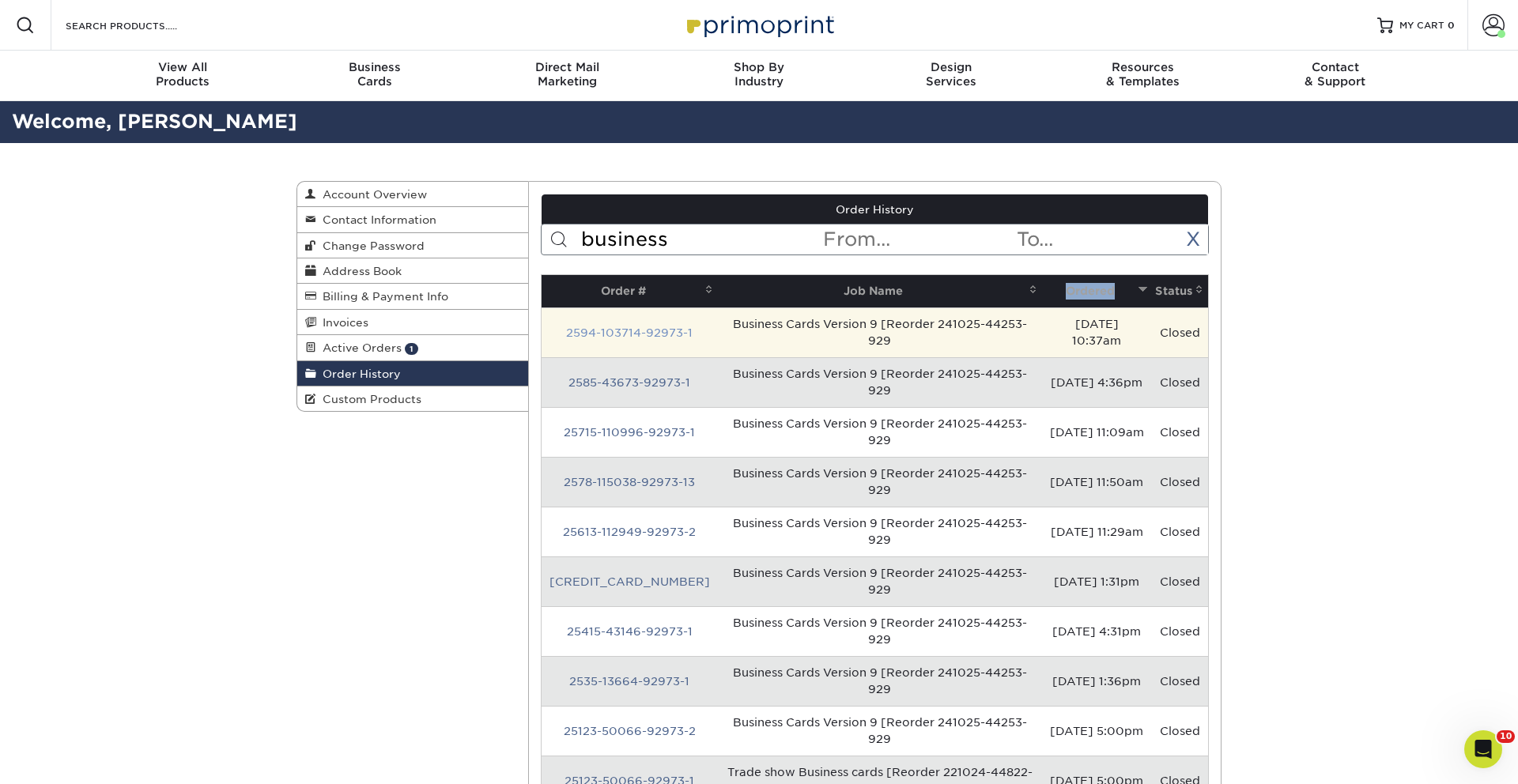
click at [602, 334] on link "2594-103714-92973-1" at bounding box center [629, 332] width 127 height 12
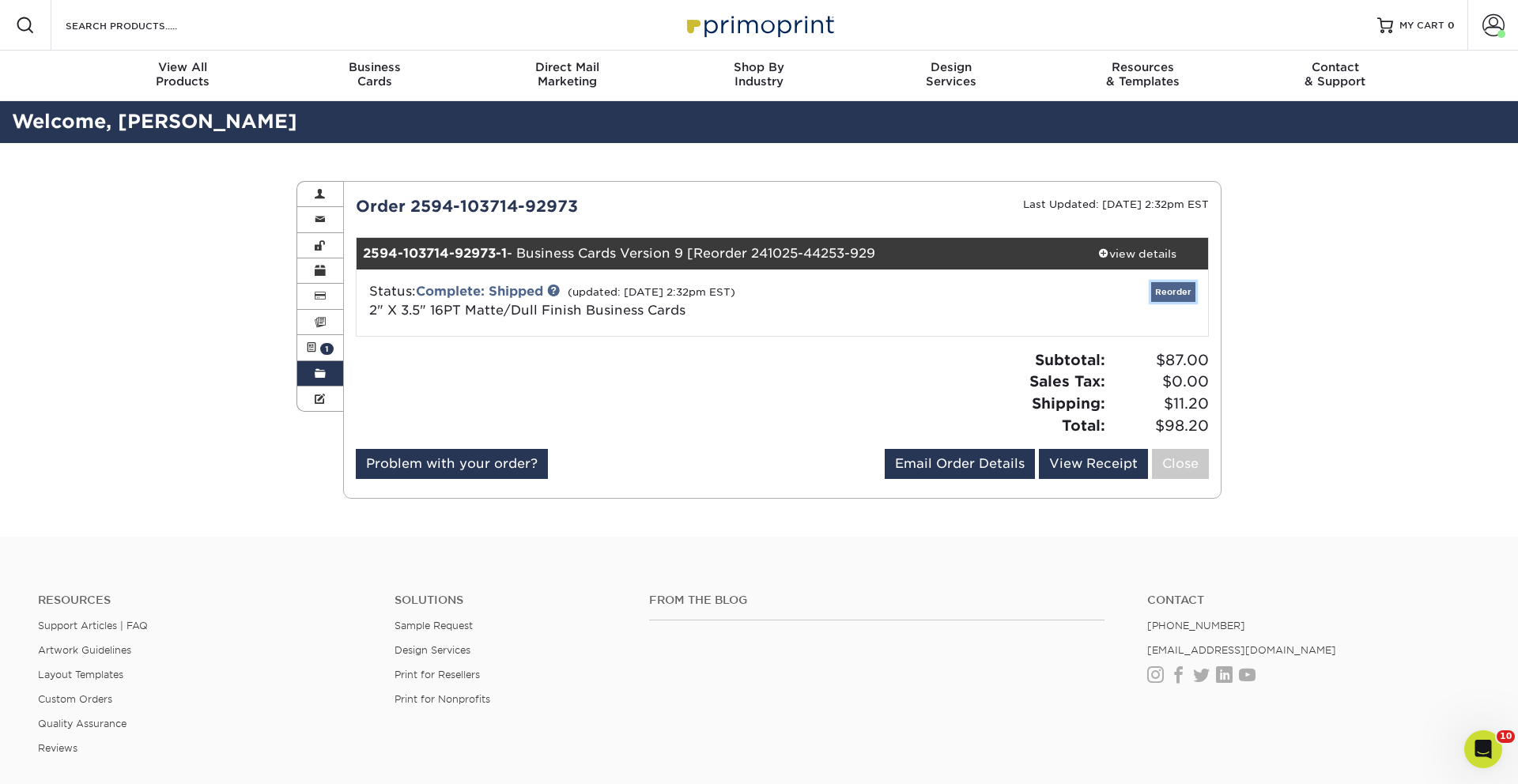
click at [1161, 286] on link "Reorder" at bounding box center [1173, 291] width 44 height 20
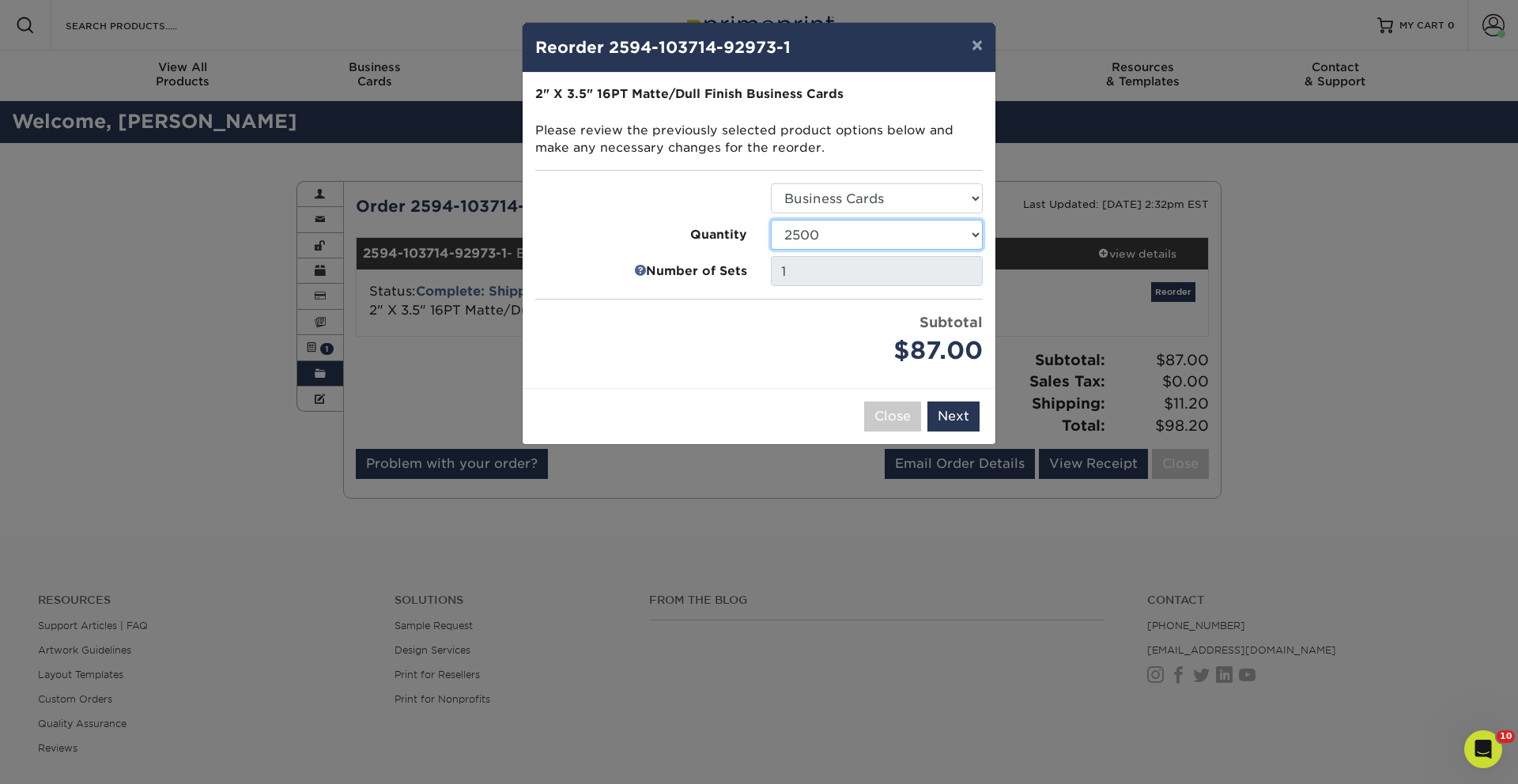
click at [888, 236] on select "100 250 500 1000 2500 5000 7500 10000 15000 20000 25000 30000 35000 40000 45000…" at bounding box center [877, 235] width 212 height 30
click at [771, 219] on select "100 250 500 1000 2500 5000 7500 10000 15000 20000 25000 30000 35000 40000 45000…" at bounding box center [877, 235] width 212 height 30
click at [961, 234] on select "100 250 500 1000 2500 5000 7500 10000 15000 20000 25000 30000 35000 40000 45000…" at bounding box center [877, 235] width 212 height 30
click at [912, 240] on select "100 250 500 1000 2500 5000 7500 10000 15000 20000 25000 30000 35000 40000 45000…" at bounding box center [877, 235] width 212 height 30
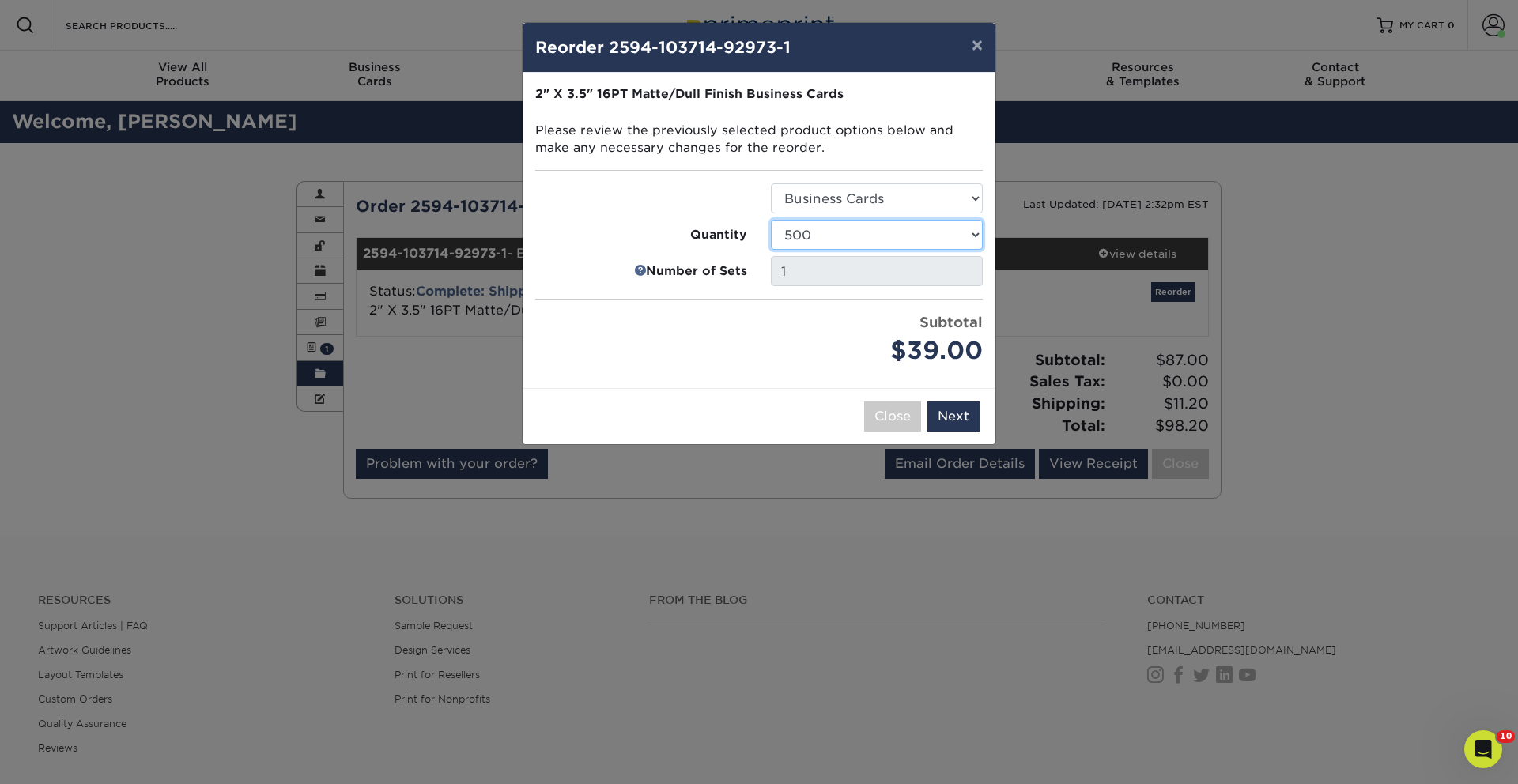
select select "52e3d710-0e8f-4d4d-8560-7d4d8655be69"
click at [771, 219] on select "100 250 500 1000 2500 5000 7500 10000 15000 20000 25000 30000 35000 40000 45000…" at bounding box center [877, 235] width 212 height 30
click at [959, 421] on button "Next" at bounding box center [952, 417] width 52 height 30
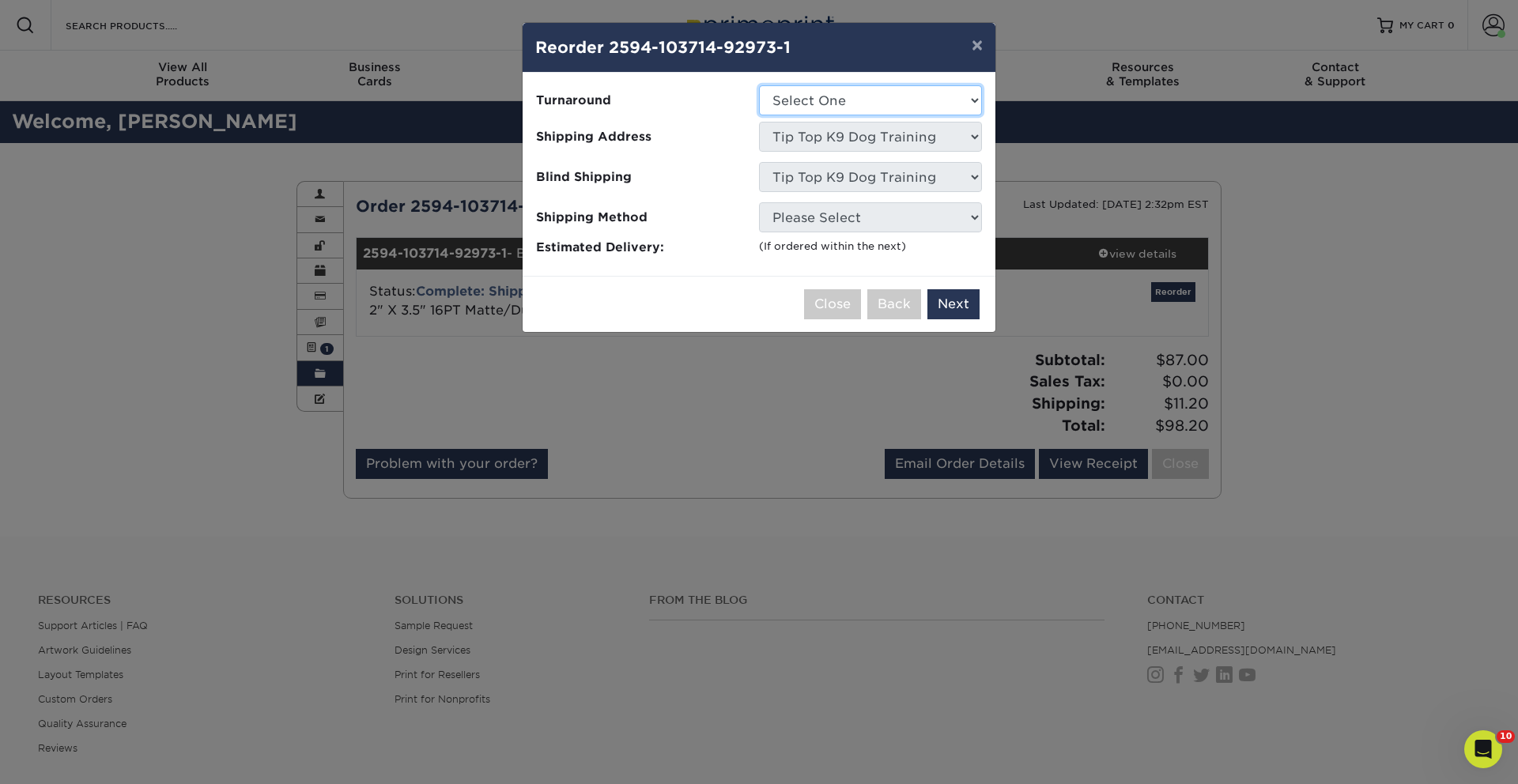
click at [885, 109] on select "Select One 2-4 Business Days 2 Day Next Business Day" at bounding box center [870, 100] width 223 height 30
select select "2167d3a5-02fc-4384-86ce-e339e30b5e03"
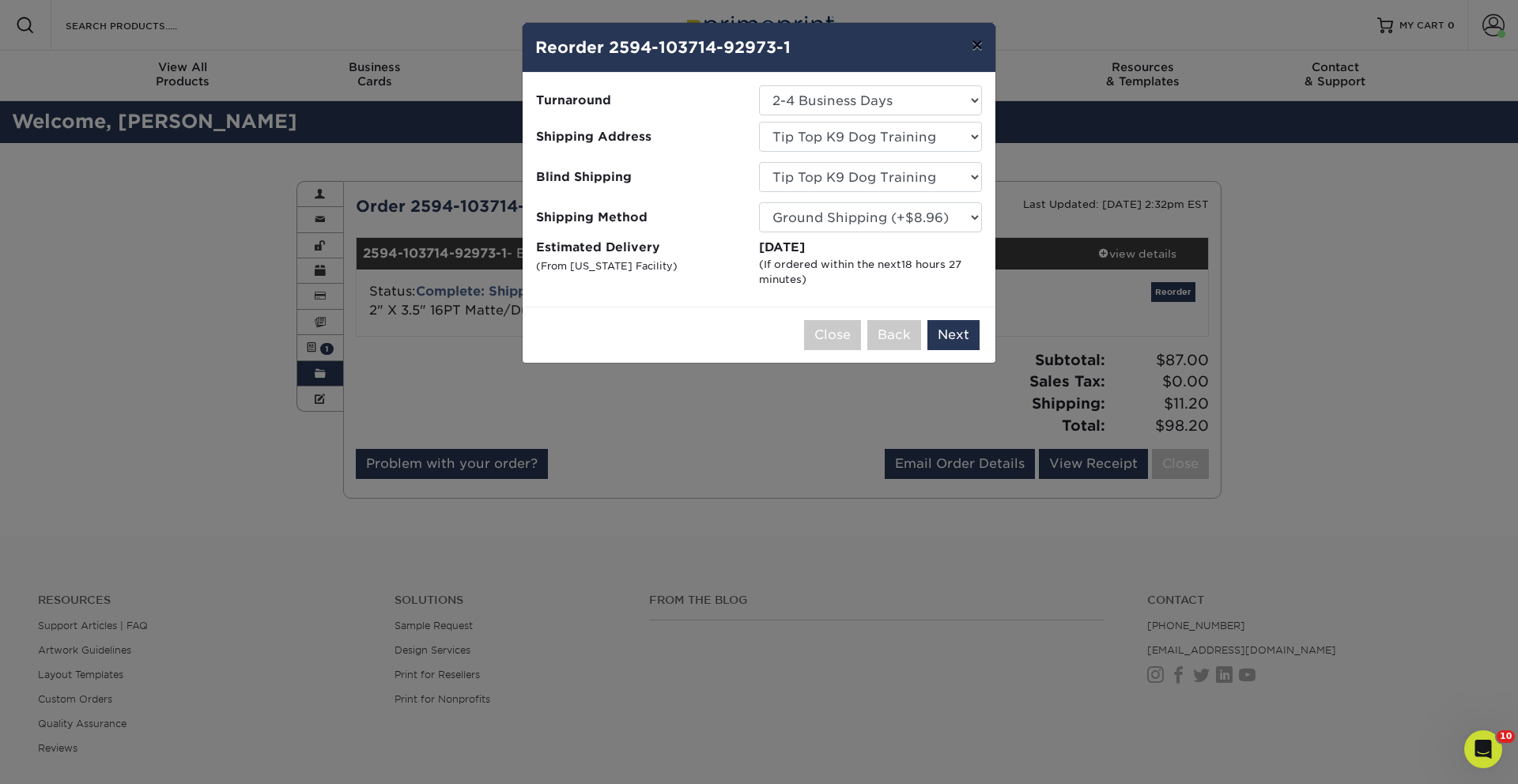
click at [975, 46] on button "×" at bounding box center [977, 44] width 36 height 44
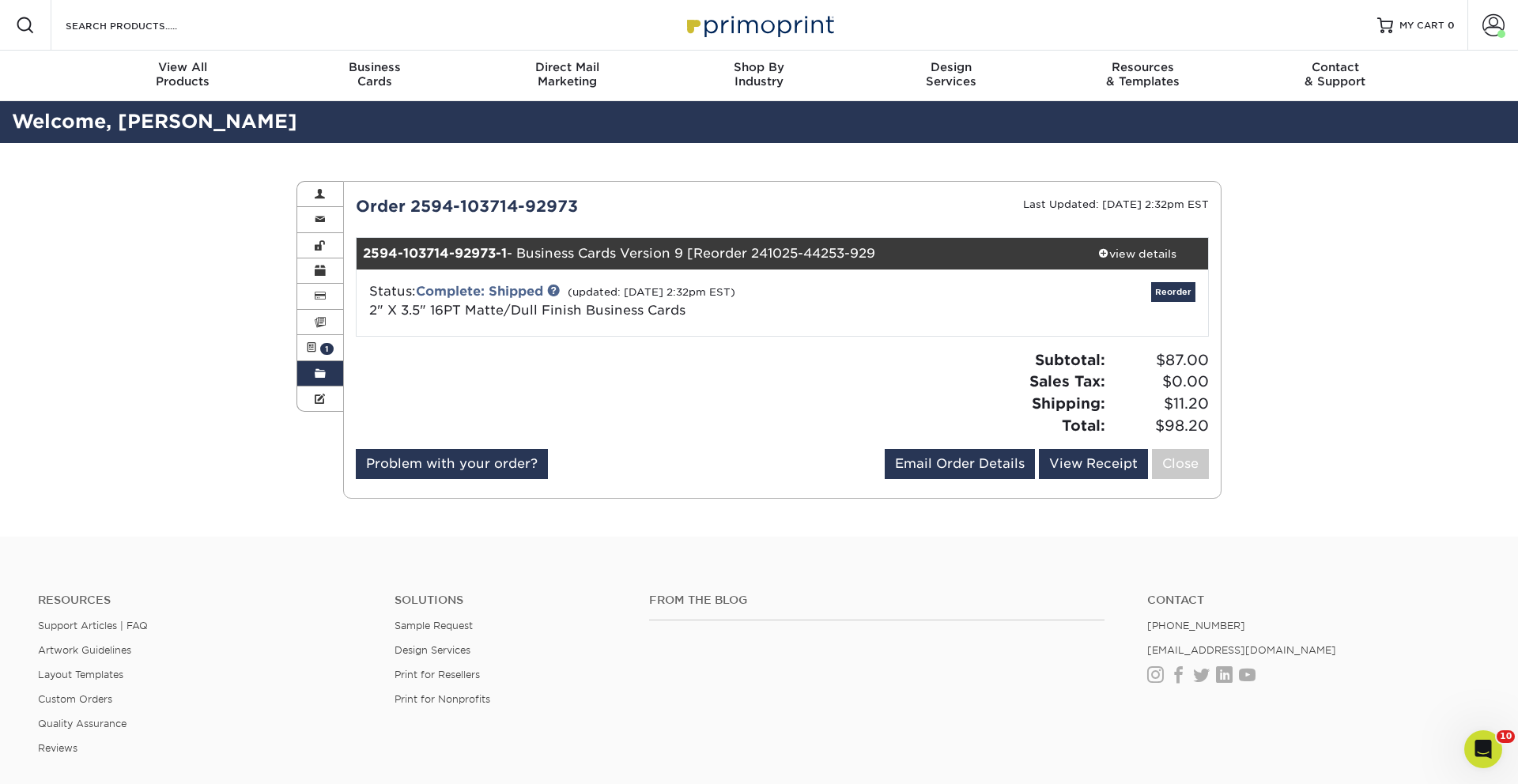
click at [327, 372] on link "Order History" at bounding box center [320, 374] width 45 height 26
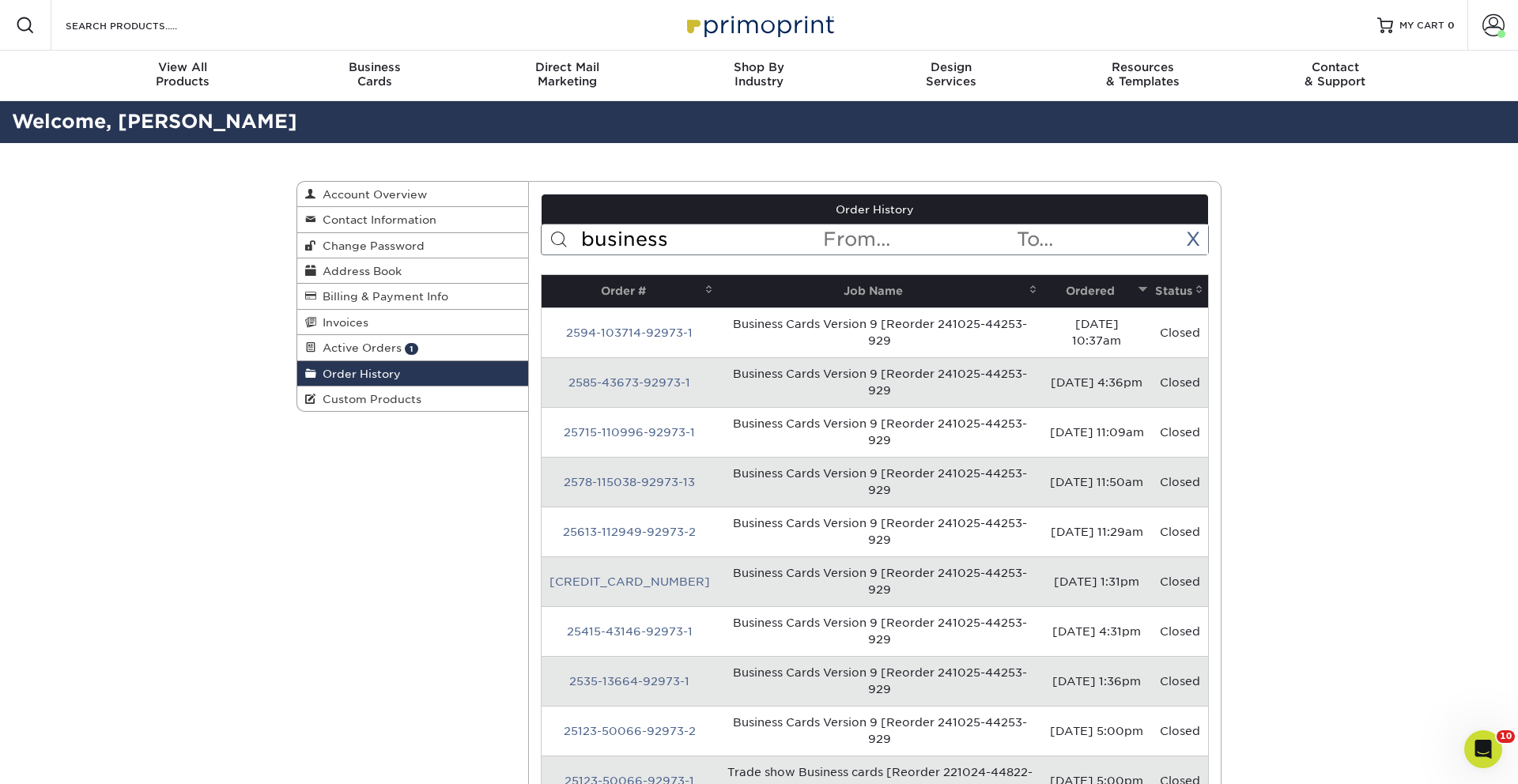
click at [645, 238] on input "business" at bounding box center [701, 239] width 243 height 30
click at [647, 238] on input "business" at bounding box center [701, 239] width 243 height 30
type input "bootcamp"
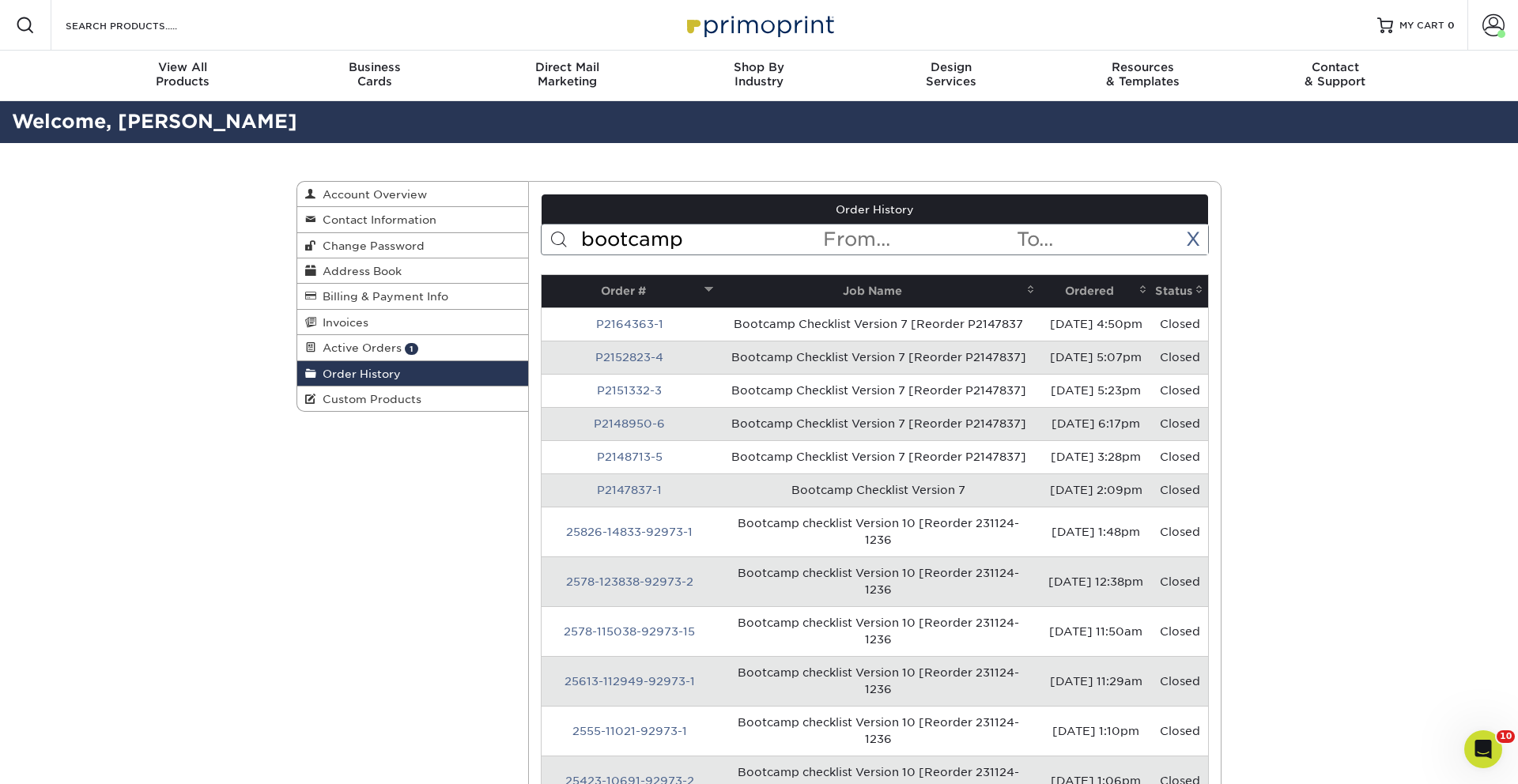
click at [1091, 287] on th "Ordered" at bounding box center [1095, 291] width 113 height 32
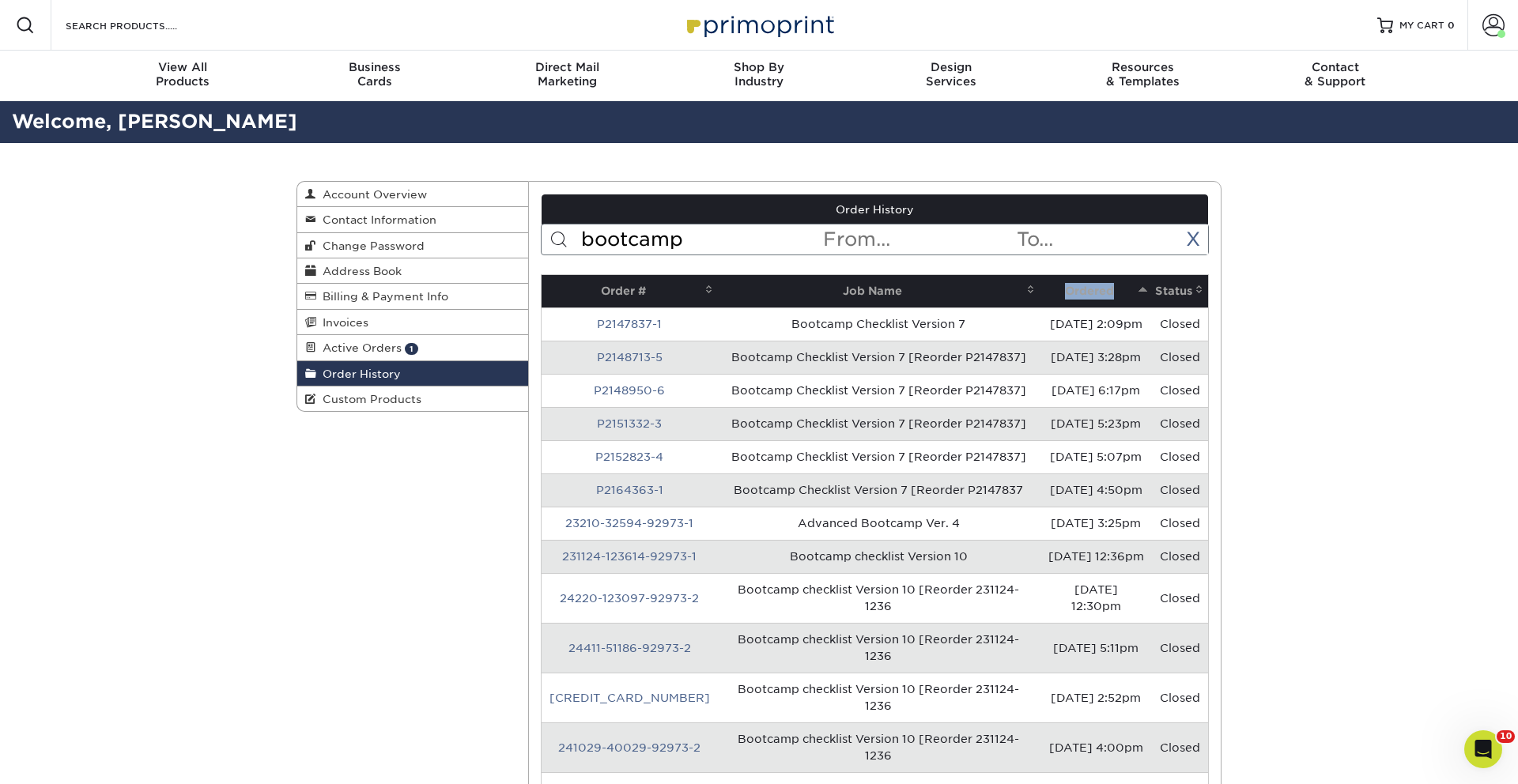
click at [1091, 287] on th "Ordered" at bounding box center [1095, 291] width 113 height 32
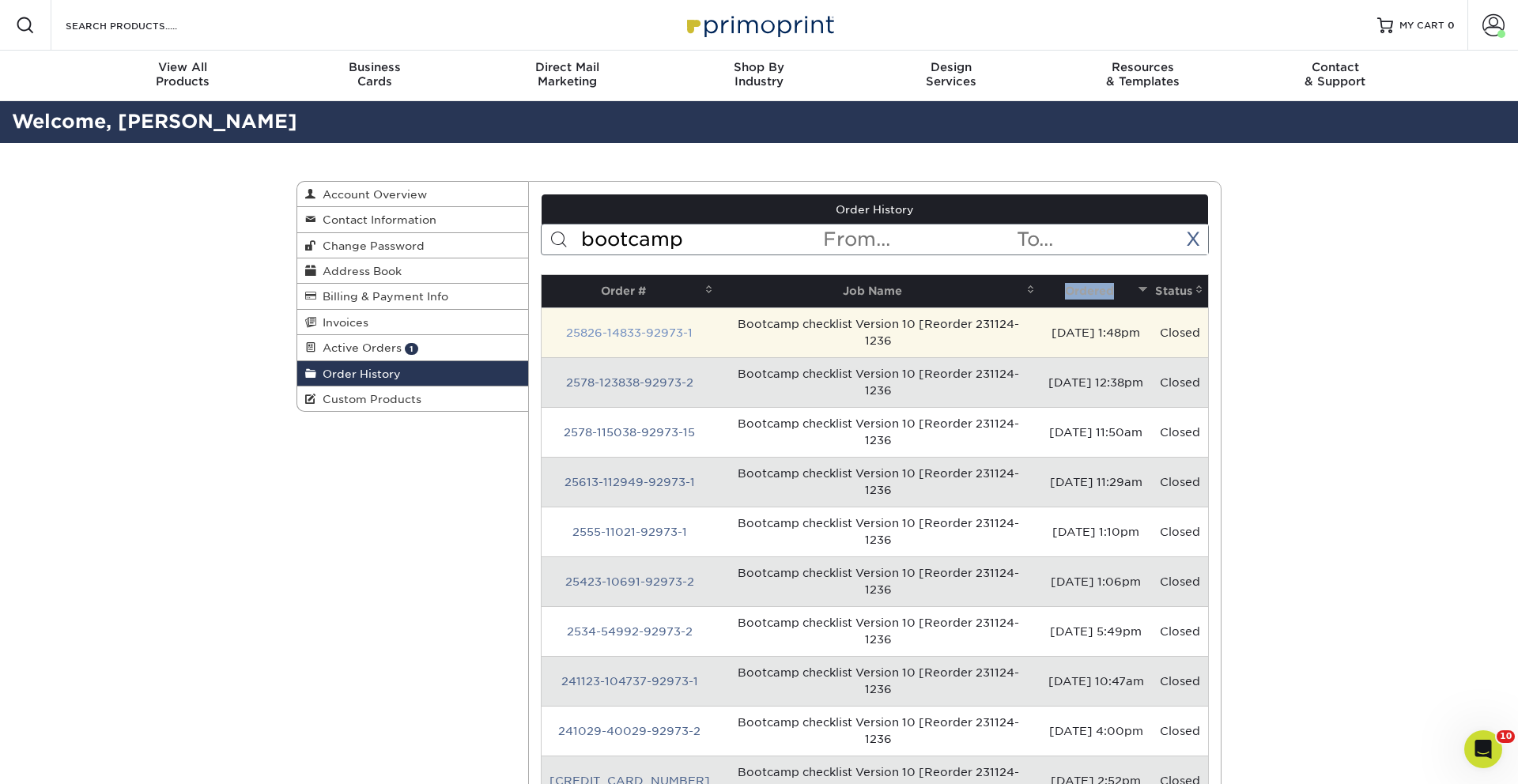
click at [627, 337] on link "25826-14833-92973-1" at bounding box center [629, 332] width 127 height 12
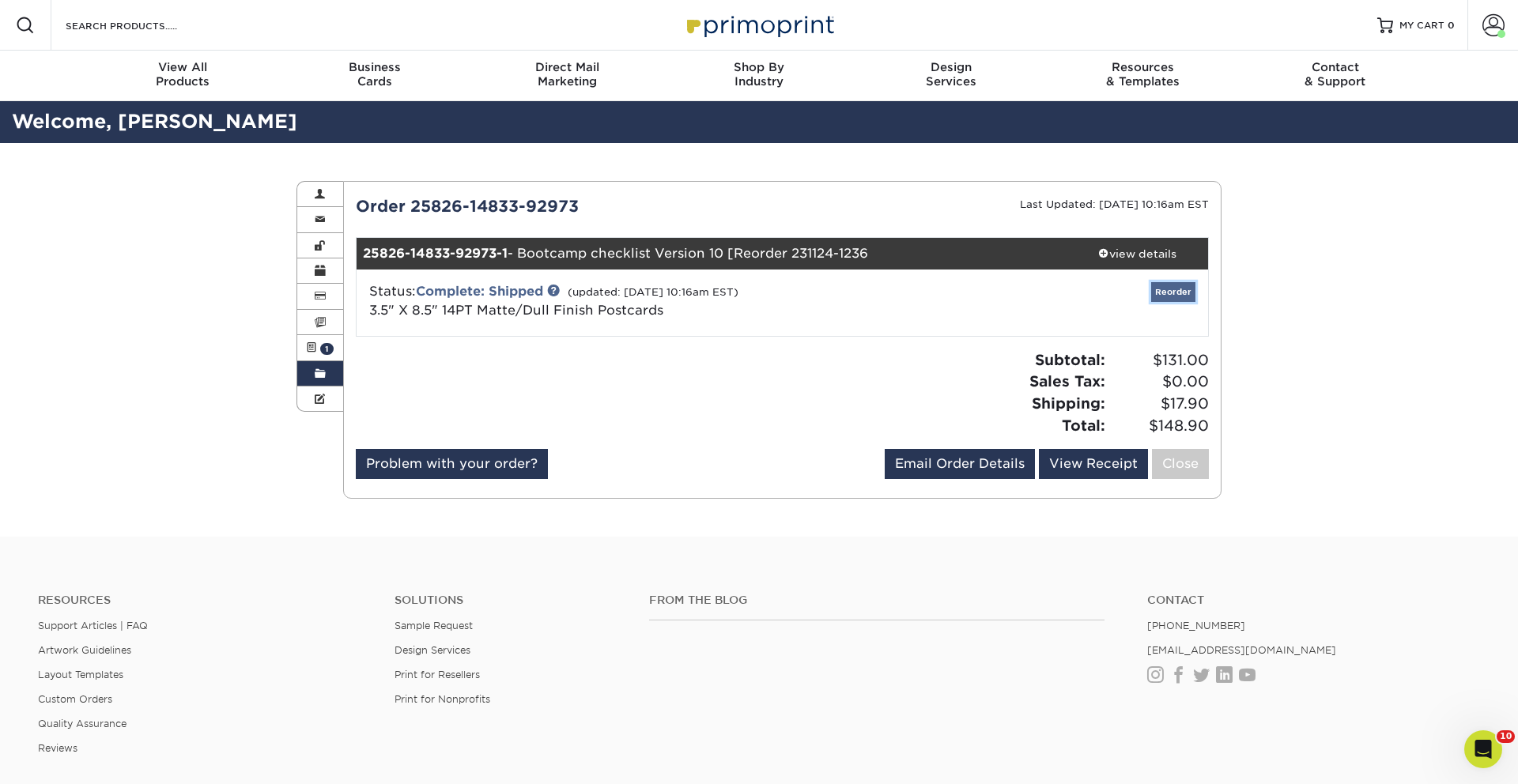
click at [1178, 287] on link "Reorder" at bounding box center [1173, 291] width 44 height 20
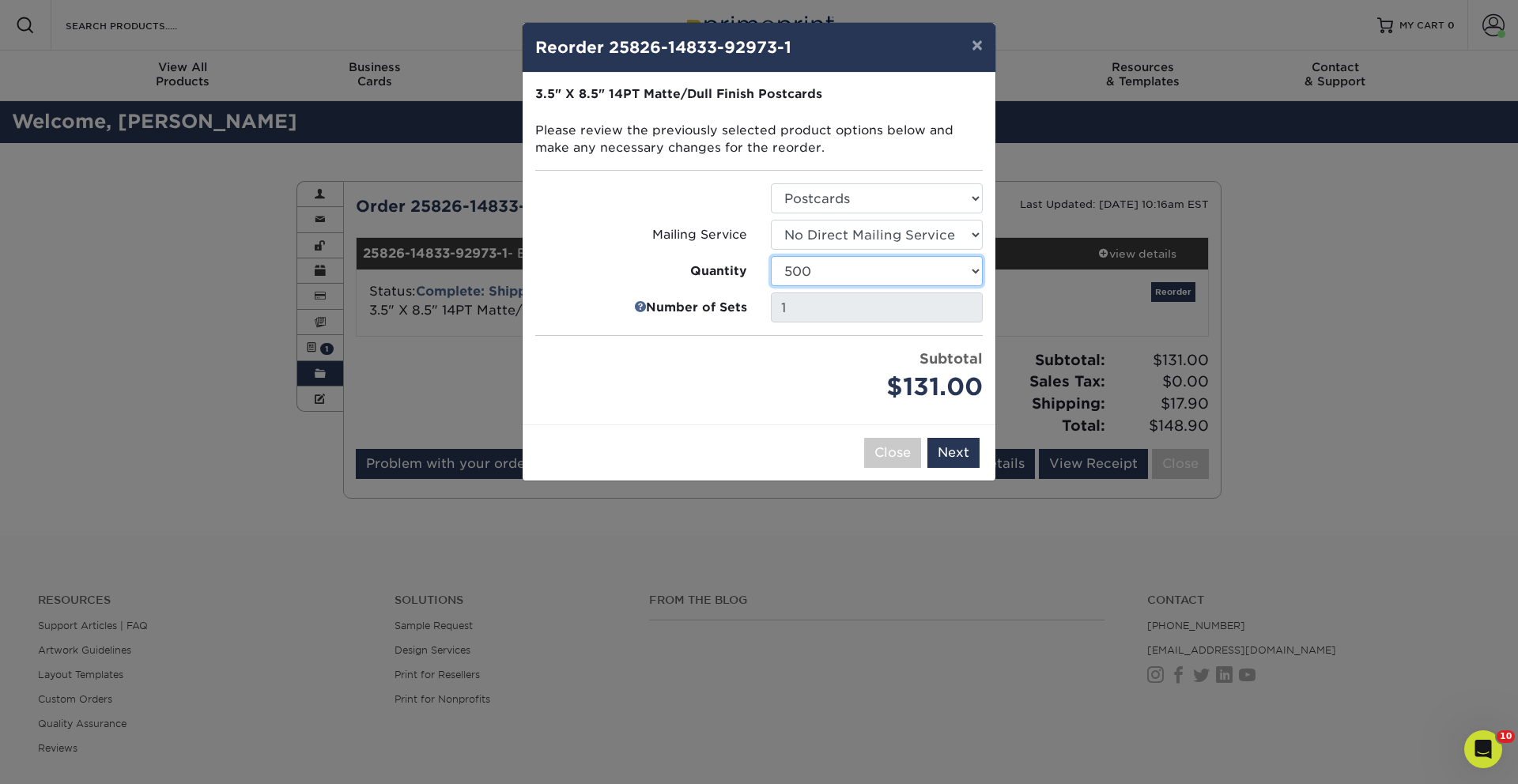
click at [868, 261] on select "100 250 500 1000 2500 5000 10000 15000 20000 25000 30000 35000 40000 45000 5000…" at bounding box center [877, 271] width 212 height 30
click at [771, 256] on select "100 250 500 1000 2500 5000 10000 15000 20000 25000 30000 35000 40000 45000 5000…" at bounding box center [877, 271] width 212 height 30
click at [874, 277] on select "100 250 500 1000 2500 5000 10000 15000 20000 25000 30000 35000 40000 45000 5000…" at bounding box center [877, 271] width 212 height 30
click at [771, 256] on select "100 250 500 1000 2500 5000 10000 15000 20000 25000 30000 35000 40000 45000 5000…" at bounding box center [877, 271] width 212 height 30
click at [881, 273] on select "100 250 500 1000 2500 5000 10000 15000 20000 25000 30000 35000 40000 45000 5000…" at bounding box center [877, 271] width 212 height 30
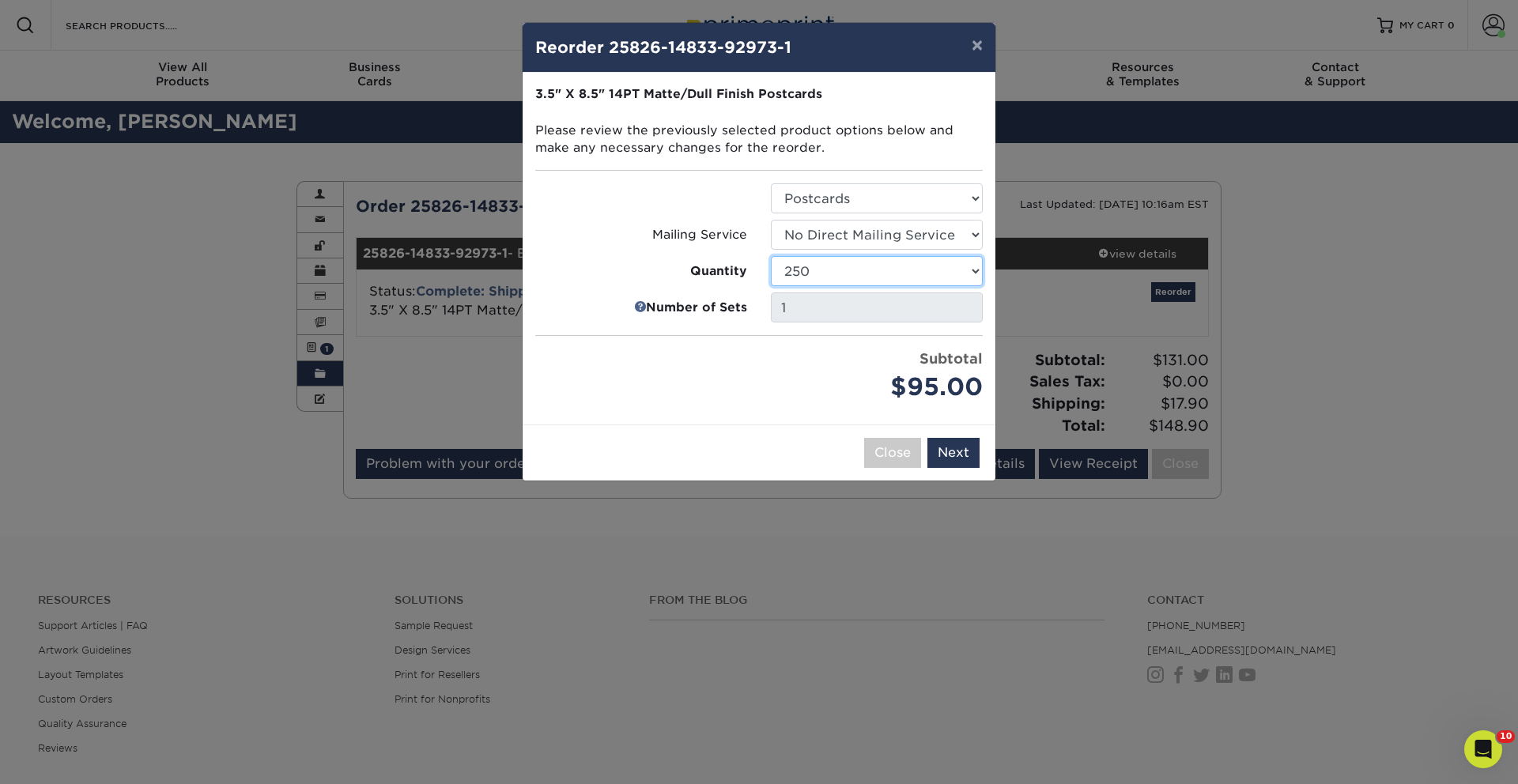
select select "8a3a0fd1-38ae-49a0-8736-3fedadc3dc93"
click at [771, 256] on select "100 250 500 1000 2500 5000 10000 15000 20000 25000 30000 35000 40000 45000 5000…" at bounding box center [877, 271] width 212 height 30
click at [963, 438] on button "Next" at bounding box center [952, 453] width 52 height 30
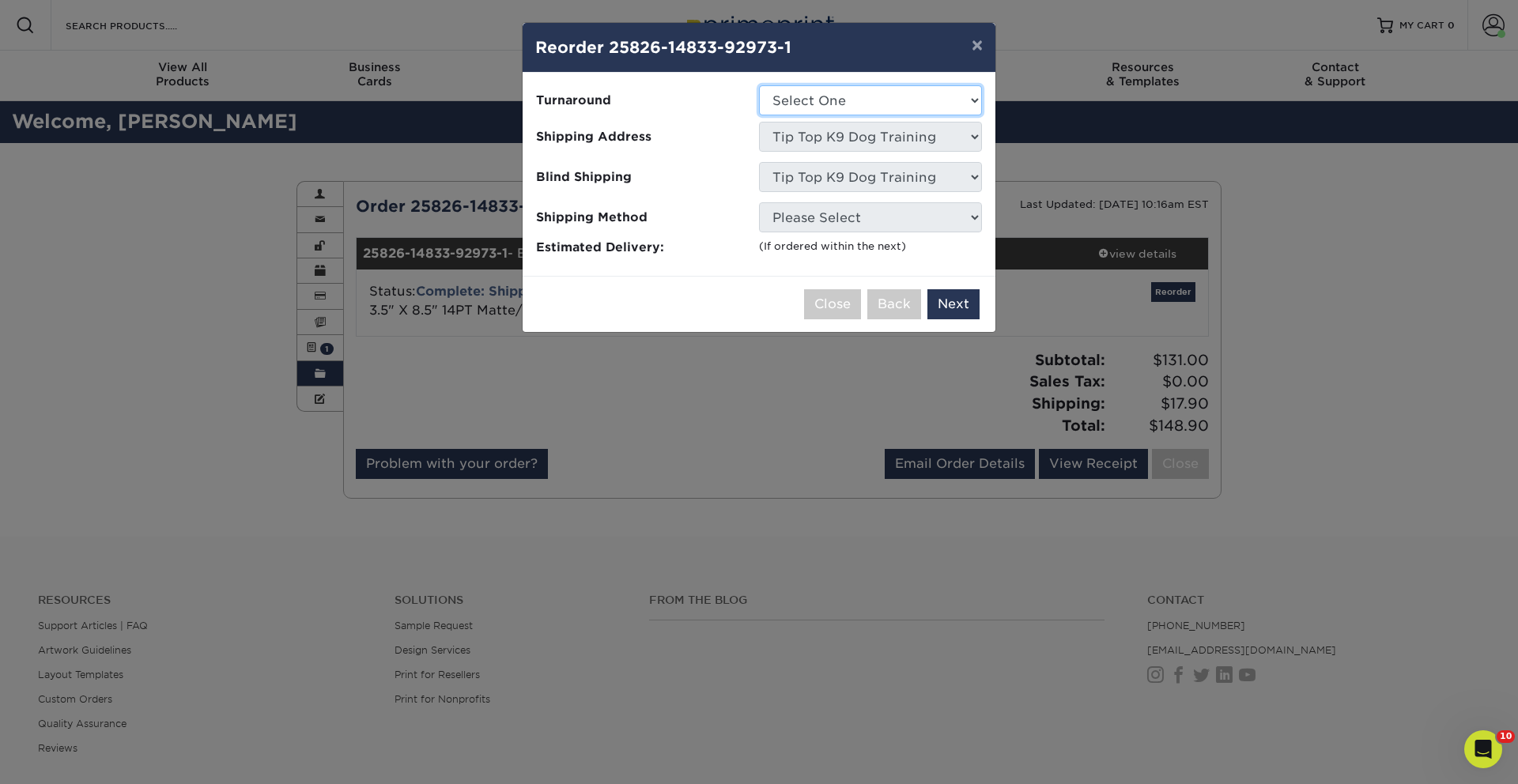
click at [838, 97] on select "Select One 2-4 Business Days 2 Day Next Business Day" at bounding box center [870, 100] width 223 height 30
select select "c8fcf76e-2bf8-4665-ac96-d9d05436614a"
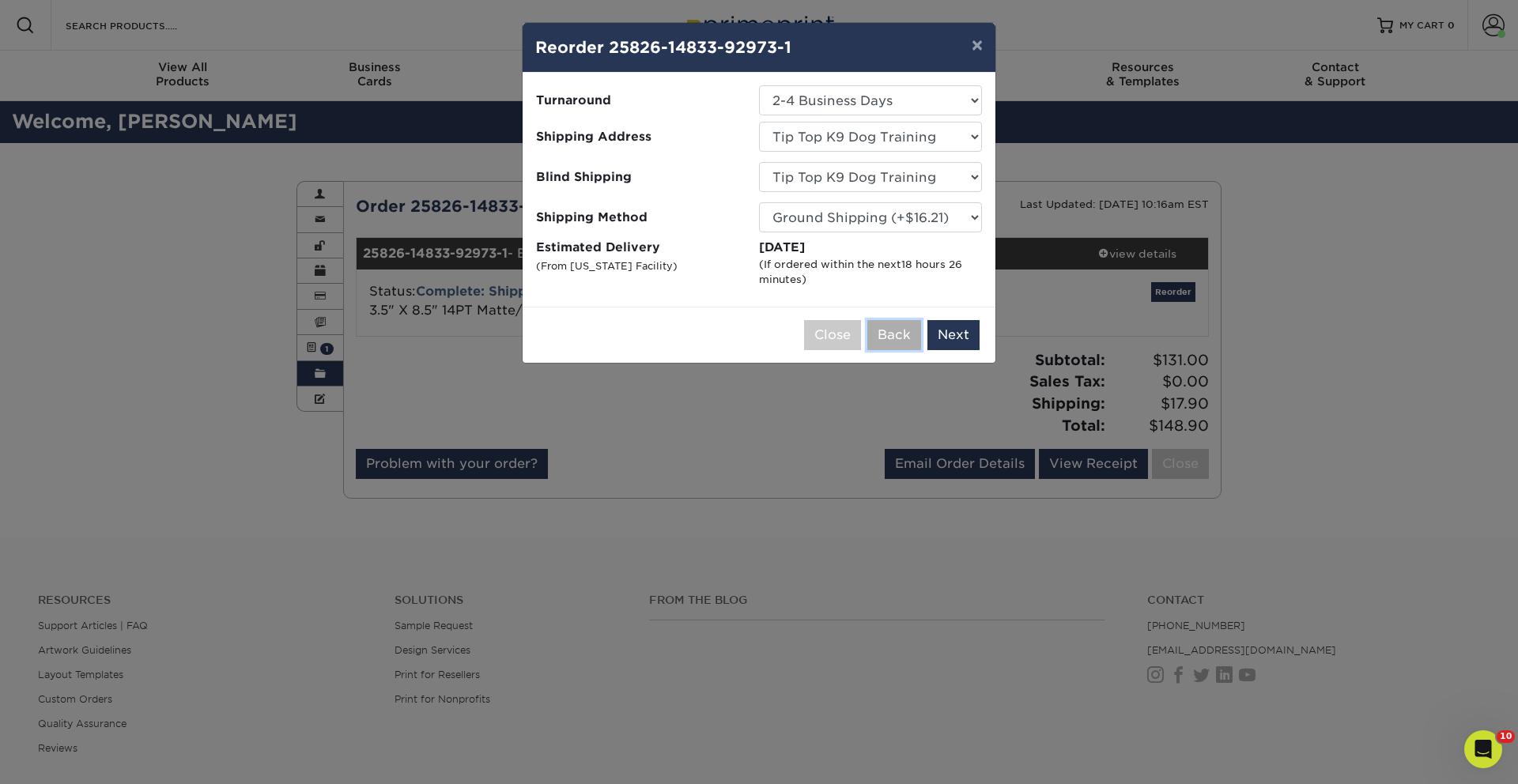
click at [893, 337] on button "Back" at bounding box center [894, 335] width 54 height 30
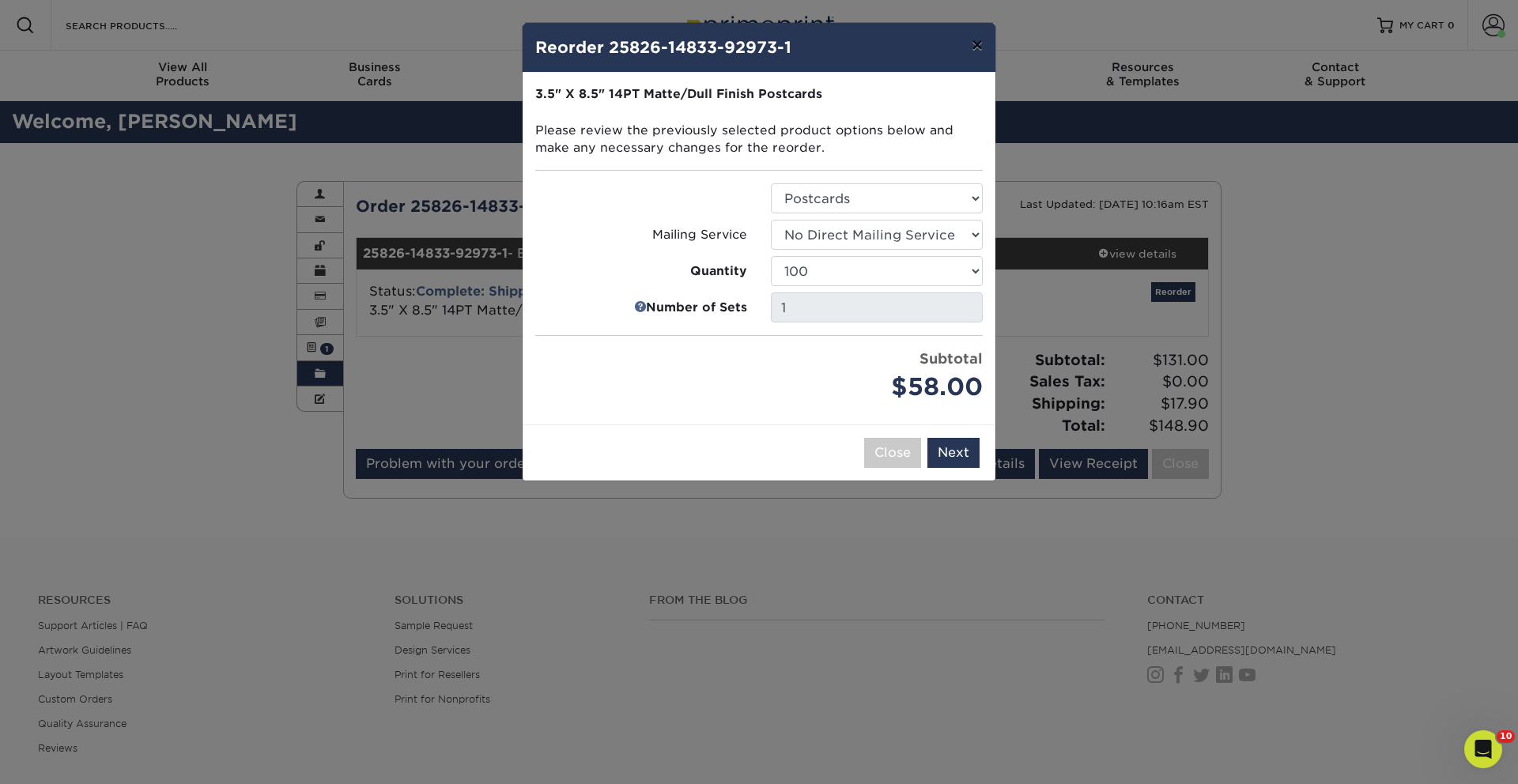
click at [986, 46] on button "×" at bounding box center [977, 44] width 36 height 44
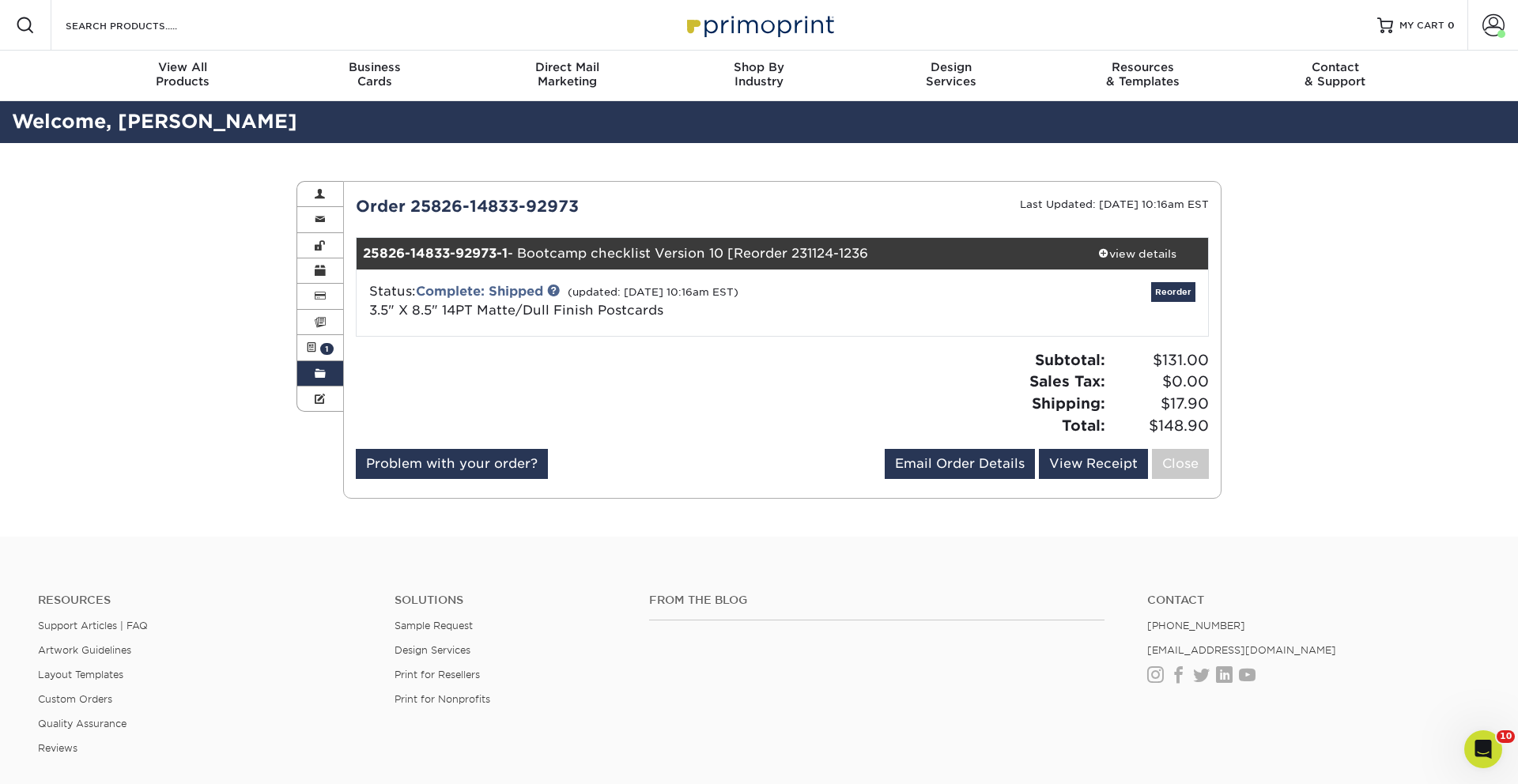
click at [1456, 31] on div "Resources Menu Search Products Account Welcome, Ryan Primo Client Account Dashb…" at bounding box center [759, 25] width 1518 height 50
click at [1507, 24] on link "Account" at bounding box center [1492, 25] width 50 height 50
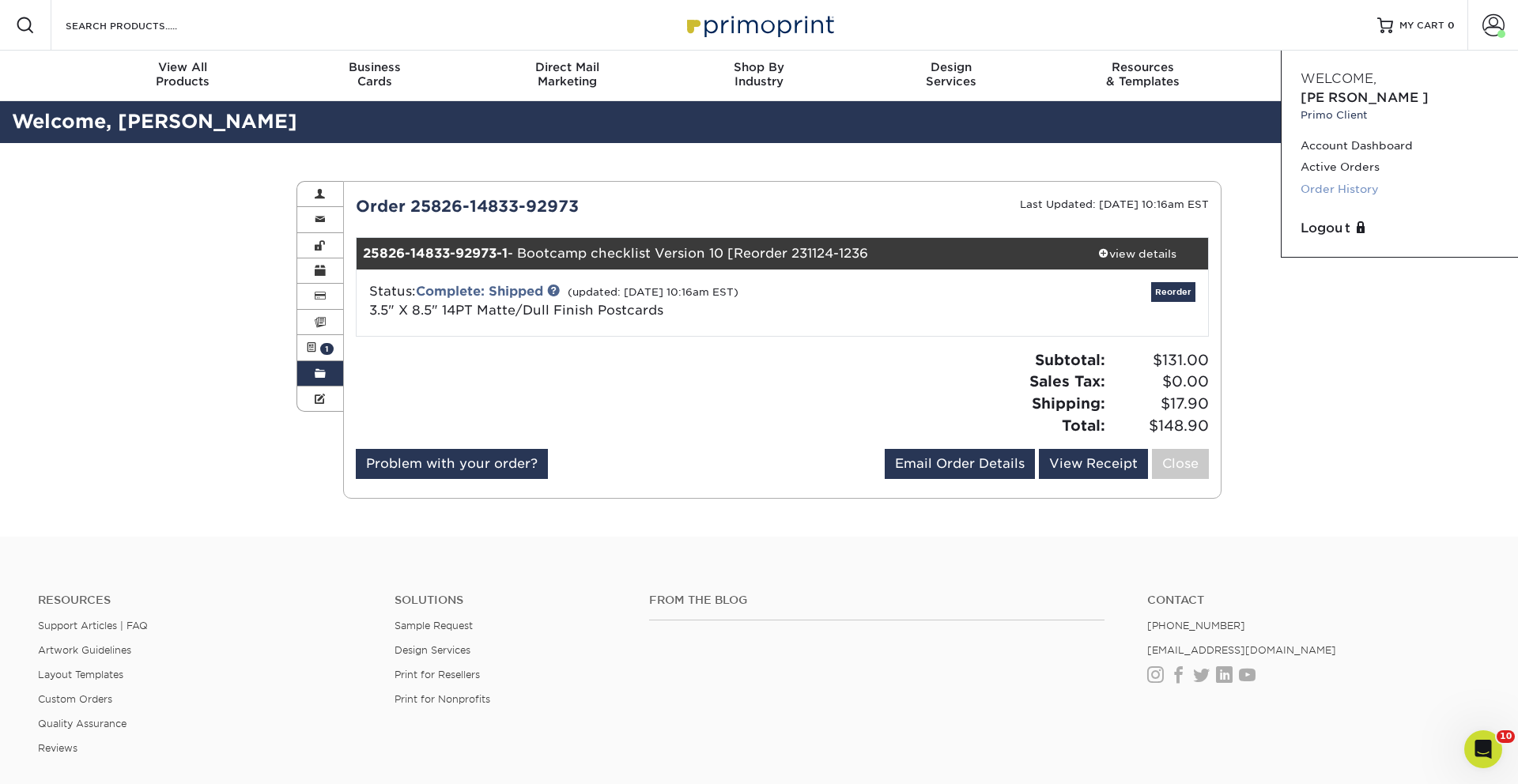
click at [1348, 179] on link "Order History" at bounding box center [1400, 189] width 199 height 22
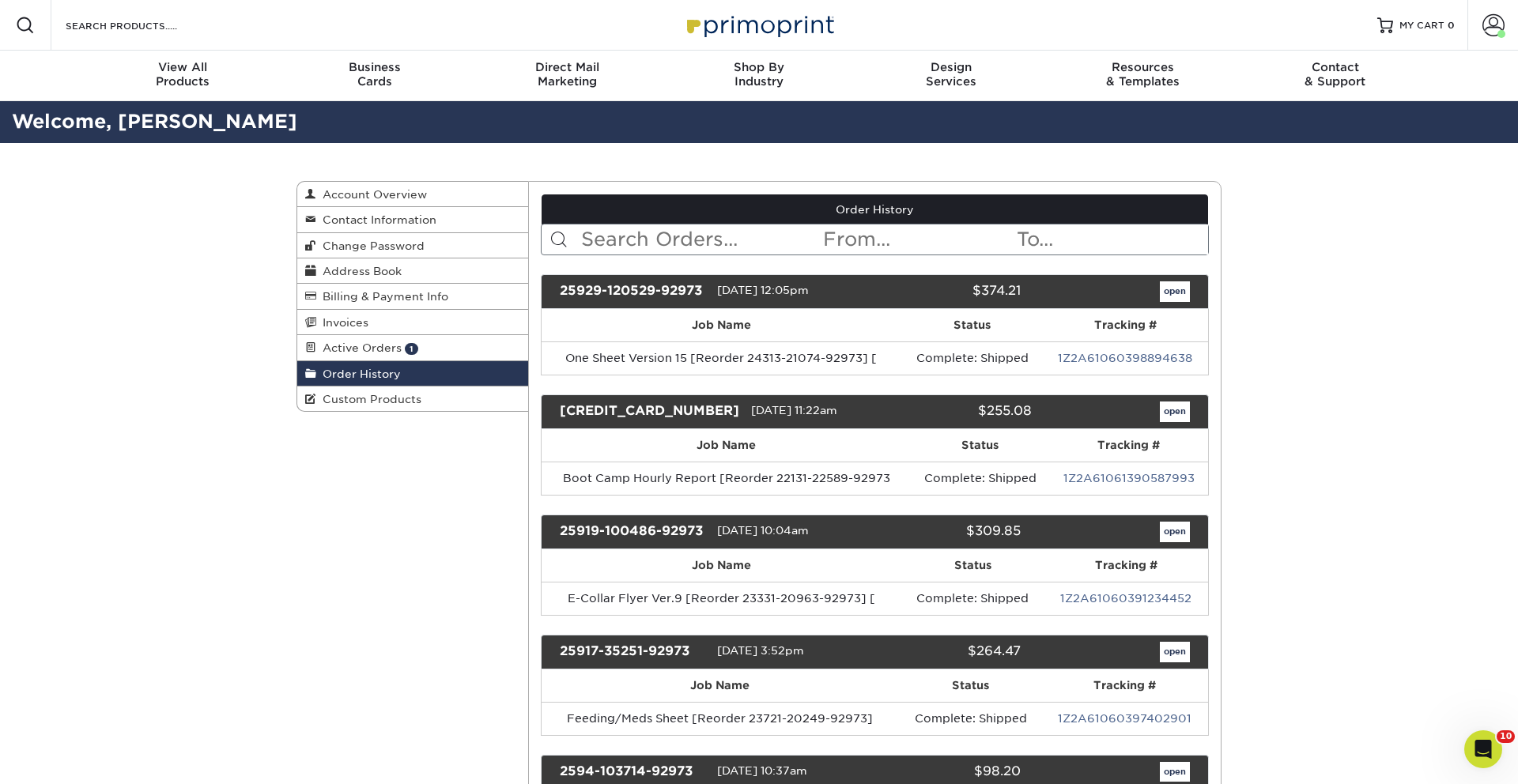
click at [633, 246] on input "text" at bounding box center [701, 239] width 243 height 30
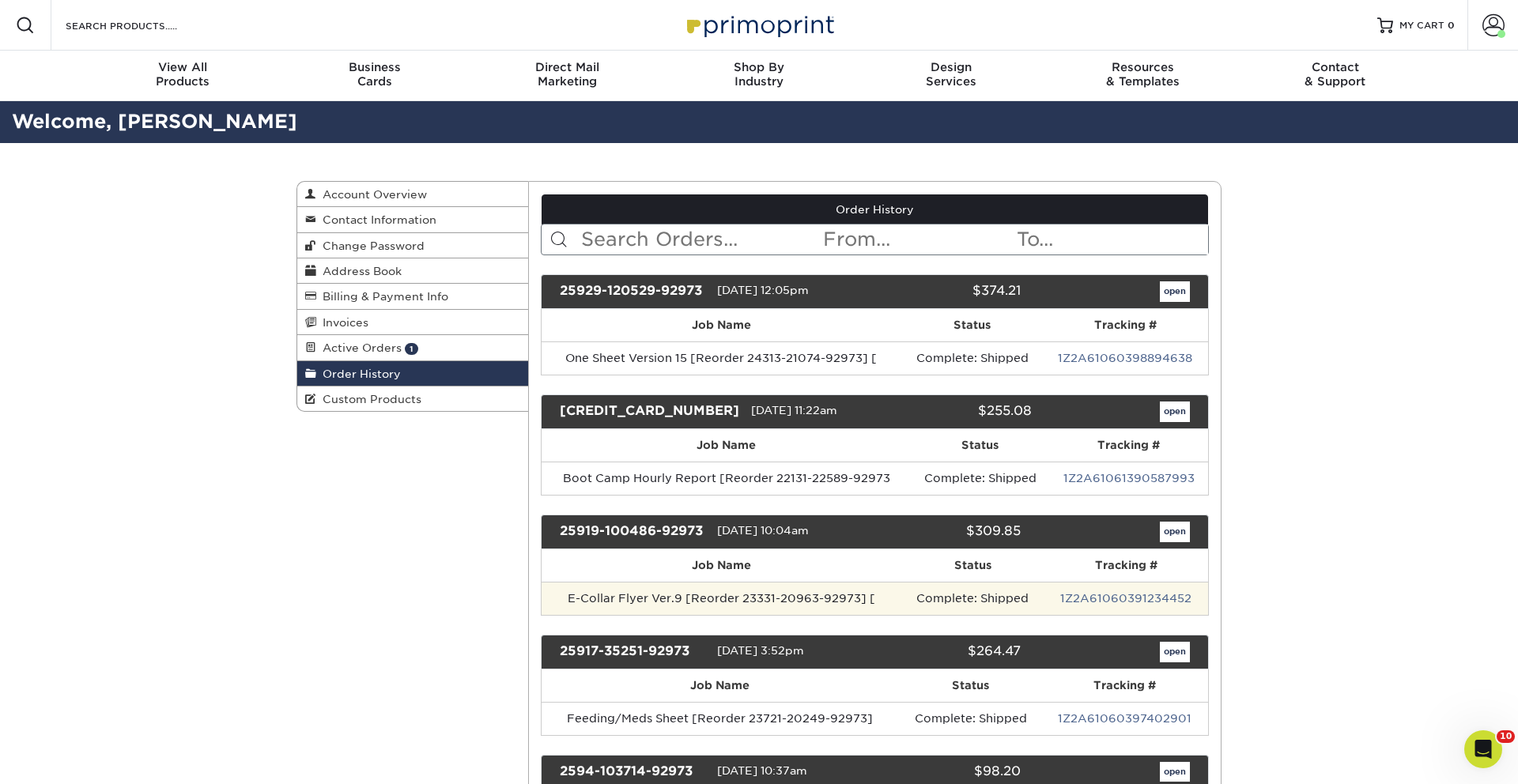
click at [662, 608] on td "E-Collar Flyer Ver.9 [Reorder 23331-20963-92973] [" at bounding box center [721, 598] width 360 height 33
drag, startPoint x: 656, startPoint y: 595, endPoint x: 671, endPoint y: 595, distance: 15.0
click at [656, 595] on td "E-Collar Flyer Ver.9 [Reorder 23331-20963-92973] [" at bounding box center [721, 598] width 360 height 33
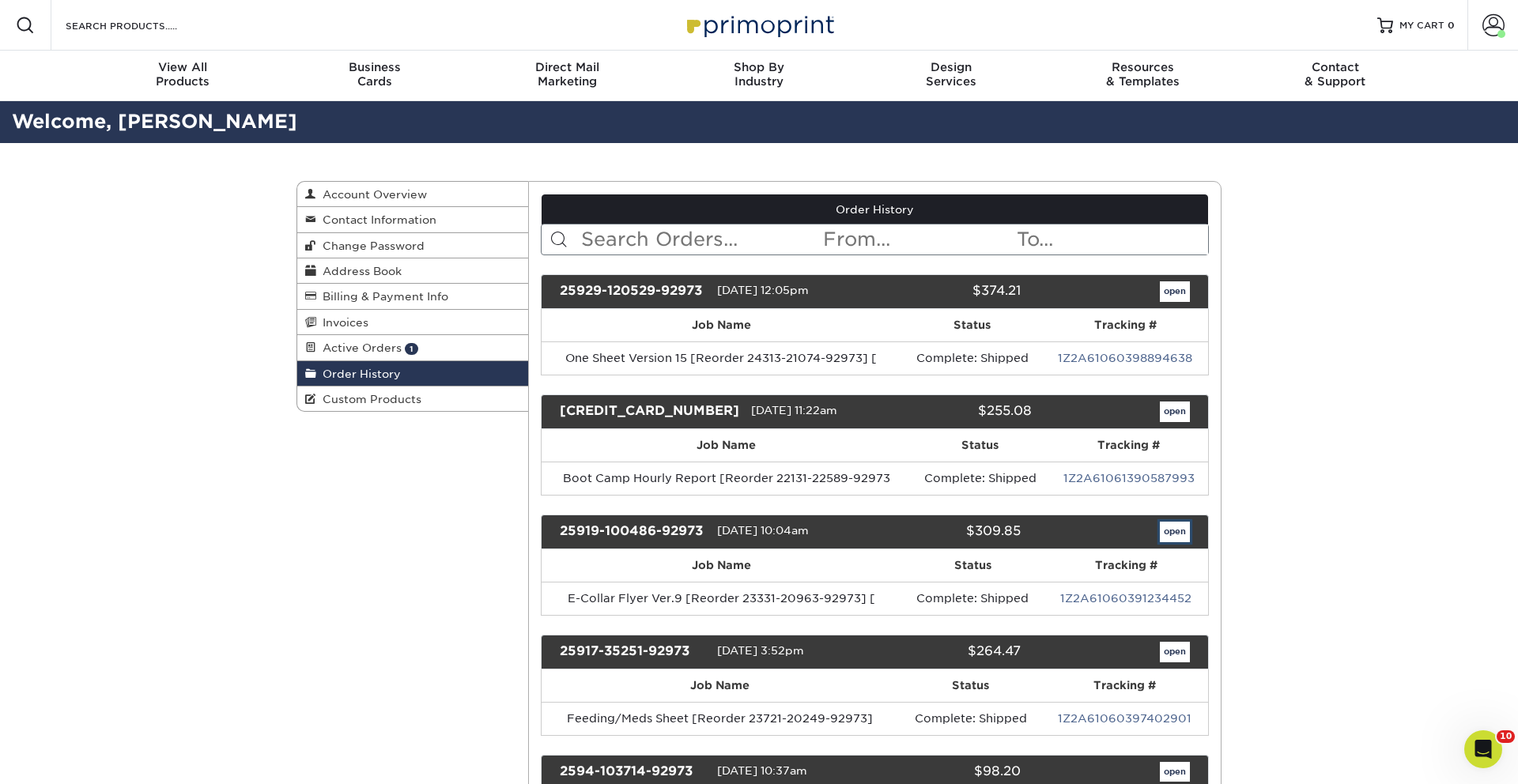
click at [1172, 530] on link "open" at bounding box center [1175, 532] width 30 height 21
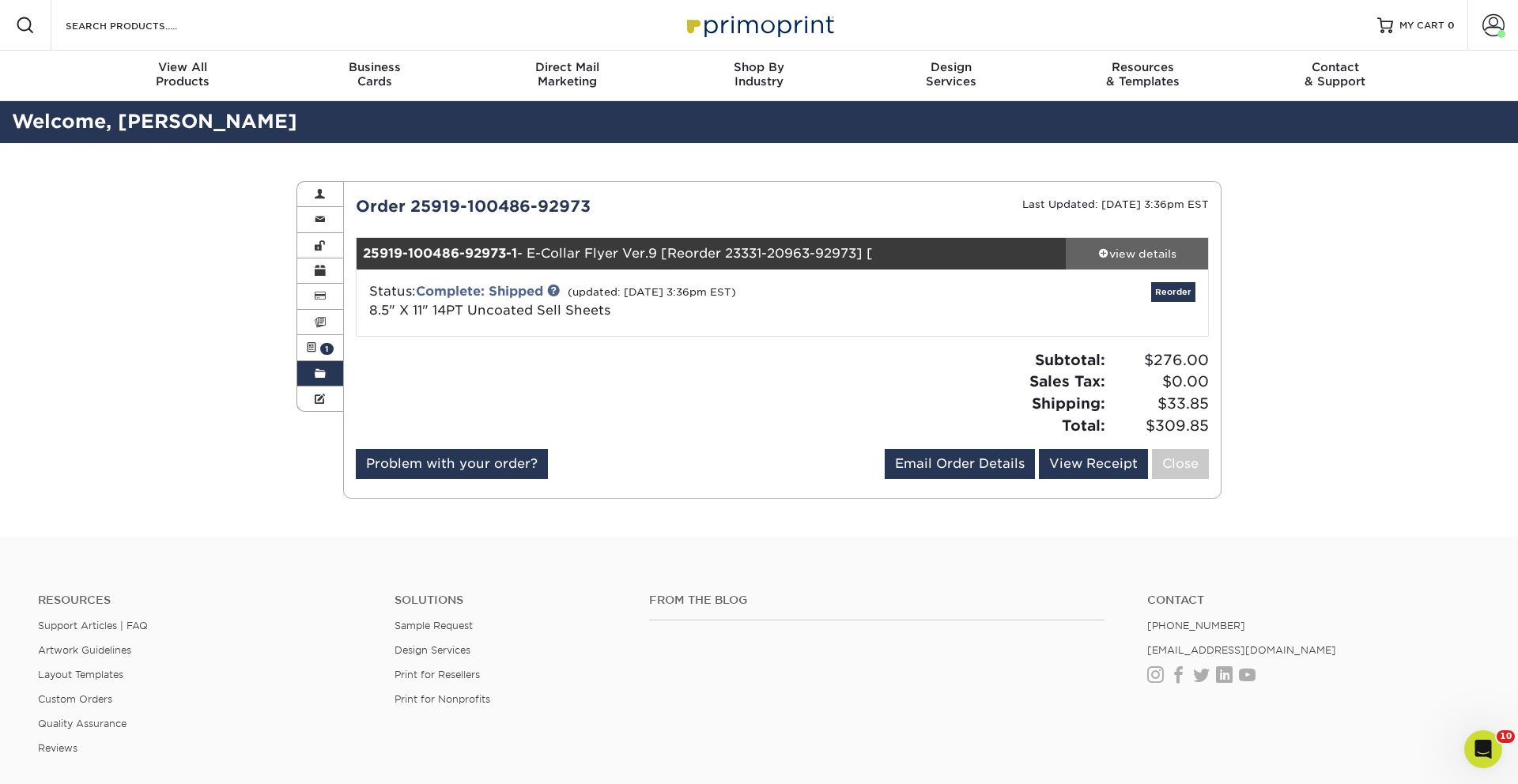
click at [1133, 255] on div "view details" at bounding box center [1137, 253] width 142 height 16
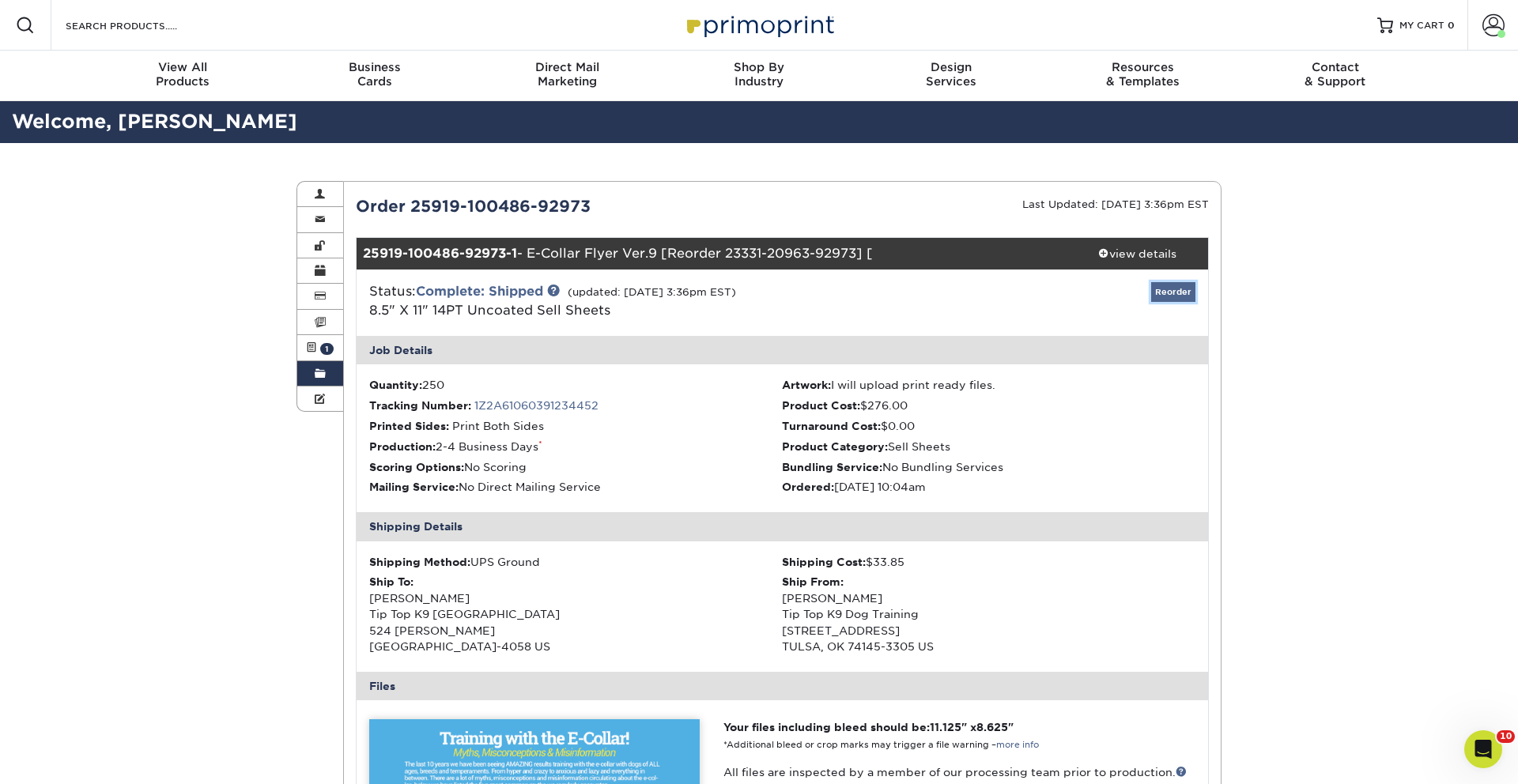
click at [1176, 288] on link "Reorder" at bounding box center [1173, 291] width 44 height 20
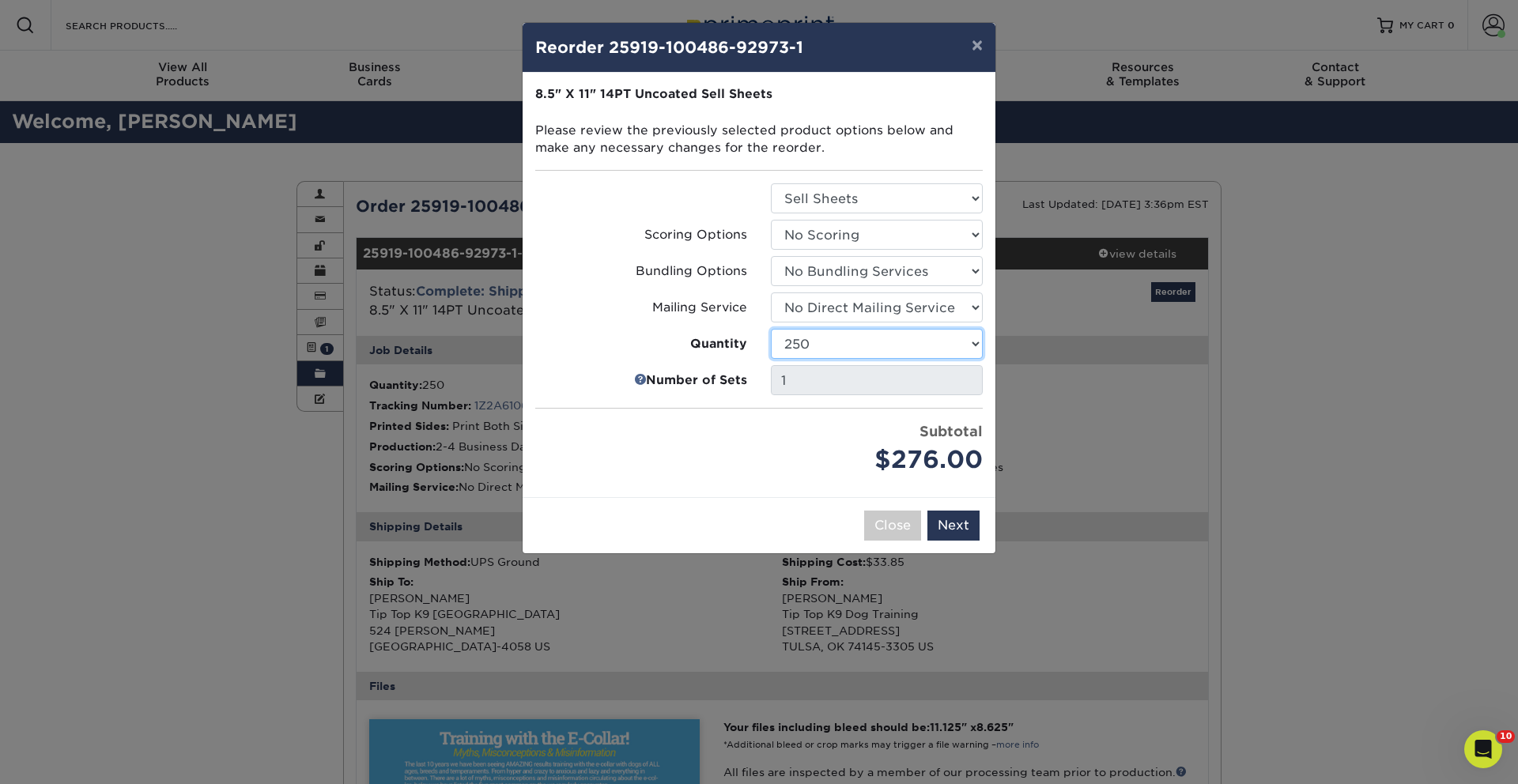
click at [917, 340] on select "100 250 500 750 1000 1500 2000 2500 3000 4000 5000 10000 15000 20000 25000" at bounding box center [877, 344] width 212 height 30
select select "8a3a0fd1-38ae-49a0-8736-3fedadc3dc93"
click at [771, 329] on select "100 250 500 750 1000 1500 2000 2500 3000 4000 5000 10000 15000 20000 25000" at bounding box center [877, 344] width 212 height 30
click at [955, 518] on button "Next" at bounding box center [952, 526] width 52 height 30
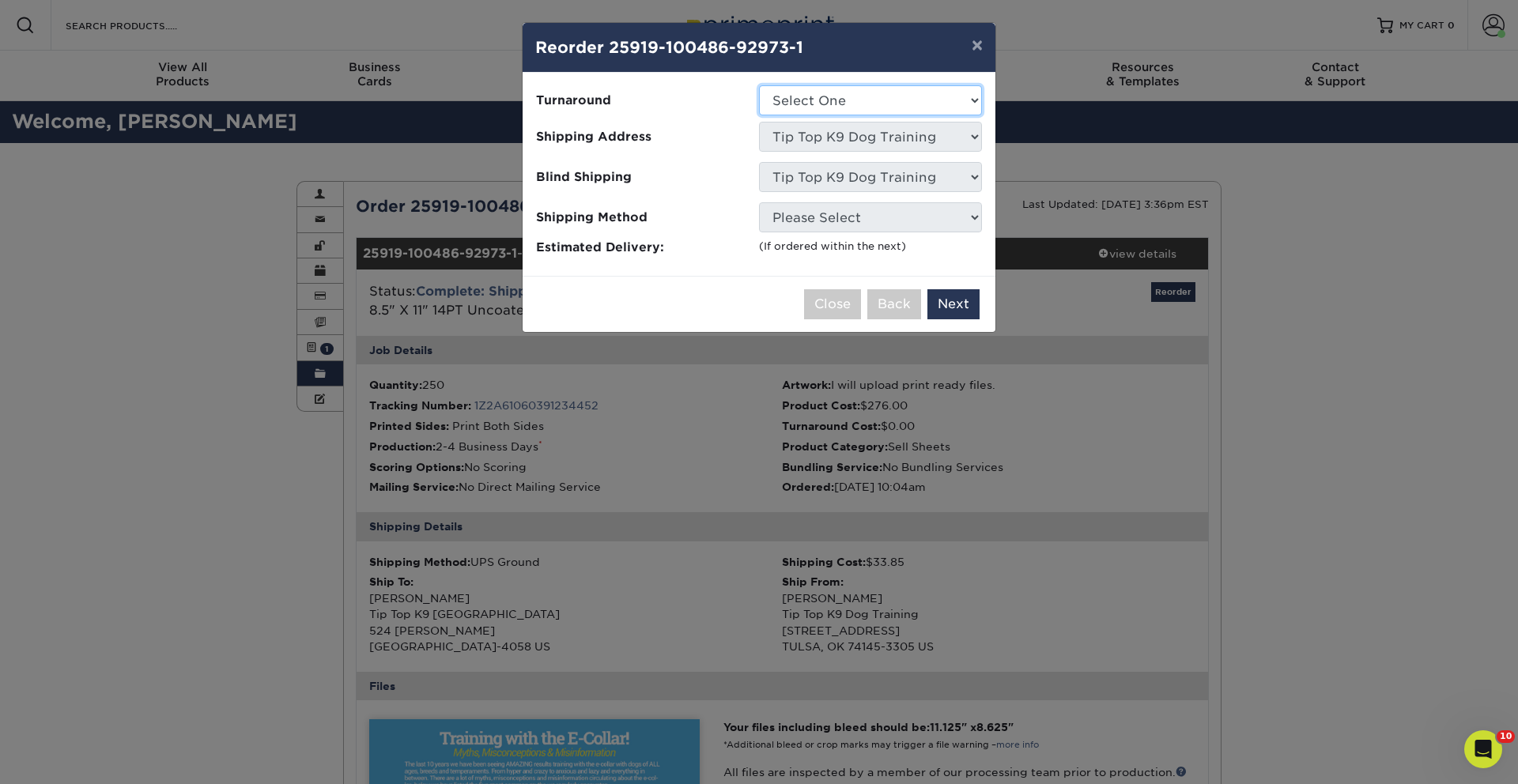
click at [881, 111] on select "Select One 2-4 Business Days 2 Day Next Business Day" at bounding box center [870, 100] width 223 height 30
select select "ae5ad4ac-9ddc-4667-8f44-b7bb1a848de5"
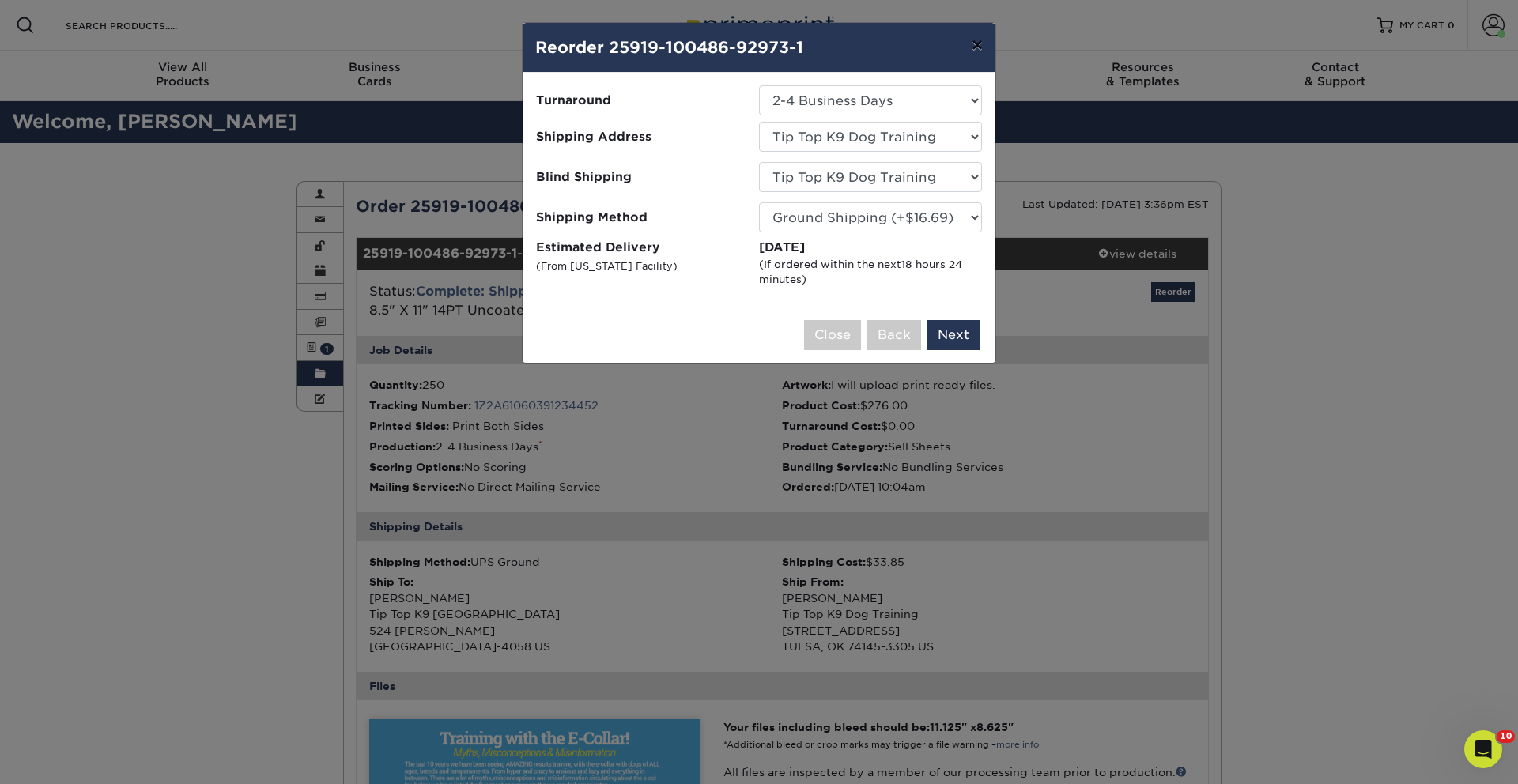
click at [973, 45] on button "×" at bounding box center [977, 44] width 36 height 44
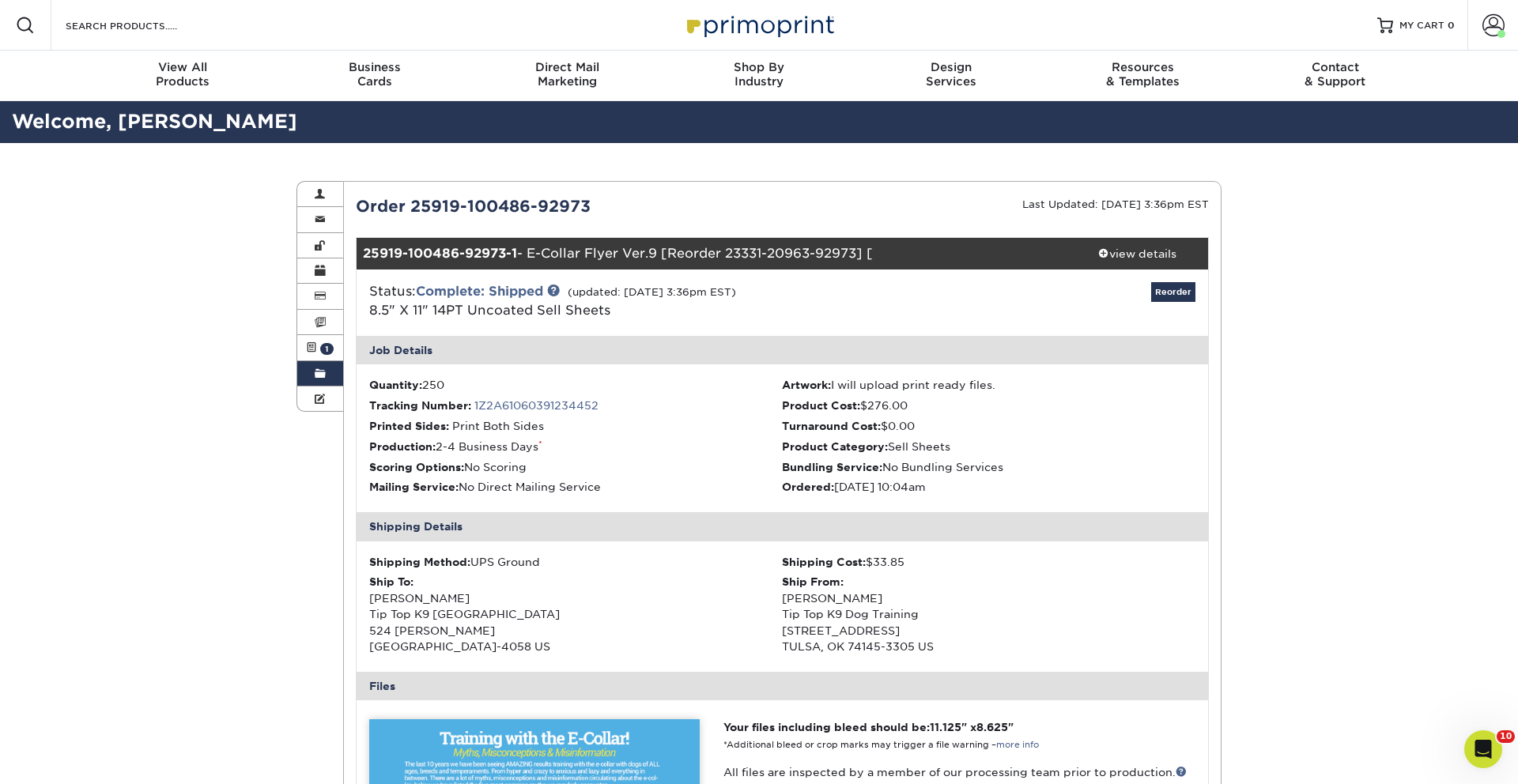
click at [309, 363] on link "Order History" at bounding box center [320, 374] width 45 height 26
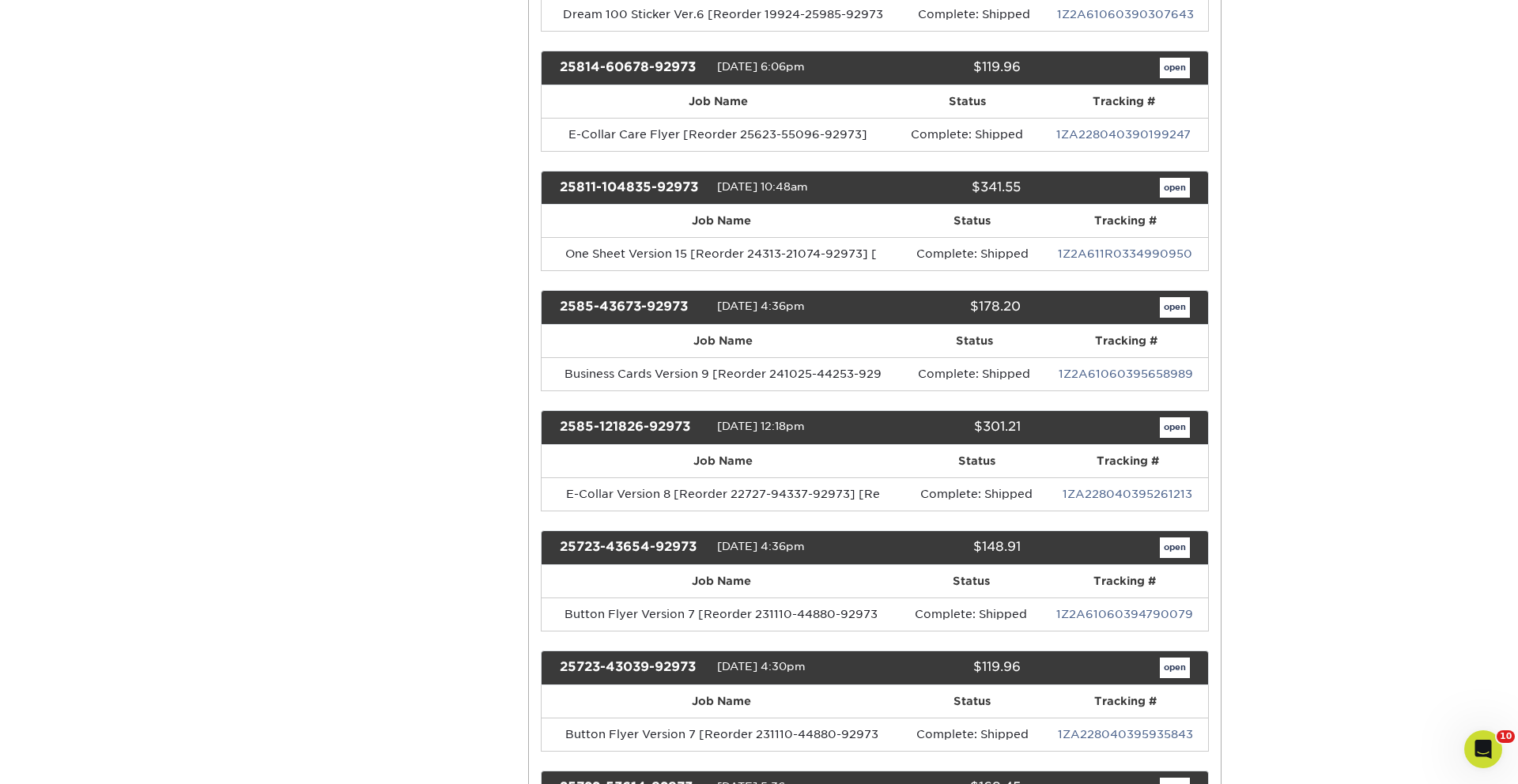
scroll to position [1333, 0]
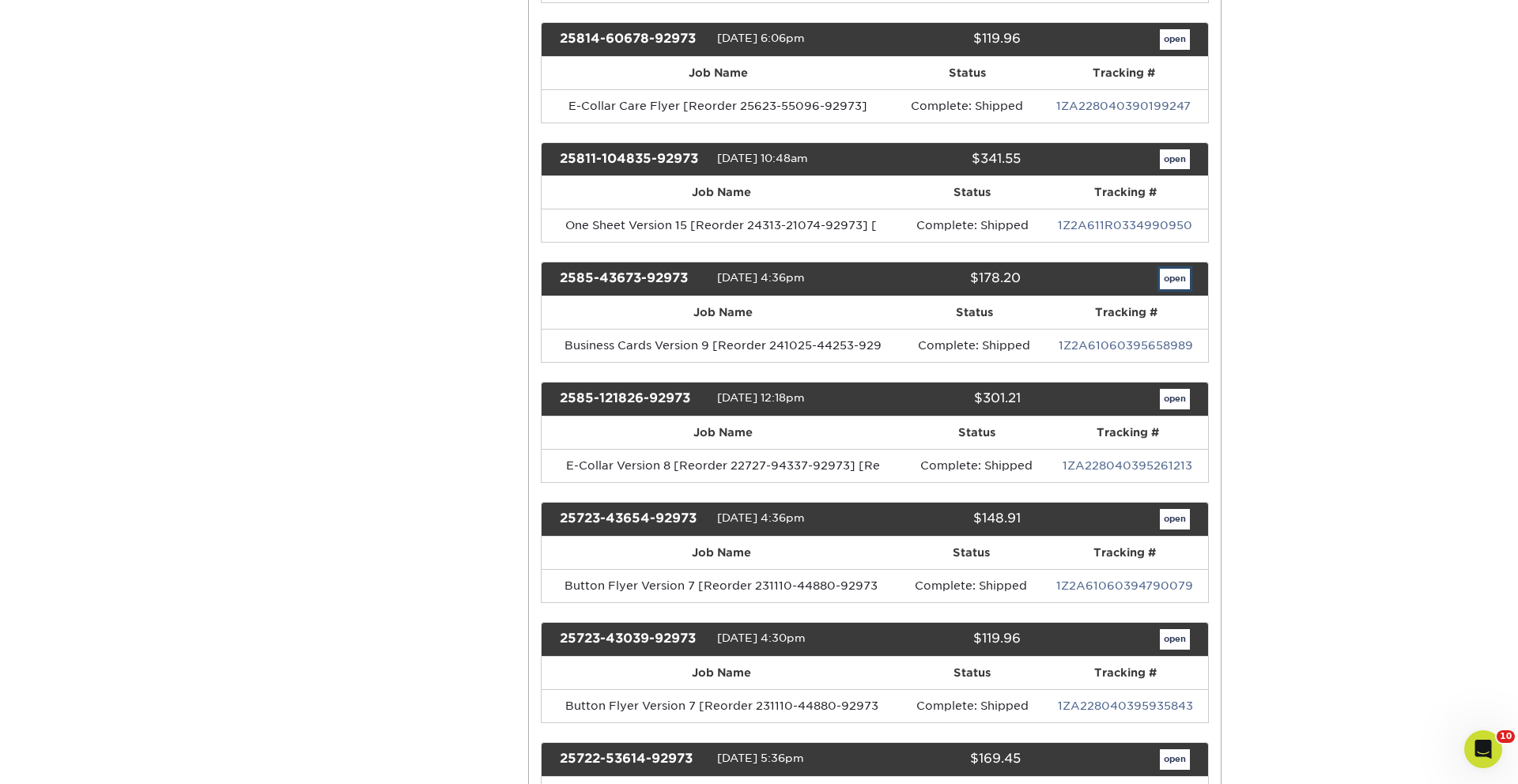
click at [1173, 280] on link "open" at bounding box center [1175, 279] width 30 height 21
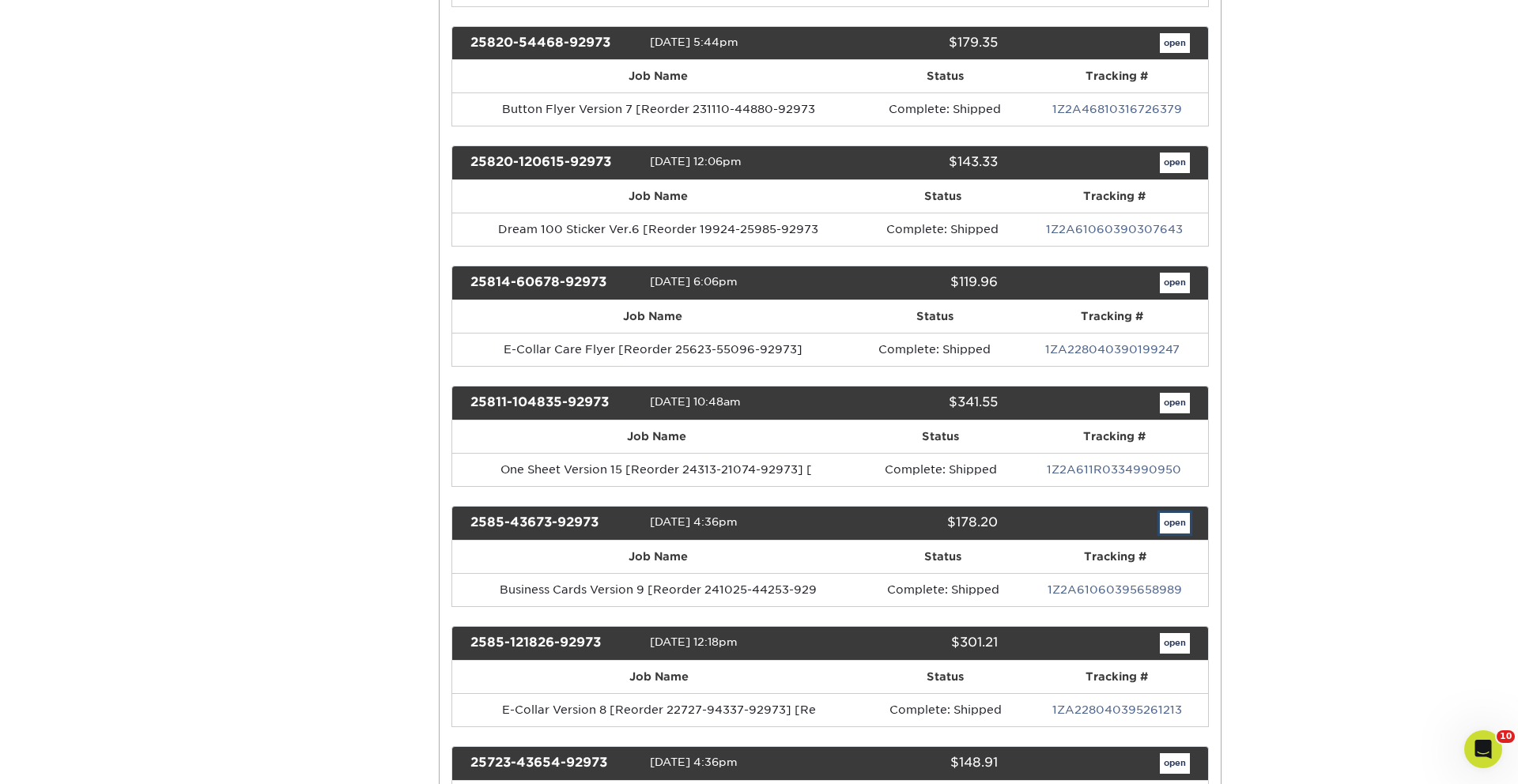
scroll to position [0, 0]
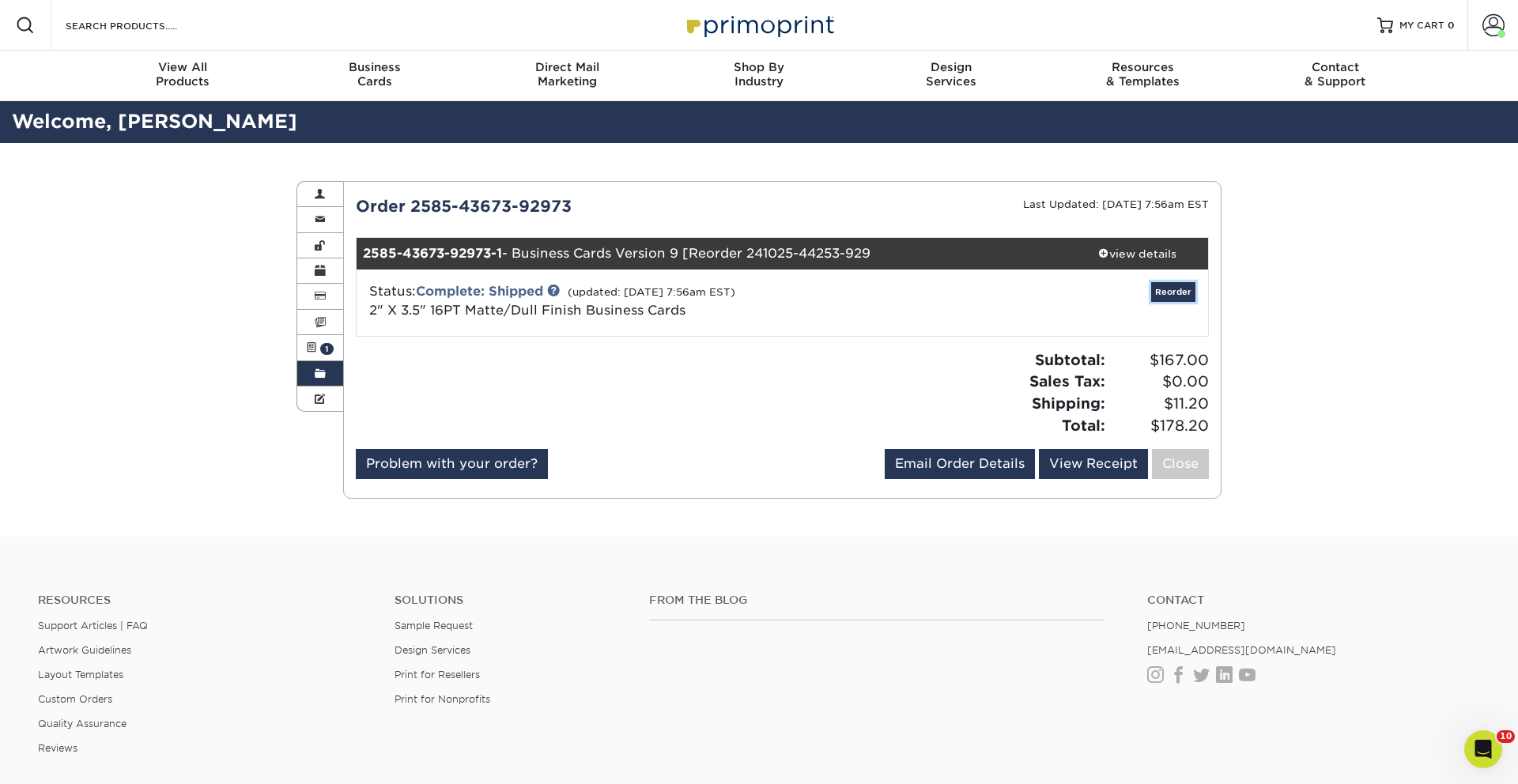
click at [1173, 287] on link "Reorder" at bounding box center [1173, 291] width 44 height 20
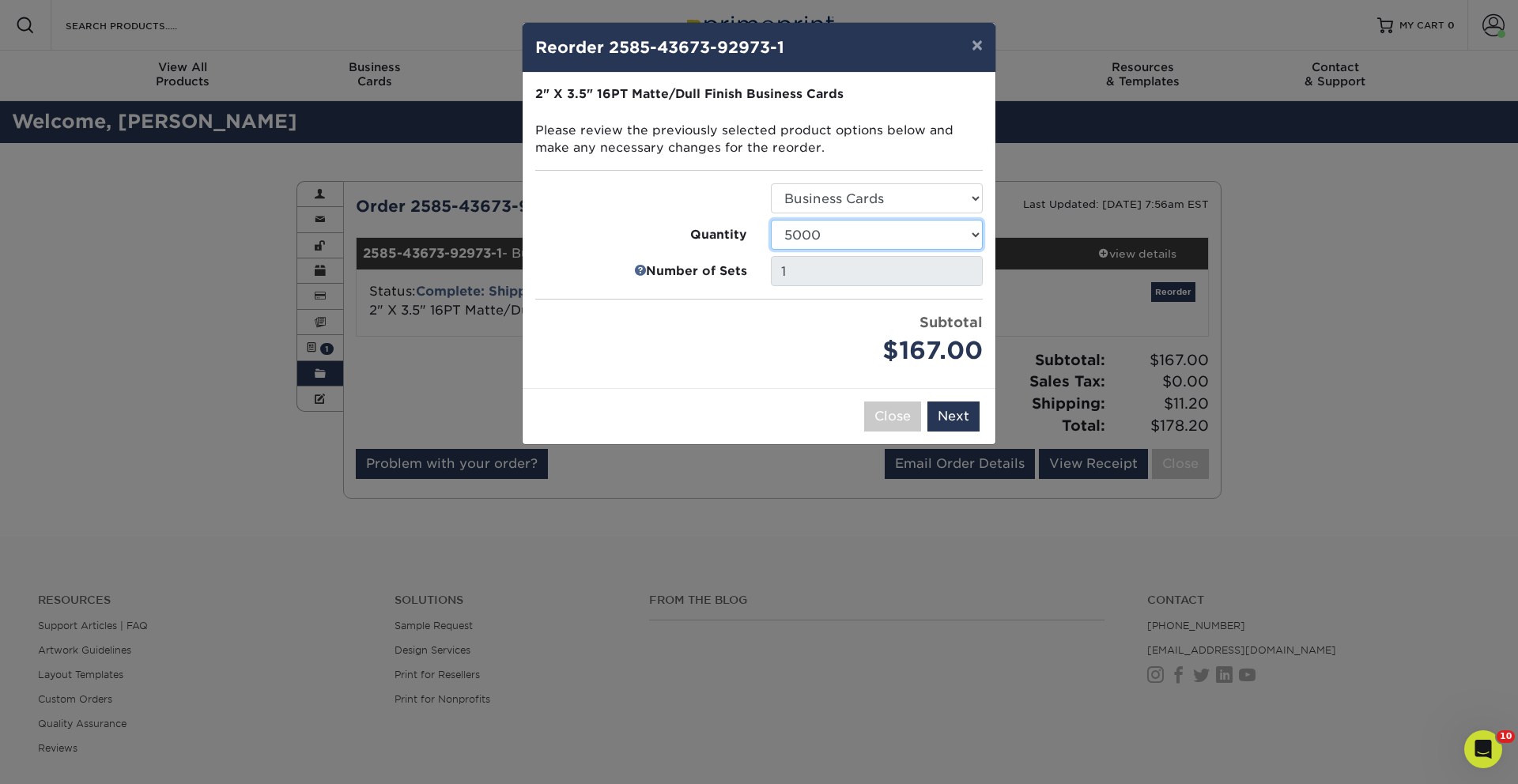
click at [834, 235] on select "100 250 500 1000 2500 5000 7500 10000 15000 20000 25000 30000 35000 40000 45000…" at bounding box center [877, 235] width 212 height 30
select select "52e3d710-0e8f-4d4d-8560-7d4d8655be69"
click at [771, 219] on select "100 250 500 1000 2500 5000 7500 10000 15000 20000 25000 30000 35000 40000 45000…" at bounding box center [877, 235] width 212 height 30
click at [984, 48] on button "×" at bounding box center [977, 44] width 36 height 44
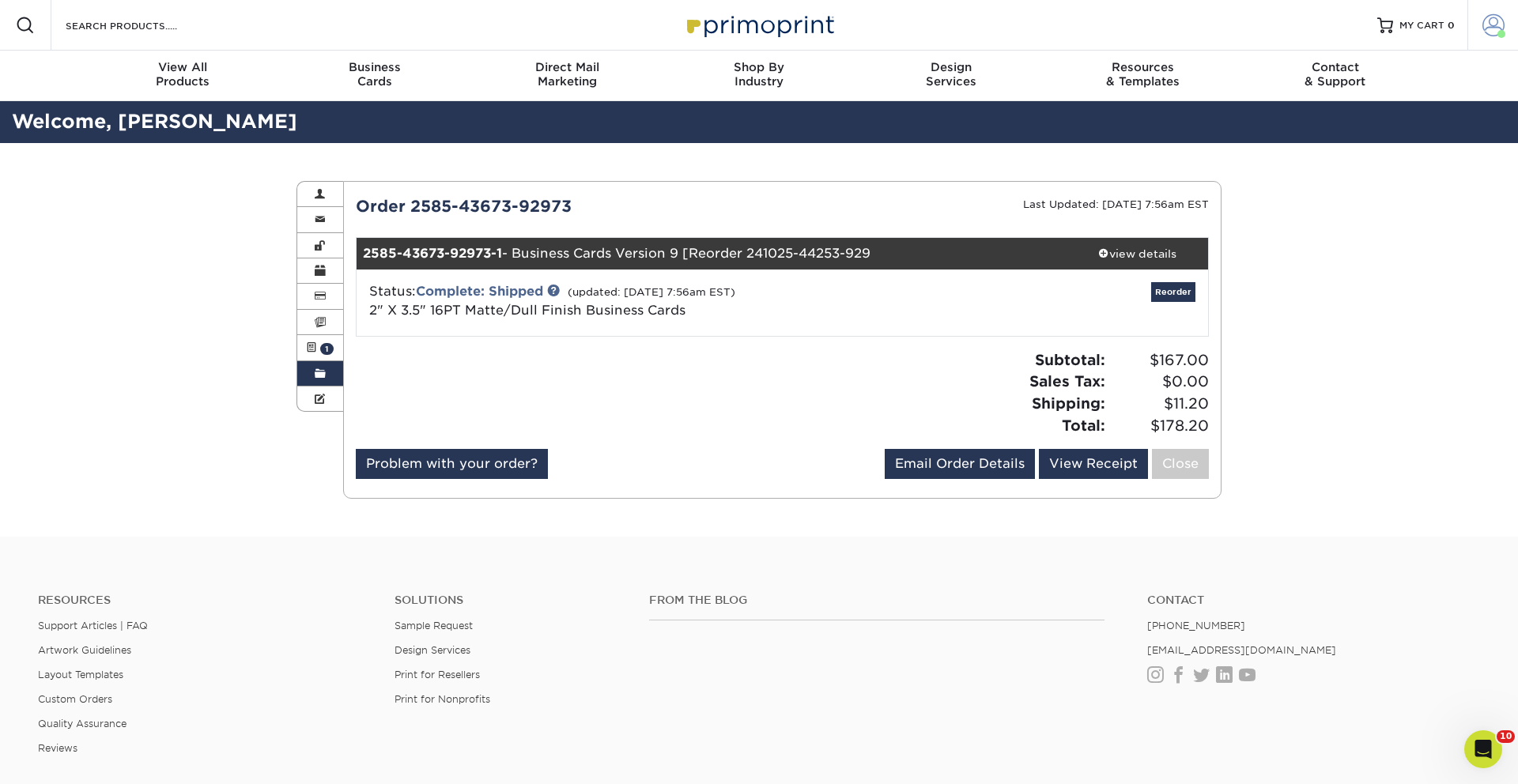
click at [1480, 39] on link "Account" at bounding box center [1492, 25] width 50 height 50
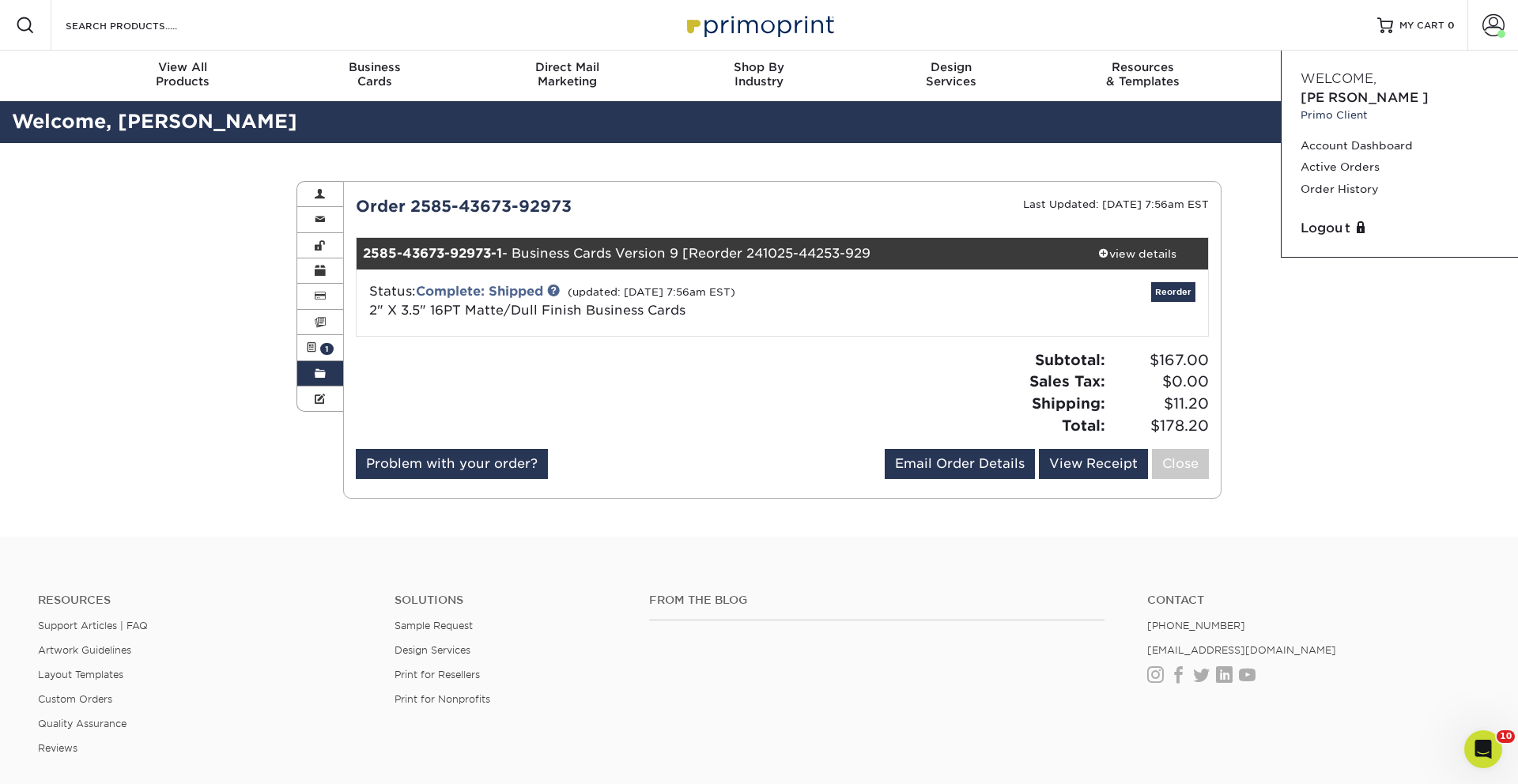
drag, startPoint x: 896, startPoint y: 170, endPoint x: 866, endPoint y: 168, distance: 30.1
click at [884, 171] on div "Order History Account Overview Contact Information Change Password Address Book…" at bounding box center [759, 340] width 949 height 393
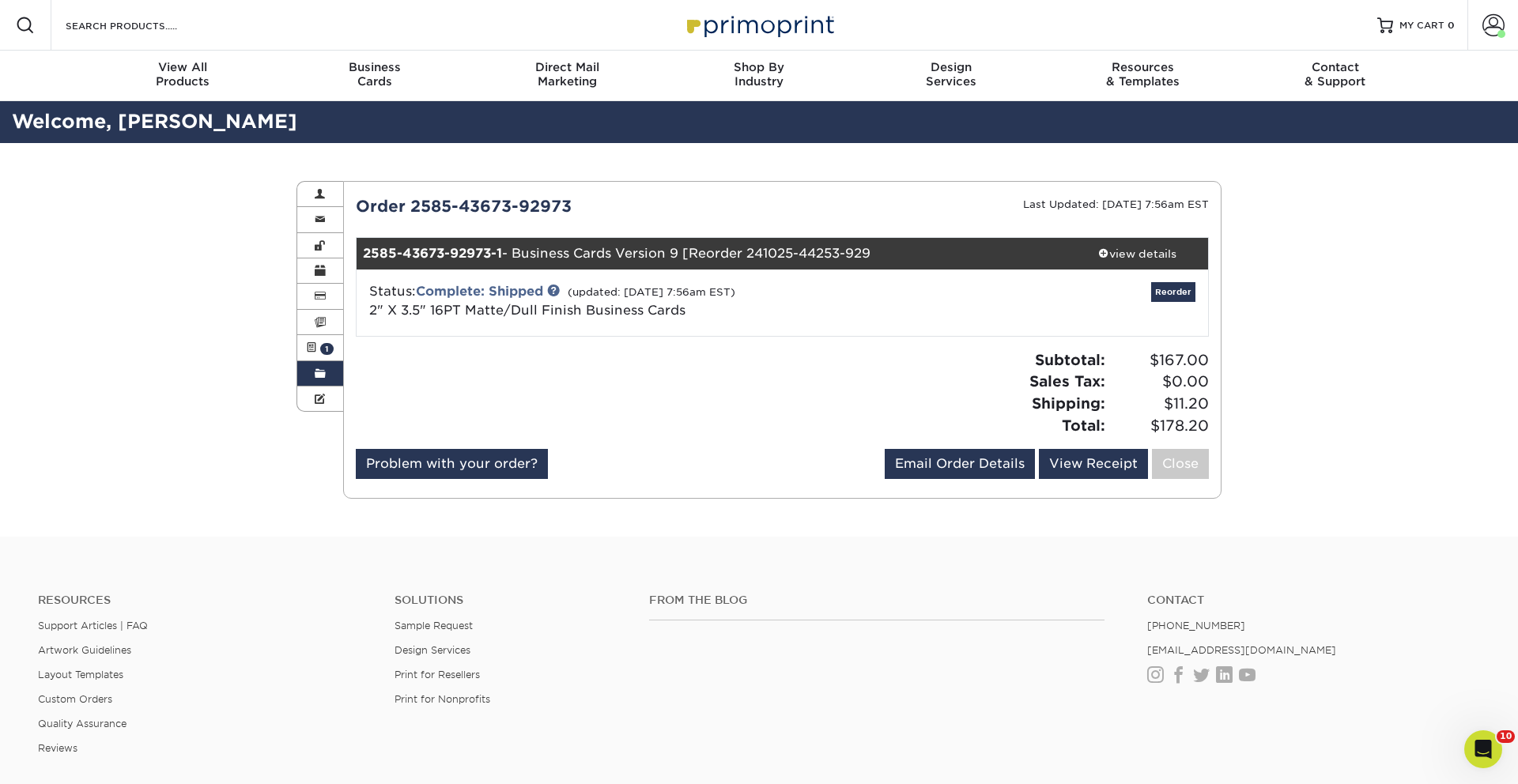
click at [318, 371] on span at bounding box center [321, 374] width 11 height 12
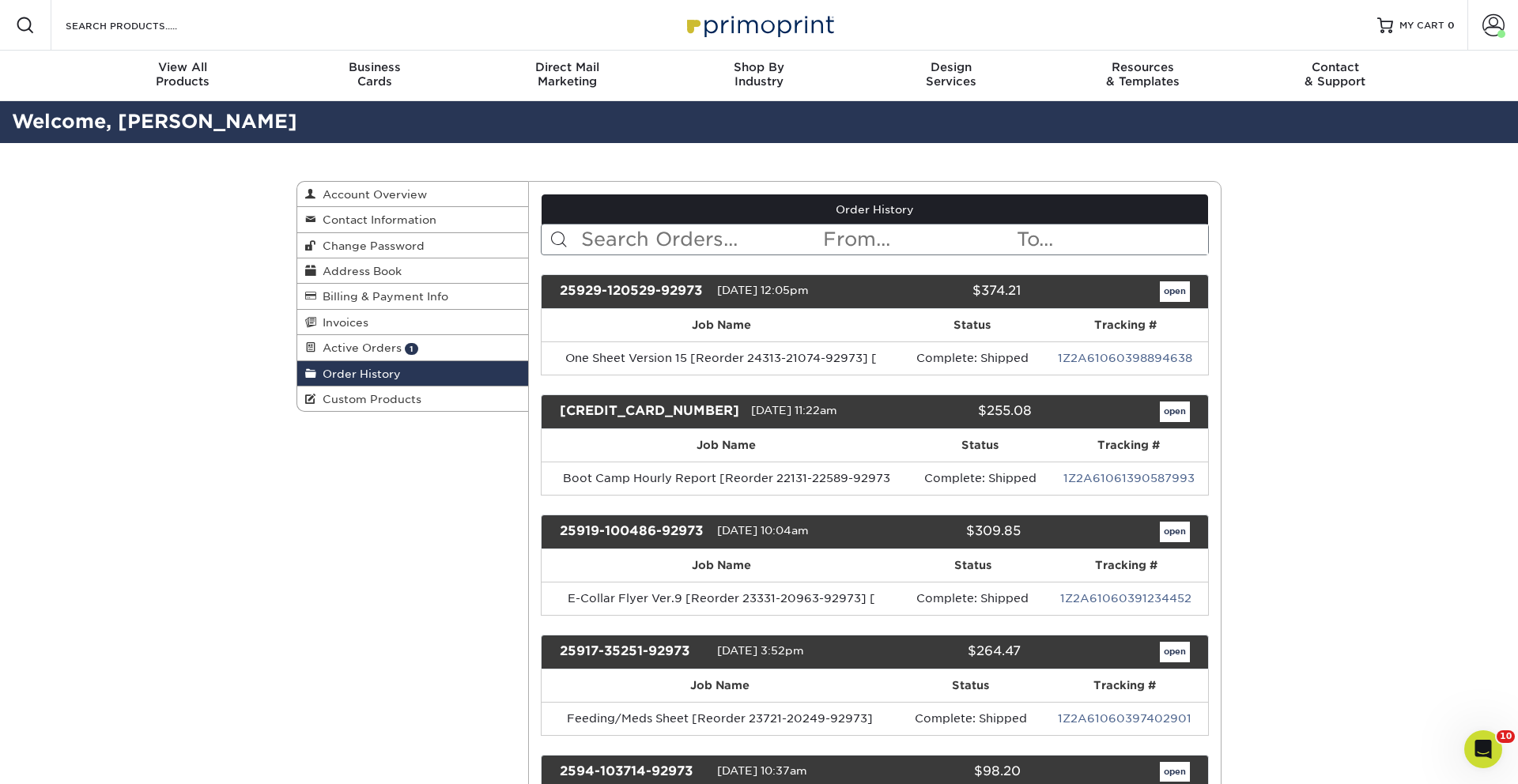
click at [647, 232] on input "text" at bounding box center [701, 239] width 243 height 30
type input "reminder"
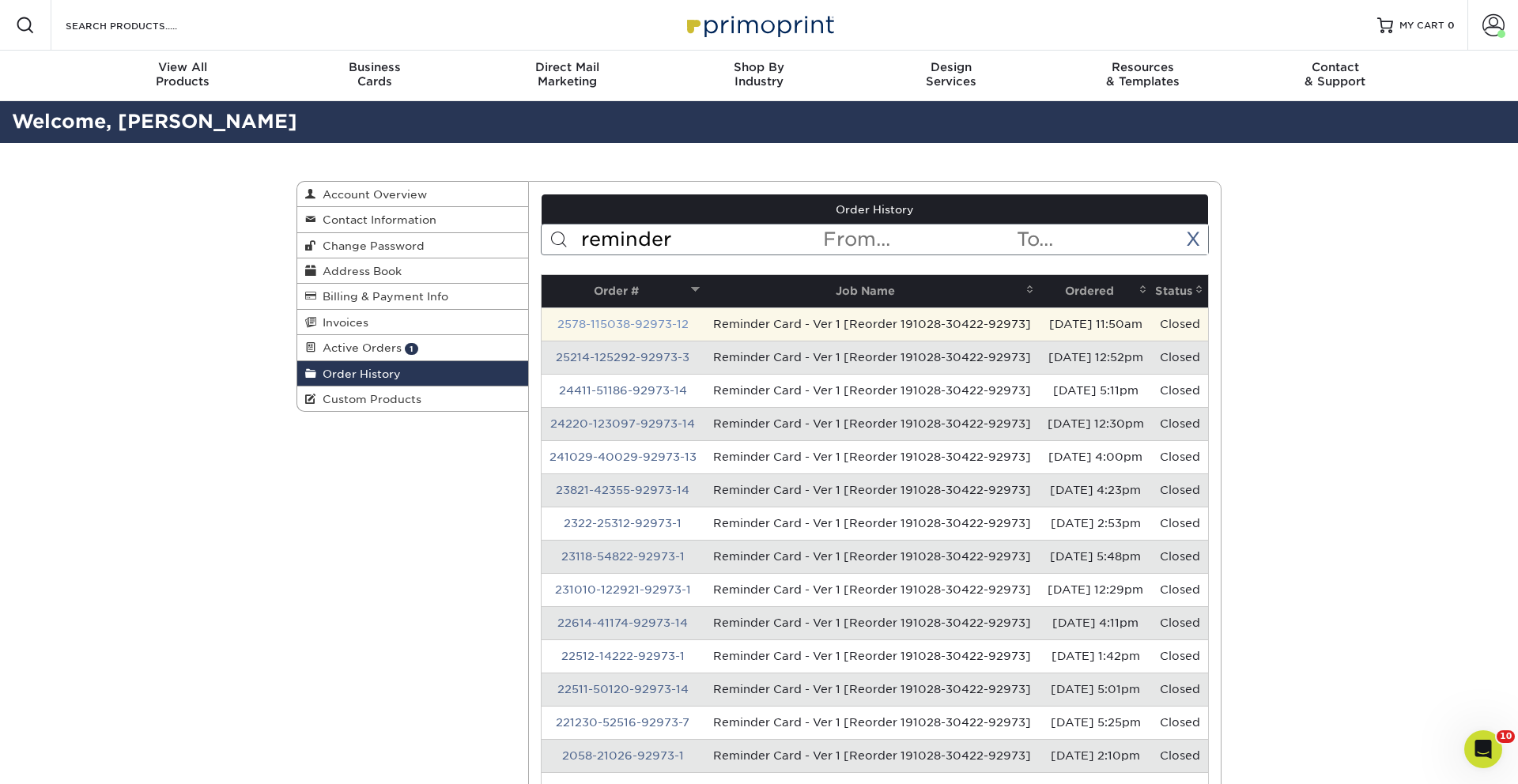
click at [618, 330] on link "2578-115038-92973-12" at bounding box center [622, 323] width 131 height 12
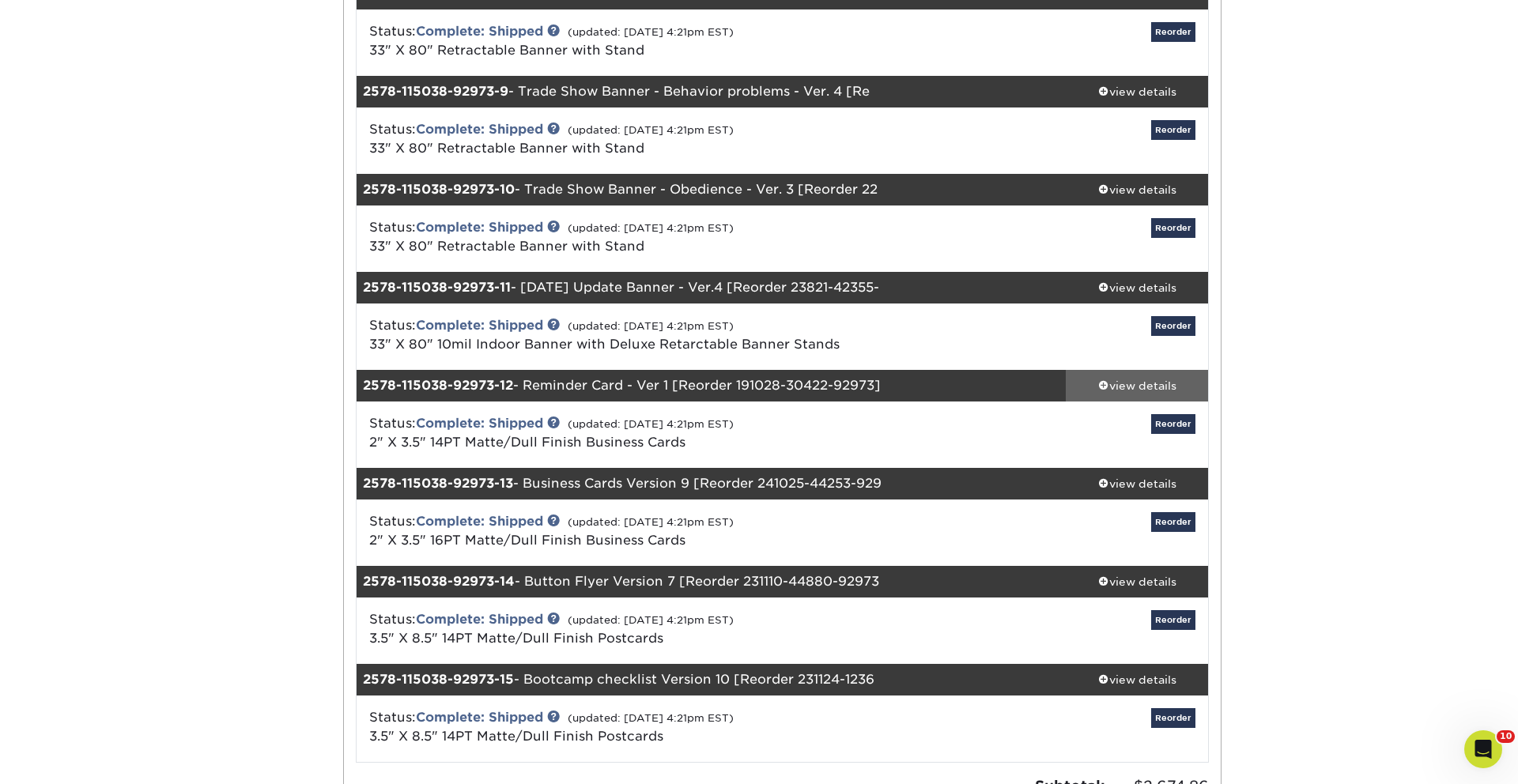
scroll to position [948, 0]
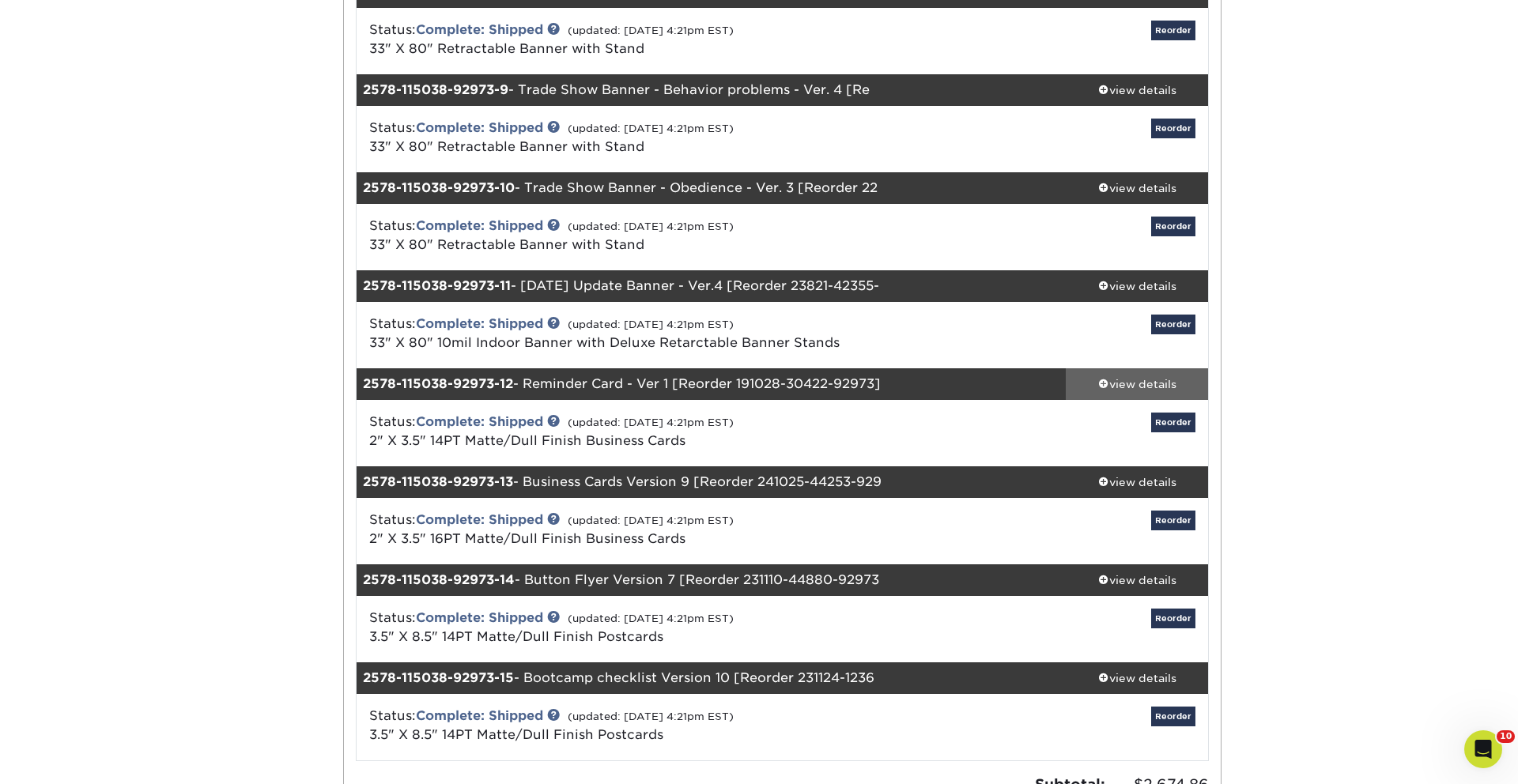
click at [1163, 377] on div "view details" at bounding box center [1137, 384] width 142 height 16
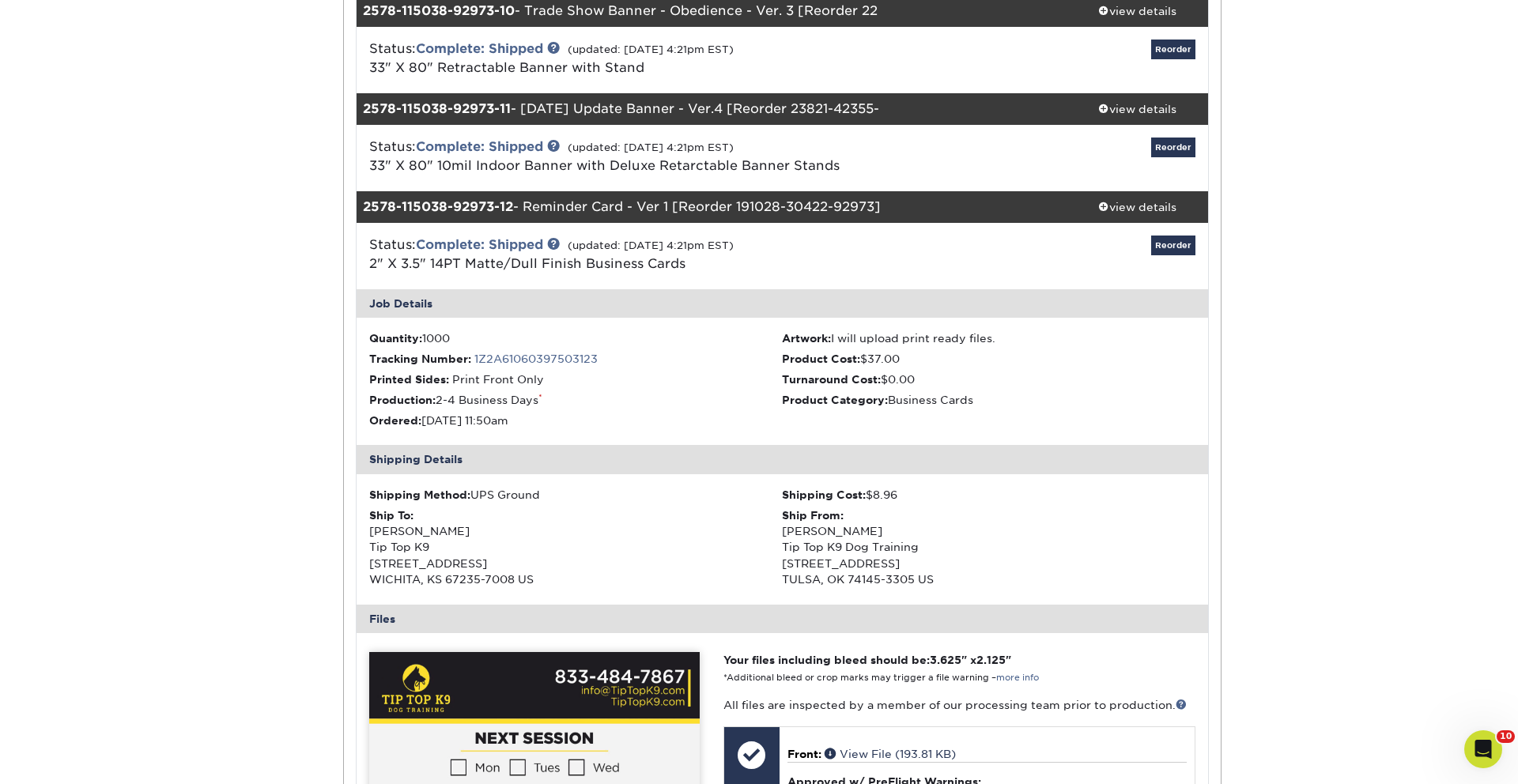
scroll to position [1145, 0]
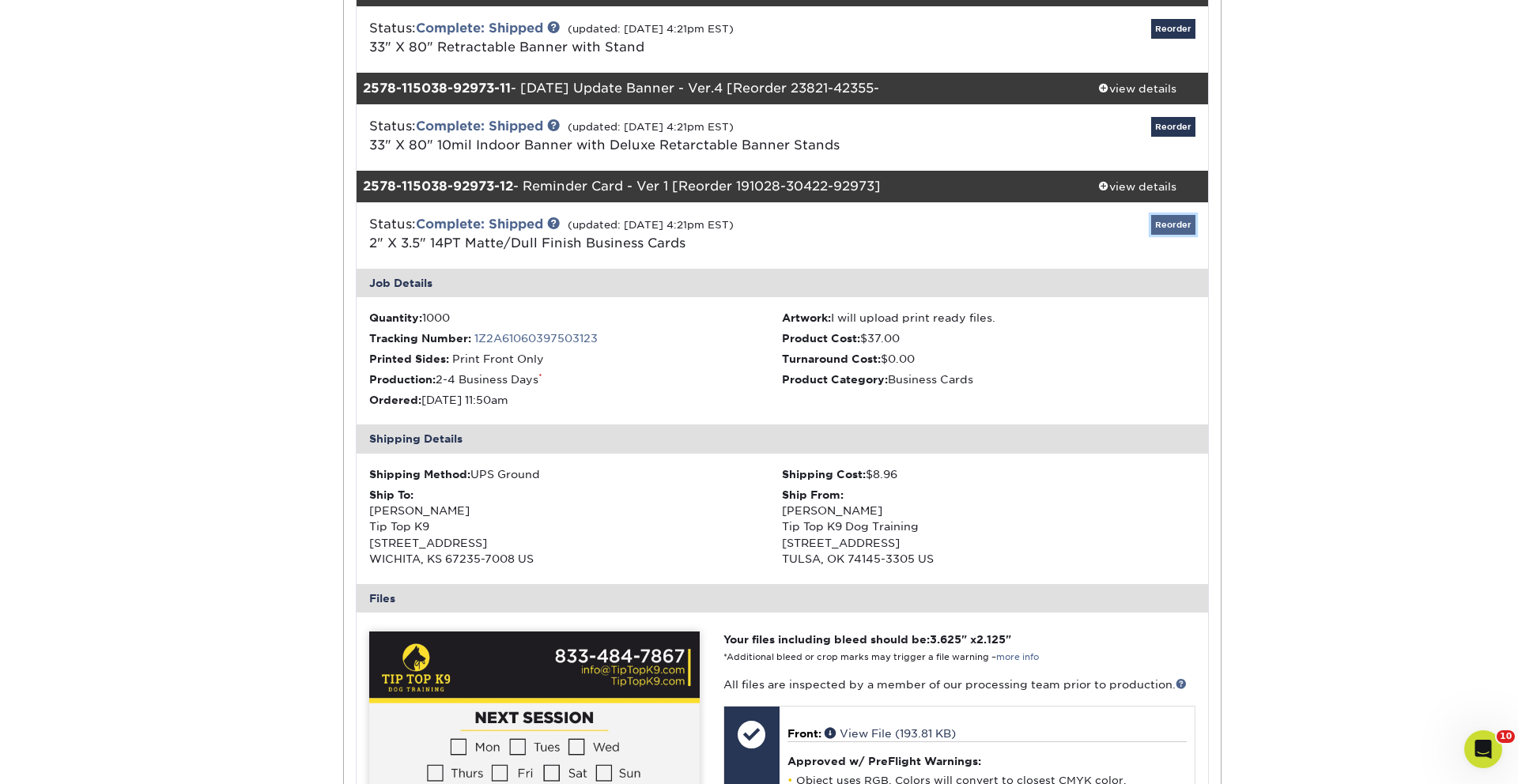
click at [1162, 227] on link "Reorder" at bounding box center [1173, 224] width 44 height 20
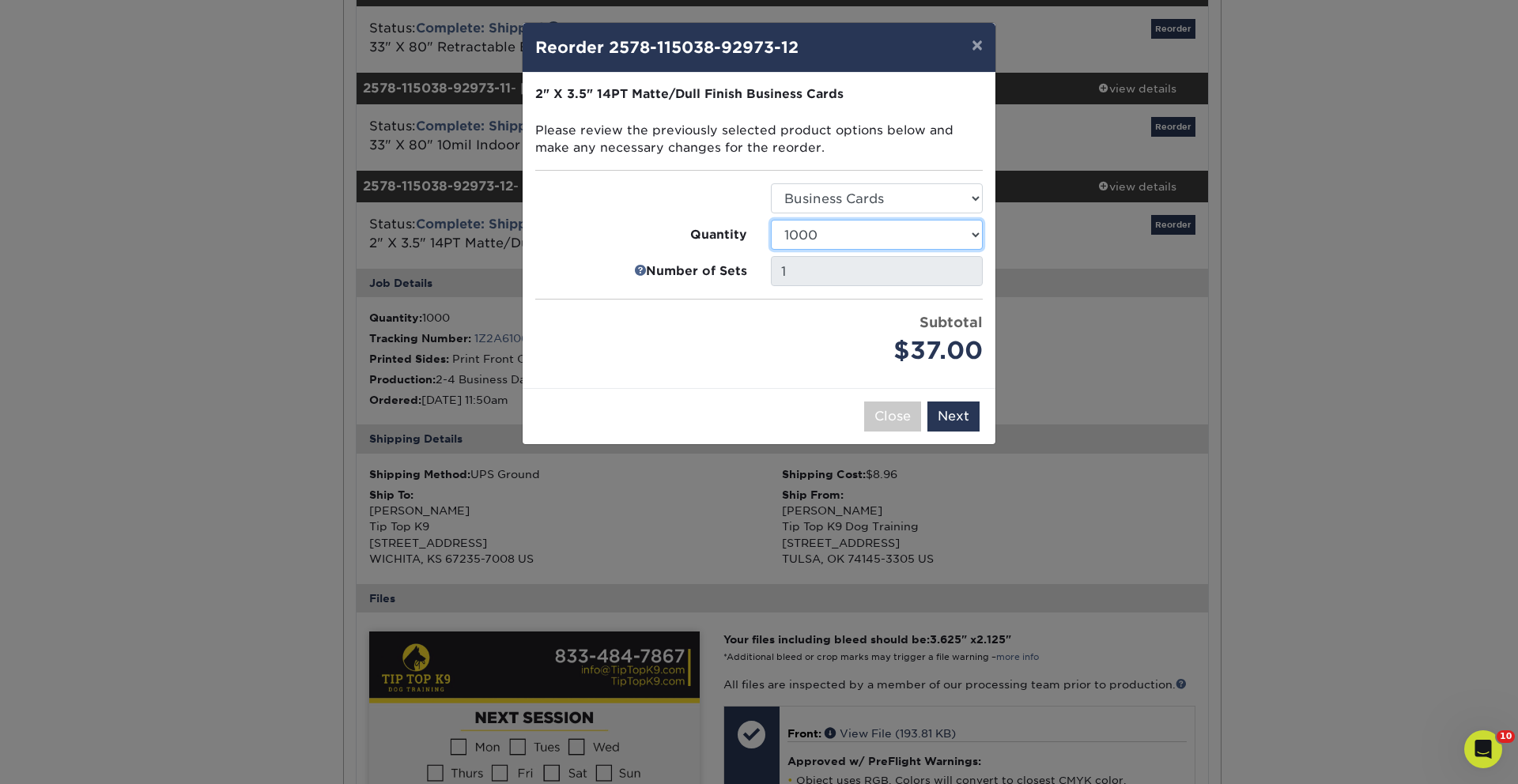
click at [887, 234] on select "100 250 500 1000 2500 5000 7500 10000 15000 20000 25000 30000 35000 40000 45000…" at bounding box center [877, 235] width 212 height 30
select select "6237a36b-b046-4ef6-8fed-6cb9c22a5ece"
click at [771, 219] on select "100 250 500 1000 2500 5000 7500 10000 15000 20000 25000 30000 35000 40000 45000…" at bounding box center [877, 235] width 212 height 30
click at [963, 412] on button "Next" at bounding box center [952, 417] width 52 height 30
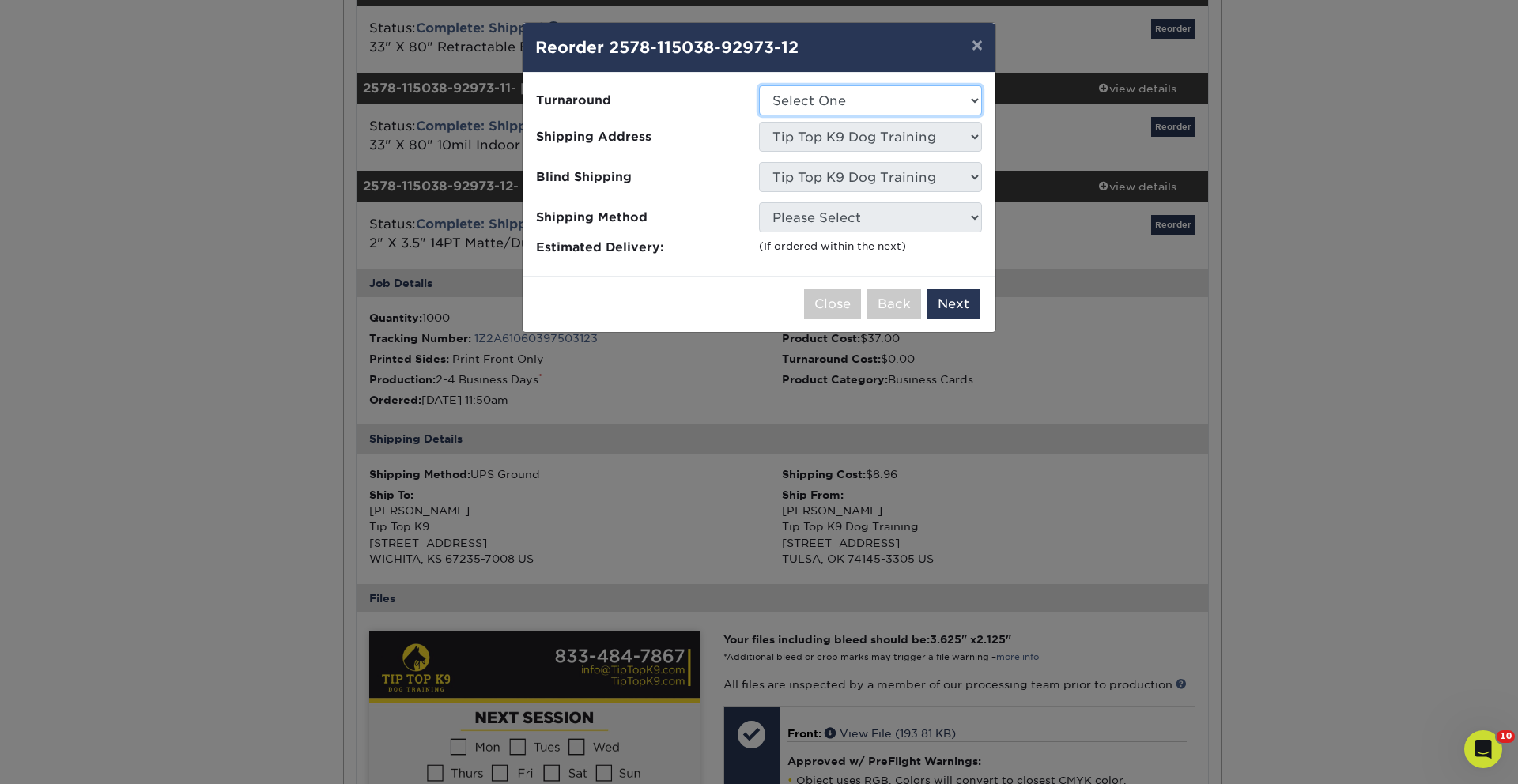
click at [882, 98] on select "Select One 2-4 Business Days 2 Day Next Business Day" at bounding box center [870, 100] width 223 height 30
select select "b8e0e1d5-dfa4-4053-bdef-d8c7c50a5676"
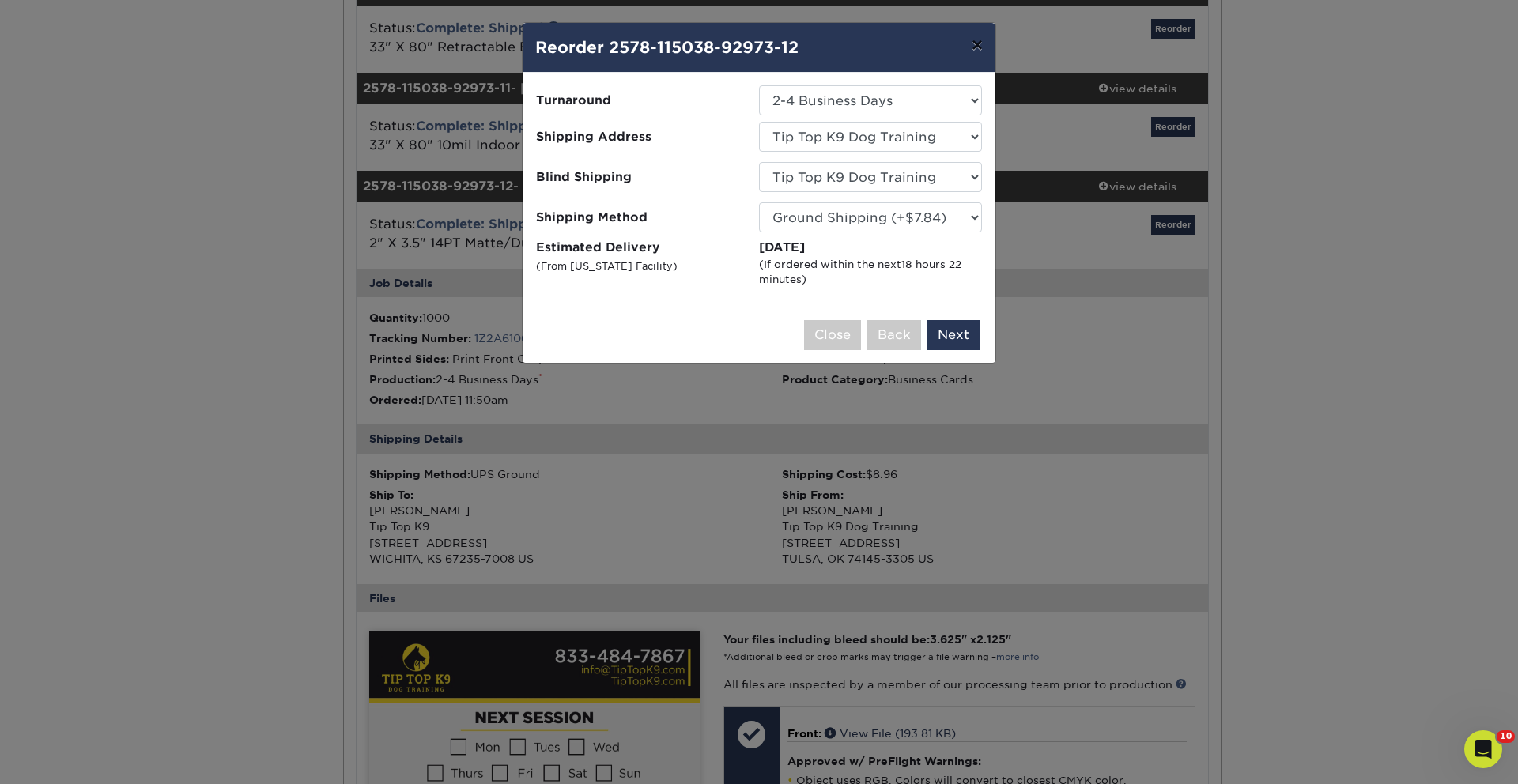
click at [974, 42] on button "×" at bounding box center [977, 44] width 36 height 44
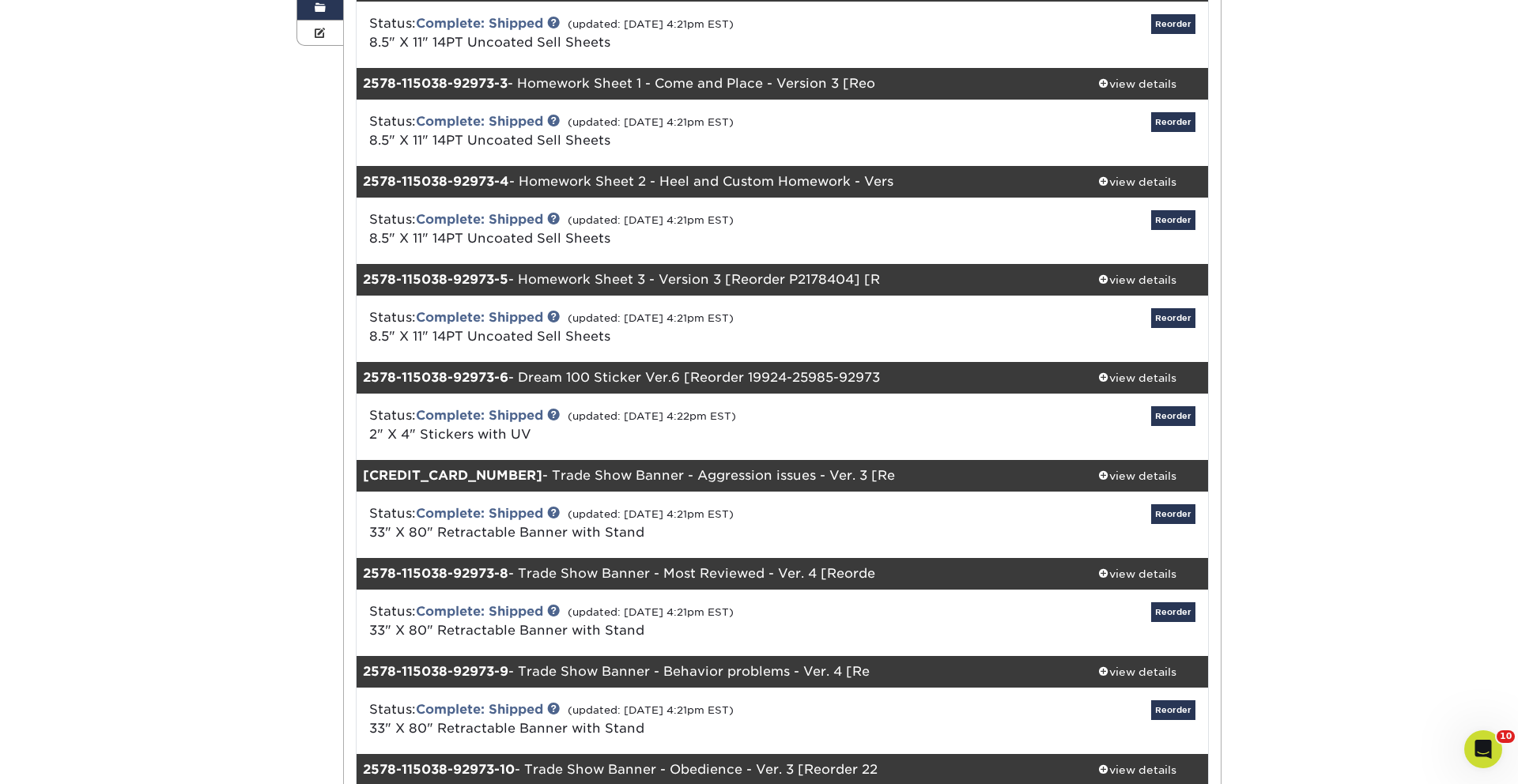
scroll to position [0, 0]
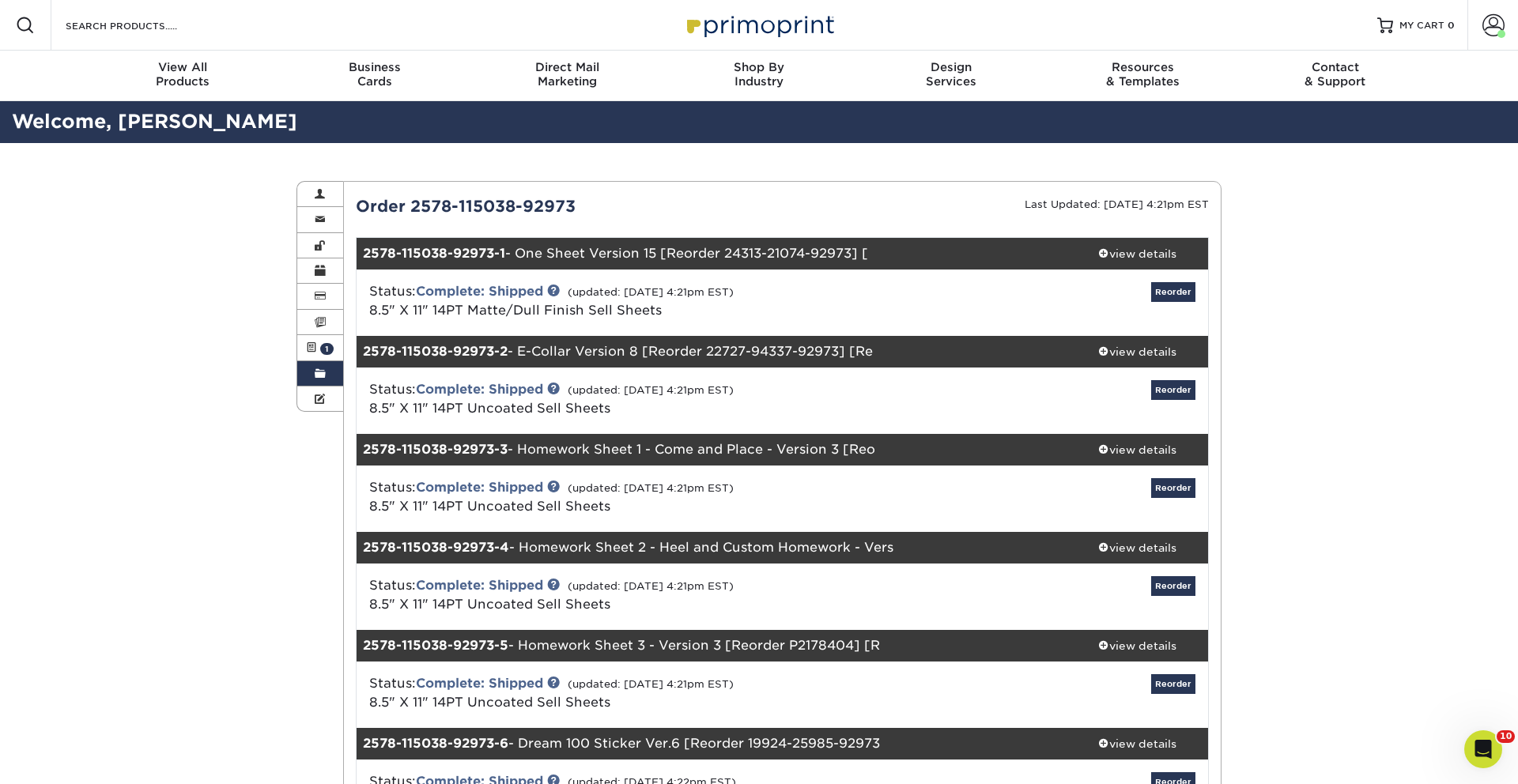
click at [323, 374] on span at bounding box center [321, 374] width 11 height 12
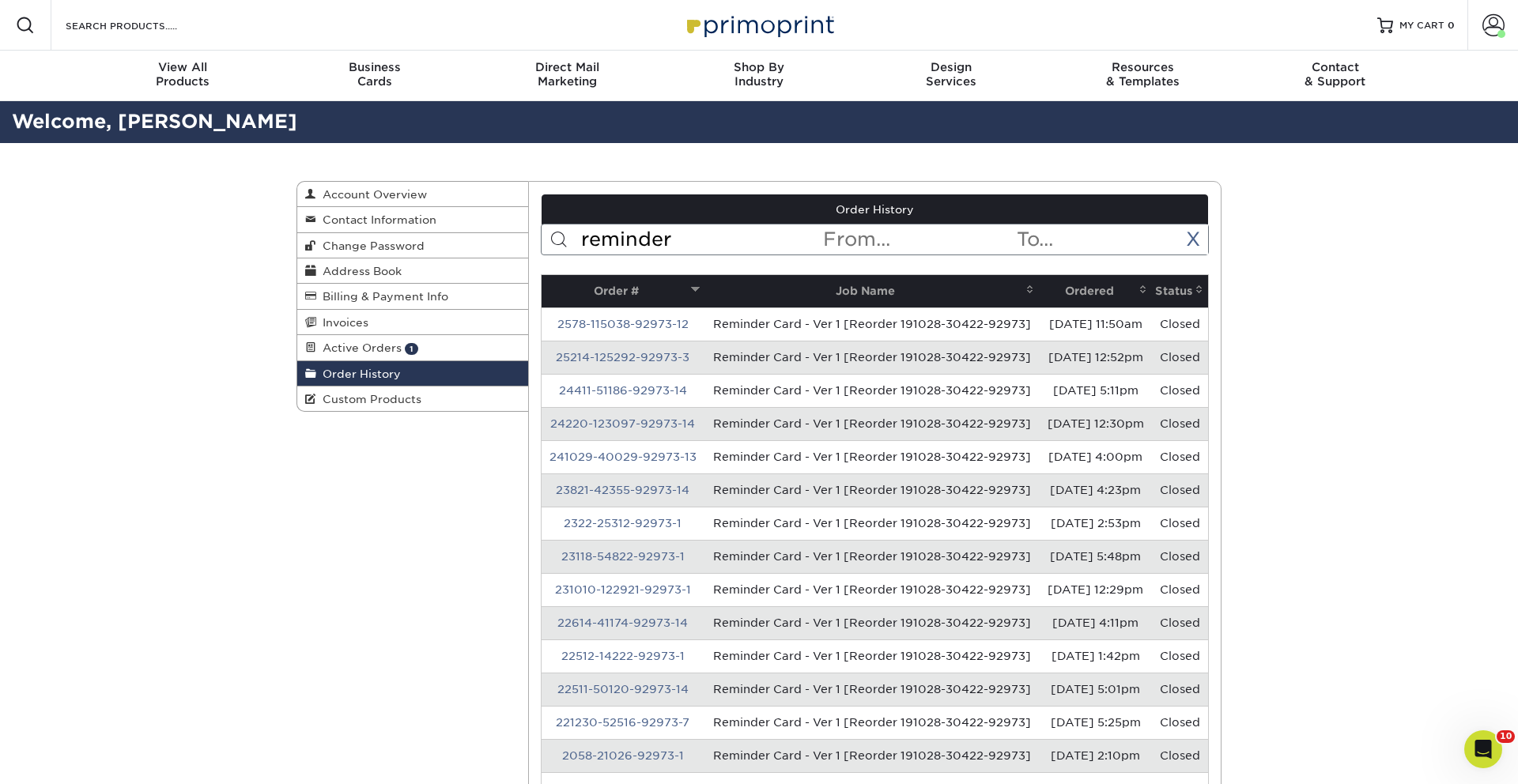
click at [644, 227] on input "reminder" at bounding box center [701, 239] width 243 height 30
type input "sticker"
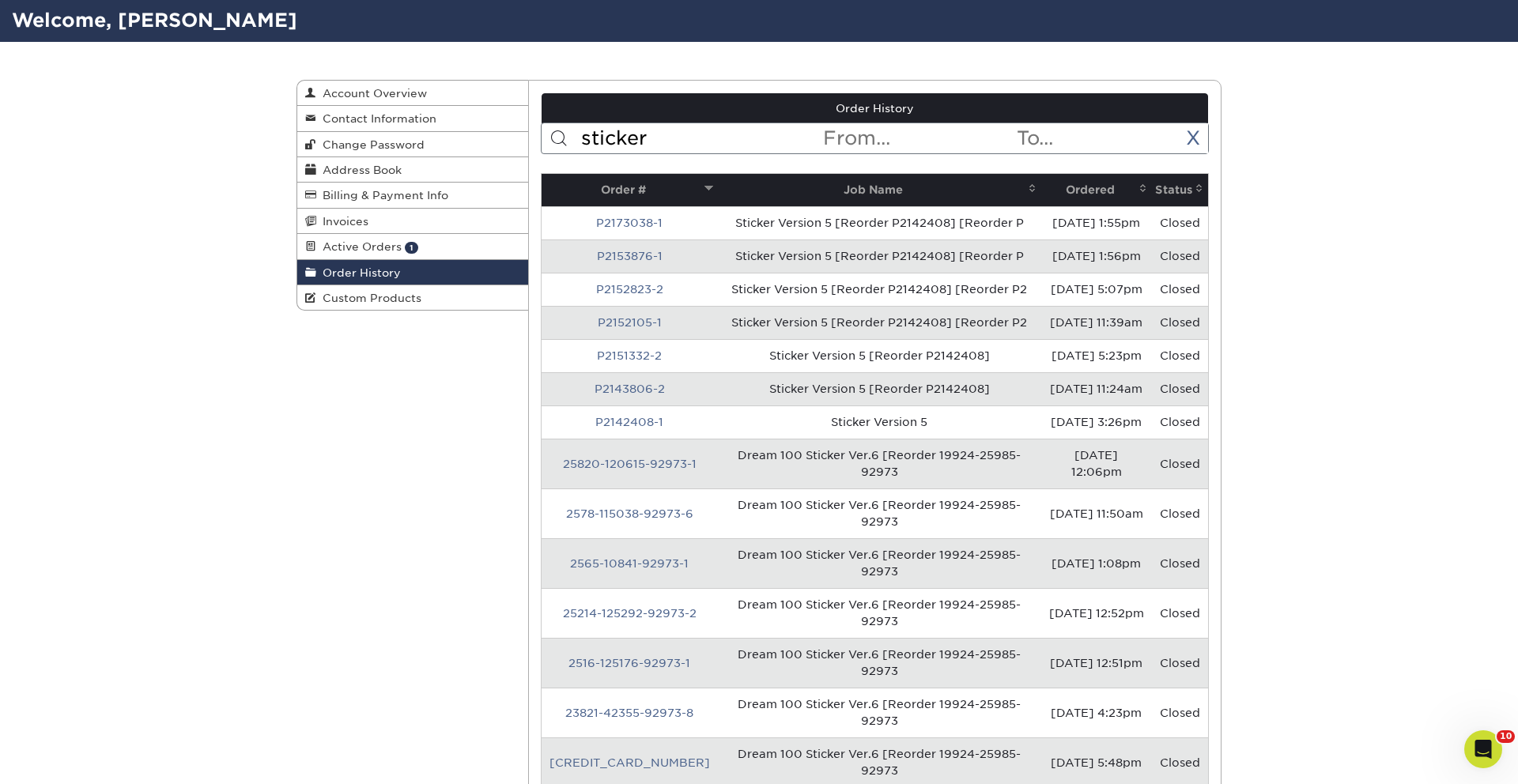
scroll to position [102, 0]
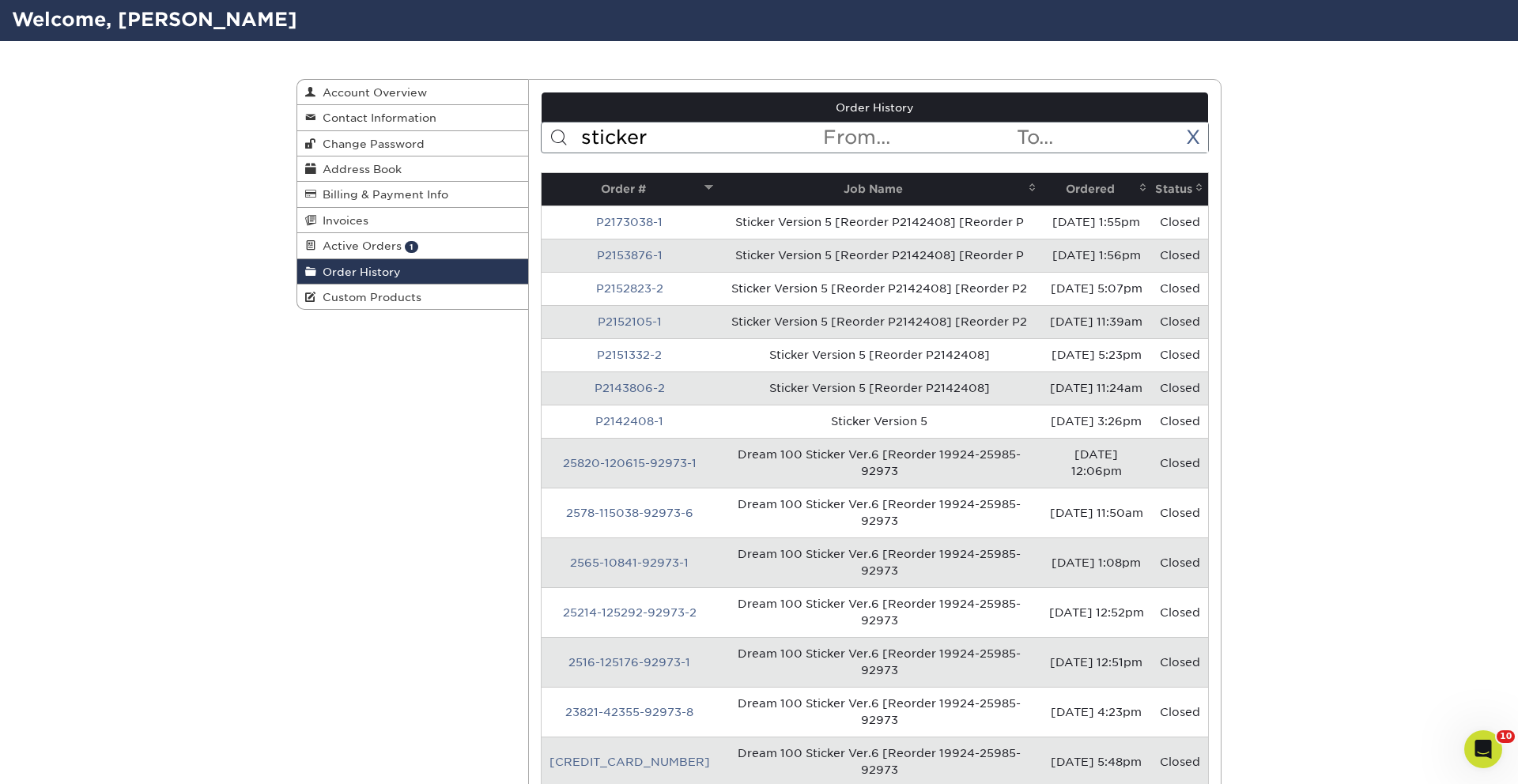
click at [1083, 184] on th "Ordered" at bounding box center [1096, 189] width 111 height 32
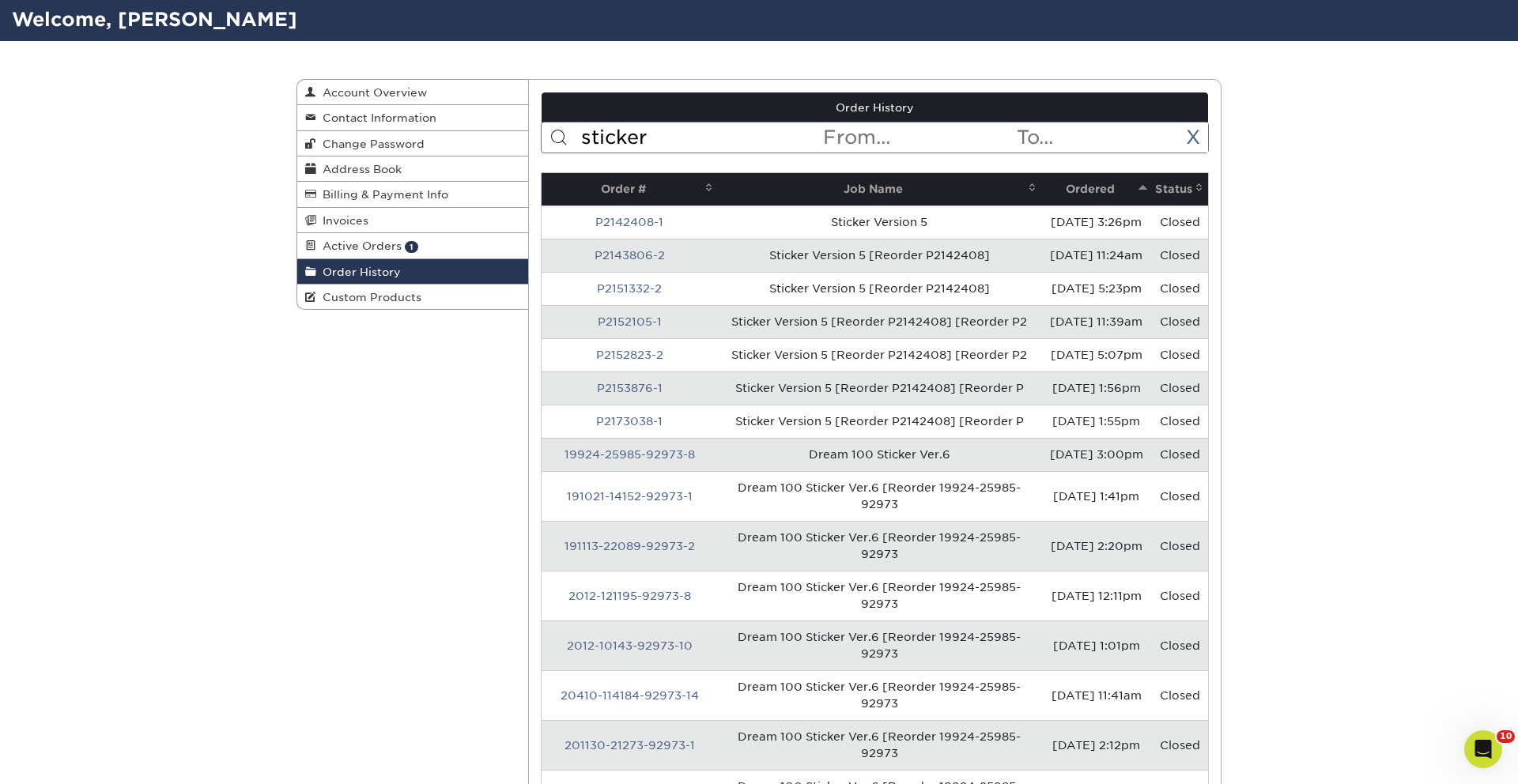
drag, startPoint x: 1083, startPoint y: 184, endPoint x: 1039, endPoint y: 192, distance: 44.7
click at [1083, 184] on th "Ordered" at bounding box center [1096, 189] width 111 height 32
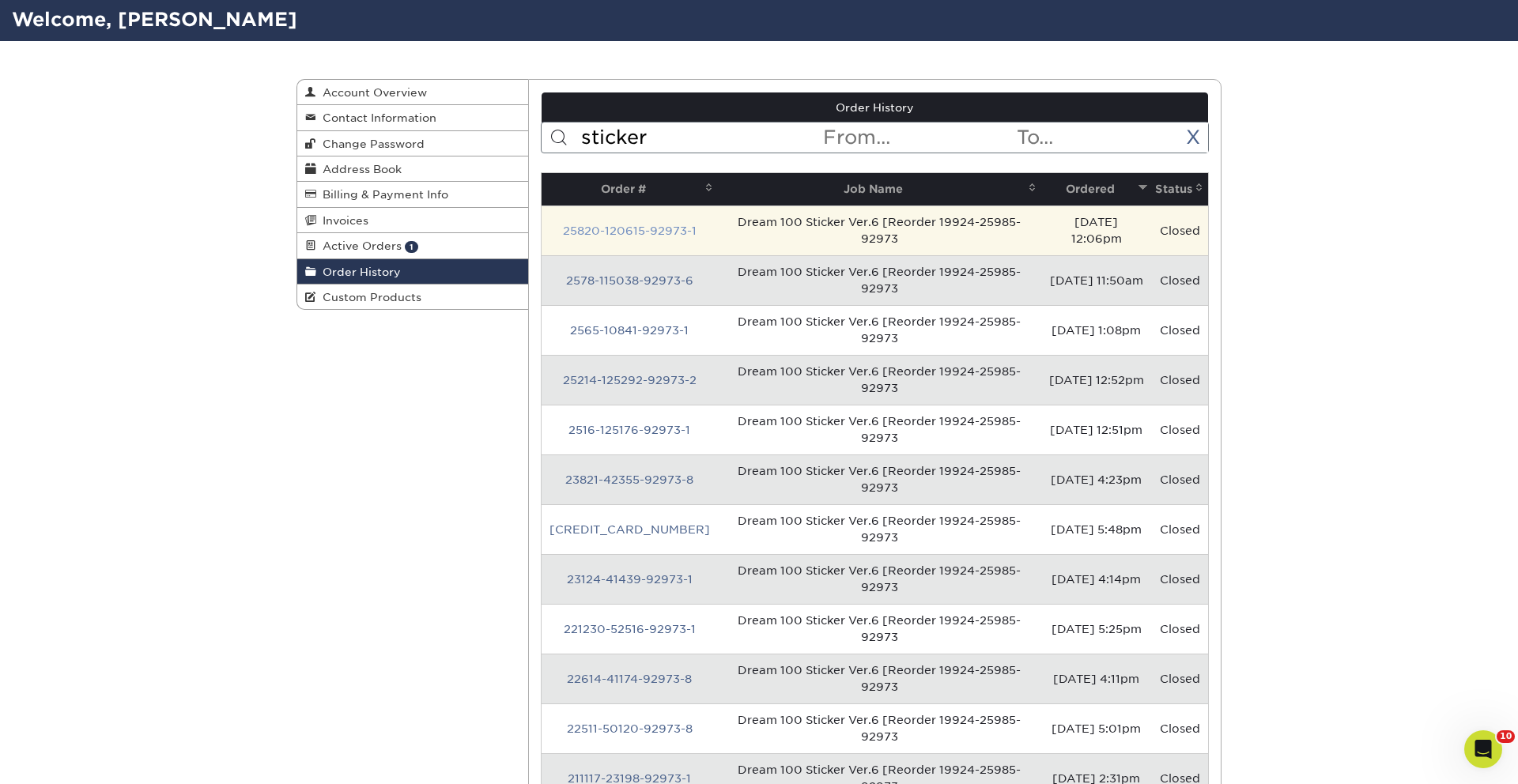
click at [607, 233] on link "25820-120615-92973-1" at bounding box center [629, 230] width 133 height 12
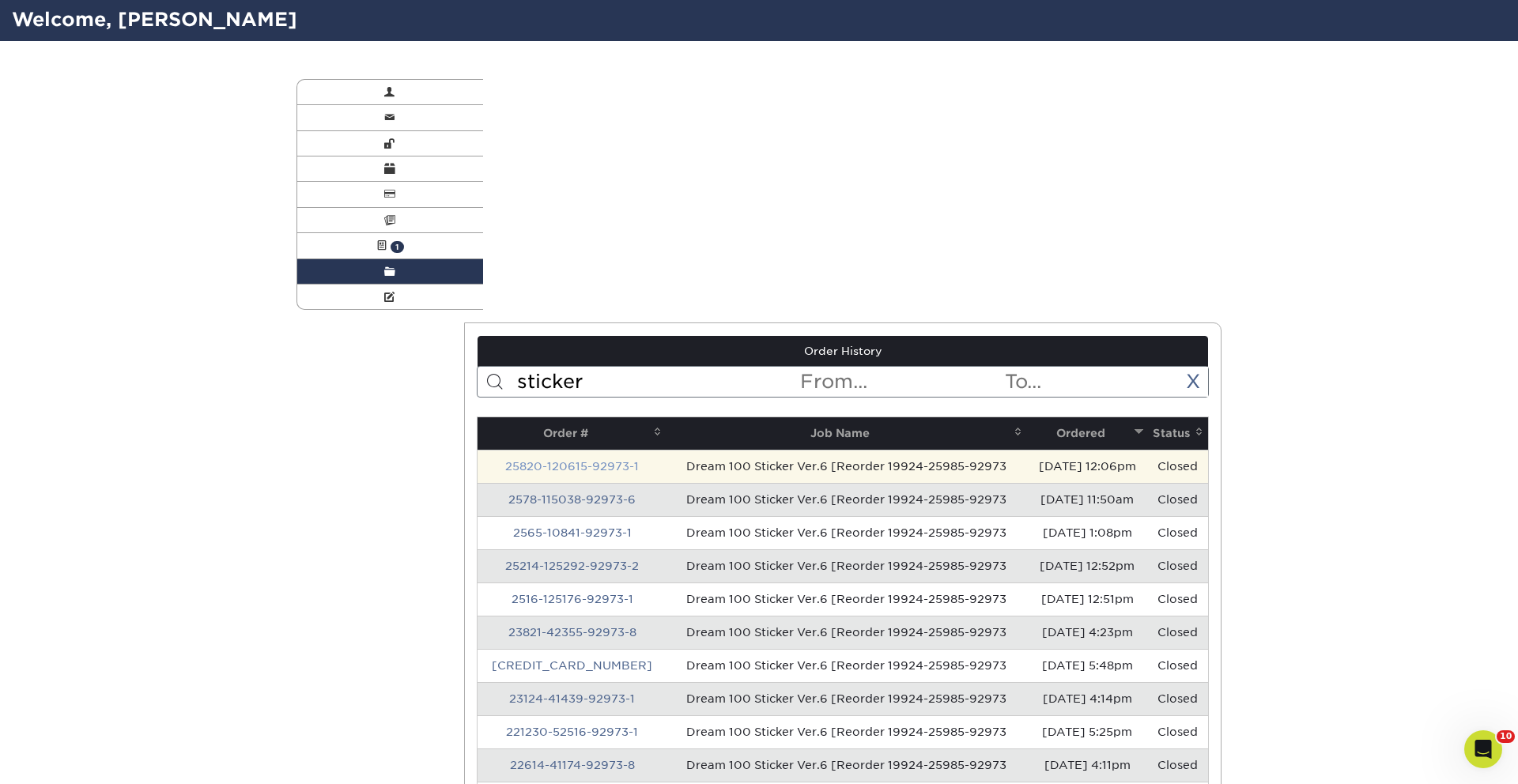
scroll to position [0, 0]
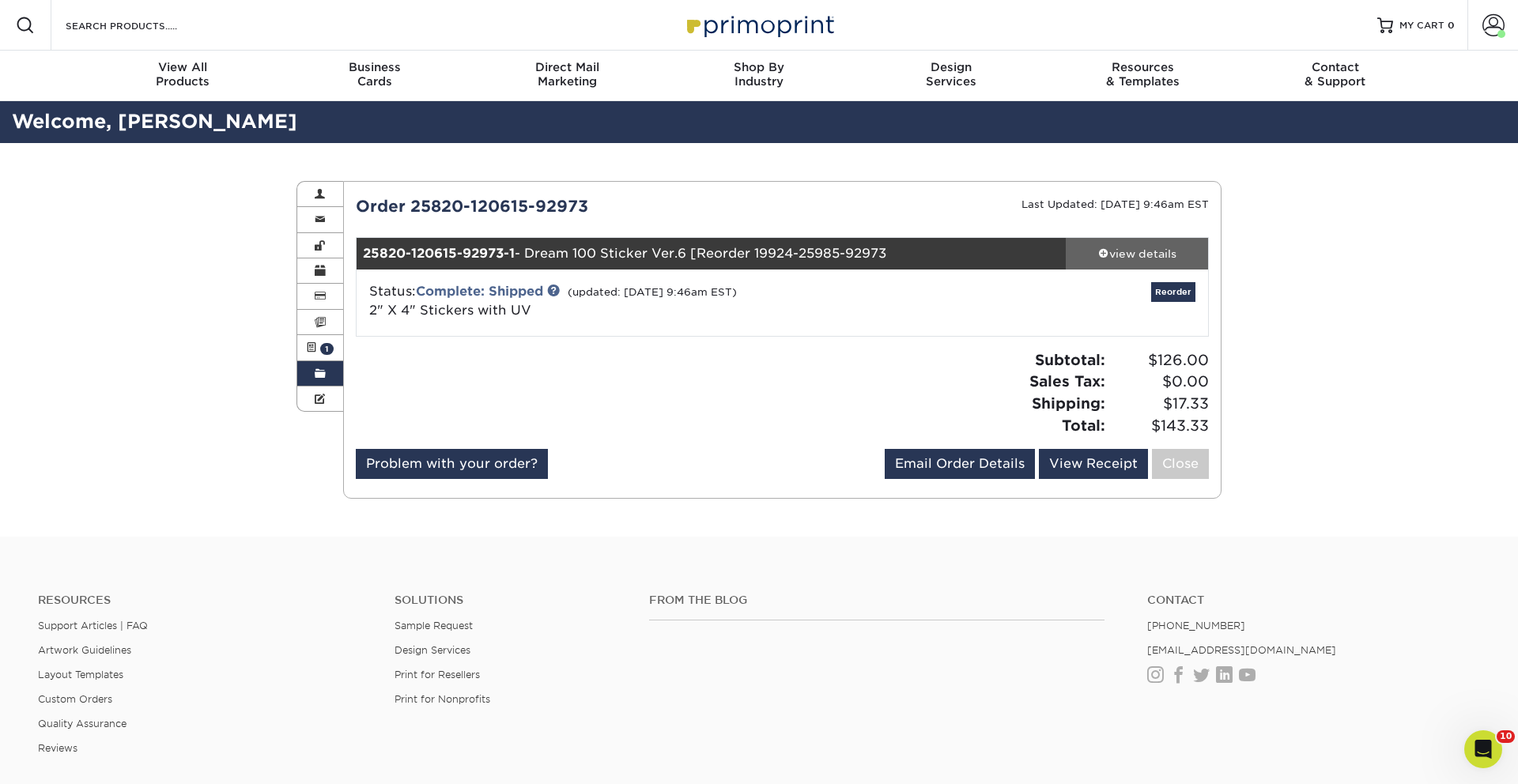
drag, startPoint x: 1138, startPoint y: 257, endPoint x: 1128, endPoint y: 262, distance: 11.2
click at [1138, 257] on div "view details" at bounding box center [1137, 253] width 142 height 16
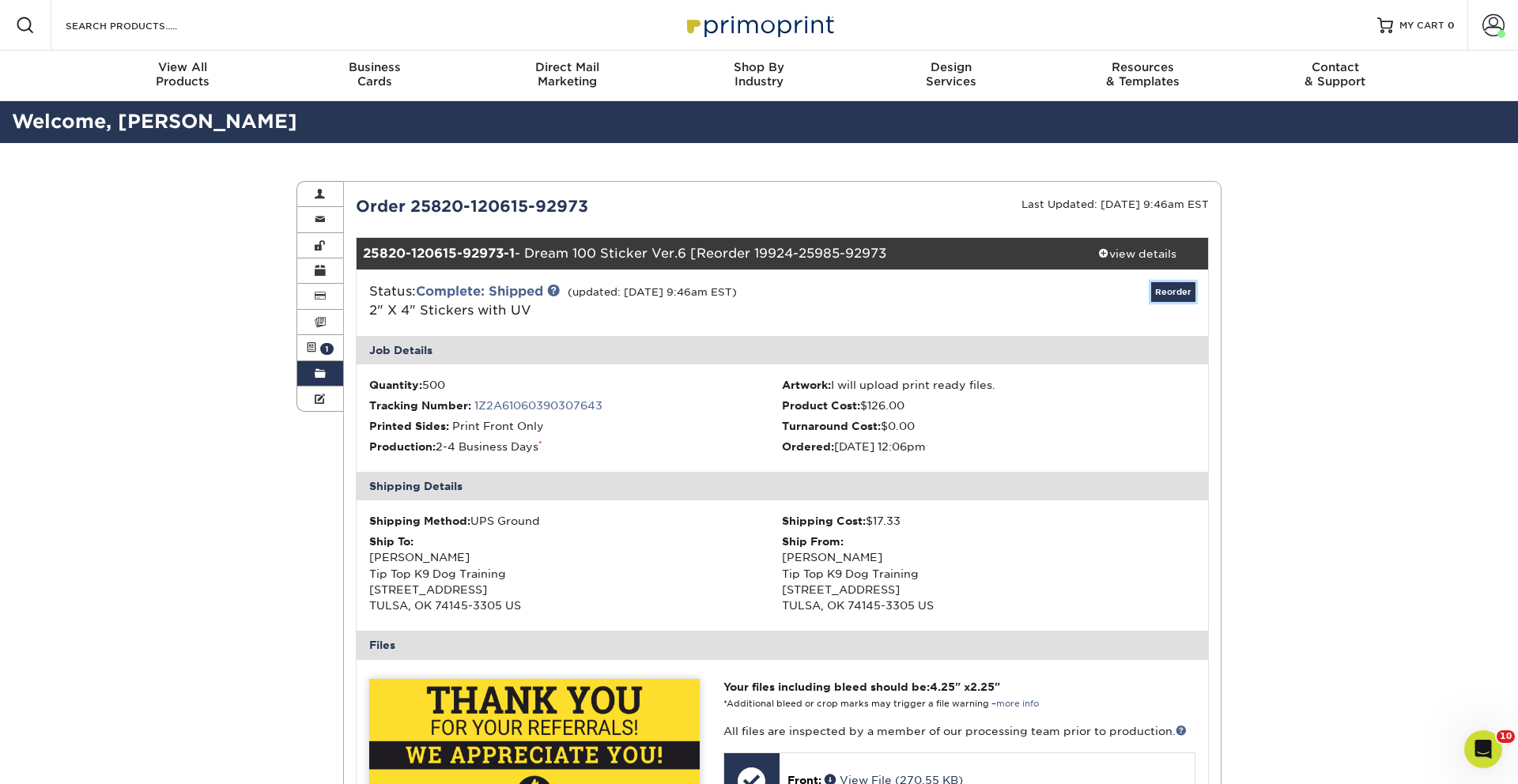
click at [1175, 294] on link "Reorder" at bounding box center [1173, 291] width 44 height 20
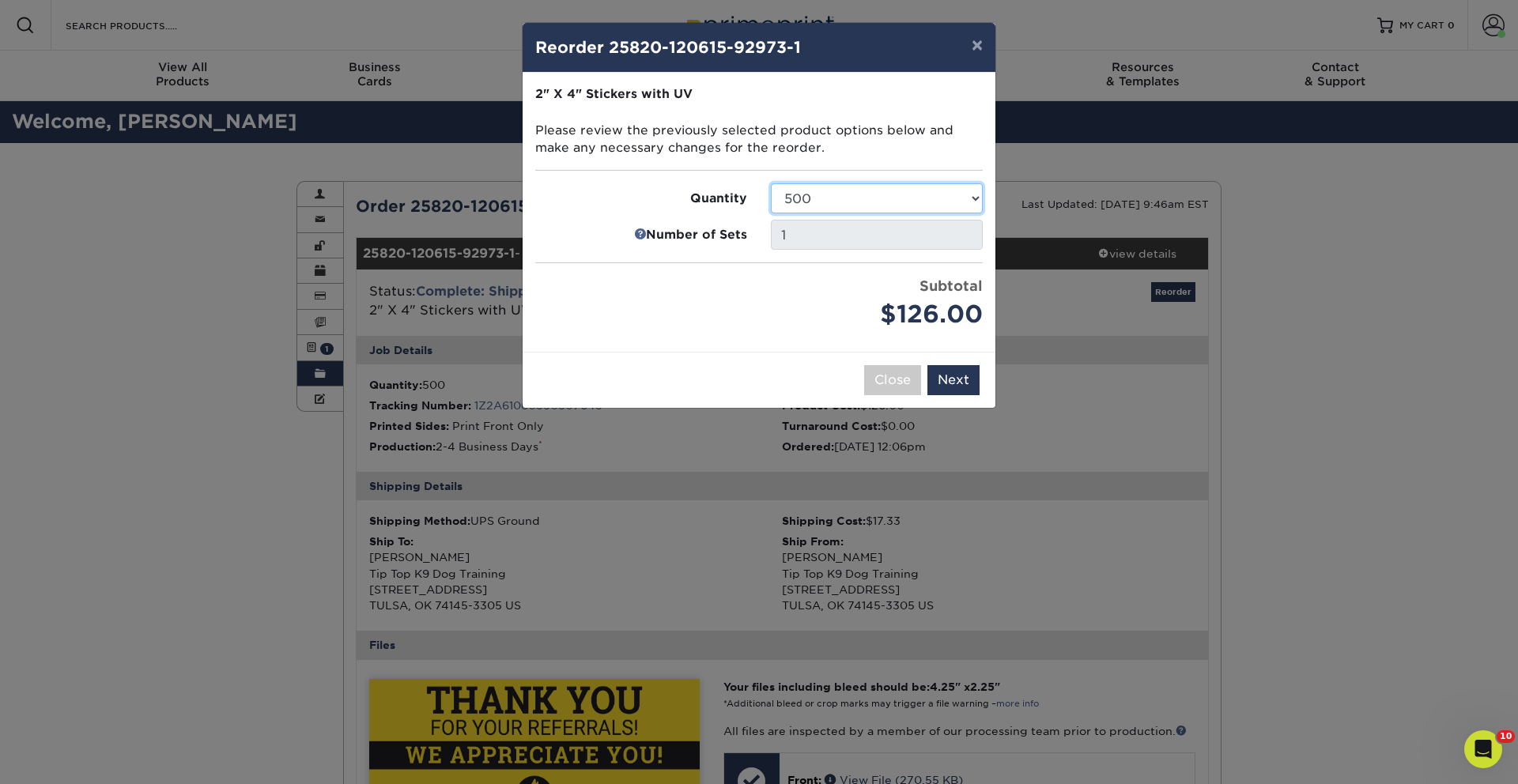
click at [831, 195] on select "500 1000 2500 5000 10000 15000 20000 25000" at bounding box center [877, 199] width 212 height 30
click at [771, 183] on select "500 1000 2500 5000 10000 15000 20000 25000" at bounding box center [877, 199] width 212 height 30
click at [960, 377] on button "Next" at bounding box center [952, 380] width 52 height 30
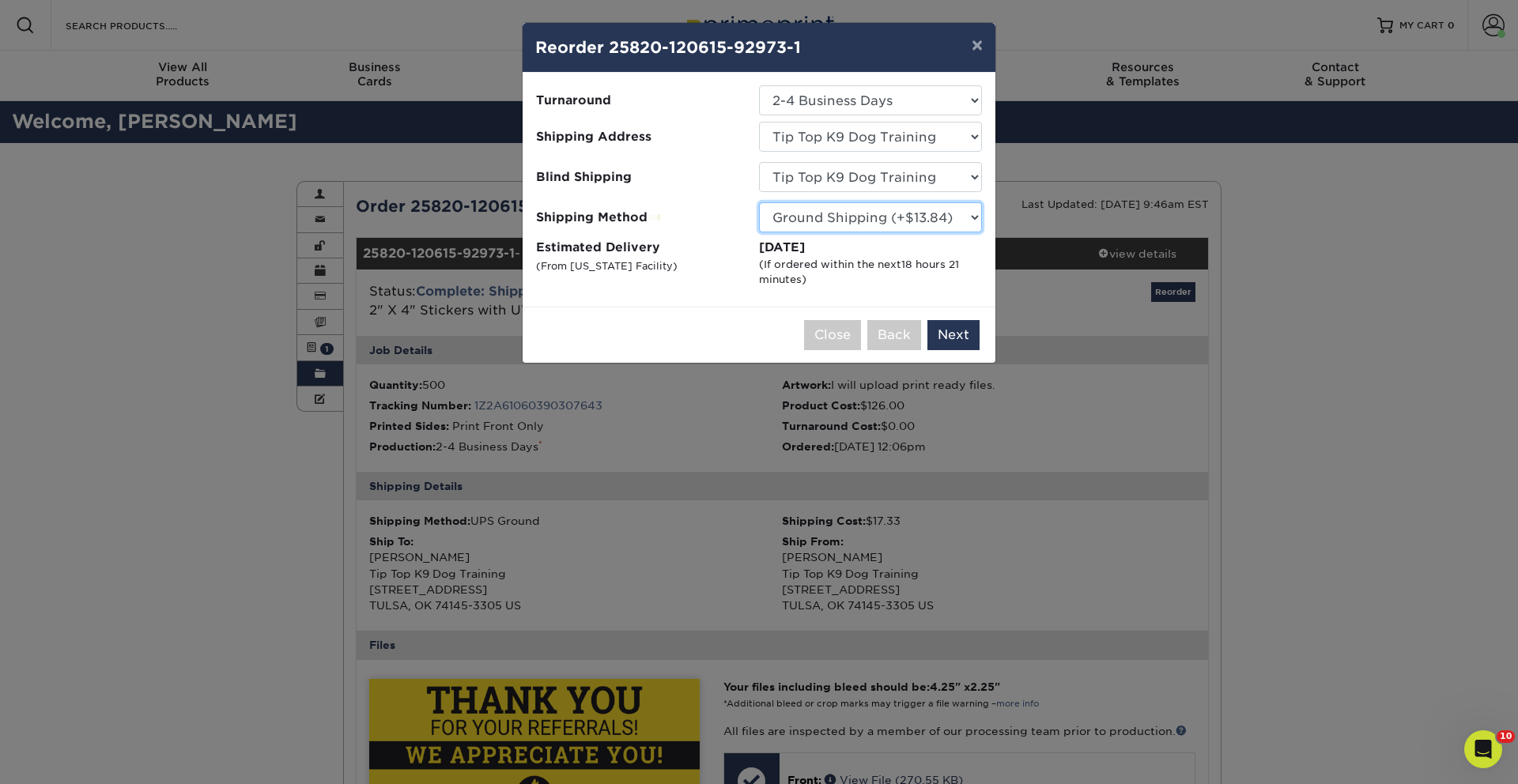
click at [896, 218] on select "Please Select Ground Shipping (+$13.84) 3 Day Shipping Service (+$14.24) 2 Day …" at bounding box center [870, 218] width 223 height 30
